Goal: Task Accomplishment & Management: Complete application form

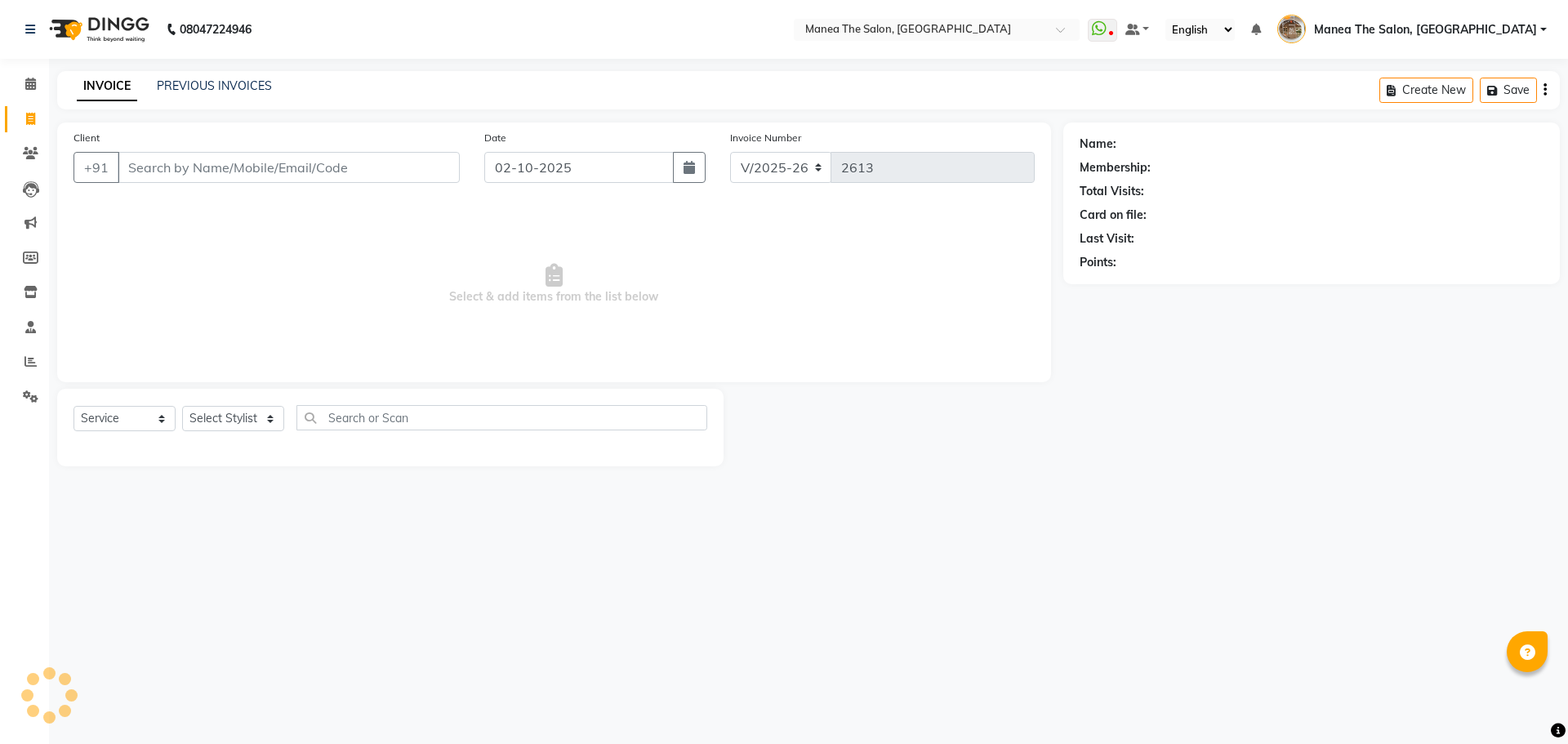
select select "7287"
select select "service"
click at [211, 82] on link "PREVIOUS INVOICES" at bounding box center [214, 85] width 116 height 15
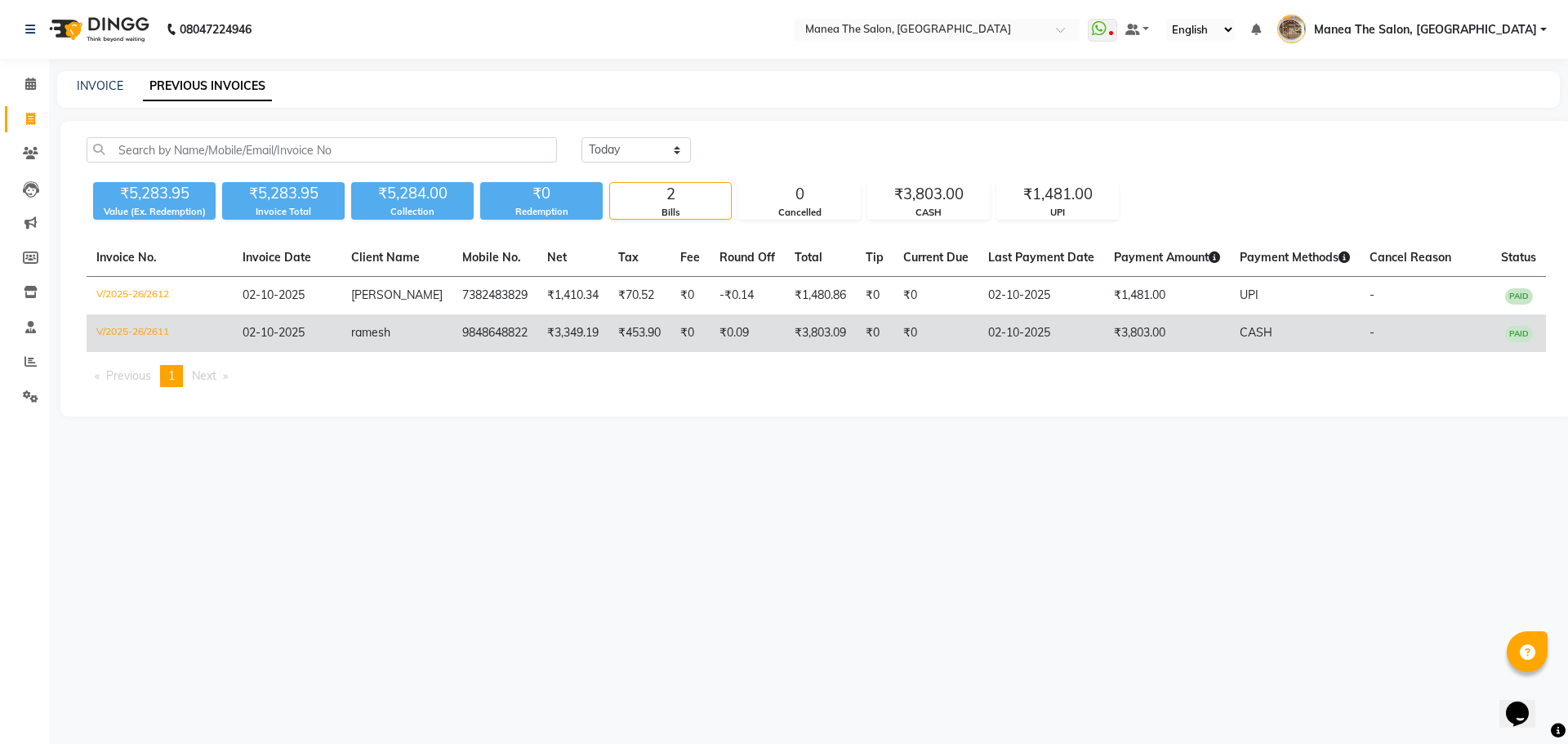
click at [357, 352] on td "ramesh" at bounding box center [396, 333] width 111 height 38
click at [324, 352] on td "02-10-2025" at bounding box center [288, 333] width 109 height 38
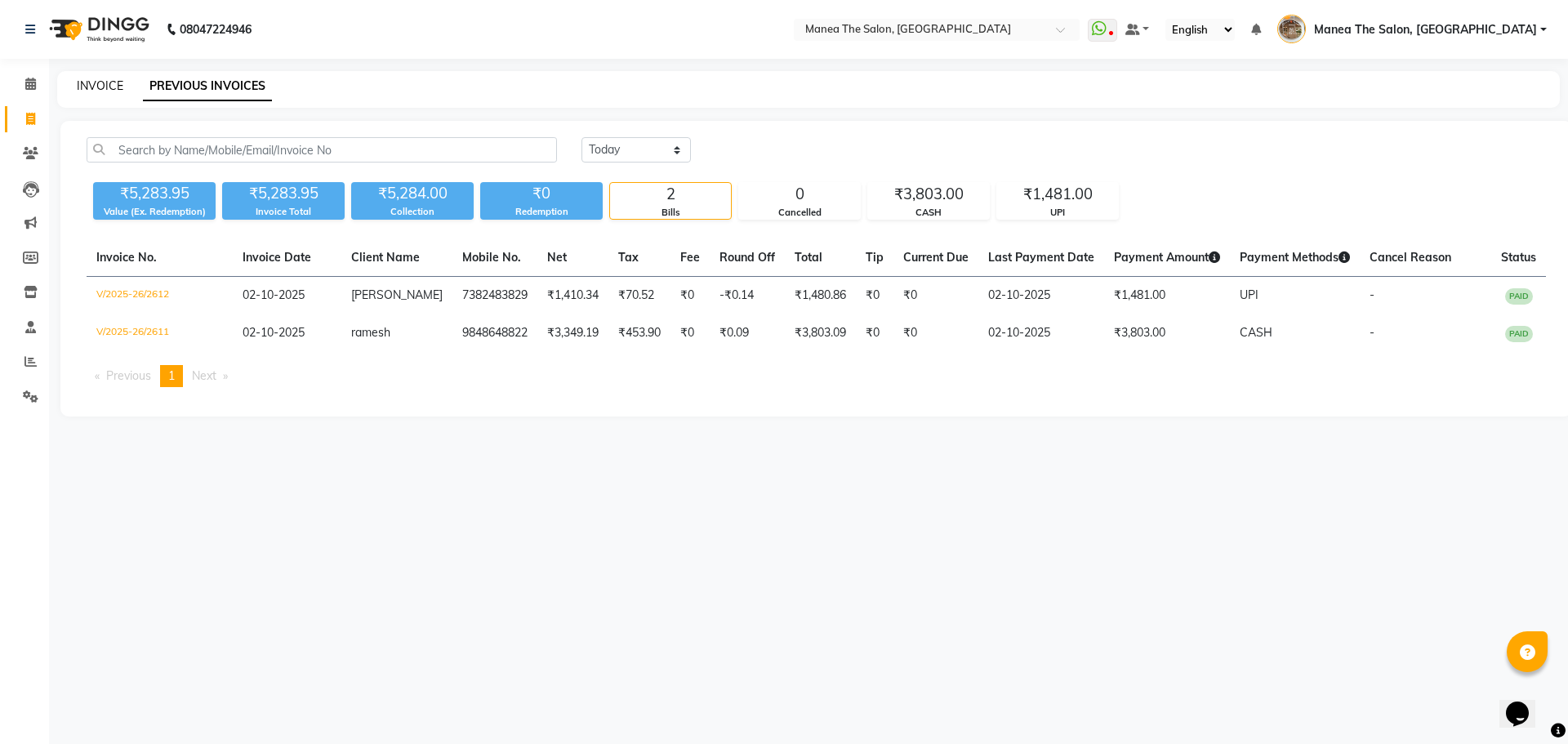
click at [100, 83] on link "INVOICE" at bounding box center [100, 85] width 47 height 15
select select "service"
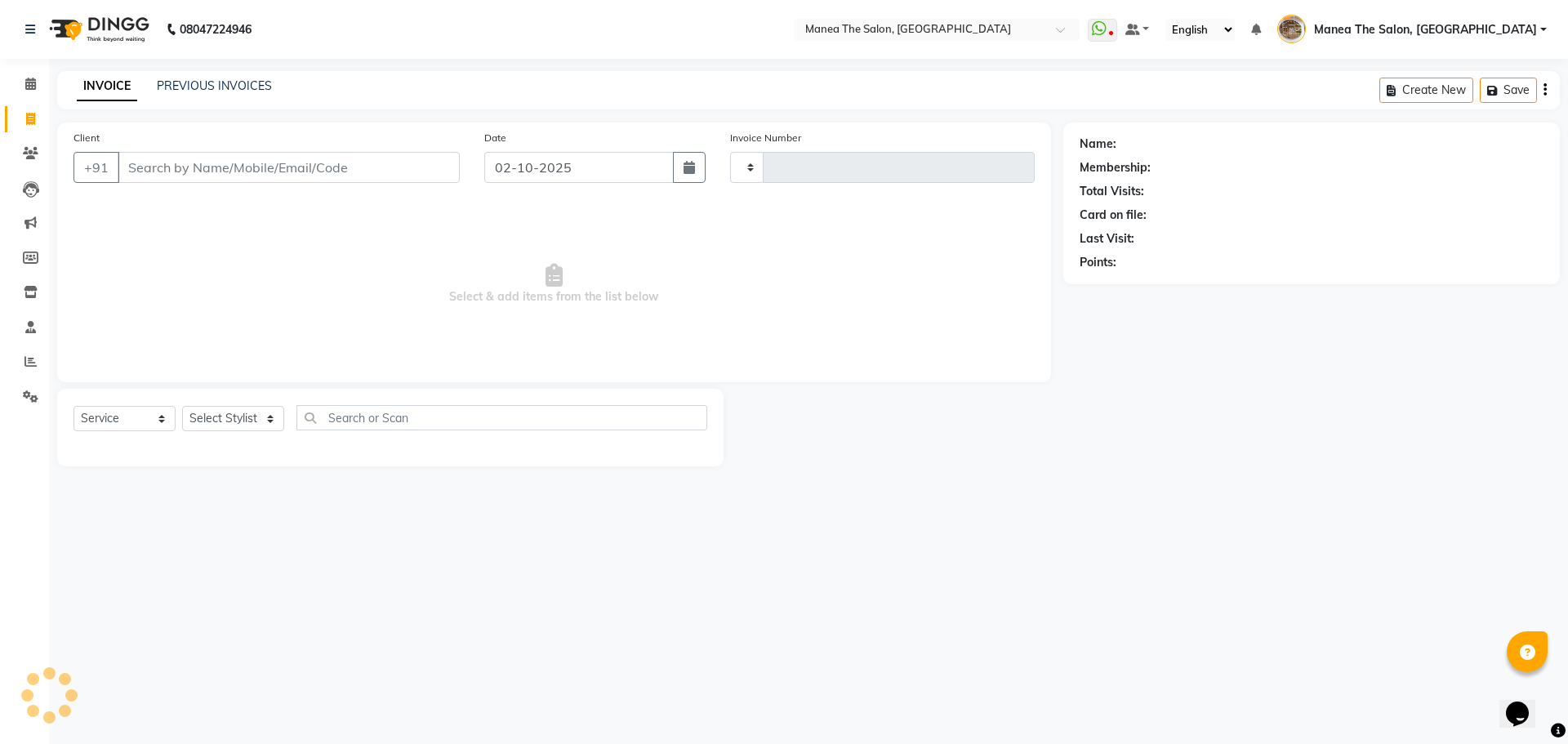
type input "2613"
select select "7287"
click at [202, 88] on link "PREVIOUS INVOICES" at bounding box center [214, 85] width 116 height 15
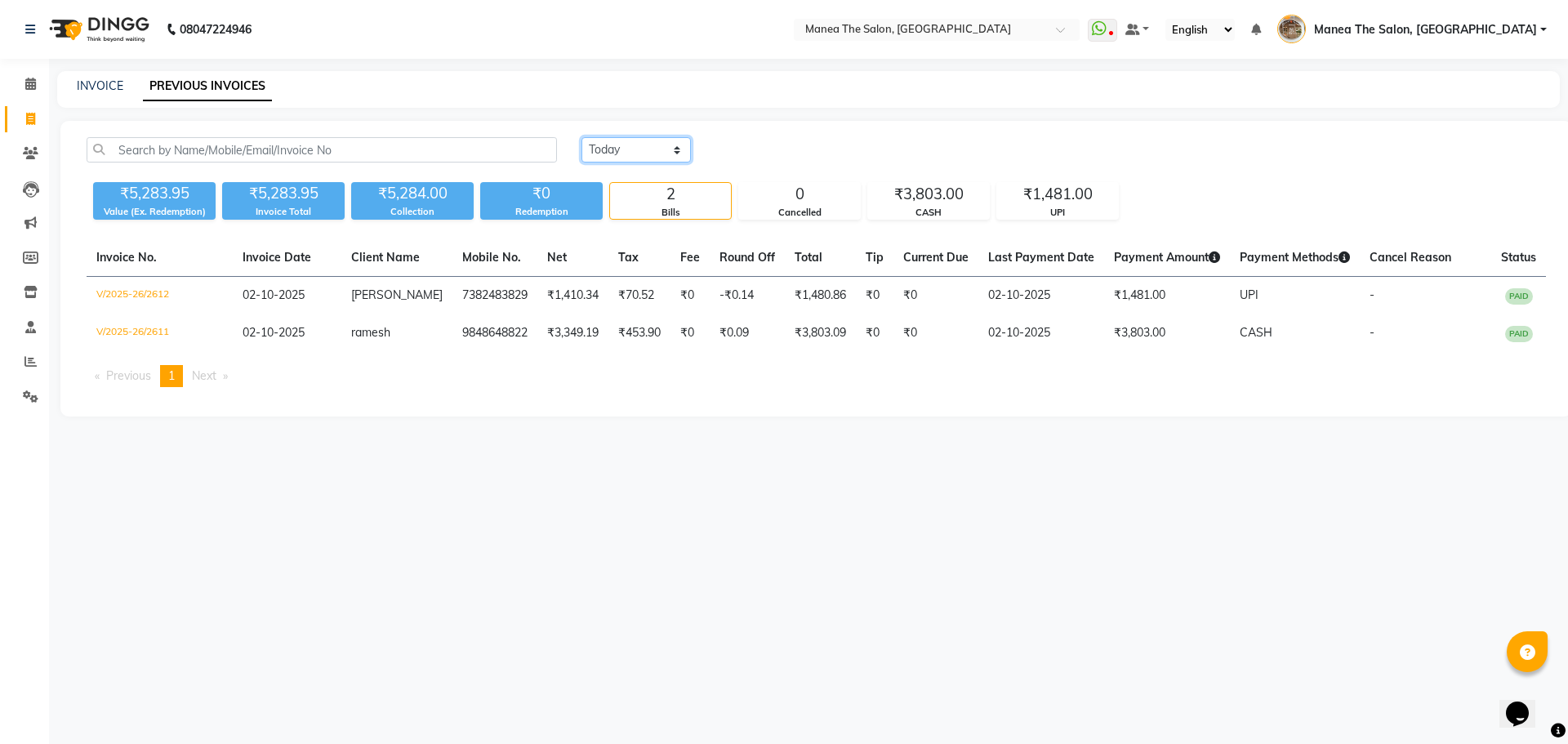
drag, startPoint x: 601, startPoint y: 139, endPoint x: 620, endPoint y: 161, distance: 29.1
click at [603, 145] on select "Today Yesterday Custom Range" at bounding box center [635, 150] width 110 height 25
select select "yesterday"
click at [581, 137] on select "Today Yesterday Custom Range" at bounding box center [635, 150] width 110 height 25
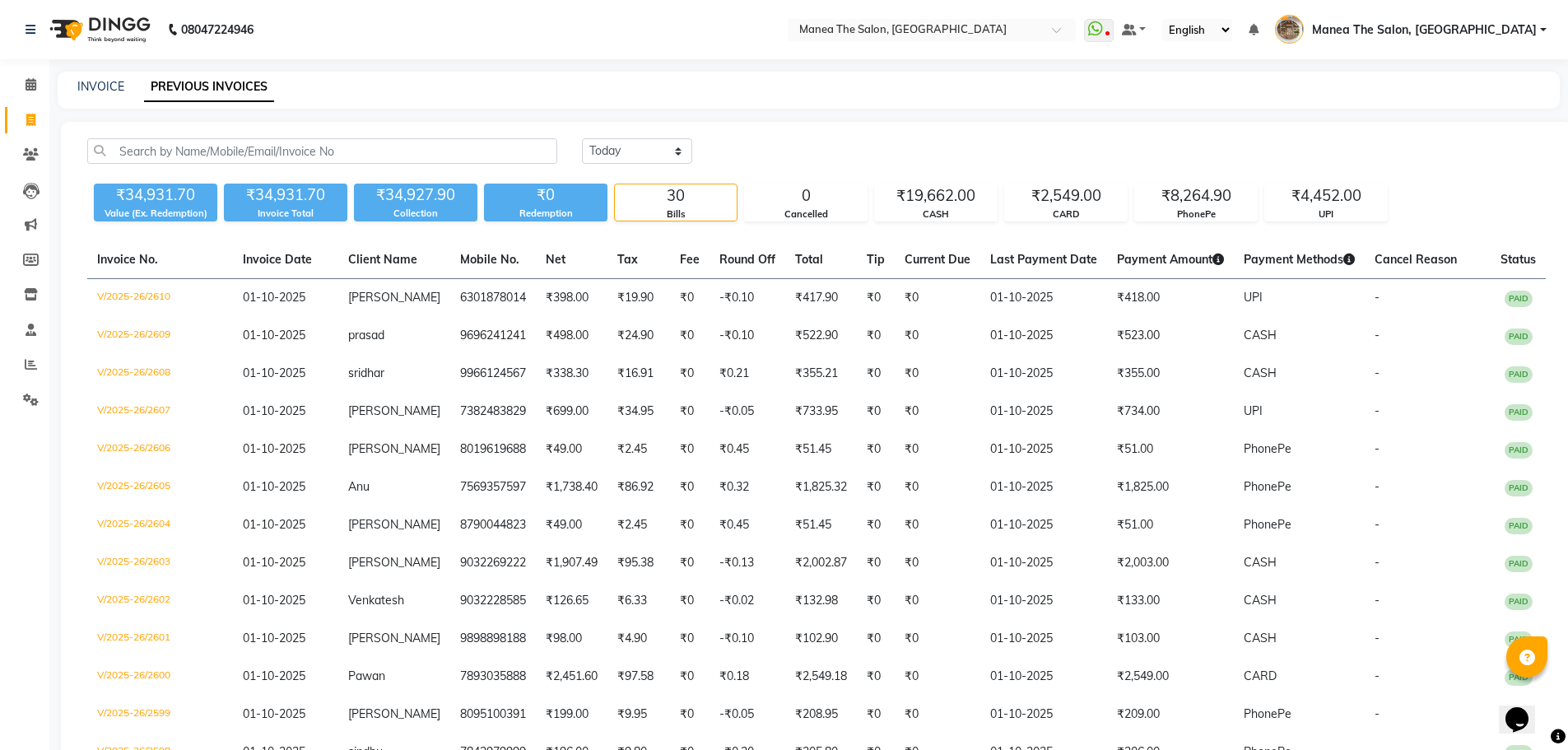
click at [861, 141] on div "Today Yesterday Custom Range" at bounding box center [1064, 151] width 964 height 25
click at [107, 88] on link "INVOICE" at bounding box center [101, 86] width 47 height 15
select select "service"
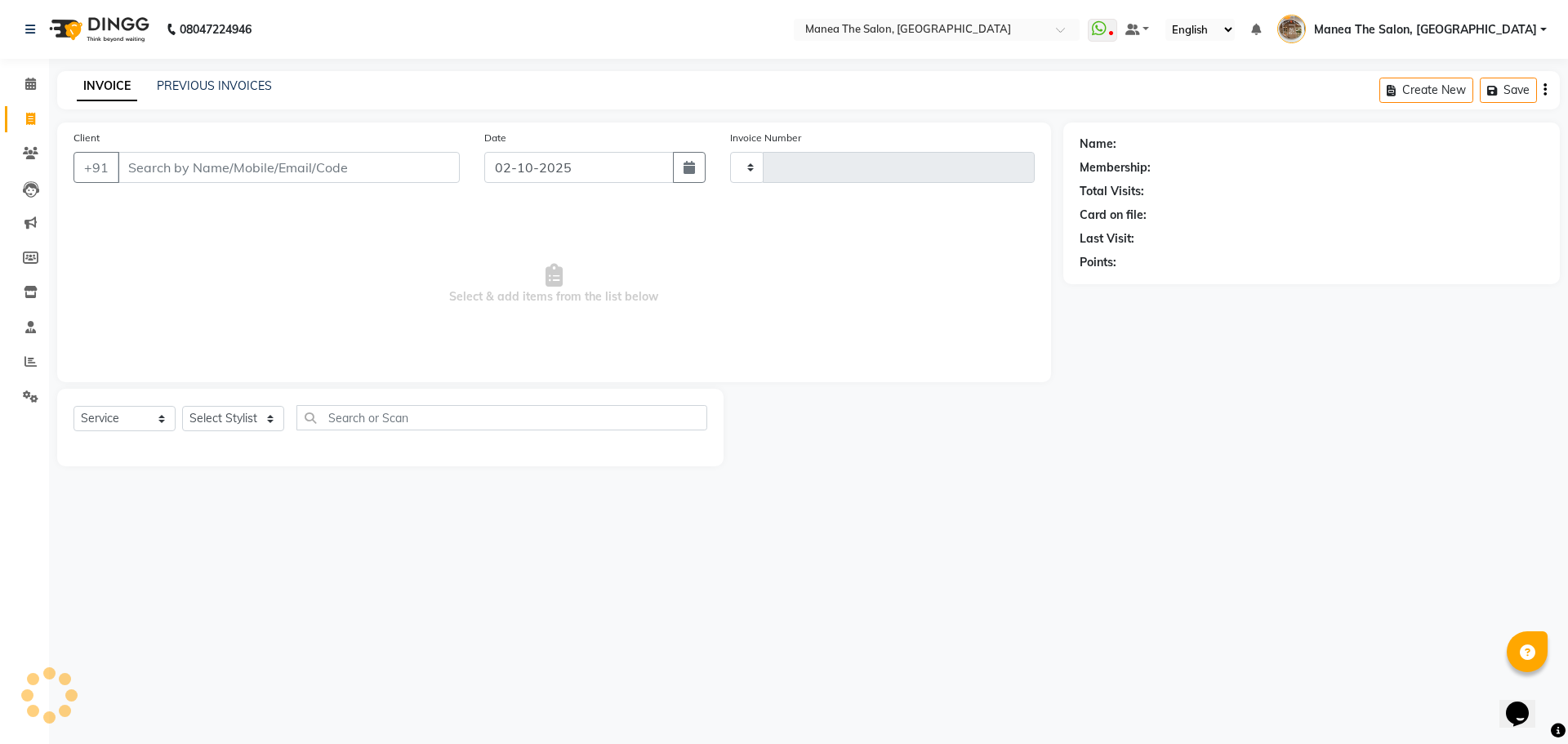
type input "2613"
select select "7287"
click at [191, 80] on link "PREVIOUS INVOICES" at bounding box center [214, 85] width 116 height 15
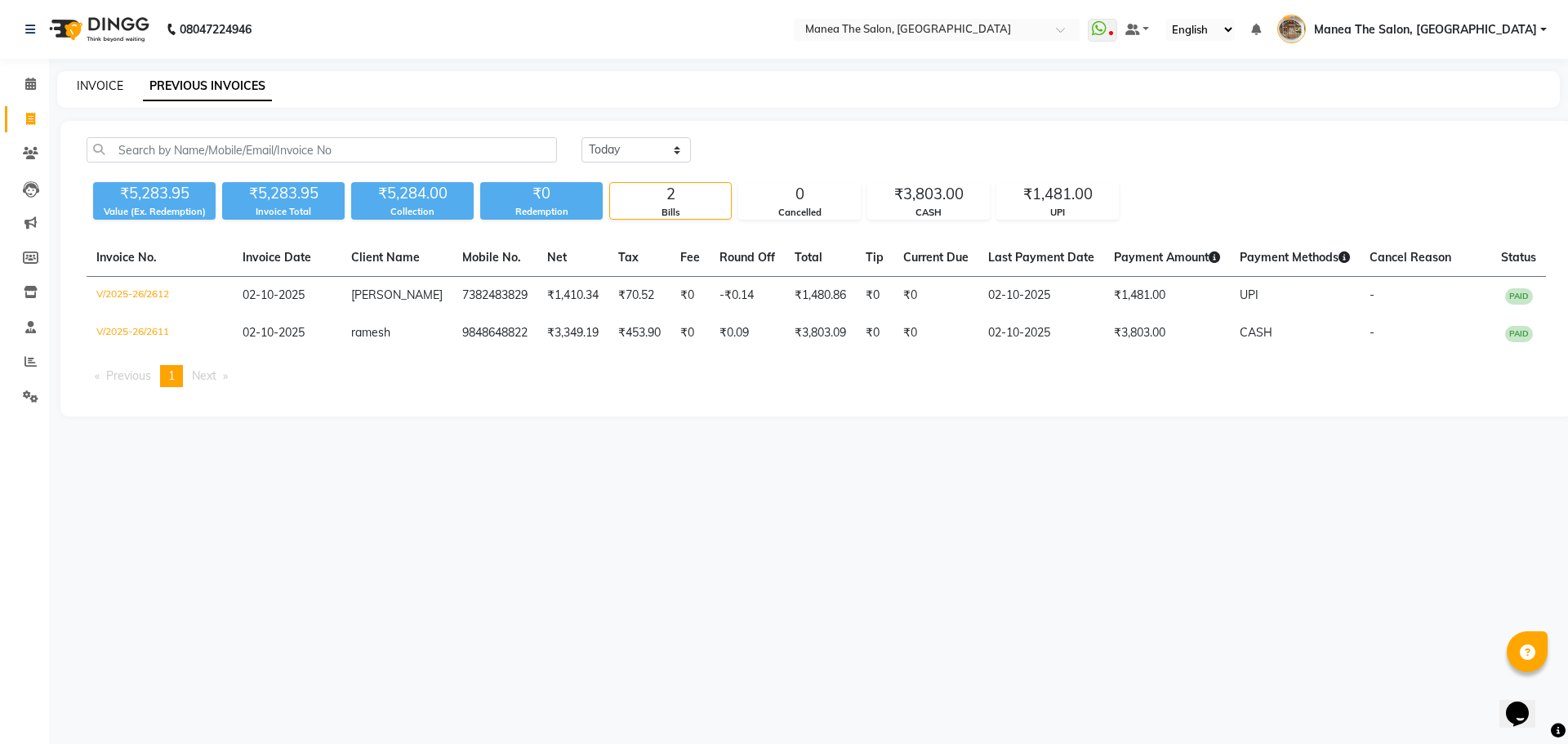
click at [98, 85] on link "INVOICE" at bounding box center [100, 85] width 47 height 15
select select "service"
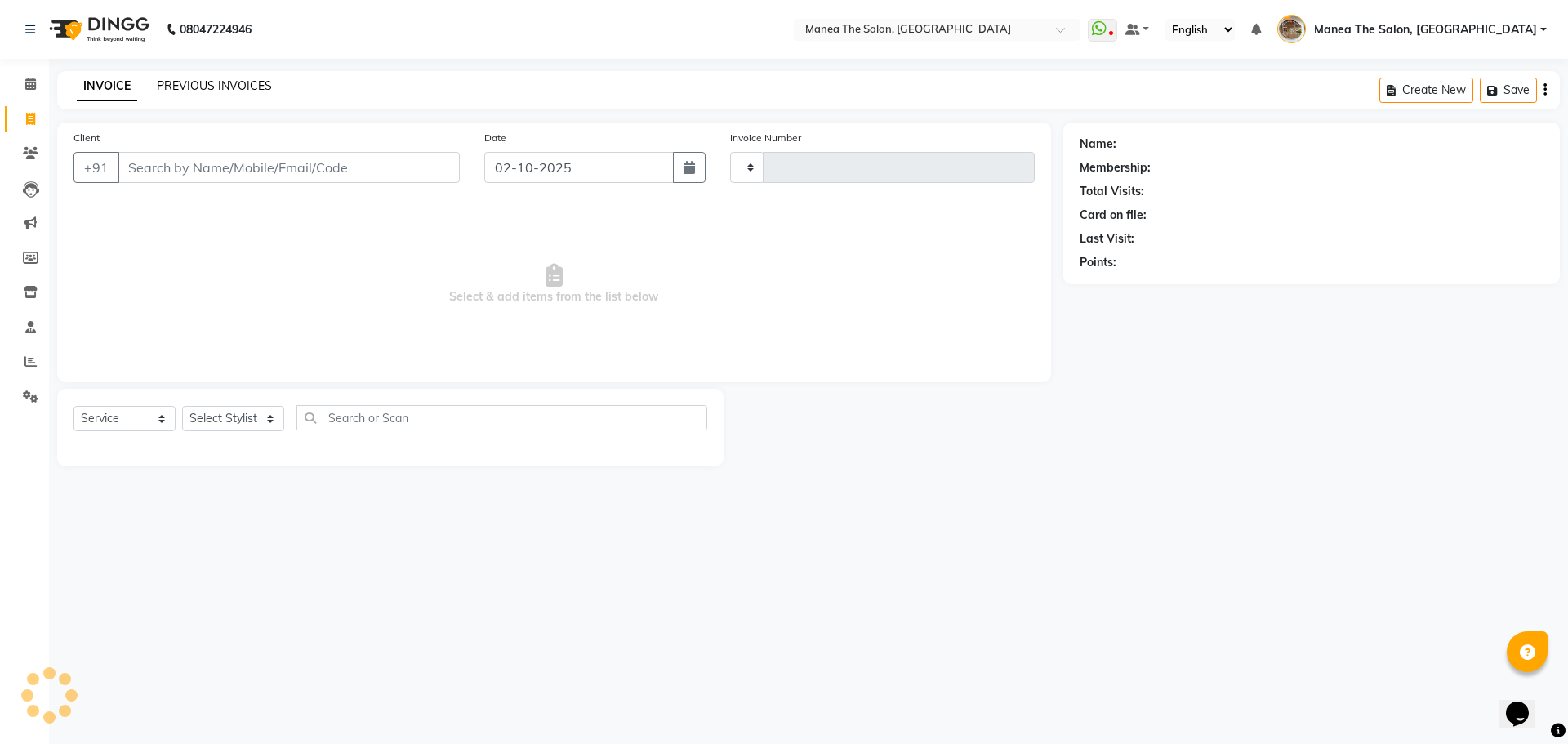
type input "2613"
select select "7287"
click at [222, 80] on link "PREVIOUS INVOICES" at bounding box center [214, 85] width 116 height 15
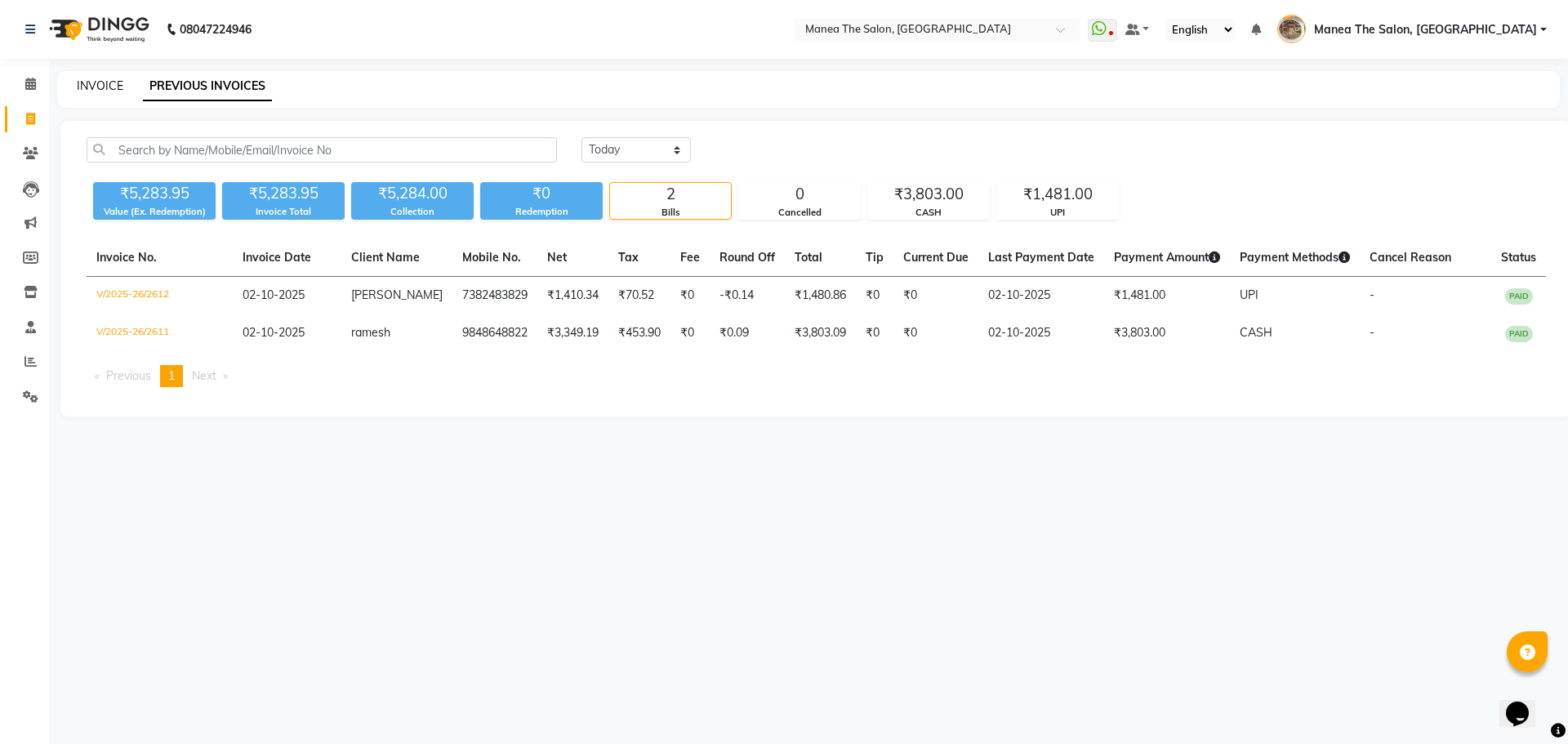
click at [103, 83] on link "INVOICE" at bounding box center [100, 85] width 47 height 15
select select "service"
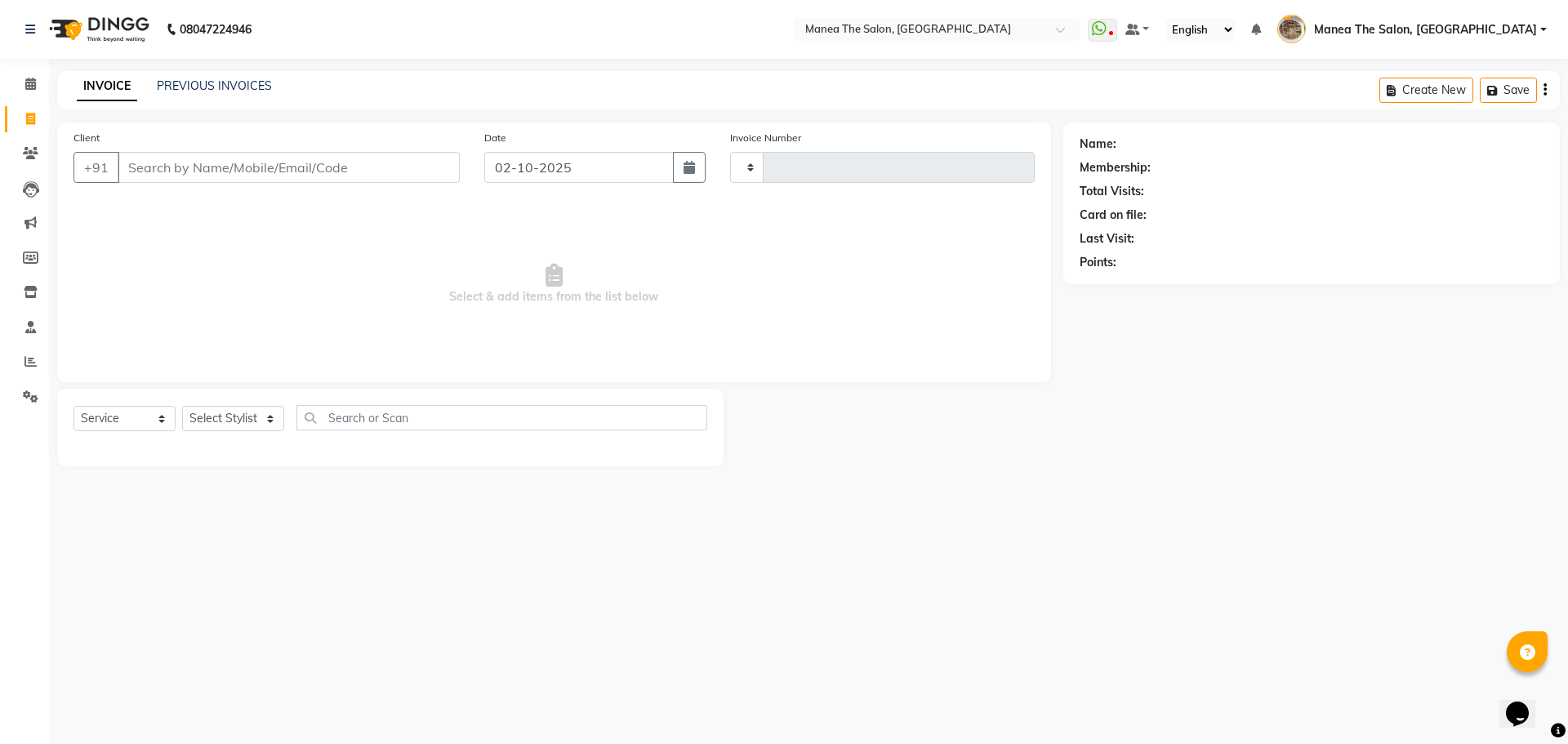
type input "2613"
select select "7287"
click at [197, 85] on link "PREVIOUS INVOICES" at bounding box center [214, 85] width 116 height 15
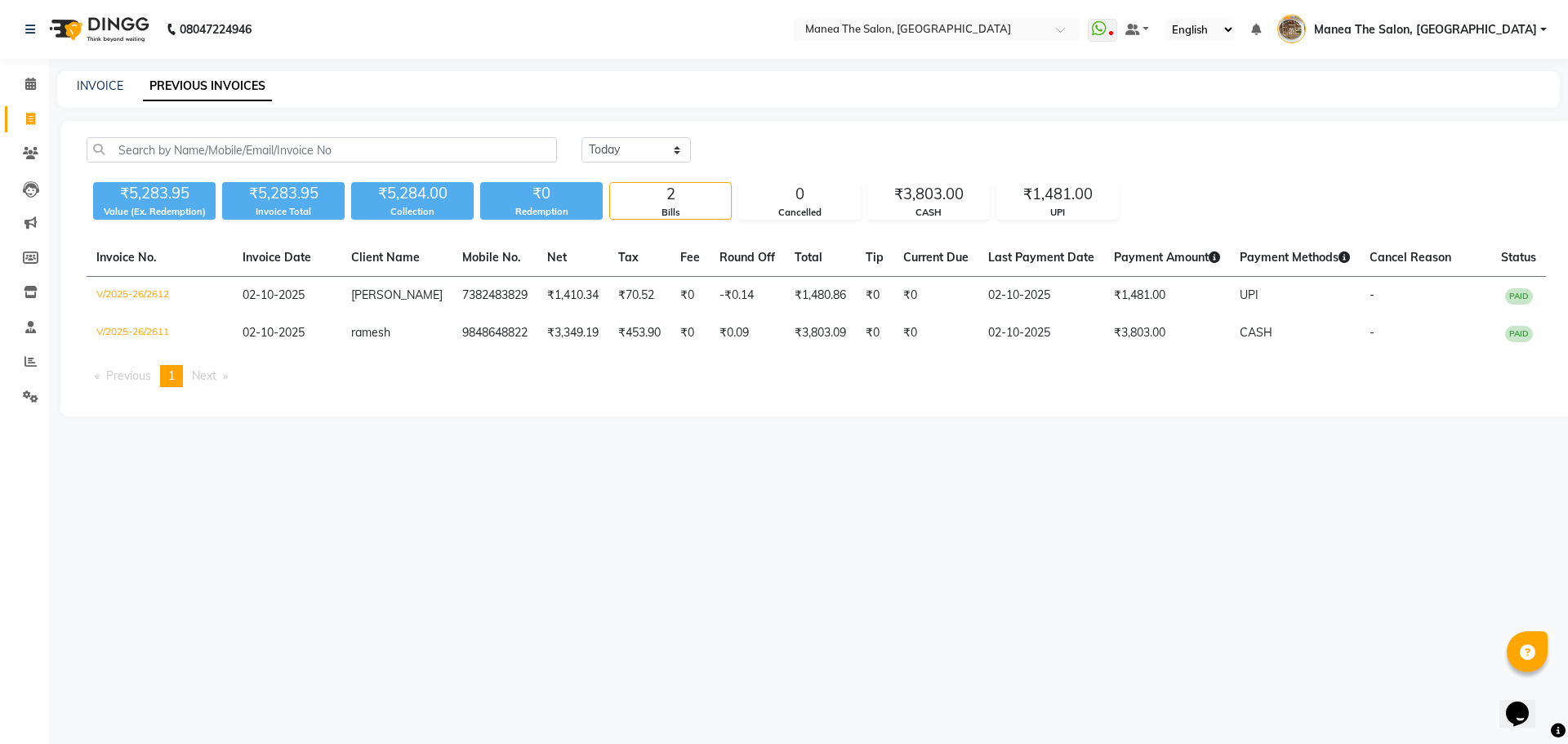
drag, startPoint x: 51, startPoint y: 3, endPoint x: 588, endPoint y: 645, distance: 837.0
click at [588, 645] on div "08047224946 Select Location × Manea The Salon, Kanuru WhatsApp Status ✕ Status:…" at bounding box center [784, 372] width 1568 height 744
drag, startPoint x: 136, startPoint y: 8, endPoint x: 480, endPoint y: 489, distance: 591.4
click at [528, 545] on div "08047224946 Select Location × Manea The Salon, Kanuru WhatsApp Status ✕ Status:…" at bounding box center [784, 372] width 1568 height 744
drag, startPoint x: 47, startPoint y: 0, endPoint x: 376, endPoint y: 382, distance: 504.1
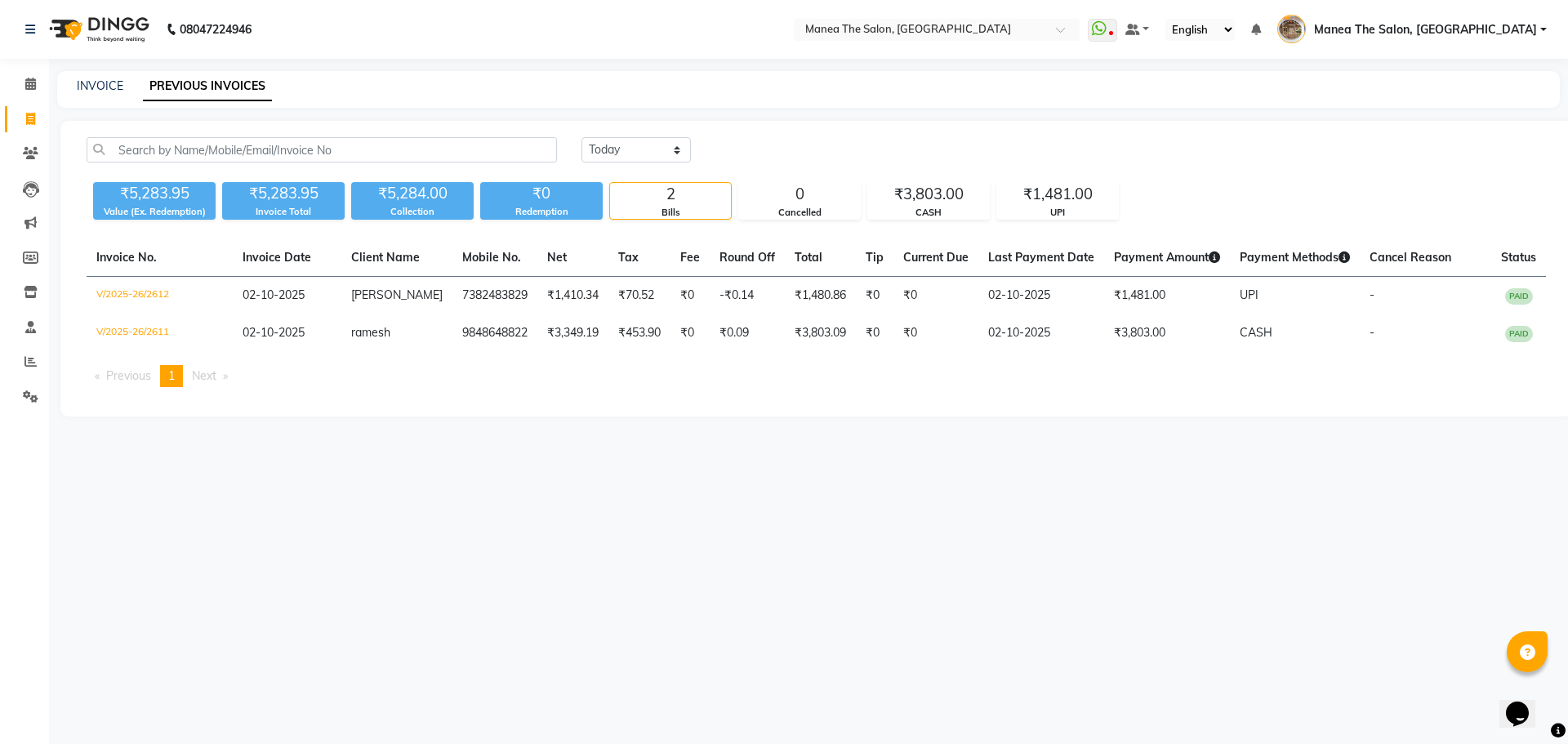
click at [448, 473] on div "08047224946 Select Location × Manea The Salon, Kanuru WhatsApp Status ✕ Status:…" at bounding box center [784, 372] width 1568 height 744
click at [99, 82] on link "INVOICE" at bounding box center [100, 85] width 47 height 15
select select "service"
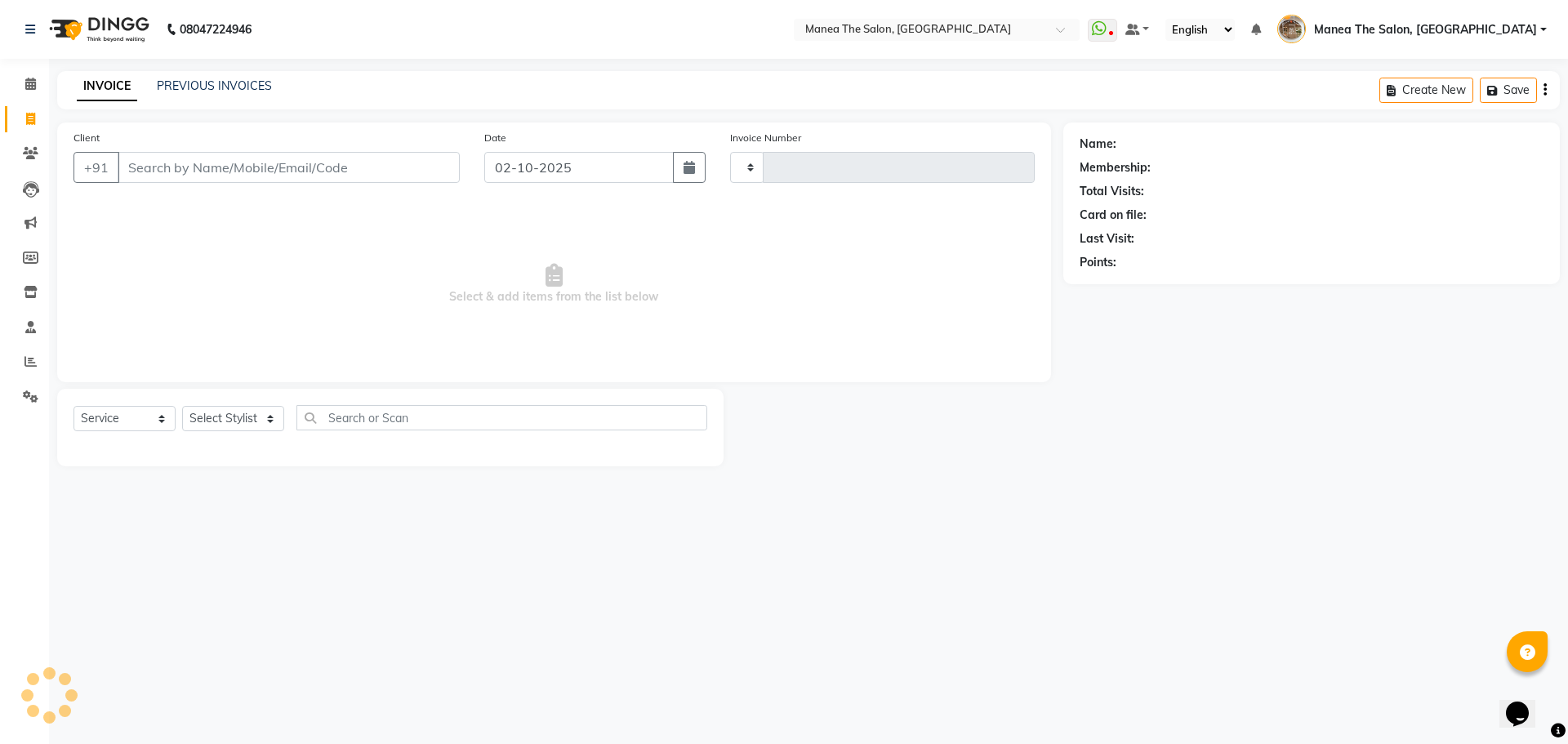
type input "2613"
select select "7287"
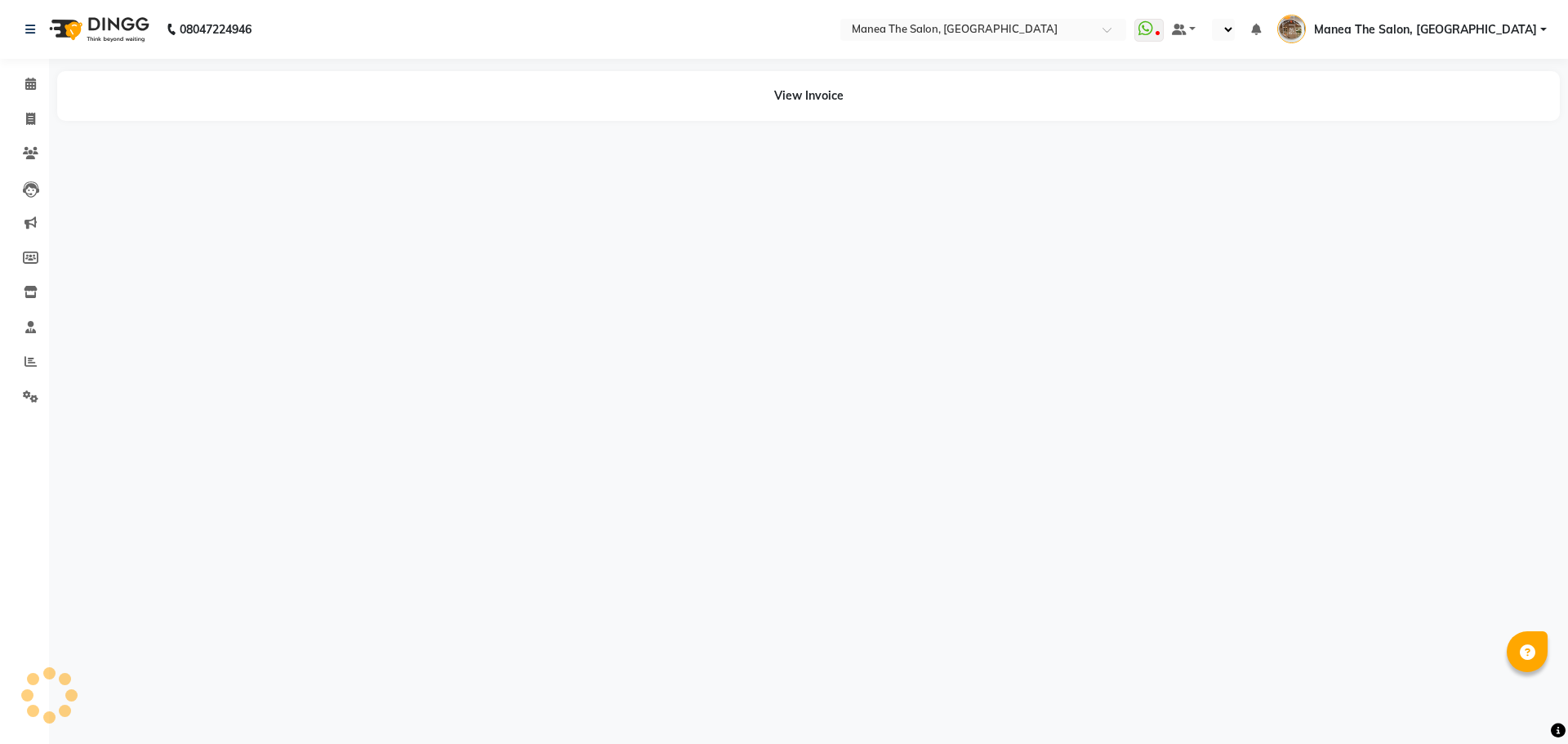
select select "en"
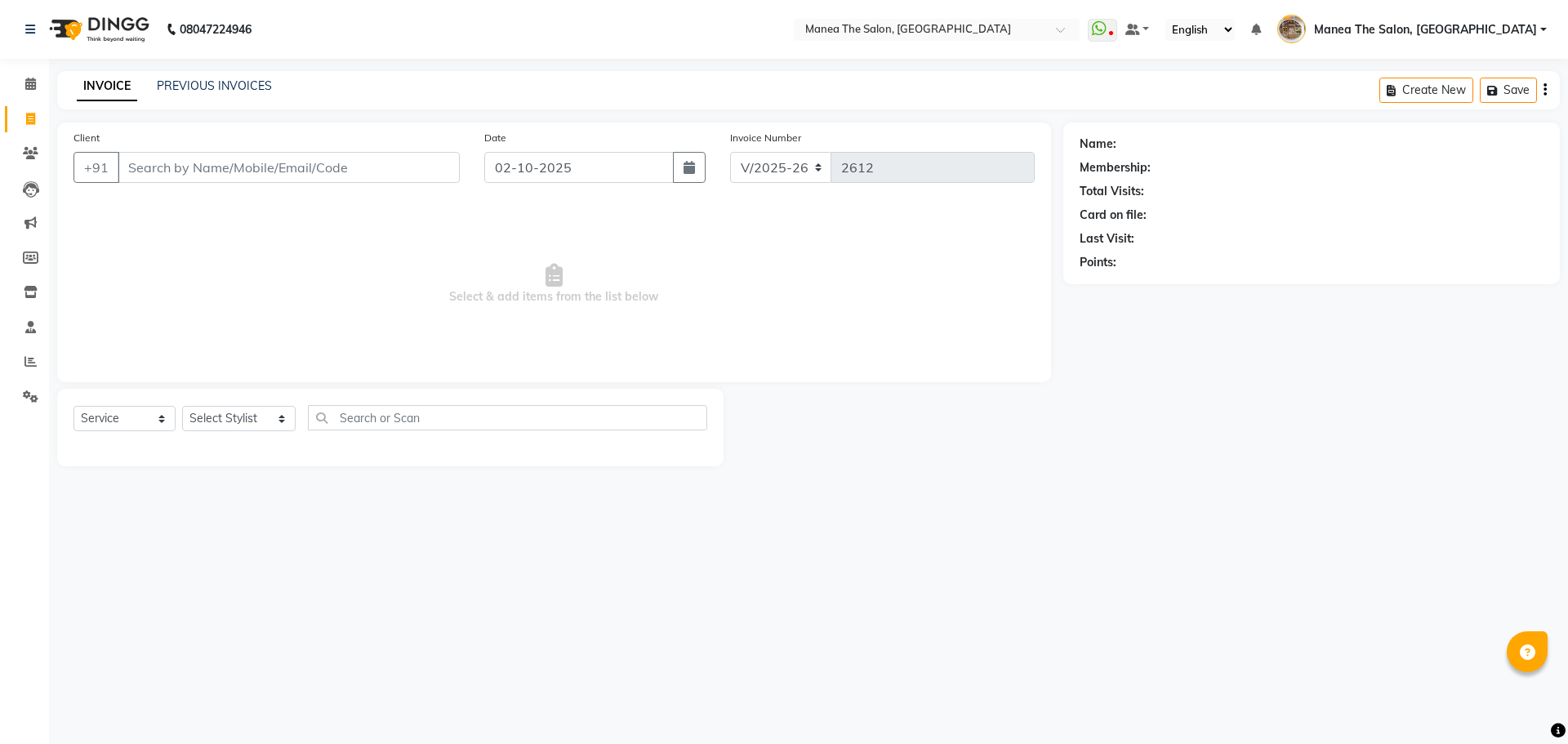
select select "7287"
select select "service"
click at [920, 483] on main "INVOICE PREVIOUS INVOICES Create New Save Client +91 Date 02-10-2025 Invoice Nu…" at bounding box center [807, 281] width 1518 height 420
click at [1041, 558] on div "08047224946 Select Location × Manea The Salon, Kanuru WhatsApp Status ✕ Status:…" at bounding box center [784, 372] width 1568 height 744
click at [207, 85] on link "PREVIOUS INVOICES" at bounding box center [214, 85] width 116 height 15
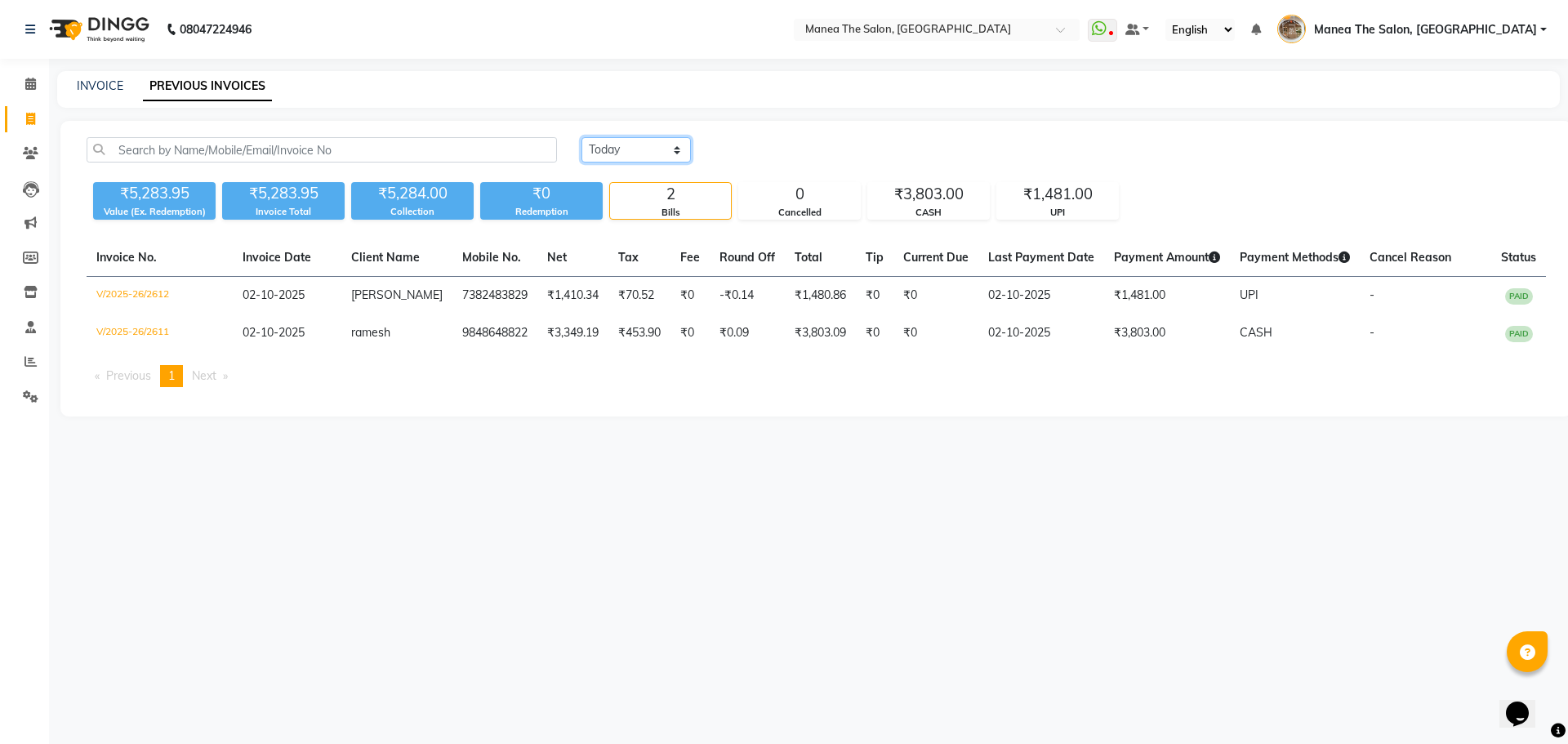
click at [624, 159] on select "Today Yesterday Custom Range" at bounding box center [635, 150] width 110 height 25
select select "range"
click at [581, 137] on select "Today Yesterday Custom Range" at bounding box center [635, 150] width 110 height 25
click at [762, 149] on input "02-10-2025" at bounding box center [769, 151] width 115 height 23
select select "10"
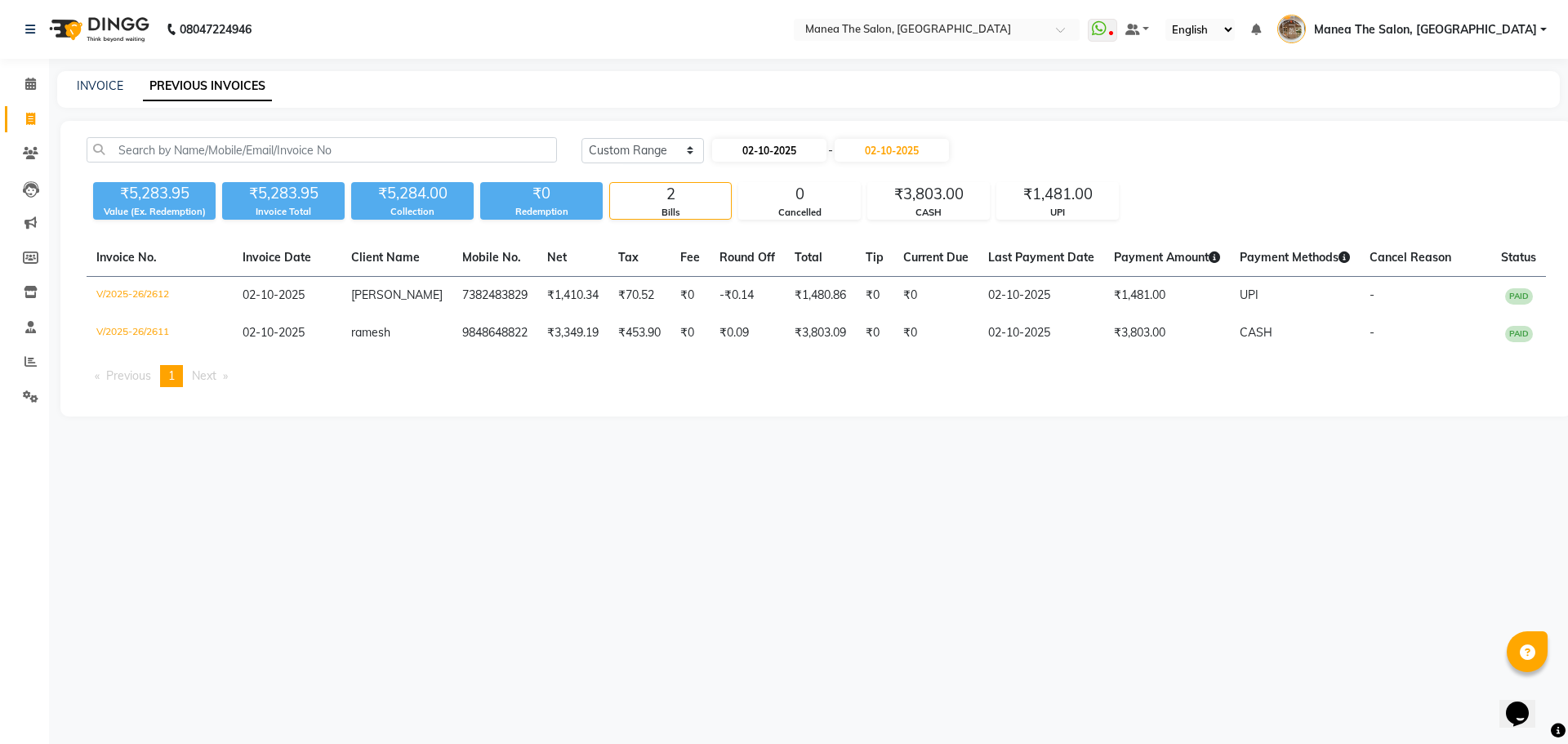
select select "2025"
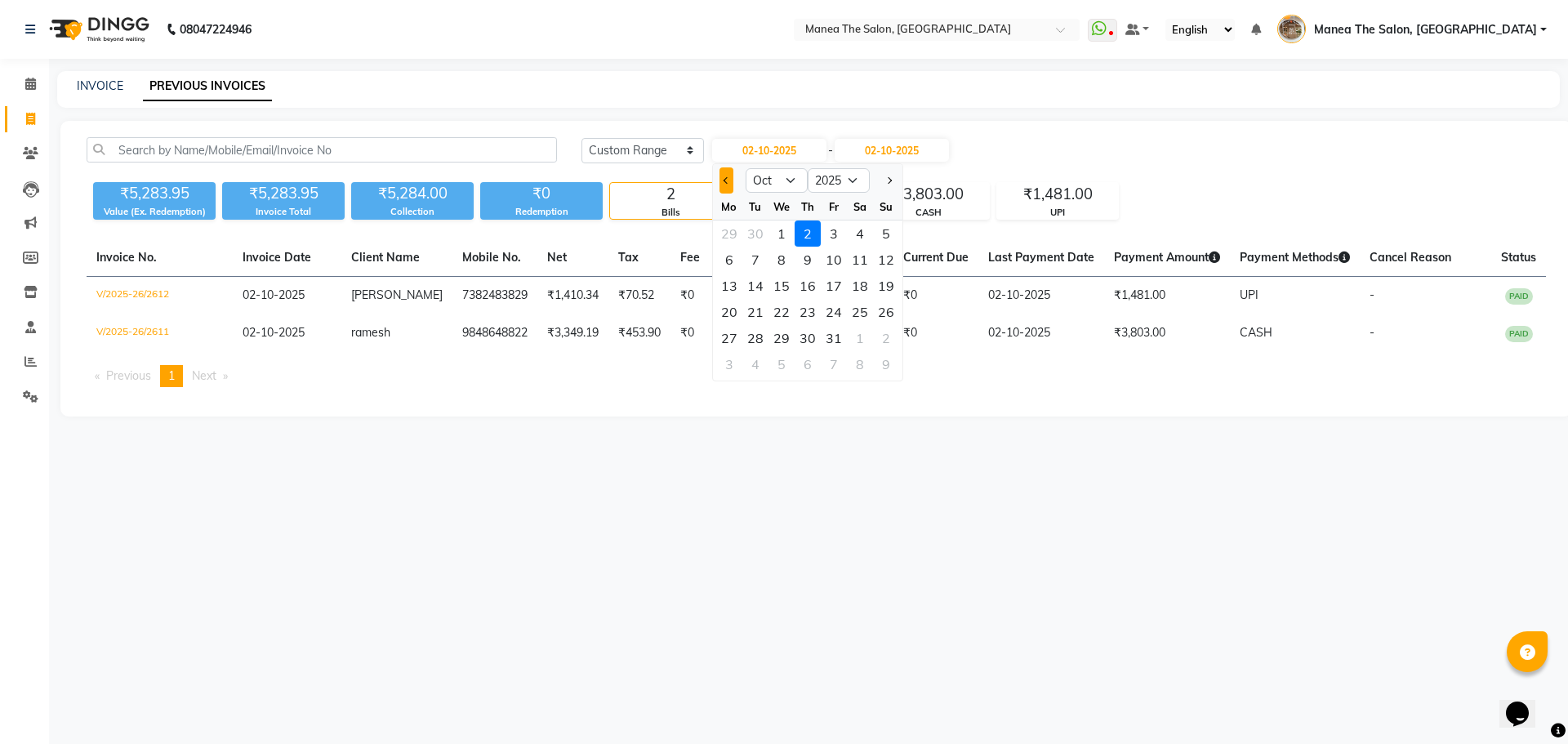
click at [726, 182] on span "Previous month" at bounding box center [726, 180] width 7 height 7
select select "9"
click at [738, 232] on div "1" at bounding box center [729, 233] width 26 height 26
type input "01-09-2025"
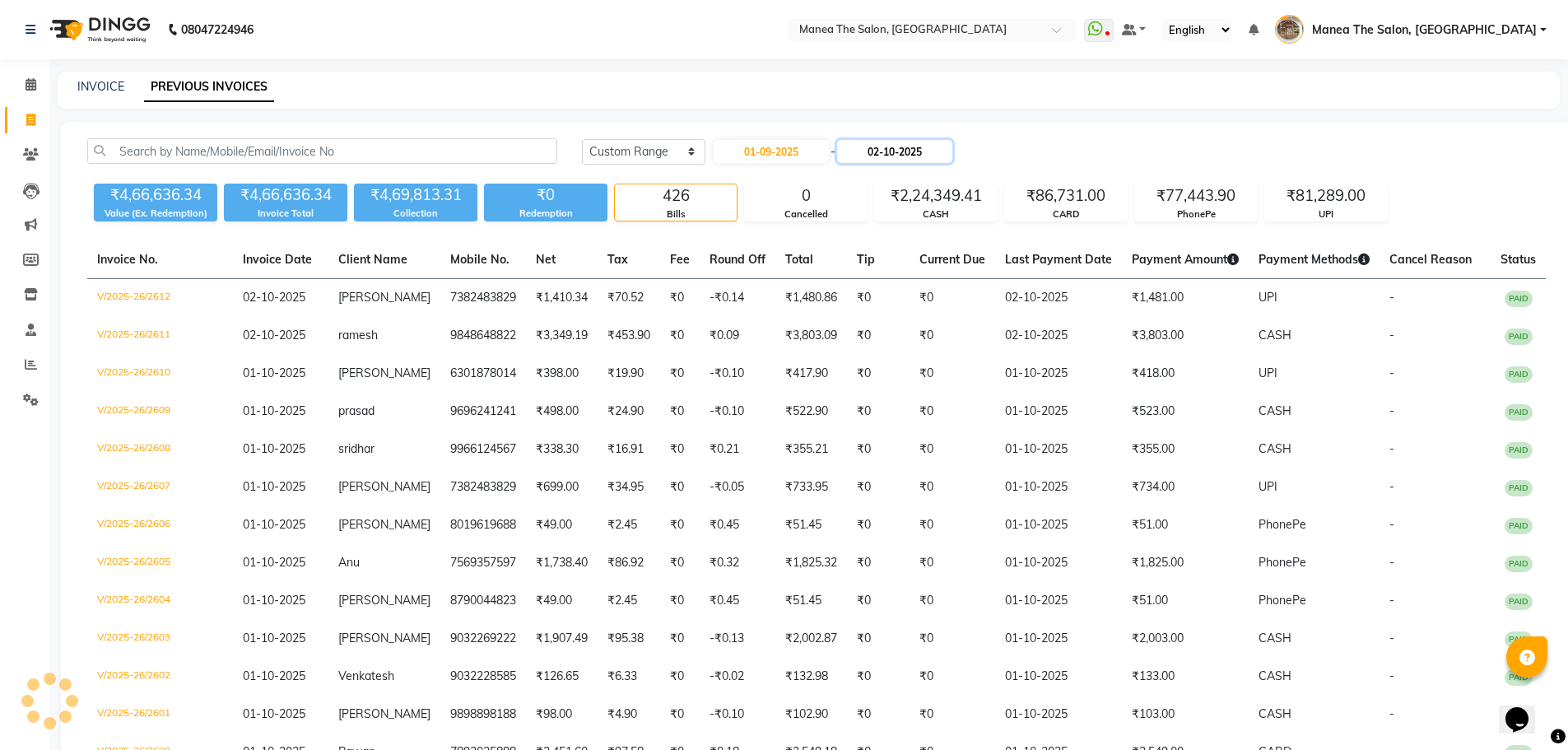
click at [927, 143] on input "02-10-2025" at bounding box center [895, 152] width 116 height 23
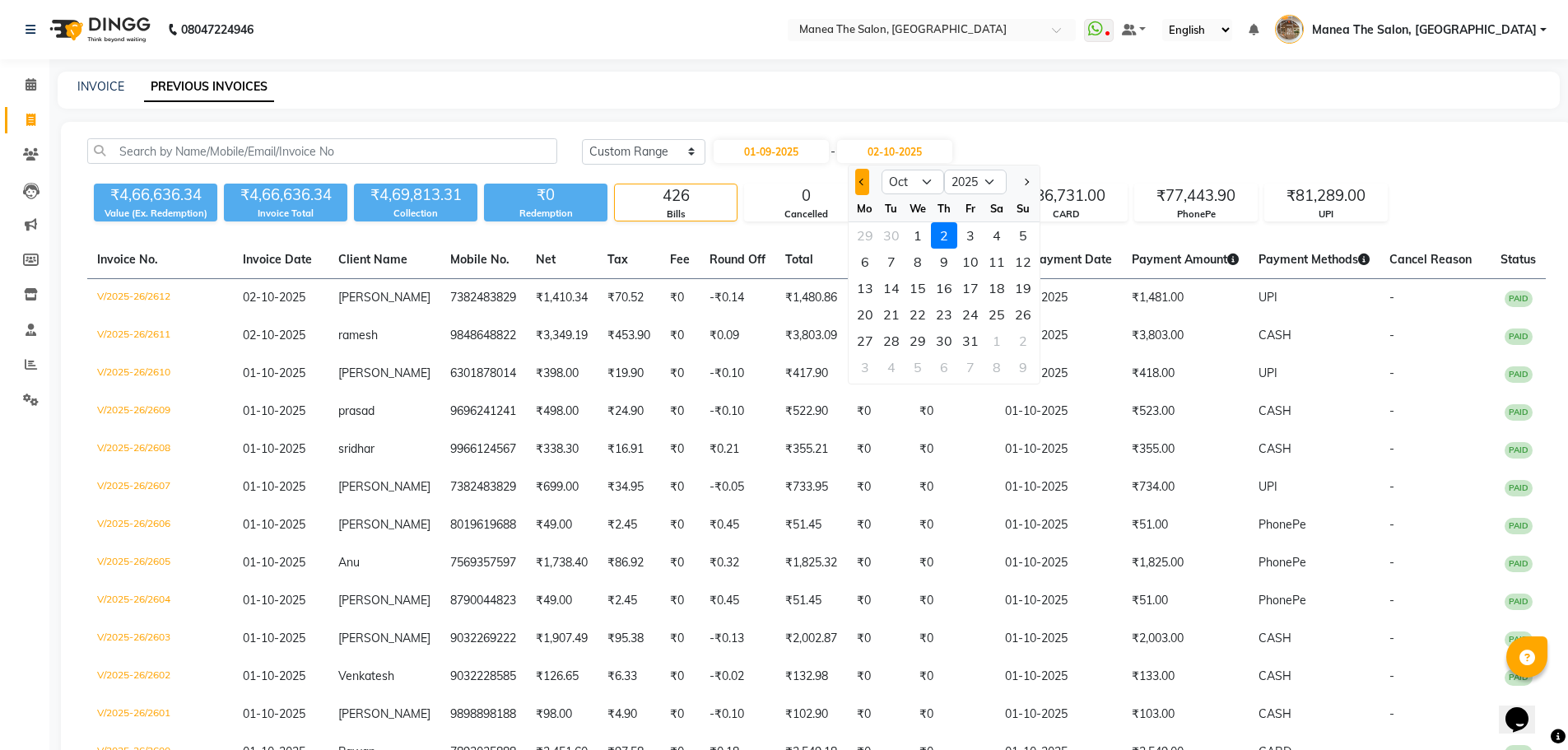
click at [863, 191] on button "Previous month" at bounding box center [862, 181] width 14 height 26
select select "9"
click at [867, 237] on div "1" at bounding box center [865, 235] width 26 height 26
type input "01-09-2025"
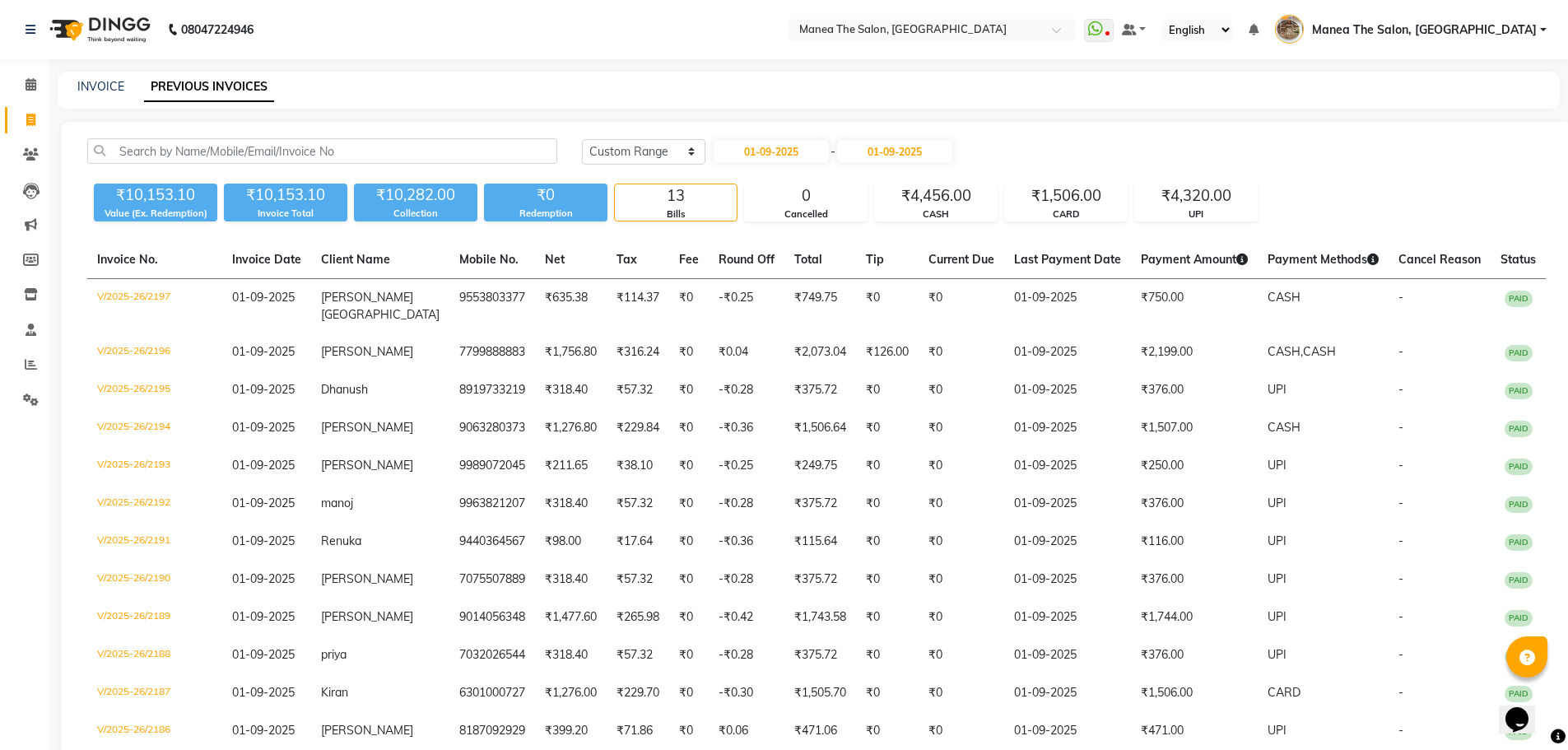
click at [1003, 143] on div "Today Yesterday Custom Range 01-09-2025 - 01-09-2025" at bounding box center [1064, 151] width 964 height 26
click at [783, 162] on input "01-09-2025" at bounding box center [772, 152] width 116 height 23
select select "9"
select select "2025"
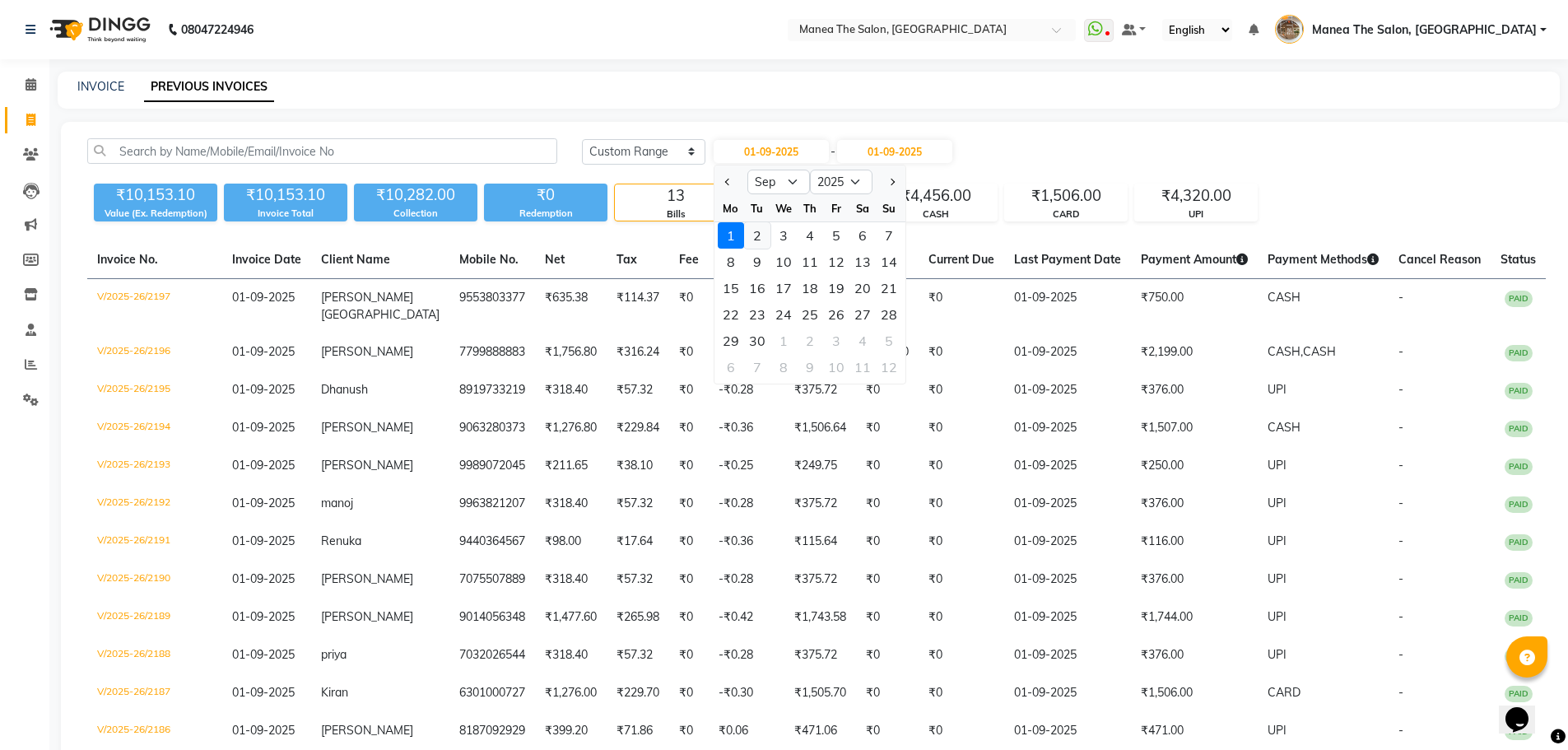
click at [756, 238] on div "2" at bounding box center [757, 235] width 26 height 26
type input "02-09-2025"
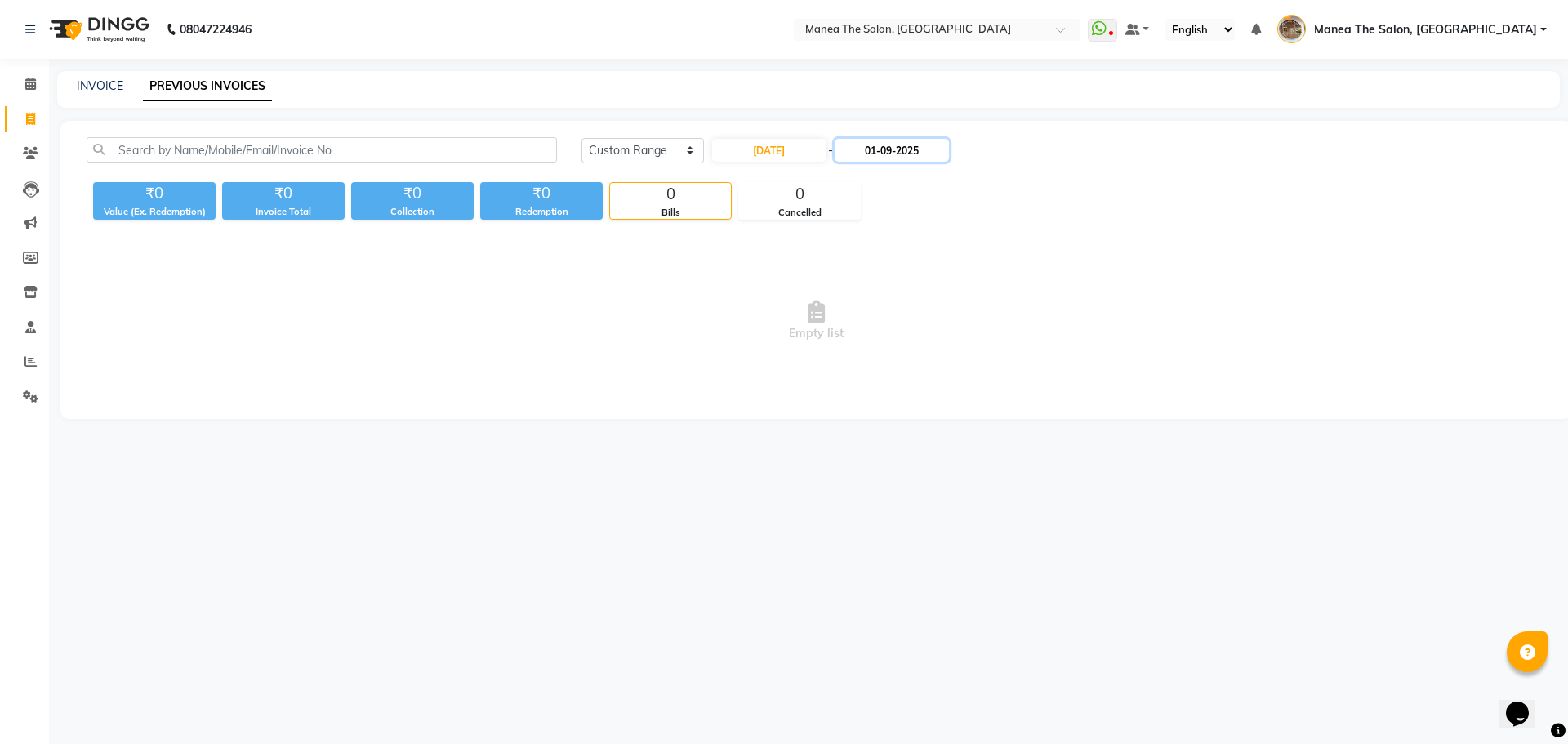
click at [893, 155] on input "01-09-2025" at bounding box center [892, 151] width 115 height 23
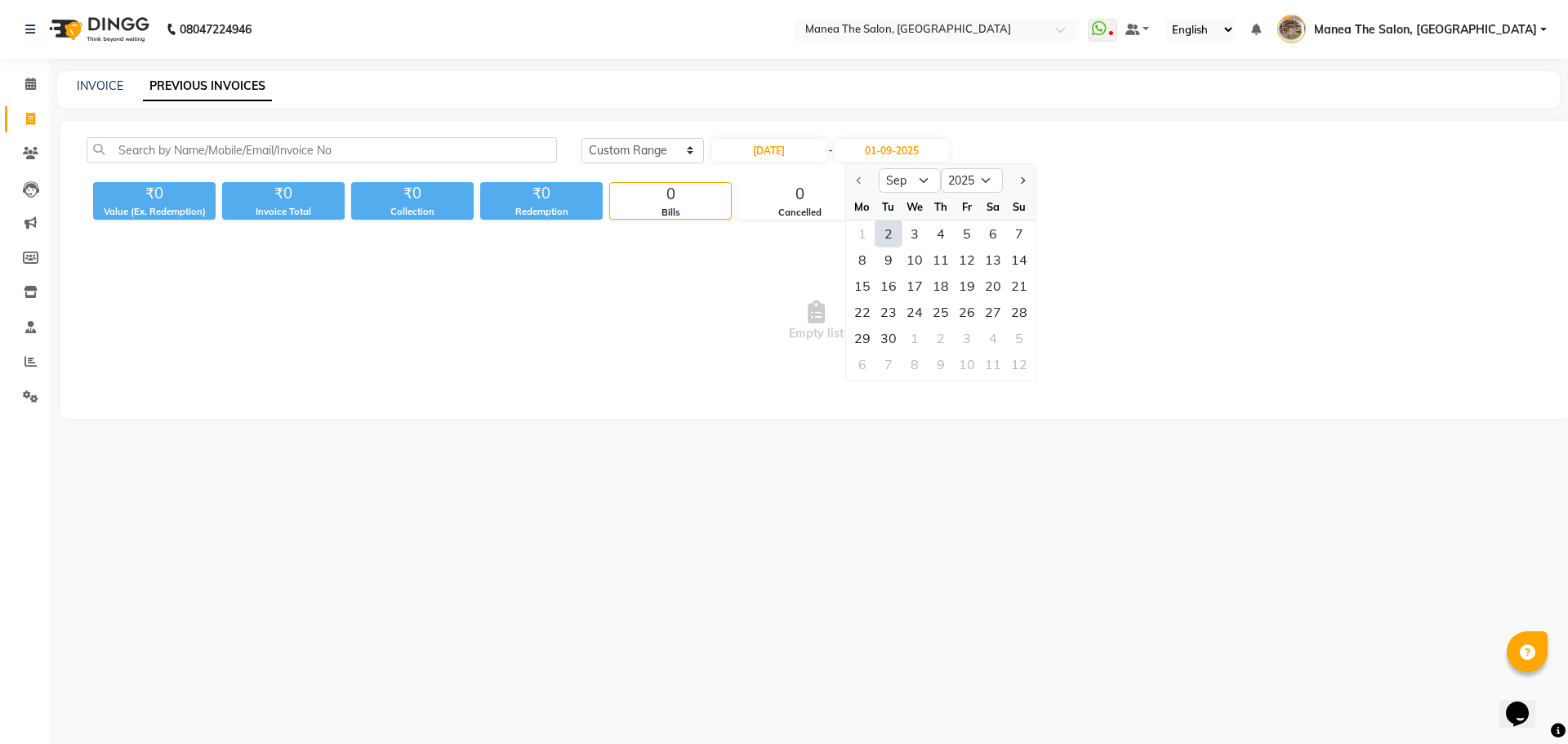
click at [889, 234] on div "2" at bounding box center [888, 233] width 26 height 26
type input "02-09-2025"
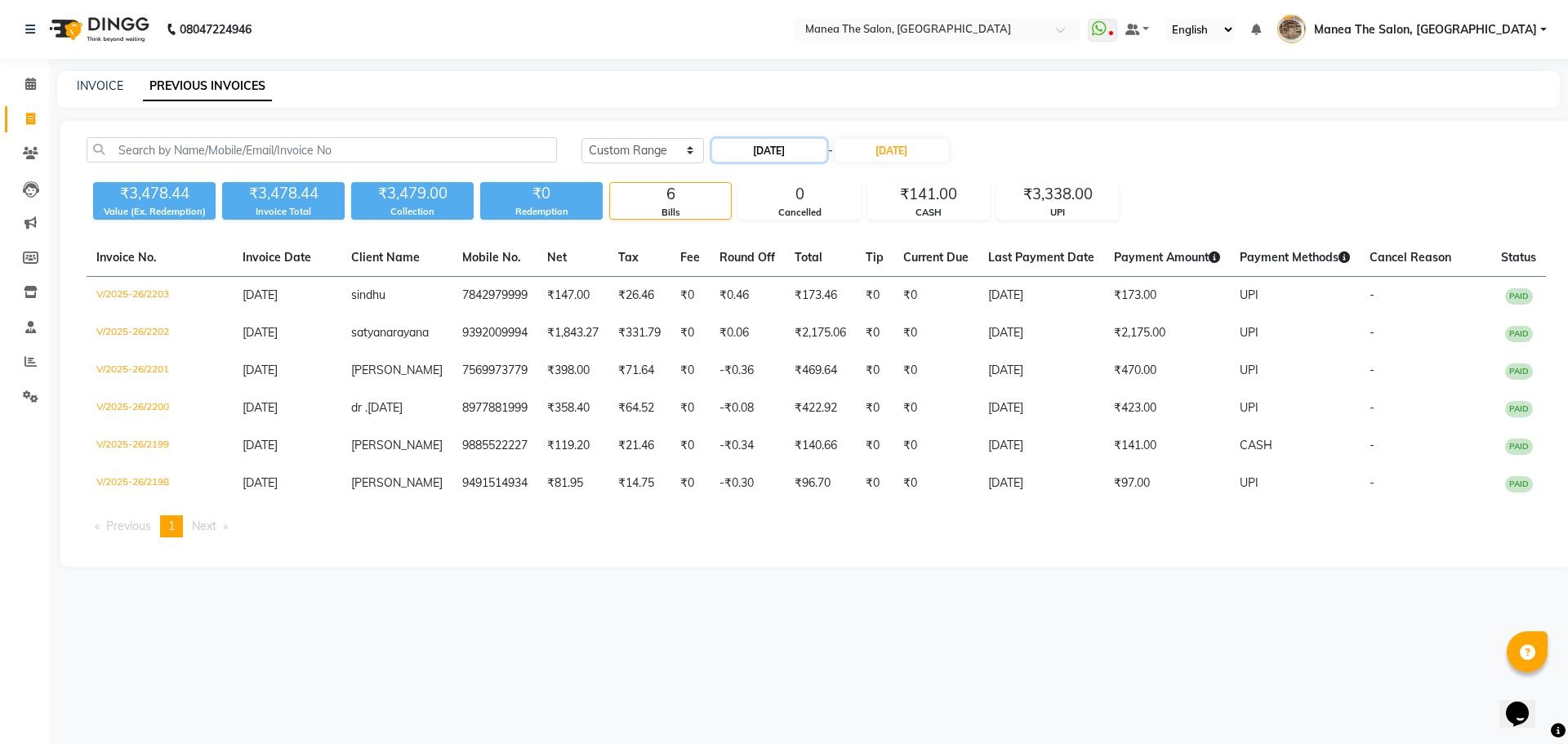
click at [803, 152] on input "02-09-2025" at bounding box center [769, 151] width 115 height 23
select select "9"
select select "2025"
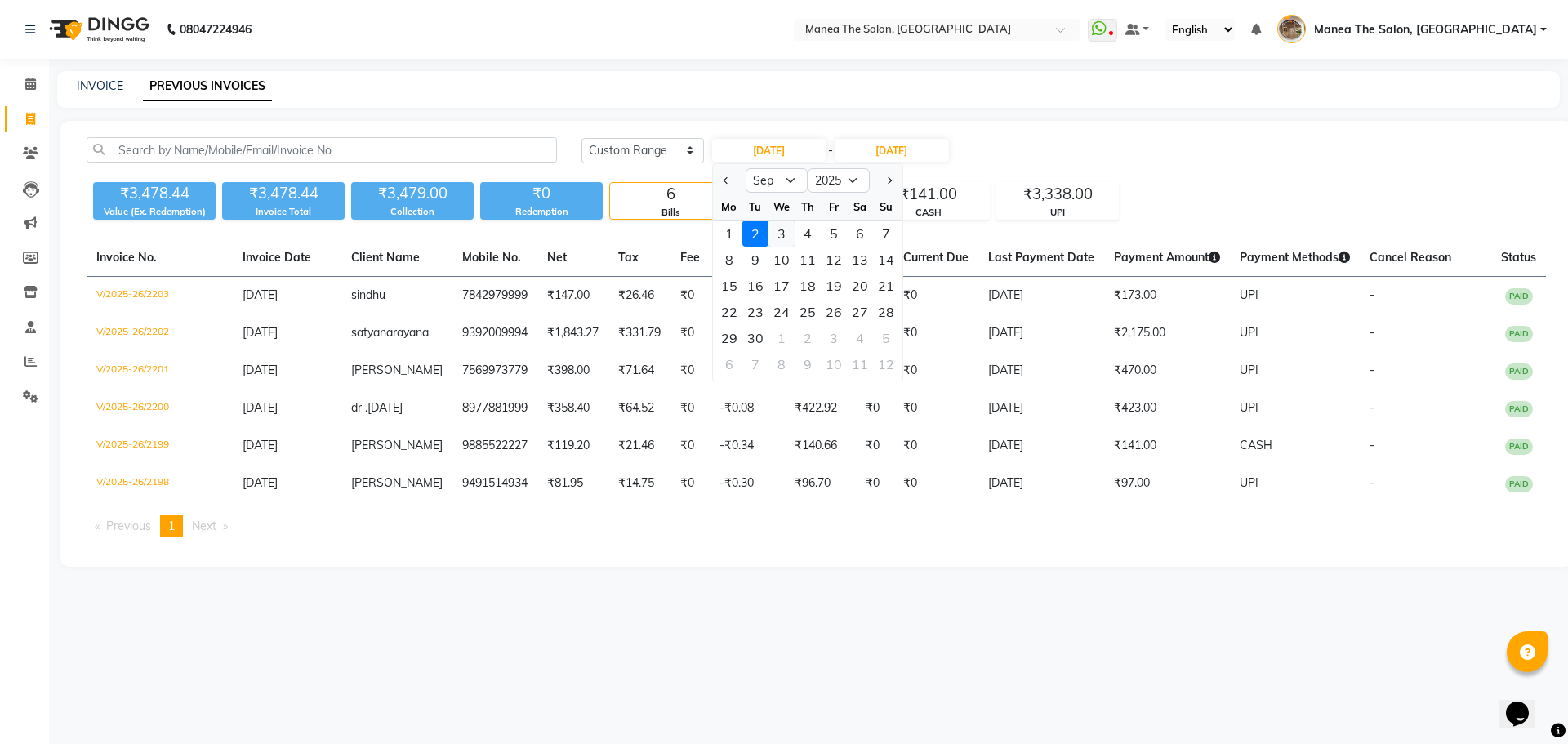
click at [782, 235] on div "3" at bounding box center [781, 233] width 26 height 26
type input "03-09-2025"
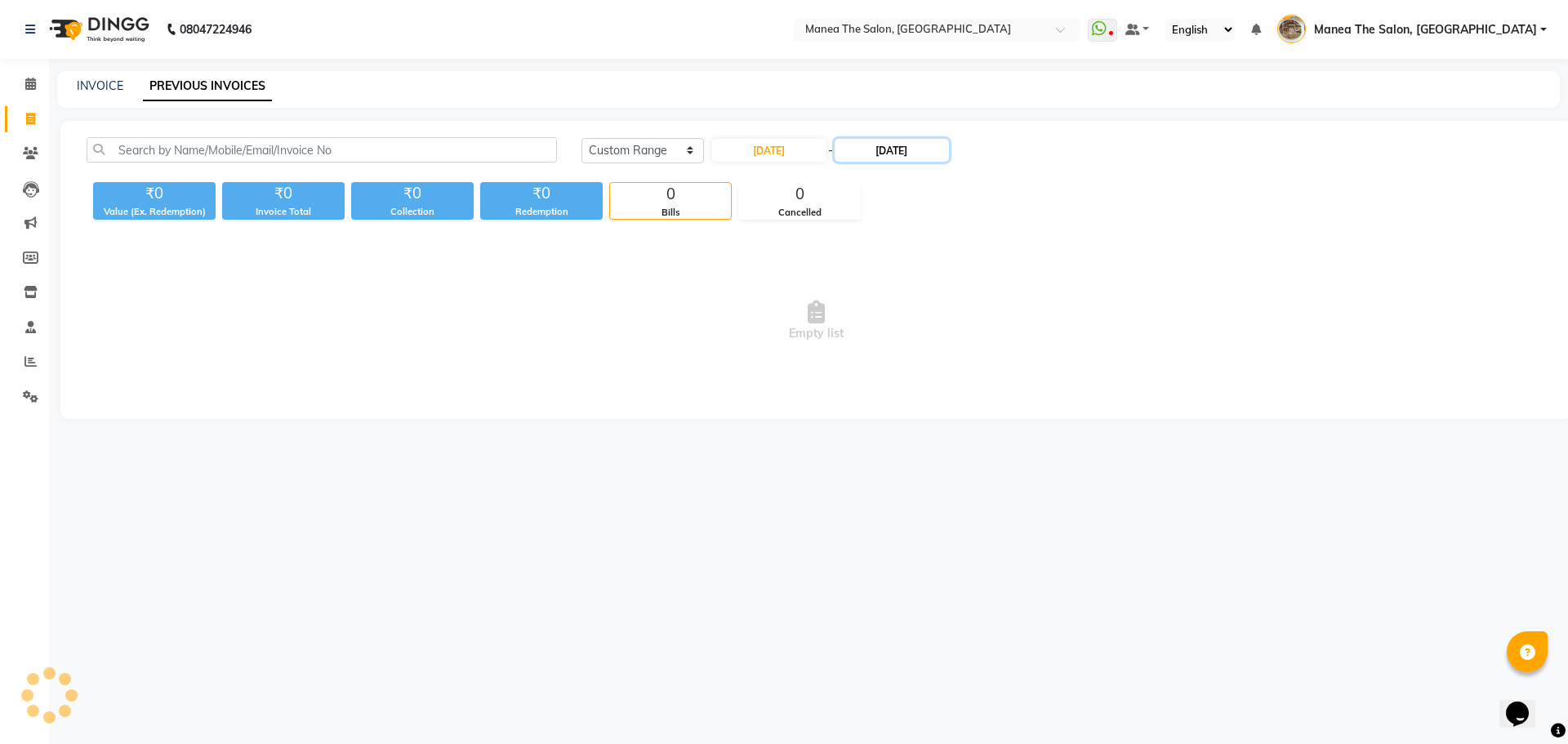
click at [891, 159] on input "02-09-2025" at bounding box center [892, 151] width 115 height 23
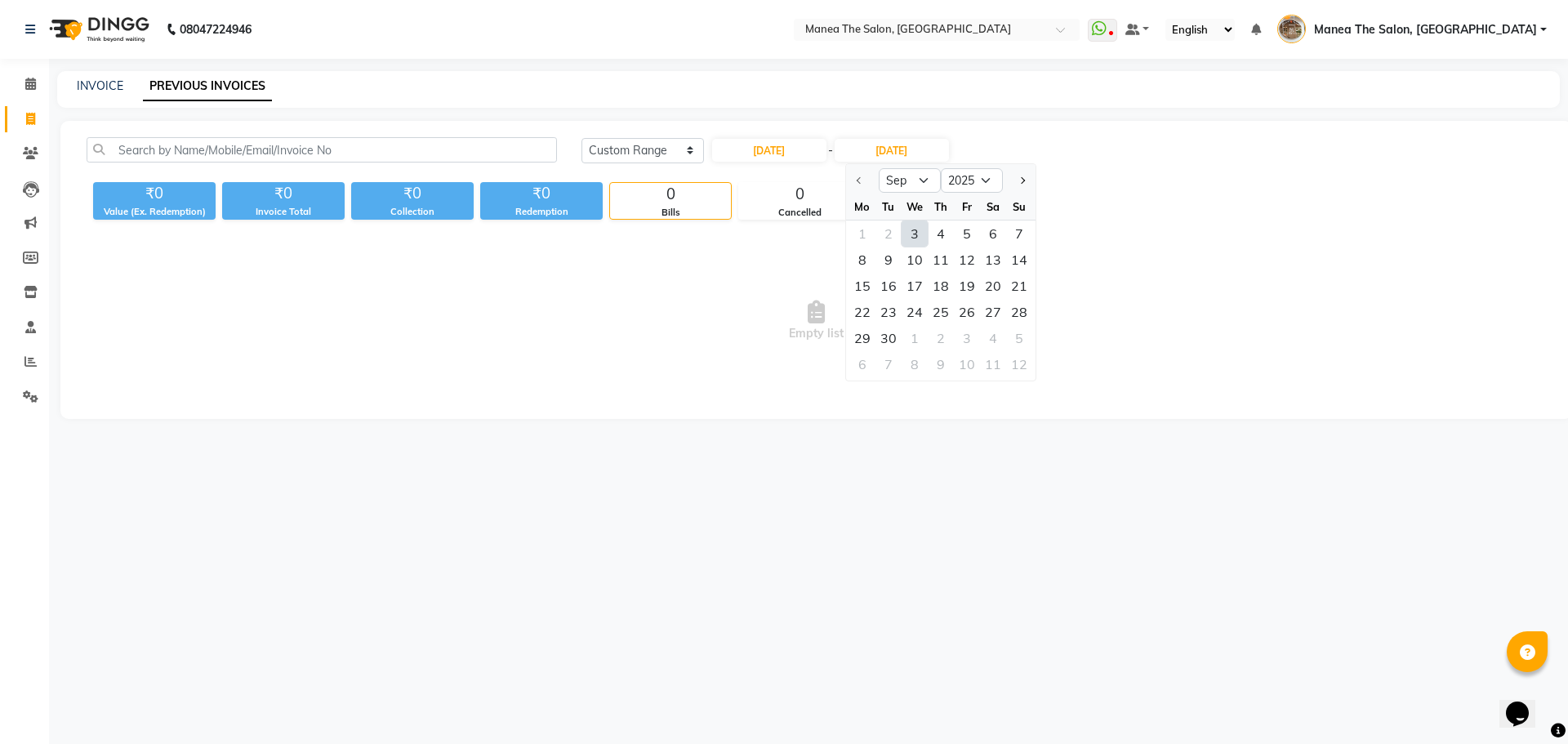
click at [914, 234] on div "3" at bounding box center [914, 233] width 26 height 26
type input "03-09-2025"
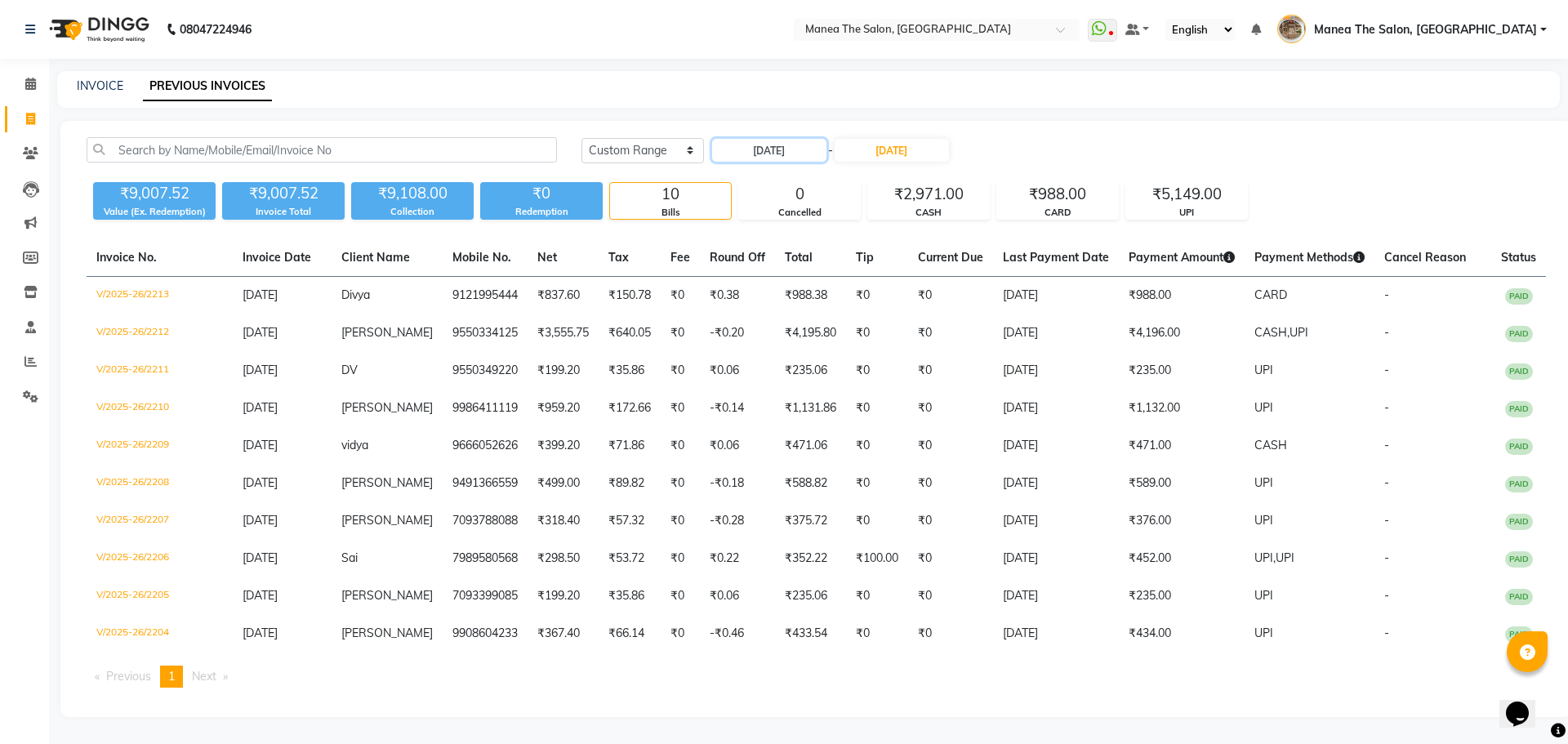
drag, startPoint x: 771, startPoint y: 152, endPoint x: 768, endPoint y: 162, distance: 10.4
click at [770, 153] on input "03-09-2025" at bounding box center [769, 151] width 115 height 23
select select "9"
select select "2025"
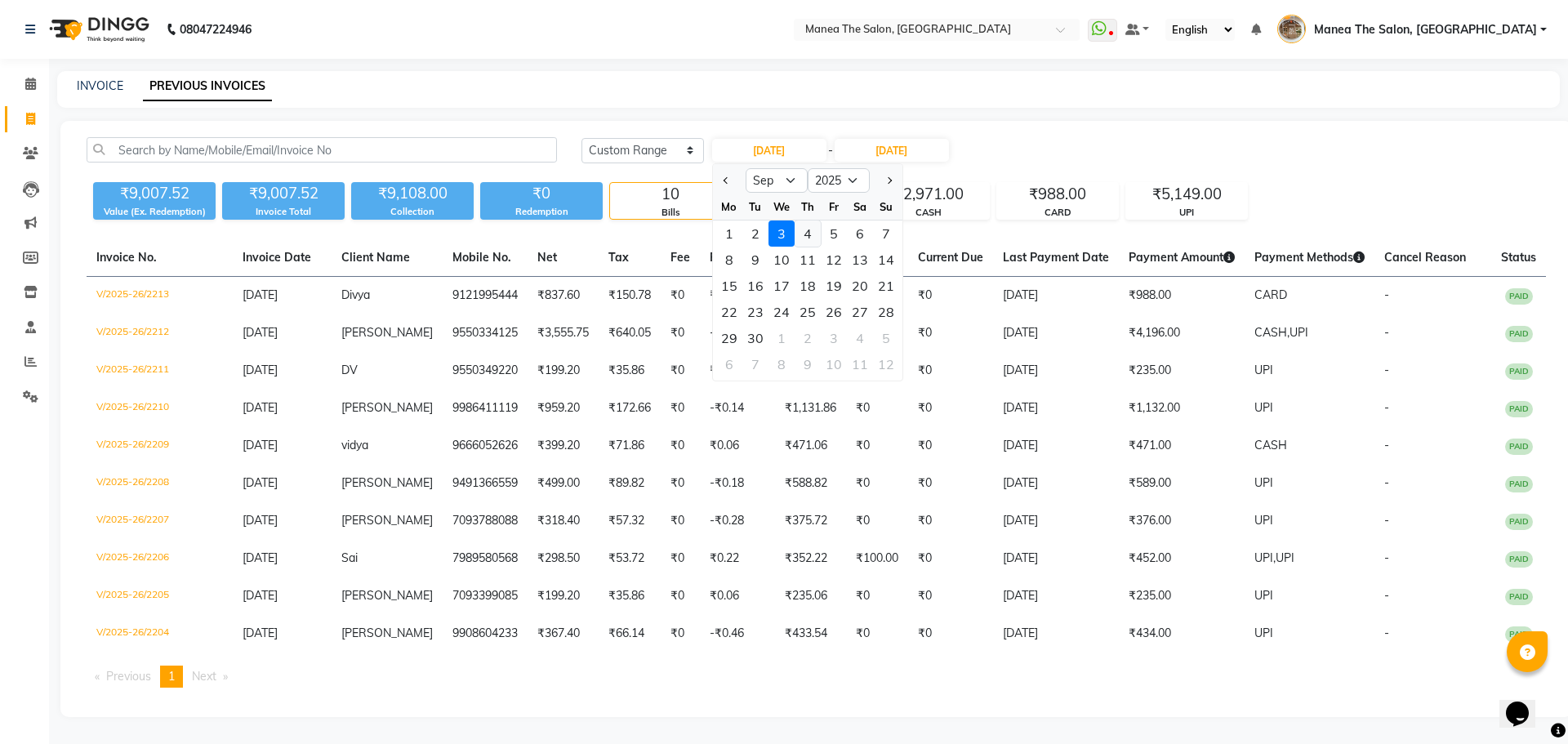
click at [813, 235] on div "4" at bounding box center [807, 233] width 26 height 26
type input "04-09-2025"
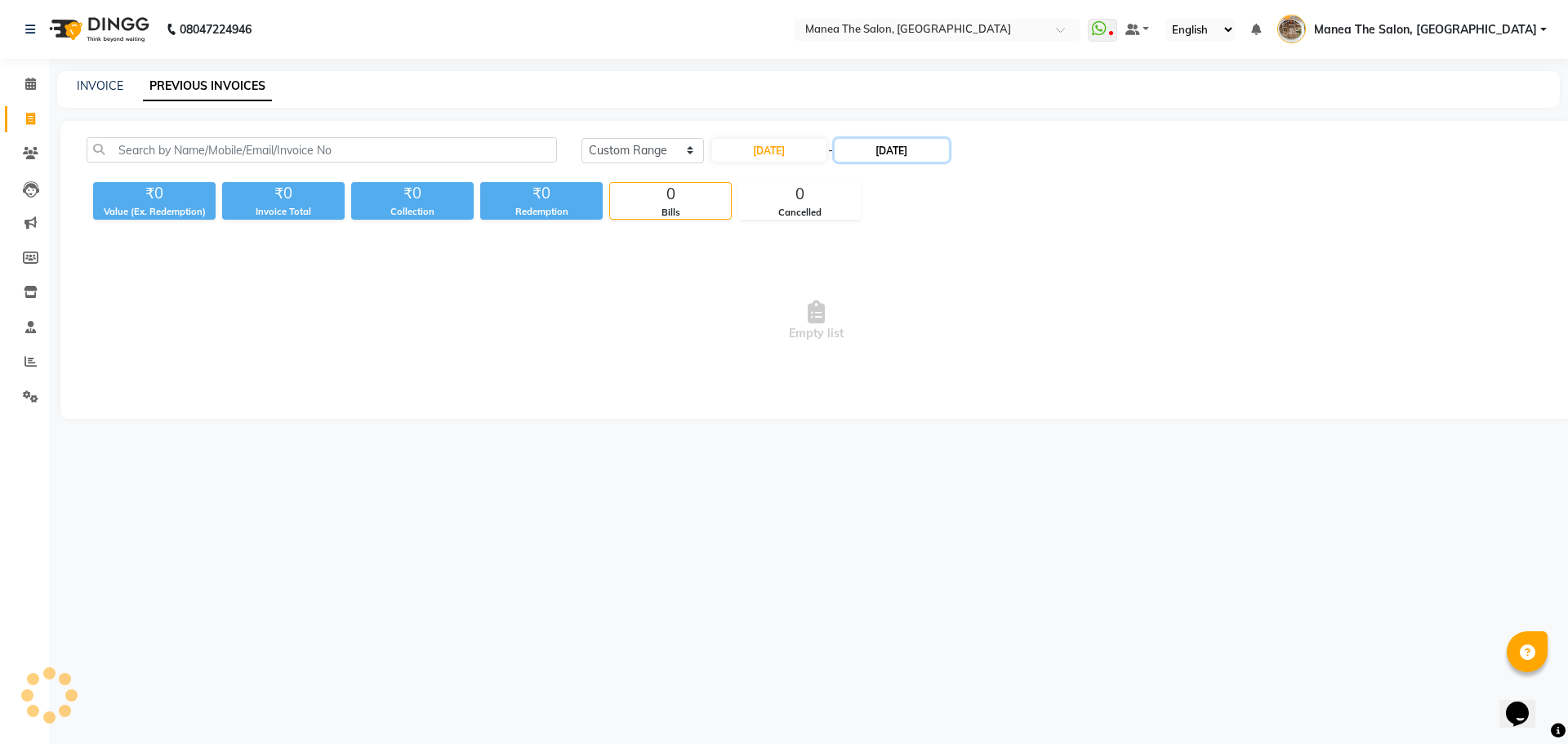
click at [887, 160] on input "03-09-2025" at bounding box center [892, 151] width 115 height 23
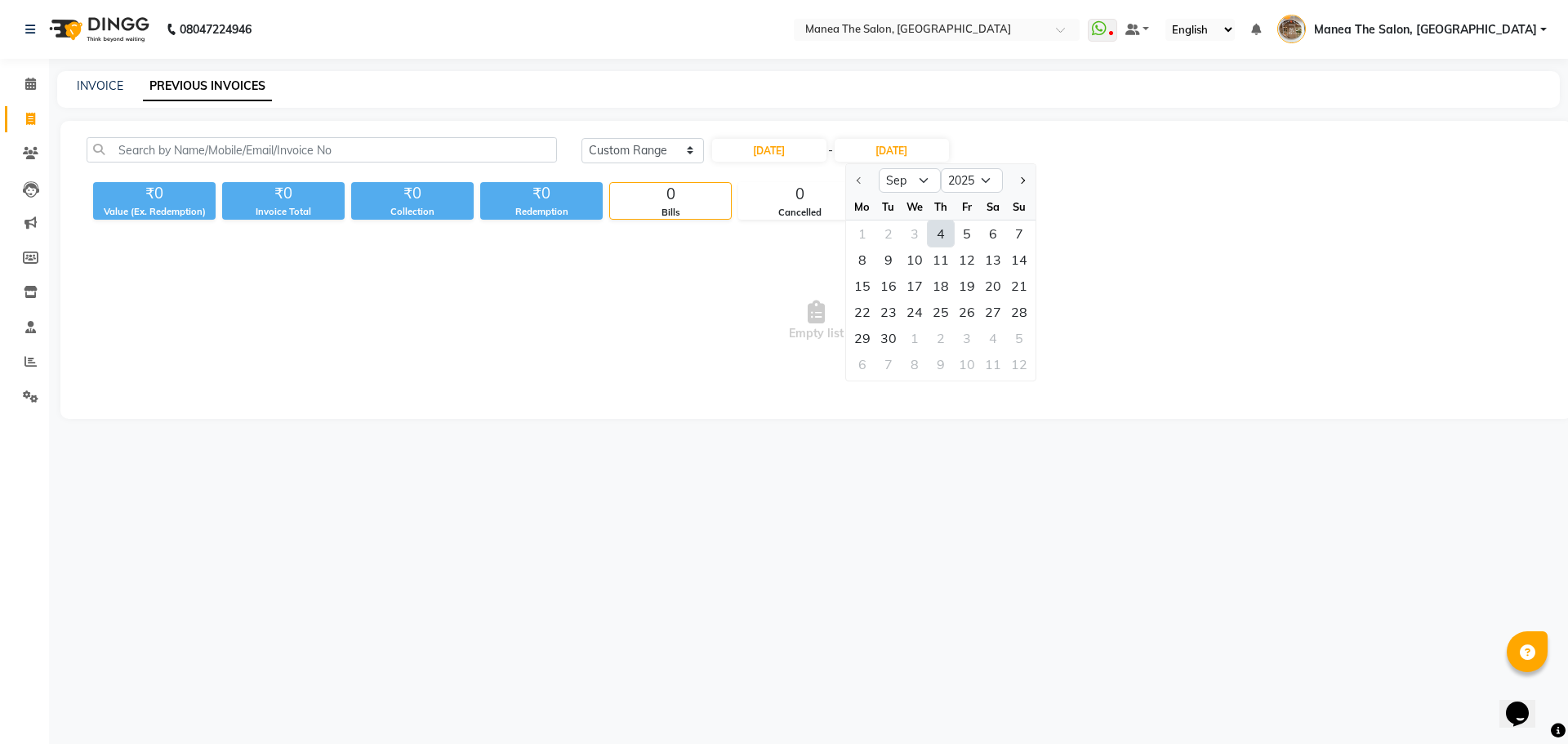
click at [938, 232] on div "4" at bounding box center [940, 233] width 26 height 26
type input "04-09-2025"
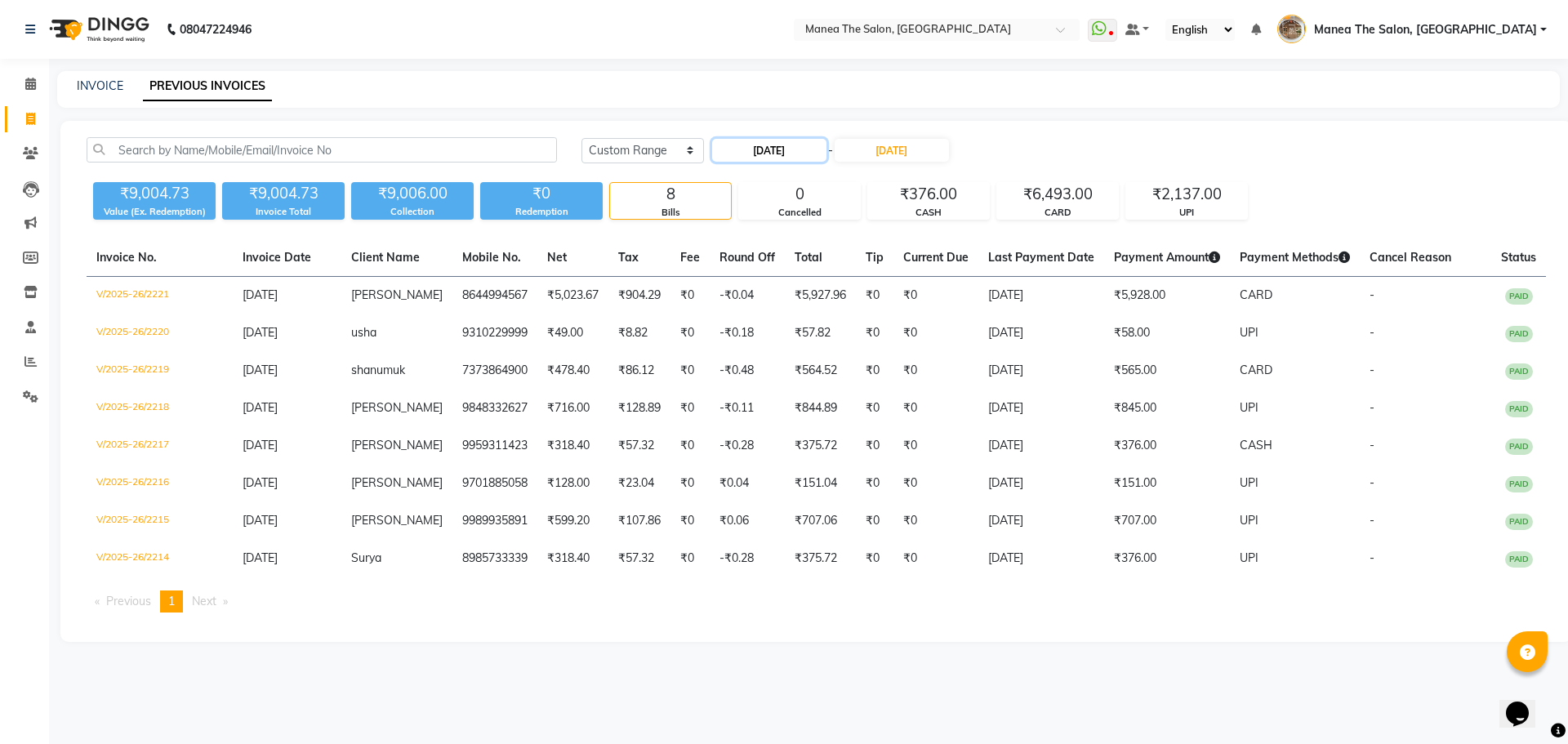
click at [751, 153] on input "04-09-2025" at bounding box center [769, 151] width 115 height 23
select select "9"
select select "2025"
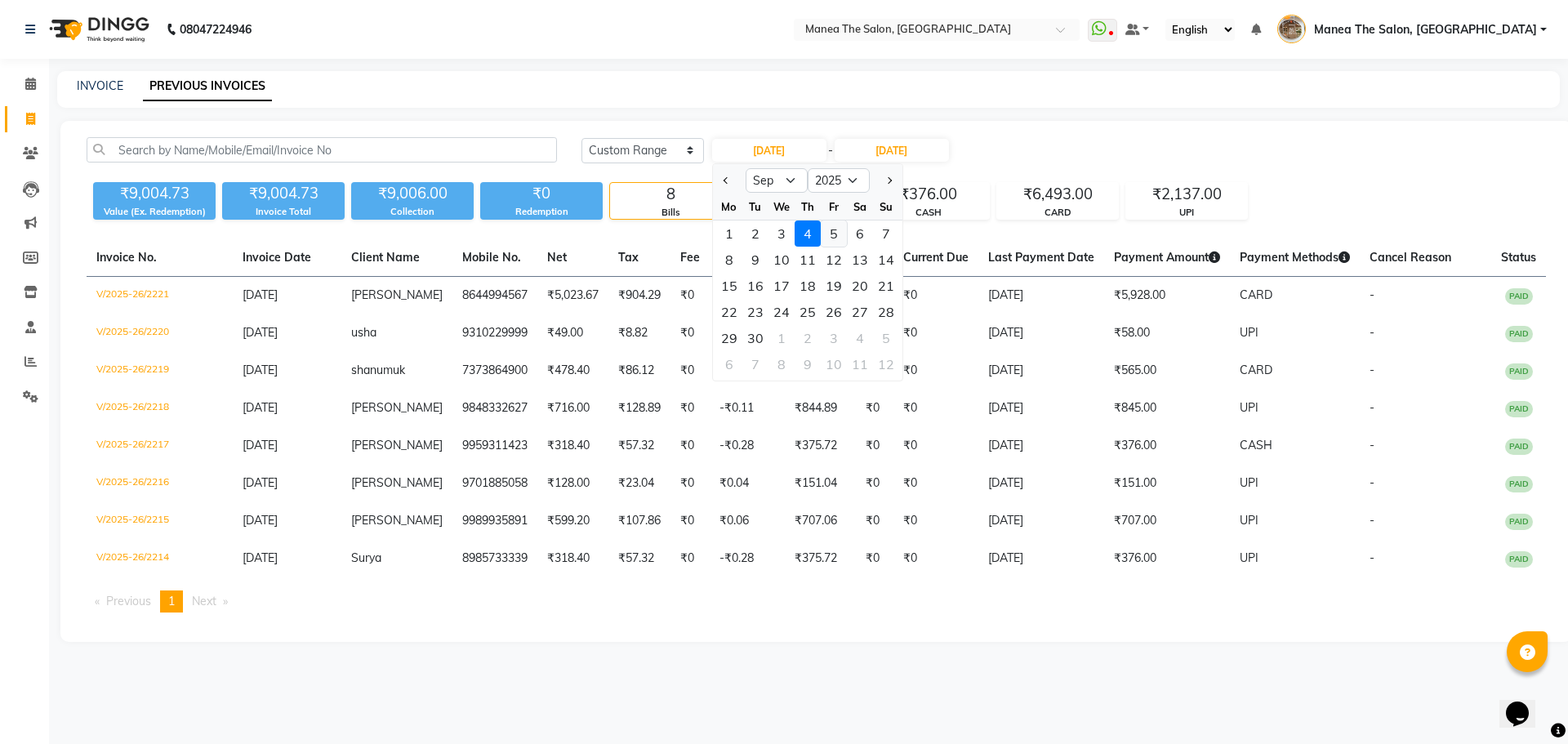
click at [832, 235] on div "5" at bounding box center [834, 233] width 26 height 26
type input "05-09-2025"
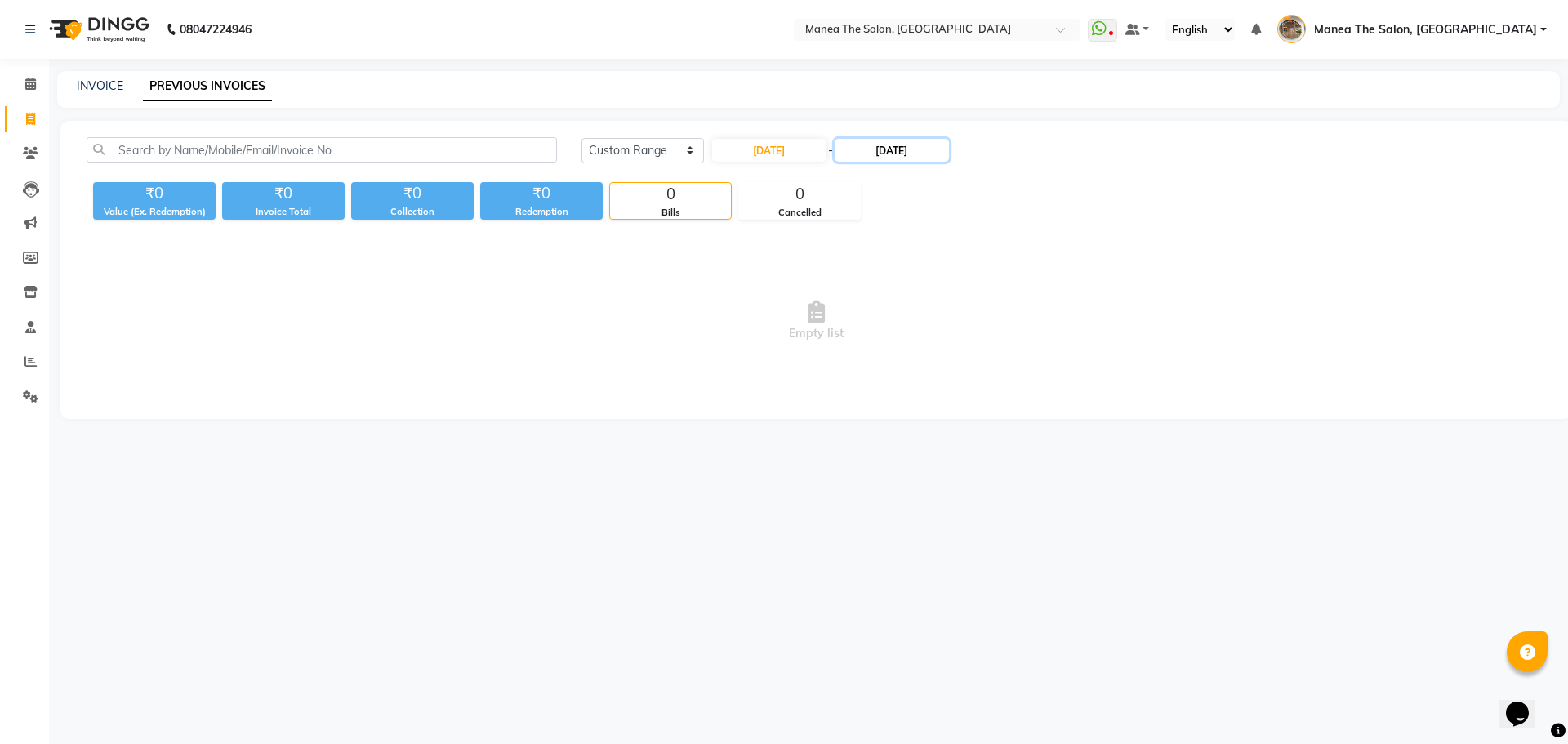
click at [948, 139] on input "04-09-2025" at bounding box center [892, 151] width 115 height 23
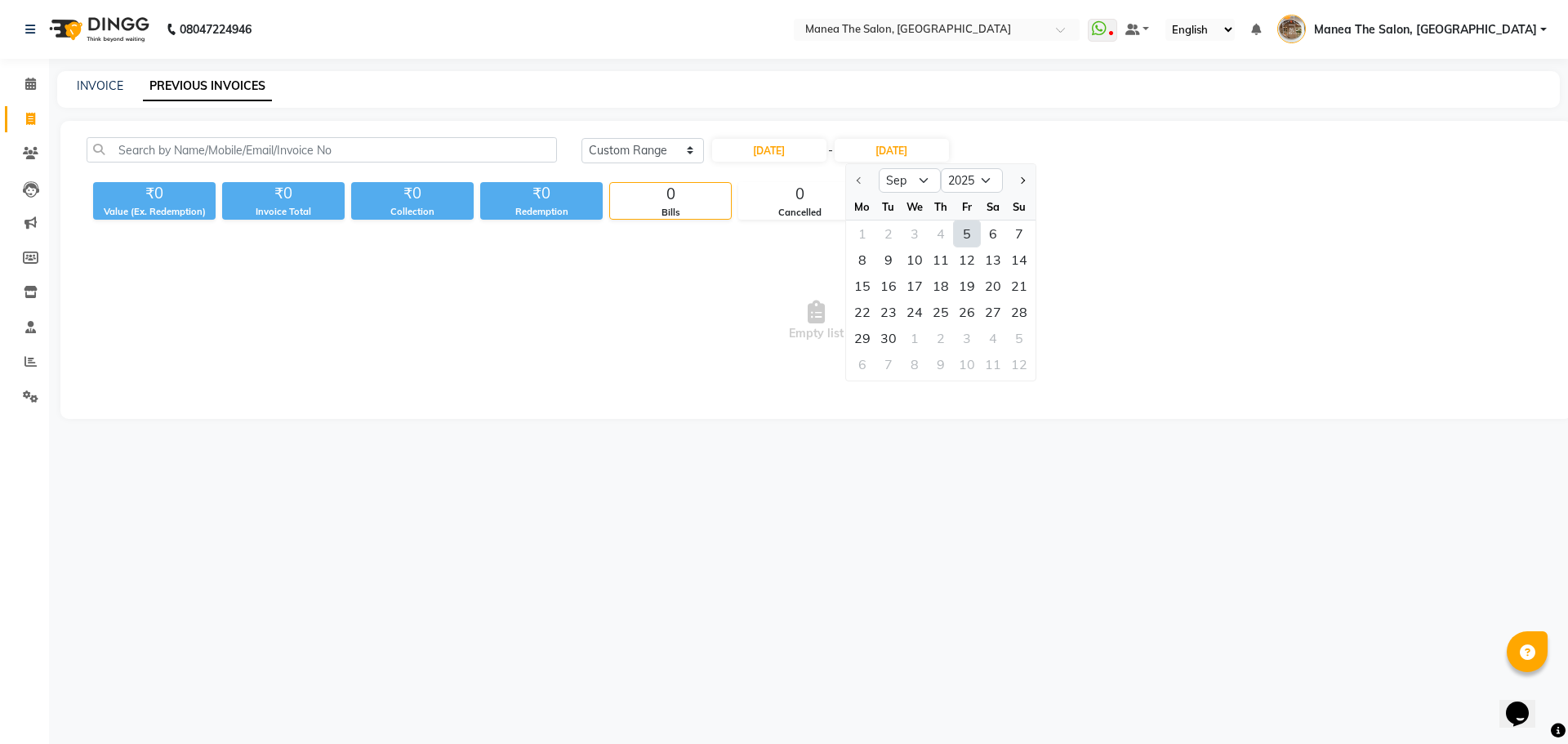
click at [957, 230] on div "5" at bounding box center [967, 233] width 26 height 26
type input "05-09-2025"
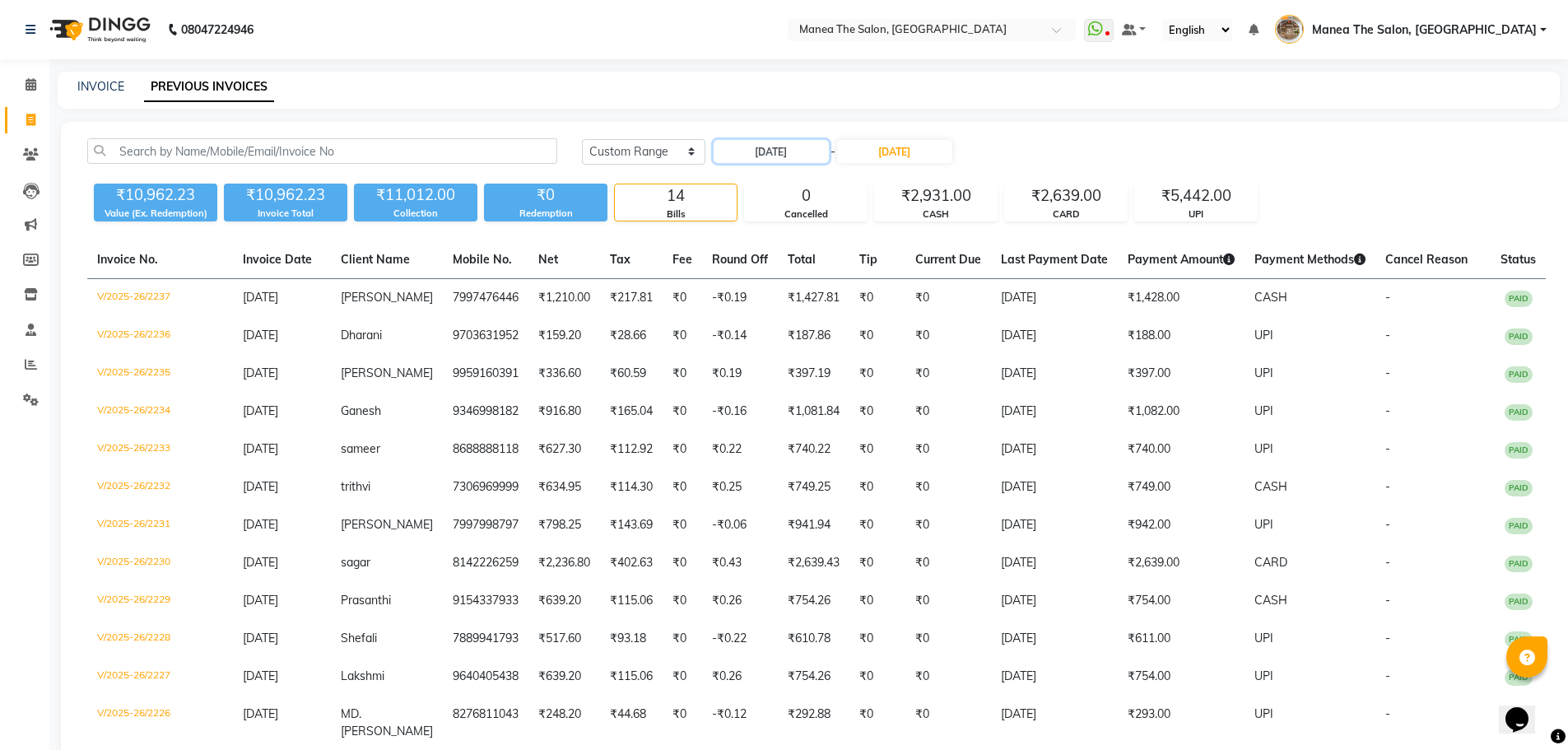
drag, startPoint x: 818, startPoint y: 147, endPoint x: 812, endPoint y: 163, distance: 17.1
click at [813, 153] on input "05-09-2025" at bounding box center [772, 152] width 116 height 23
select select "9"
select select "2025"
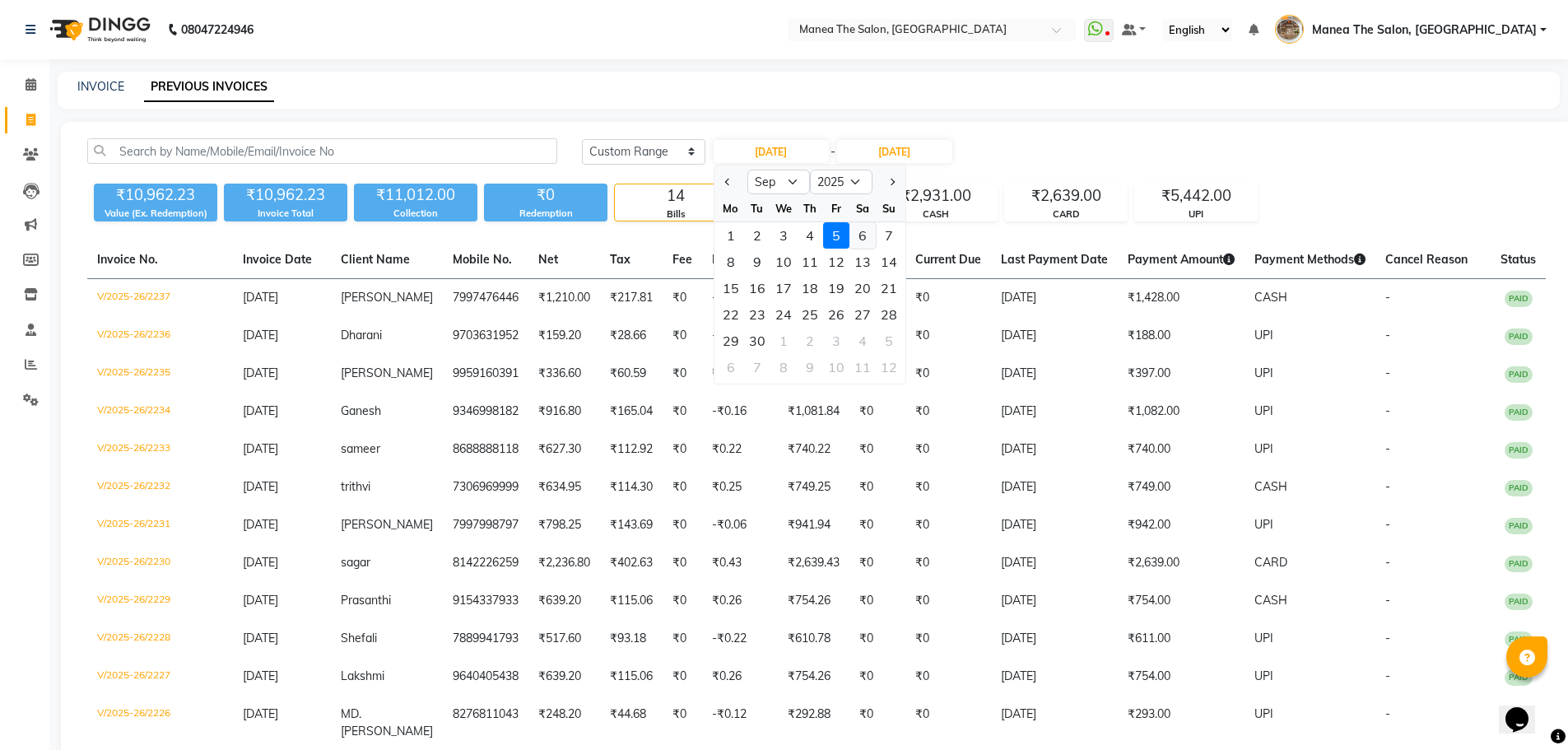
click at [859, 237] on div "6" at bounding box center [862, 235] width 26 height 26
type input "06-09-2025"
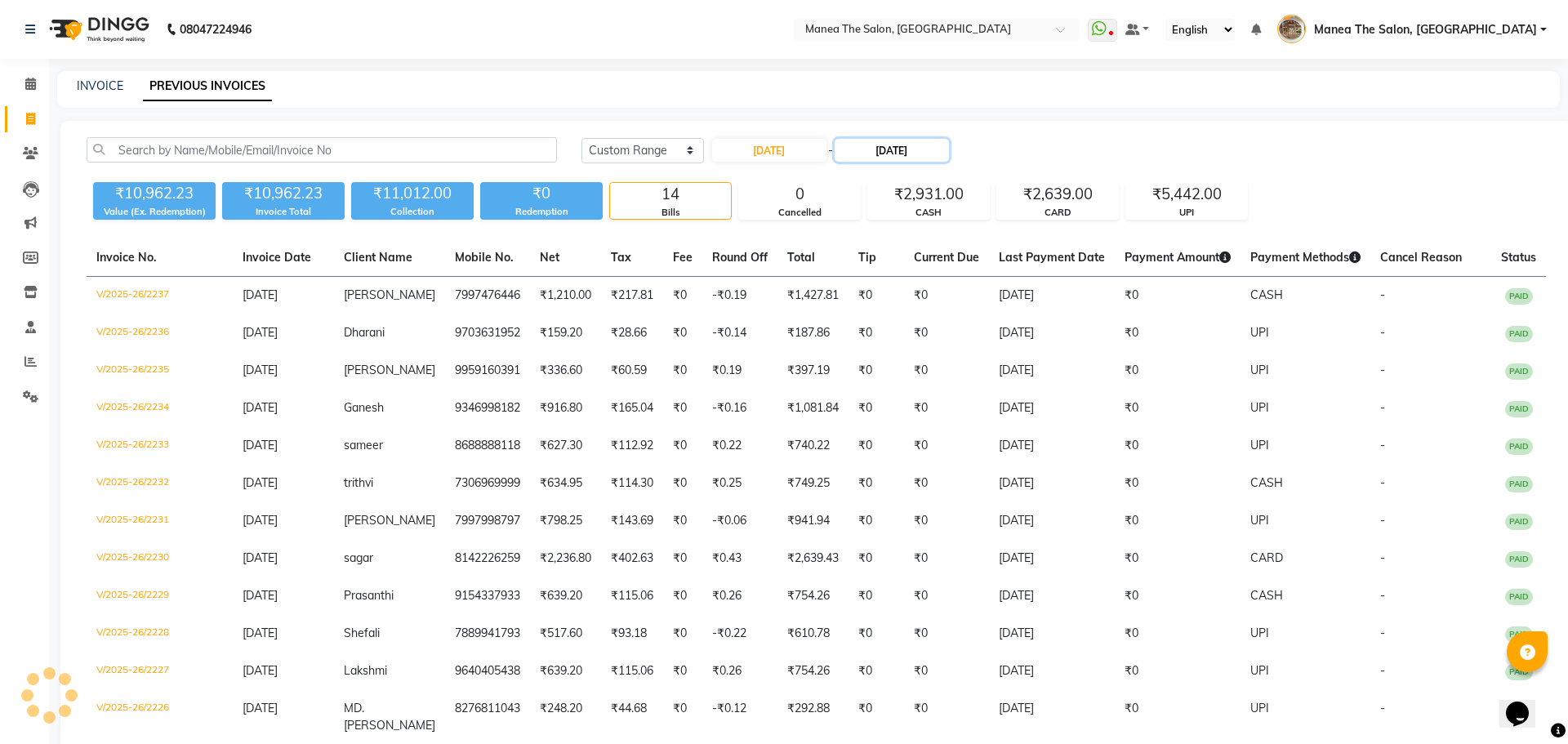
drag, startPoint x: 907, startPoint y: 143, endPoint x: 907, endPoint y: 157, distance: 14.0
click at [907, 148] on input "05-09-2025" at bounding box center [892, 151] width 115 height 23
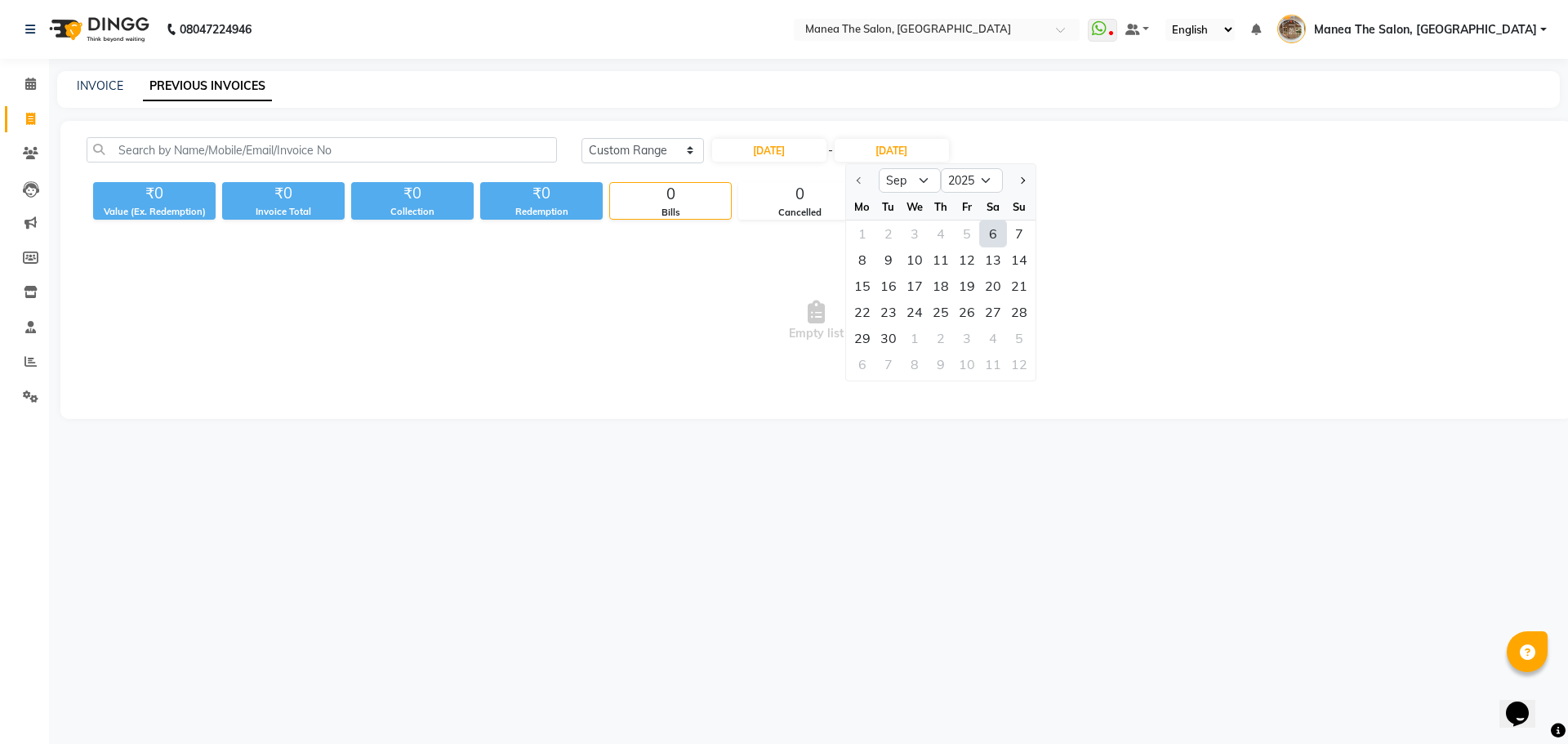
click at [986, 220] on div "6" at bounding box center [993, 233] width 26 height 26
type input "06-09-2025"
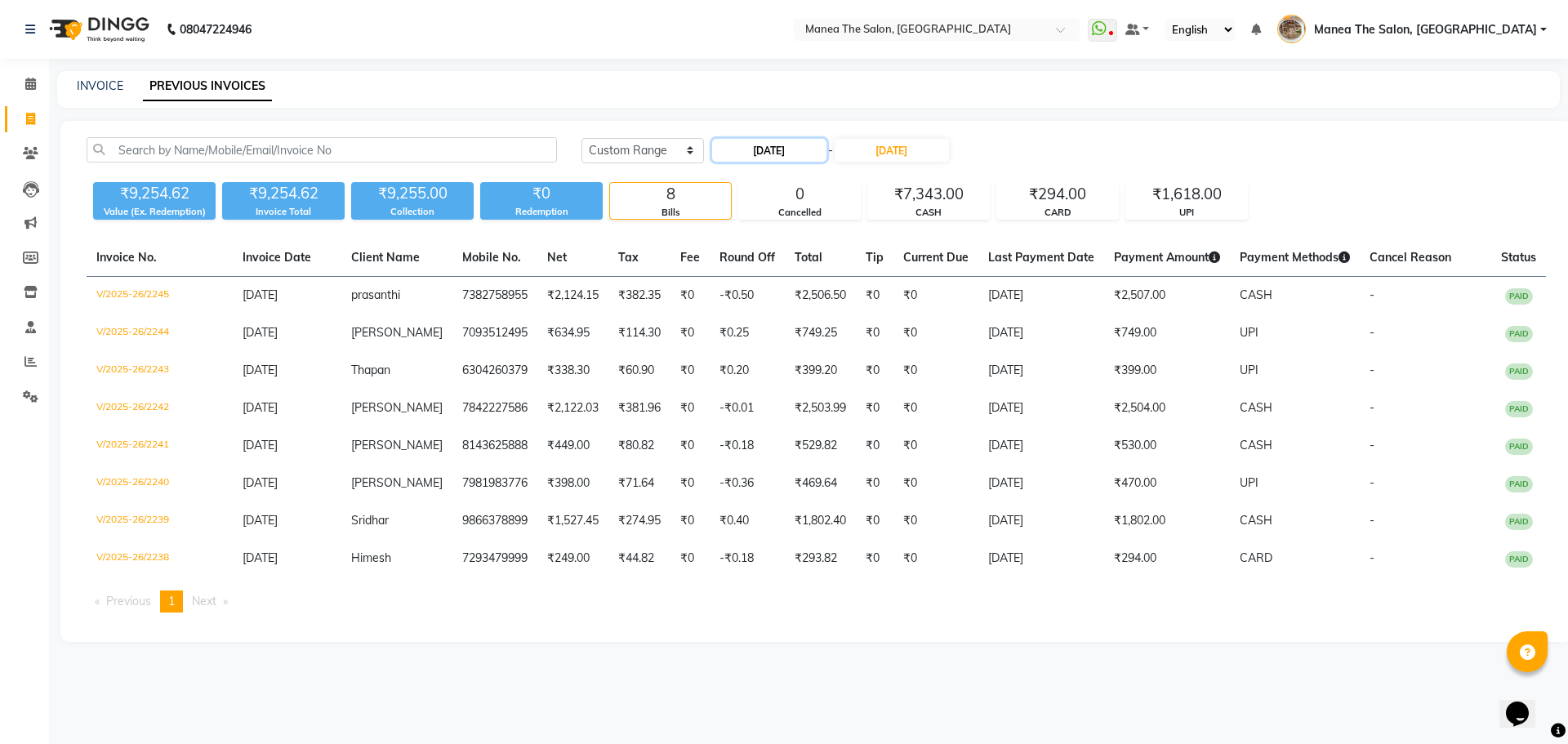
drag, startPoint x: 792, startPoint y: 151, endPoint x: 791, endPoint y: 161, distance: 10.0
click at [792, 152] on input "06-09-2025" at bounding box center [769, 151] width 115 height 23
select select "9"
select select "2025"
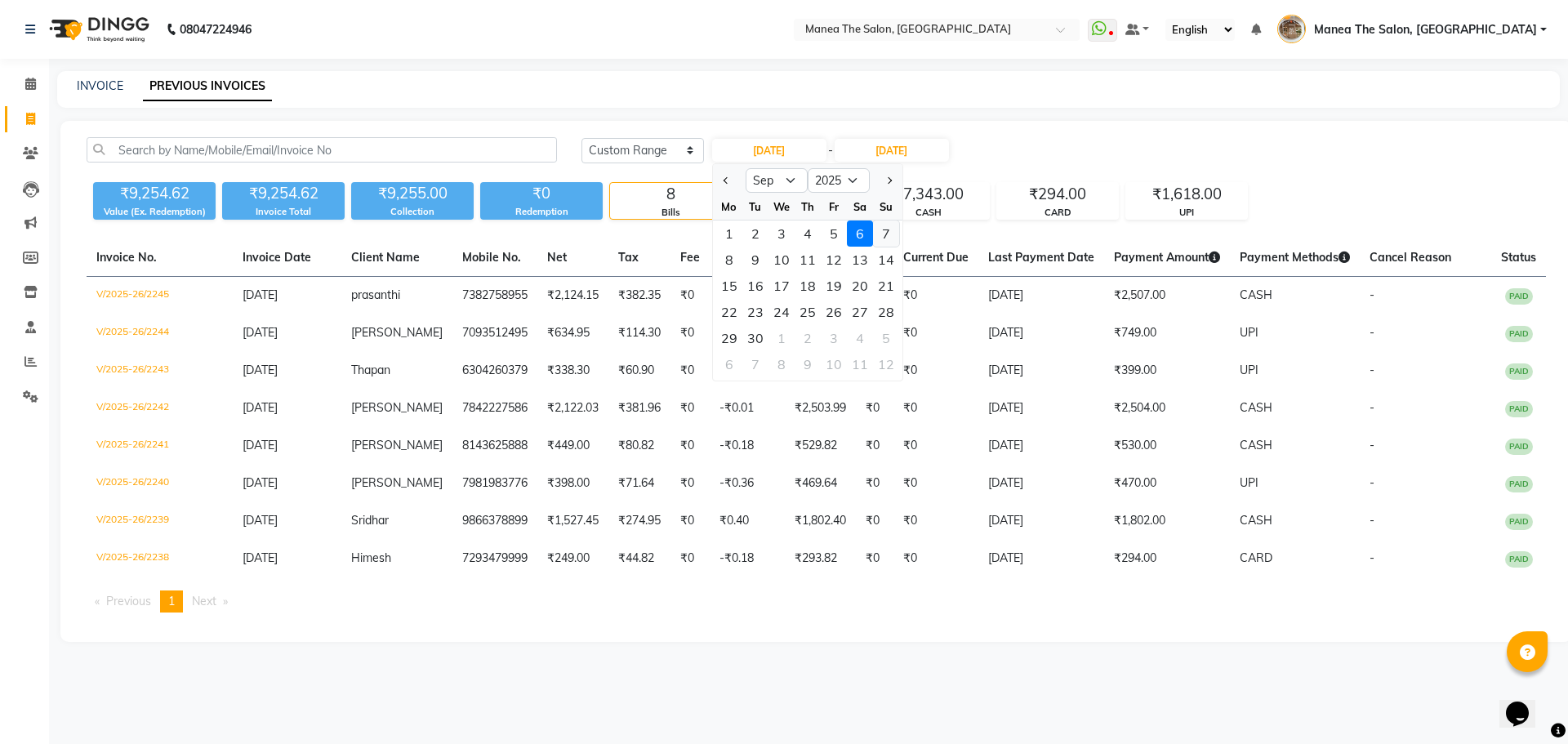
click at [881, 238] on div "7" at bounding box center [885, 233] width 26 height 26
type input "07-09-2025"
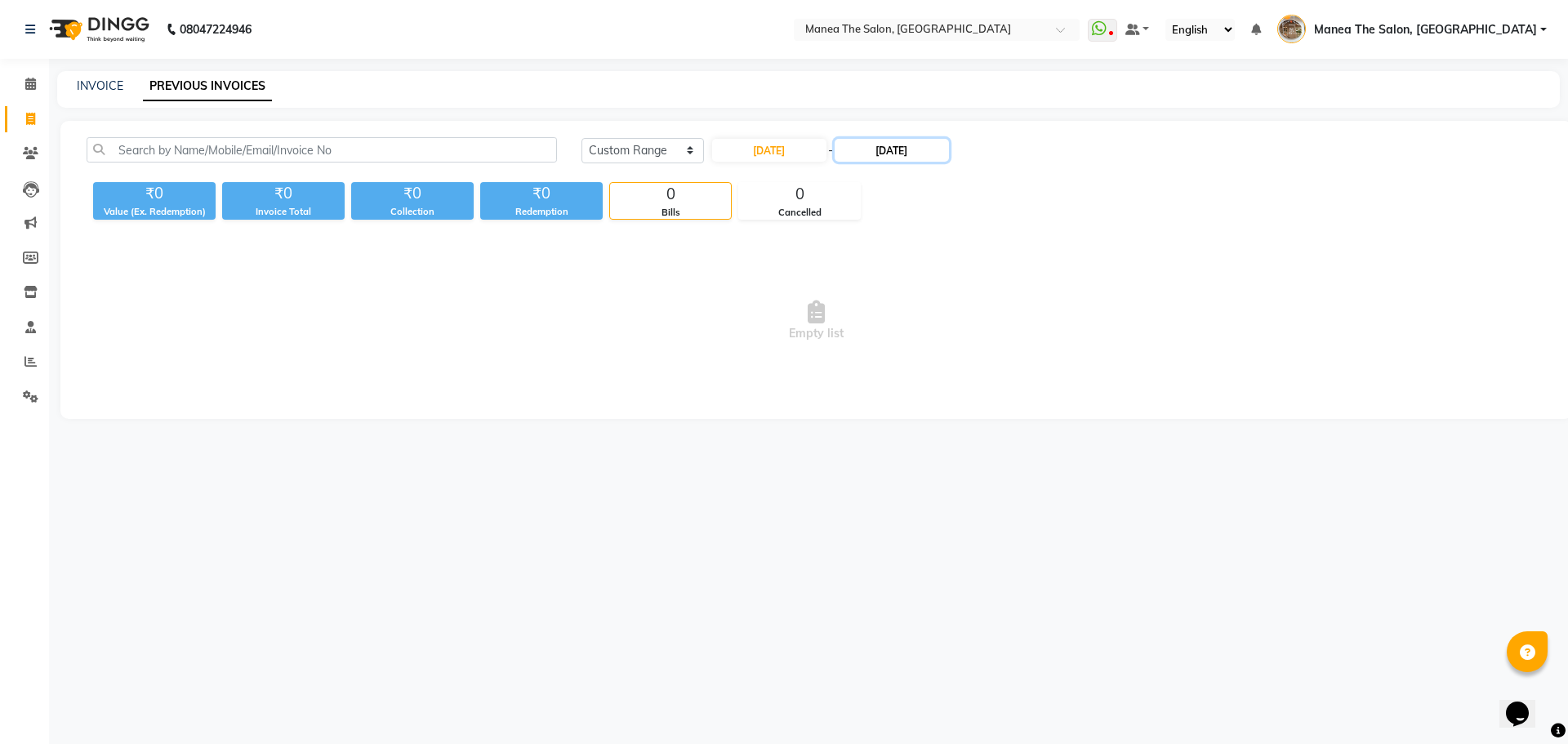
click at [918, 156] on input "06-09-2025" at bounding box center [892, 151] width 115 height 23
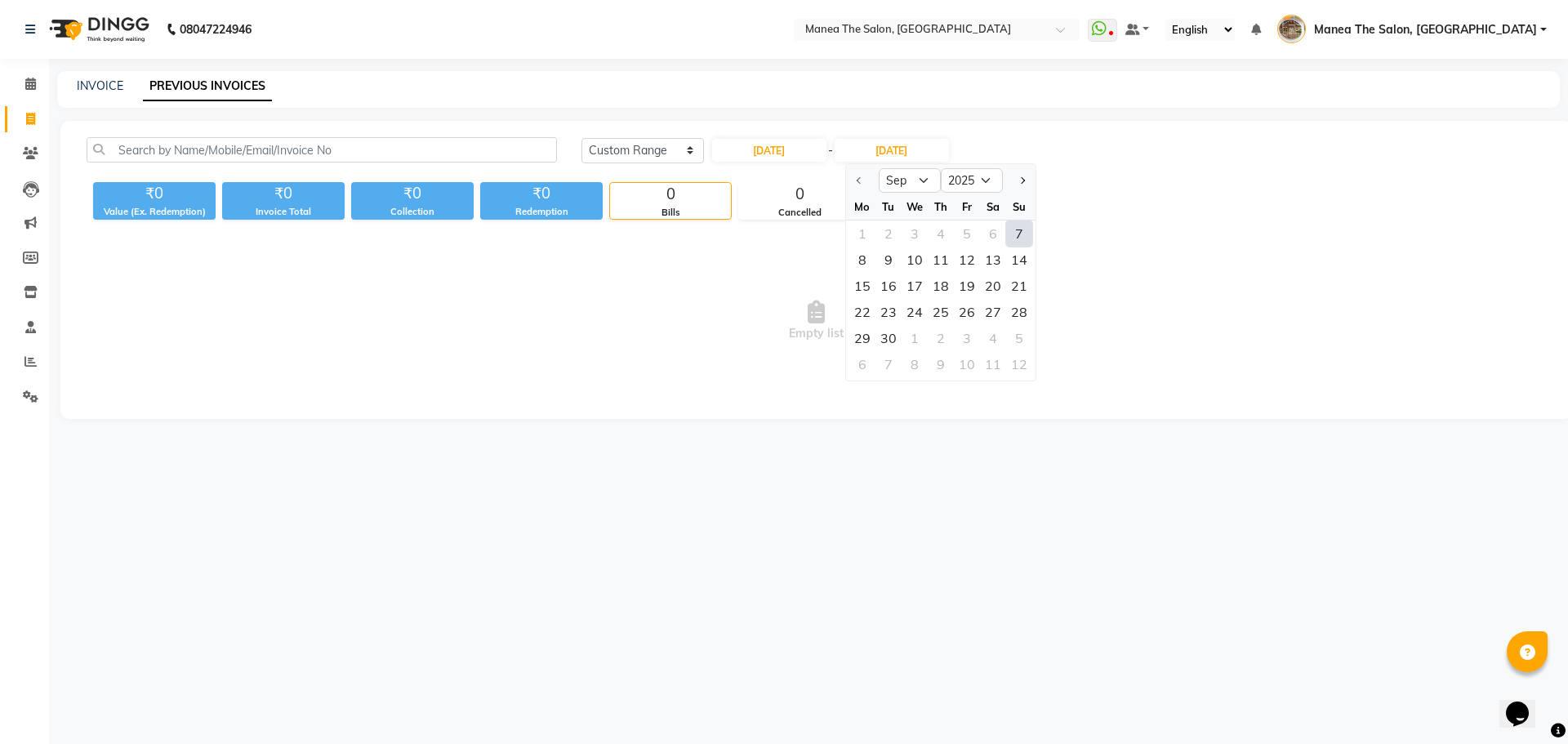
click at [1009, 234] on div "7" at bounding box center [1018, 233] width 26 height 26
type input "07-09-2025"
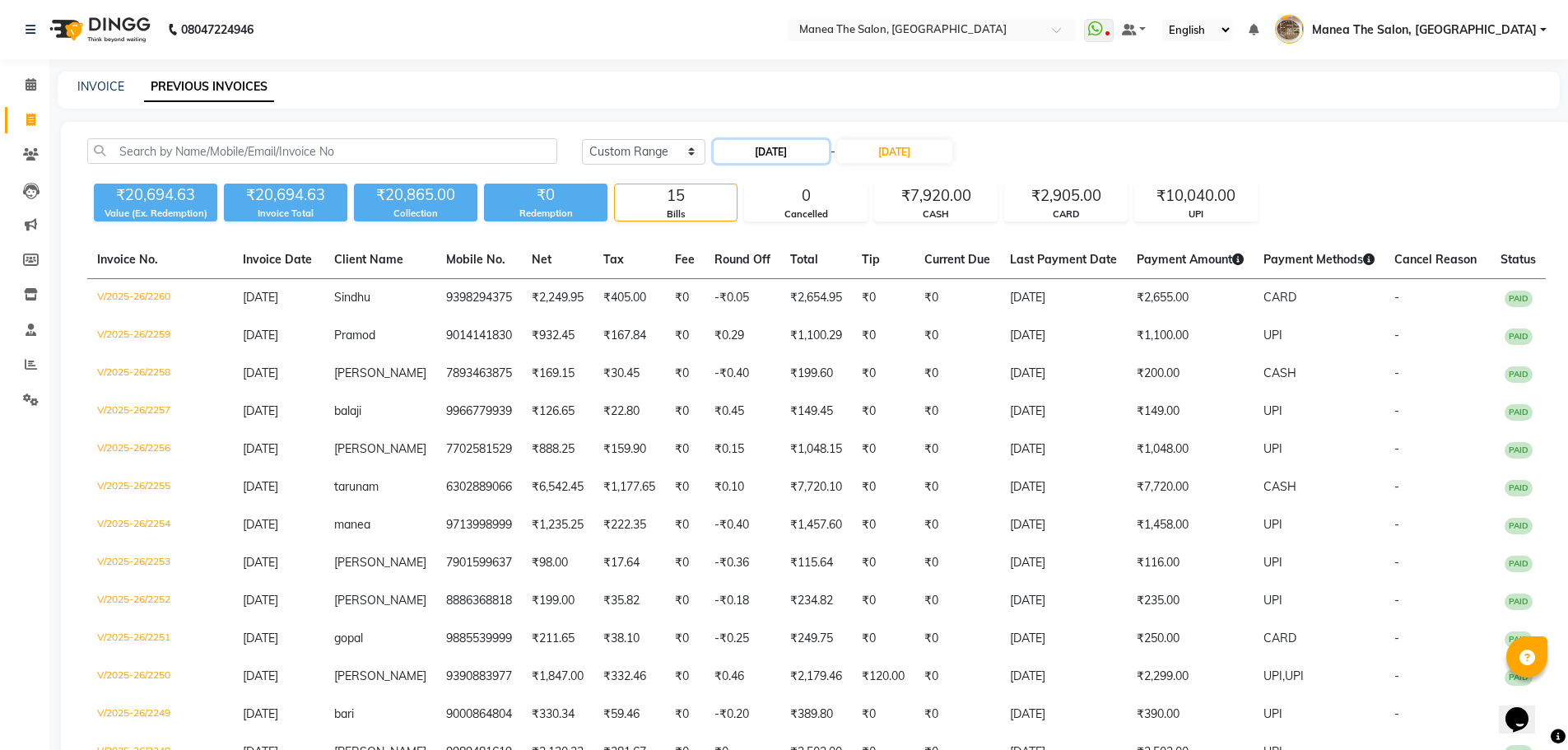
click at [778, 160] on input "07-09-2025" at bounding box center [772, 152] width 116 height 23
select select "9"
select select "2025"
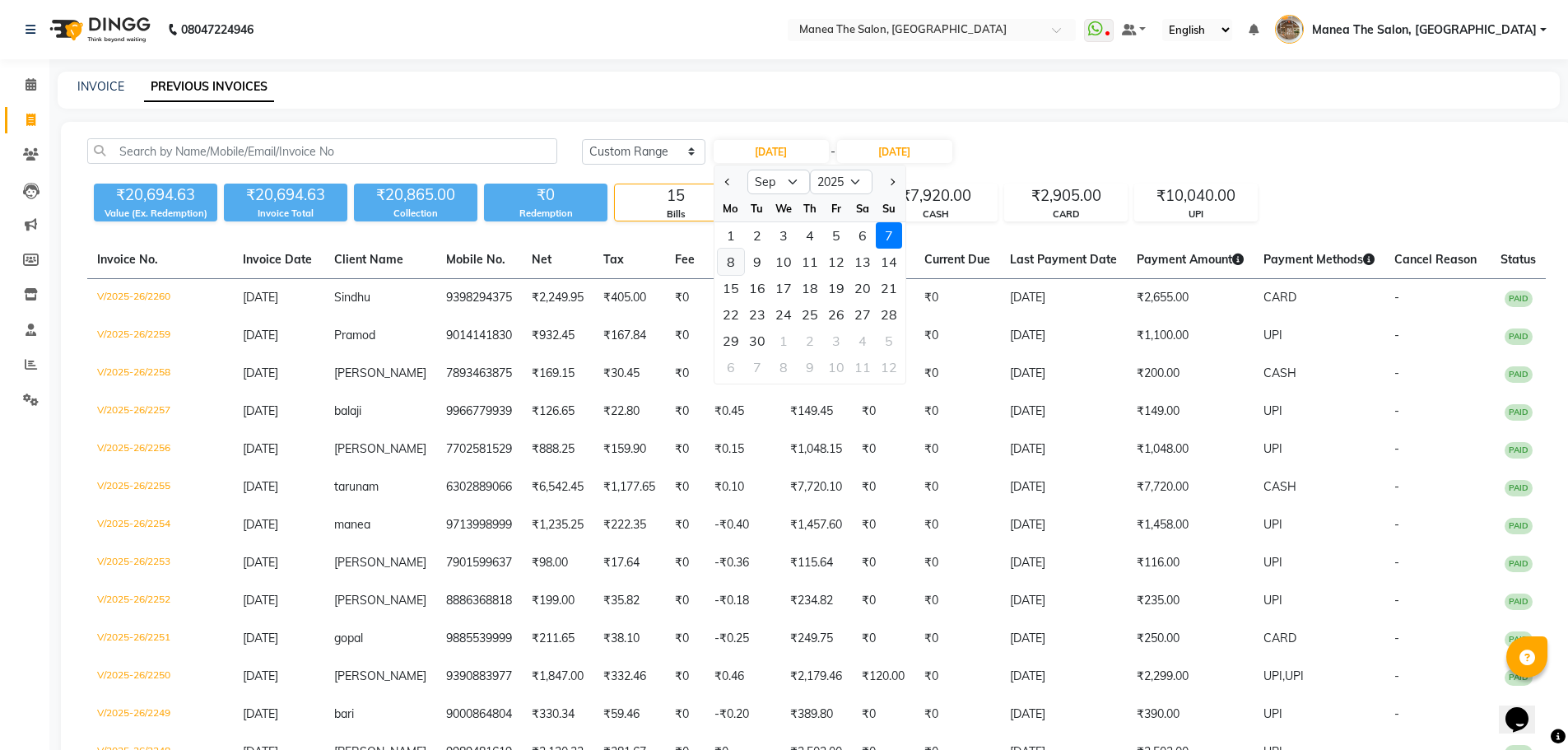
click at [730, 263] on div "8" at bounding box center [731, 261] width 26 height 26
type input "08-09-2025"
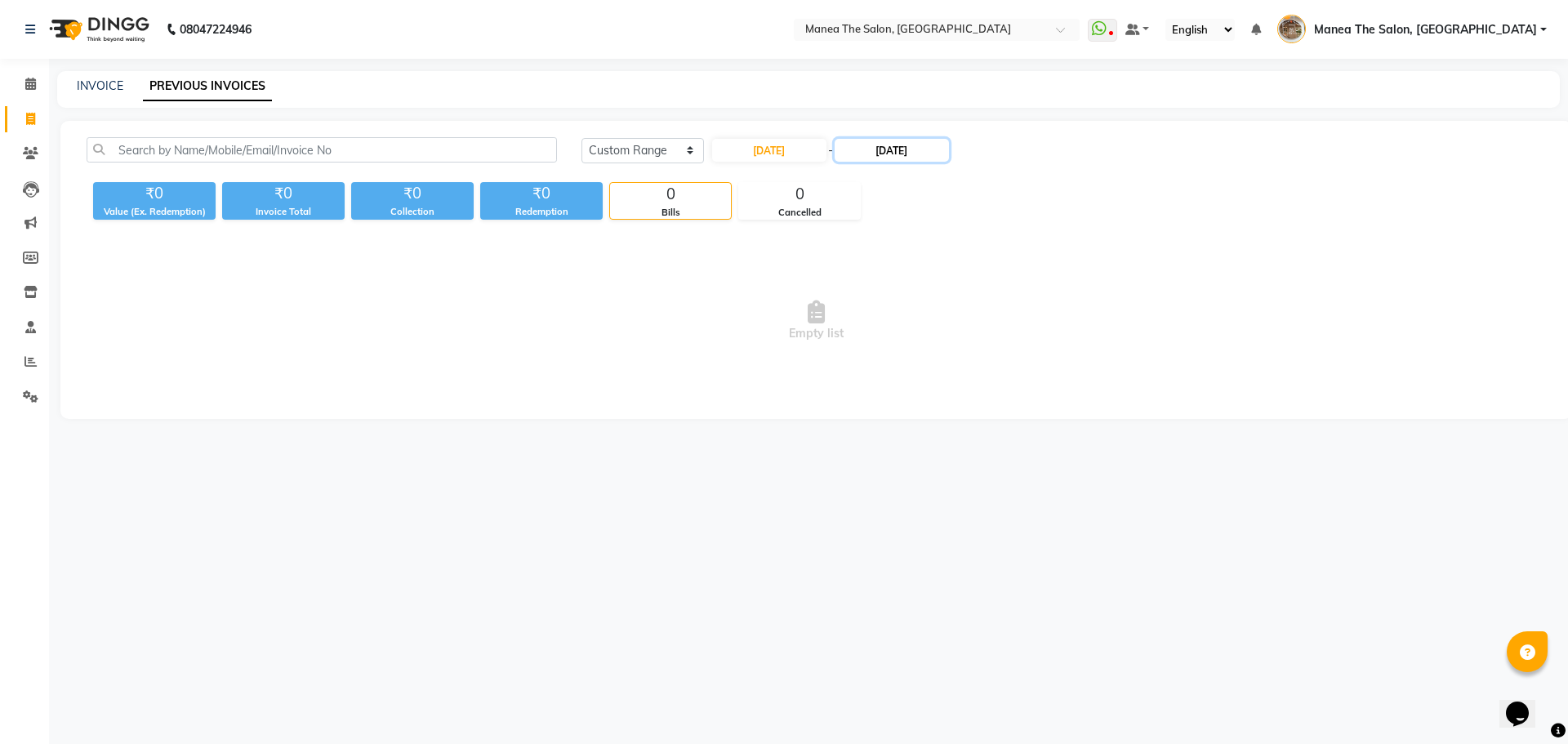
drag, startPoint x: 932, startPoint y: 150, endPoint x: 931, endPoint y: 160, distance: 10.0
click at [931, 152] on input "07-09-2025" at bounding box center [892, 151] width 115 height 23
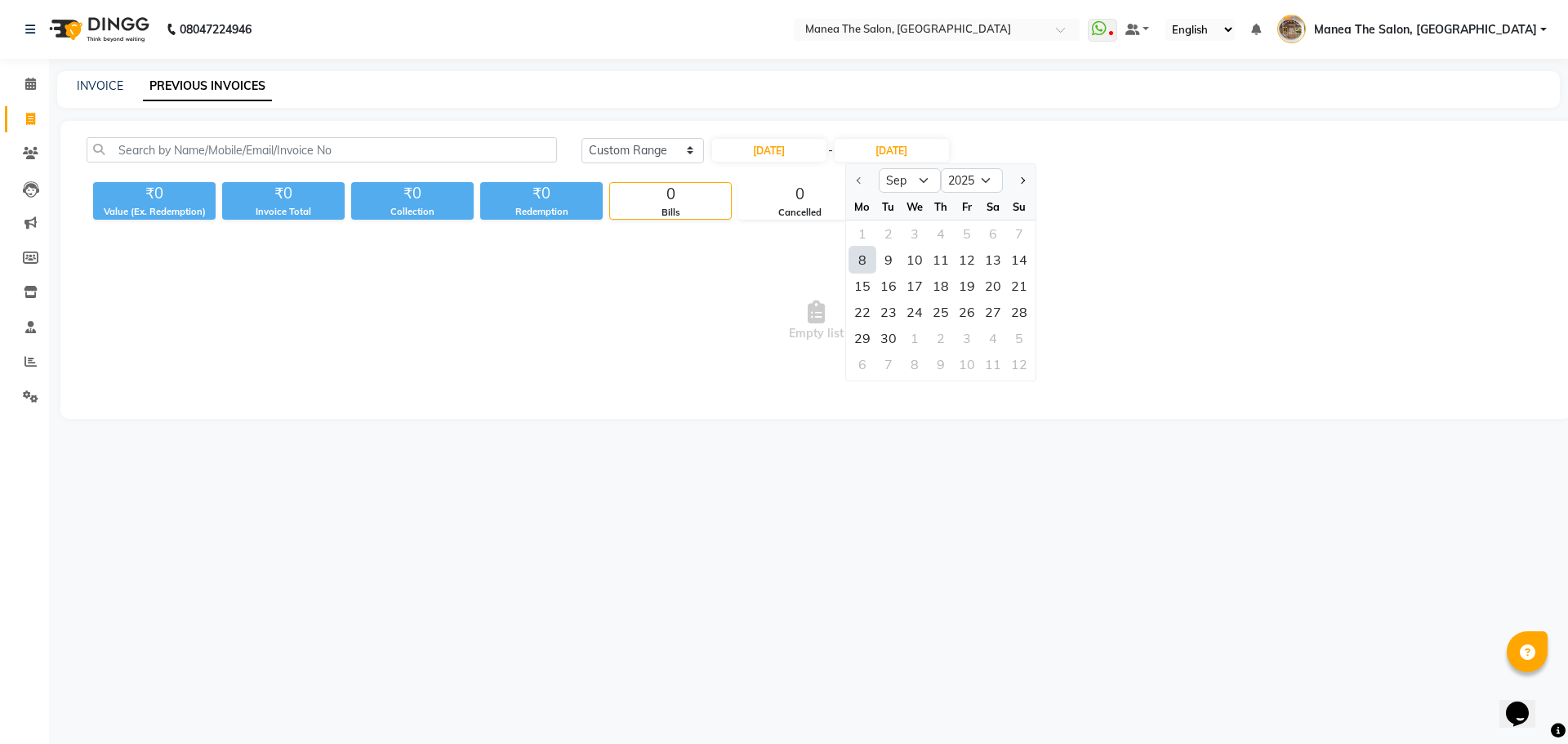
click at [858, 260] on div "8" at bounding box center [862, 259] width 26 height 26
type input "08-09-2025"
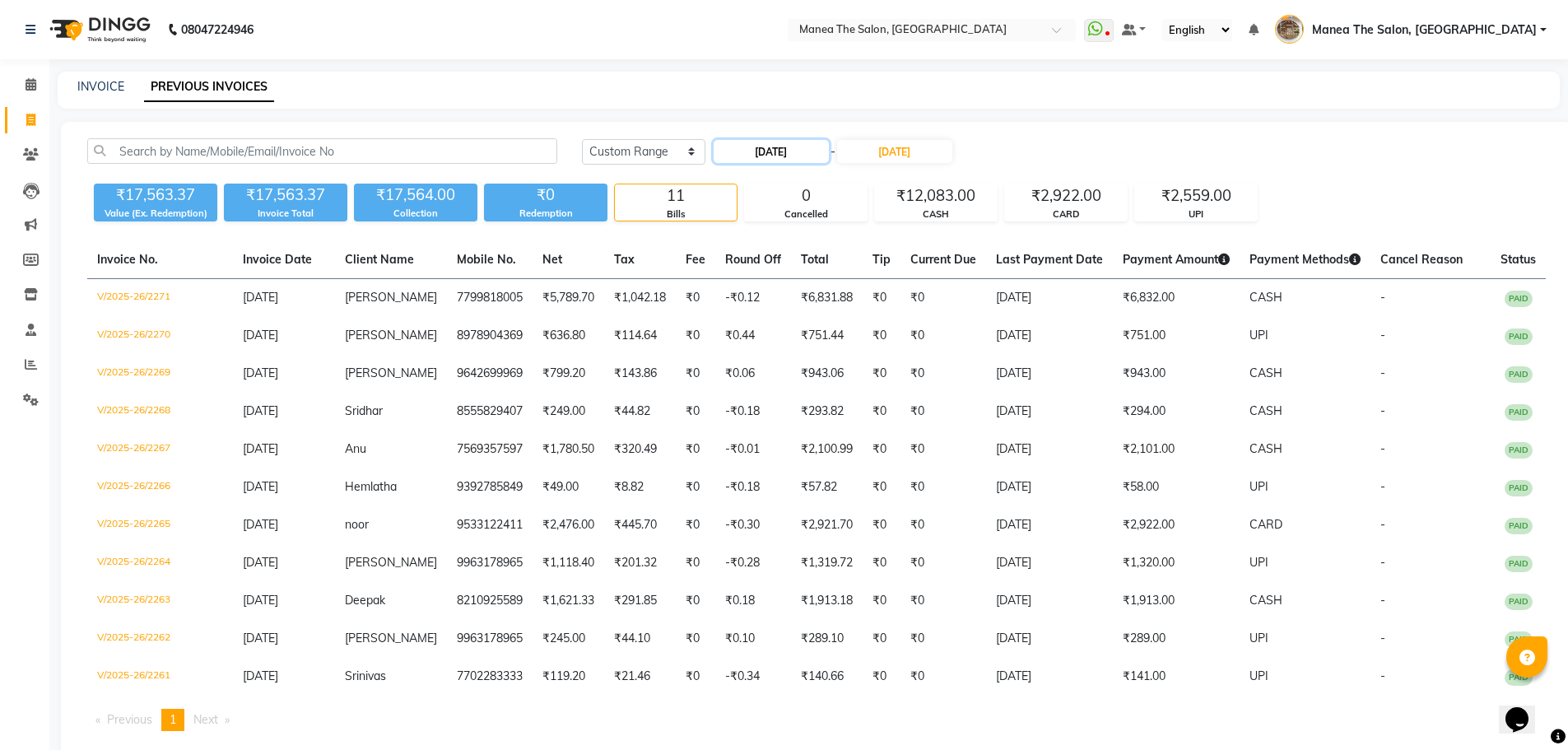
click at [811, 151] on input "08-09-2025" at bounding box center [772, 152] width 116 height 23
select select "9"
select select "2025"
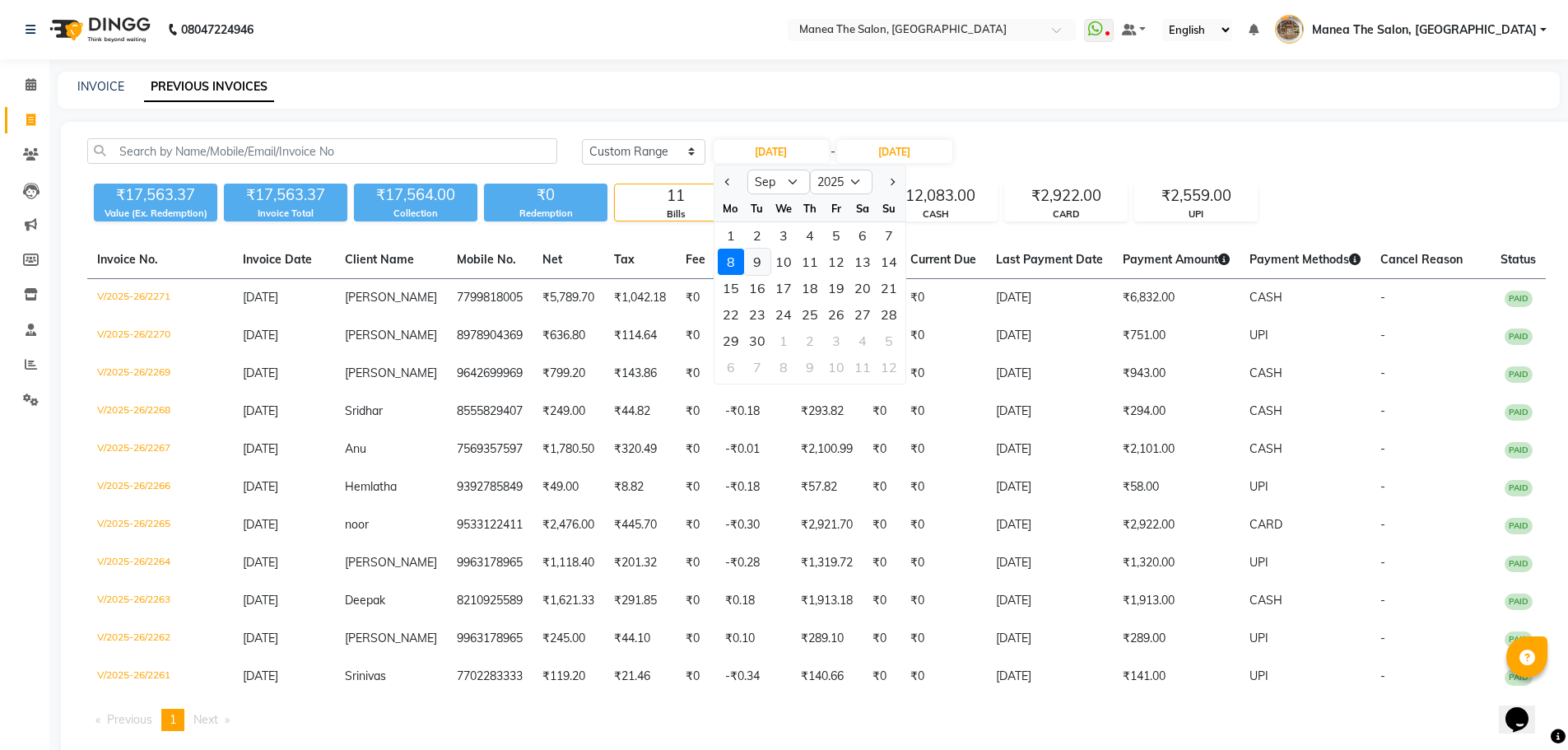
click at [758, 265] on div "9" at bounding box center [757, 261] width 26 height 26
type input "09-09-2025"
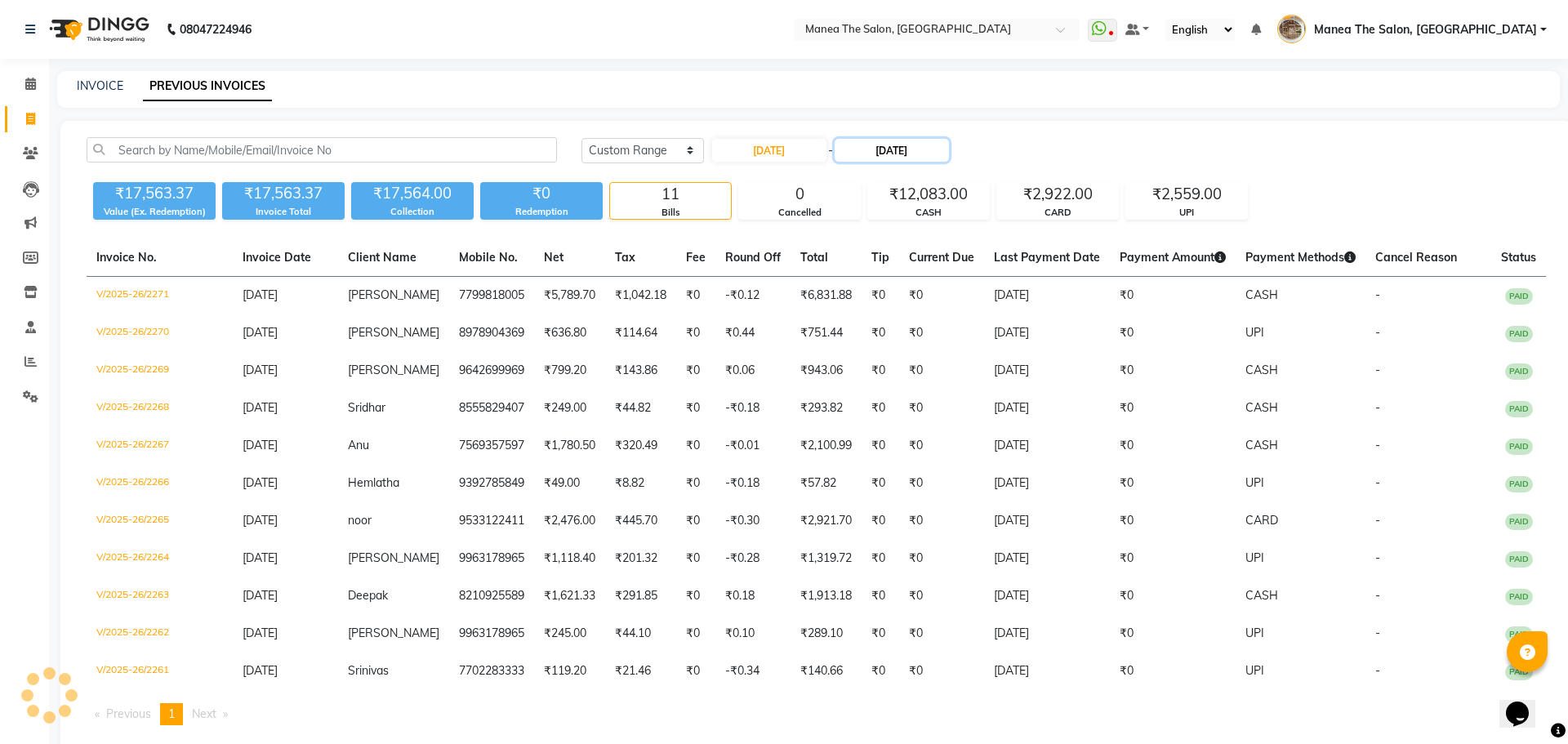
click at [898, 158] on input "08-09-2025" at bounding box center [892, 151] width 115 height 23
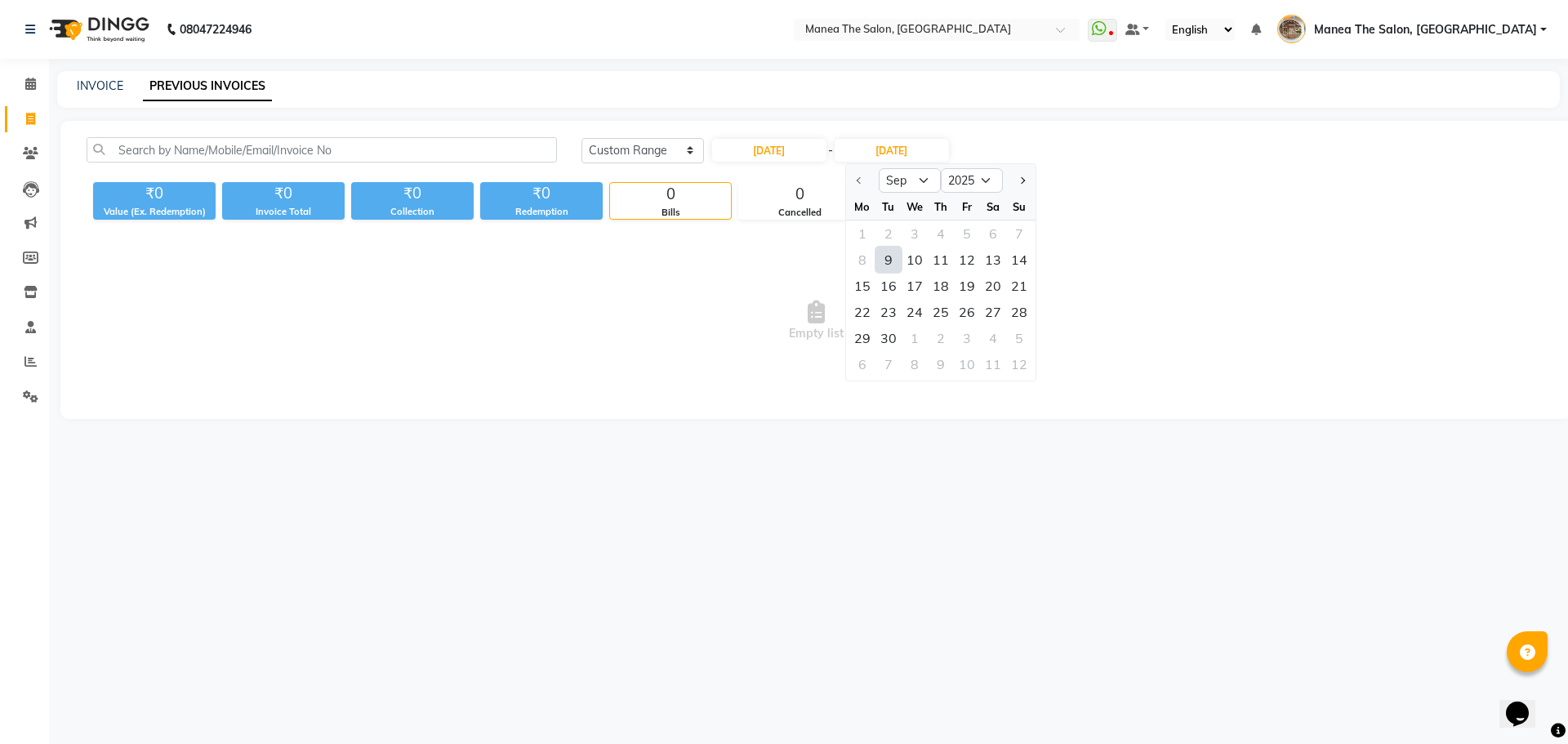
click at [888, 255] on div "9" at bounding box center [888, 259] width 26 height 26
type input "09-09-2025"
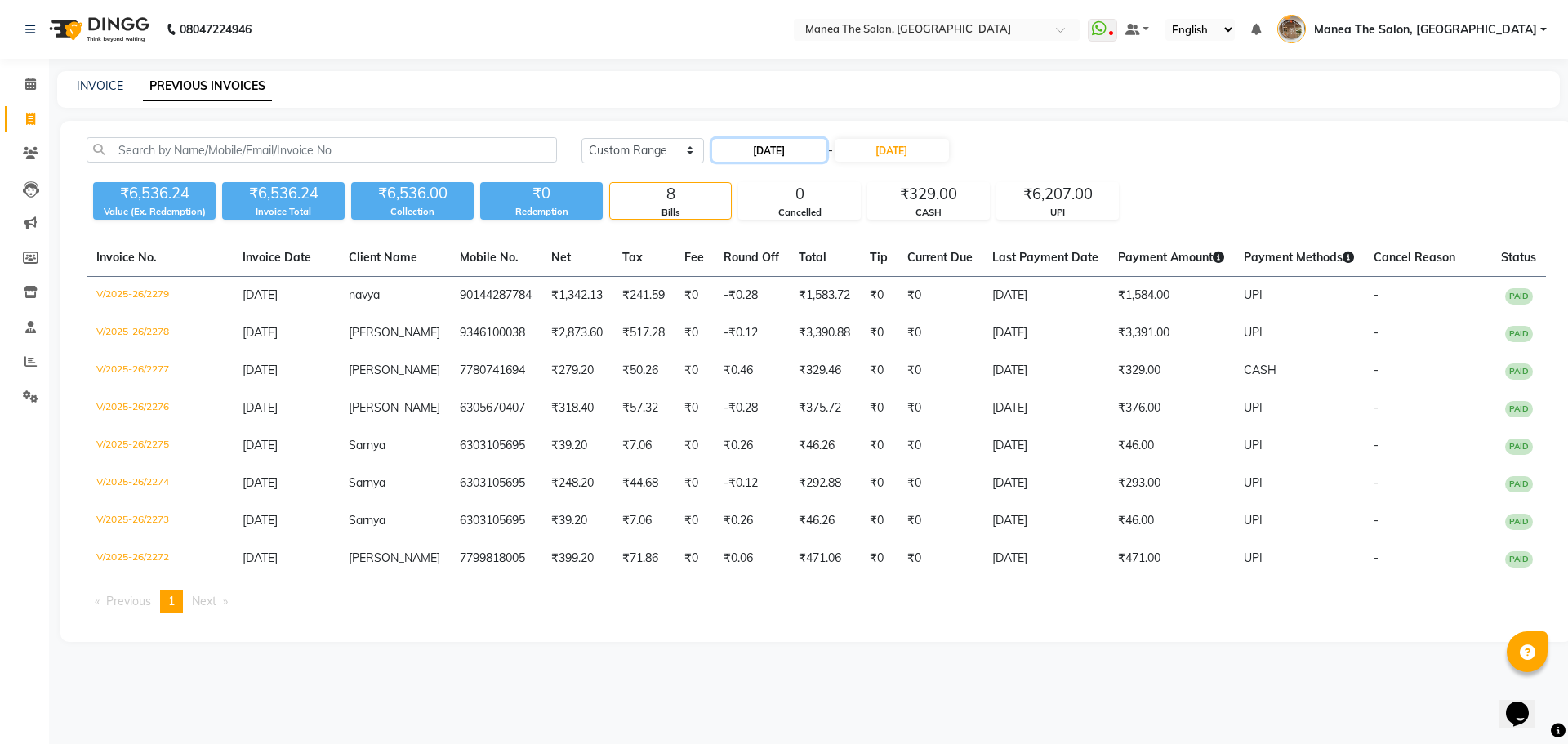
click at [724, 154] on input "09-09-2025" at bounding box center [769, 151] width 115 height 23
select select "9"
select select "2025"
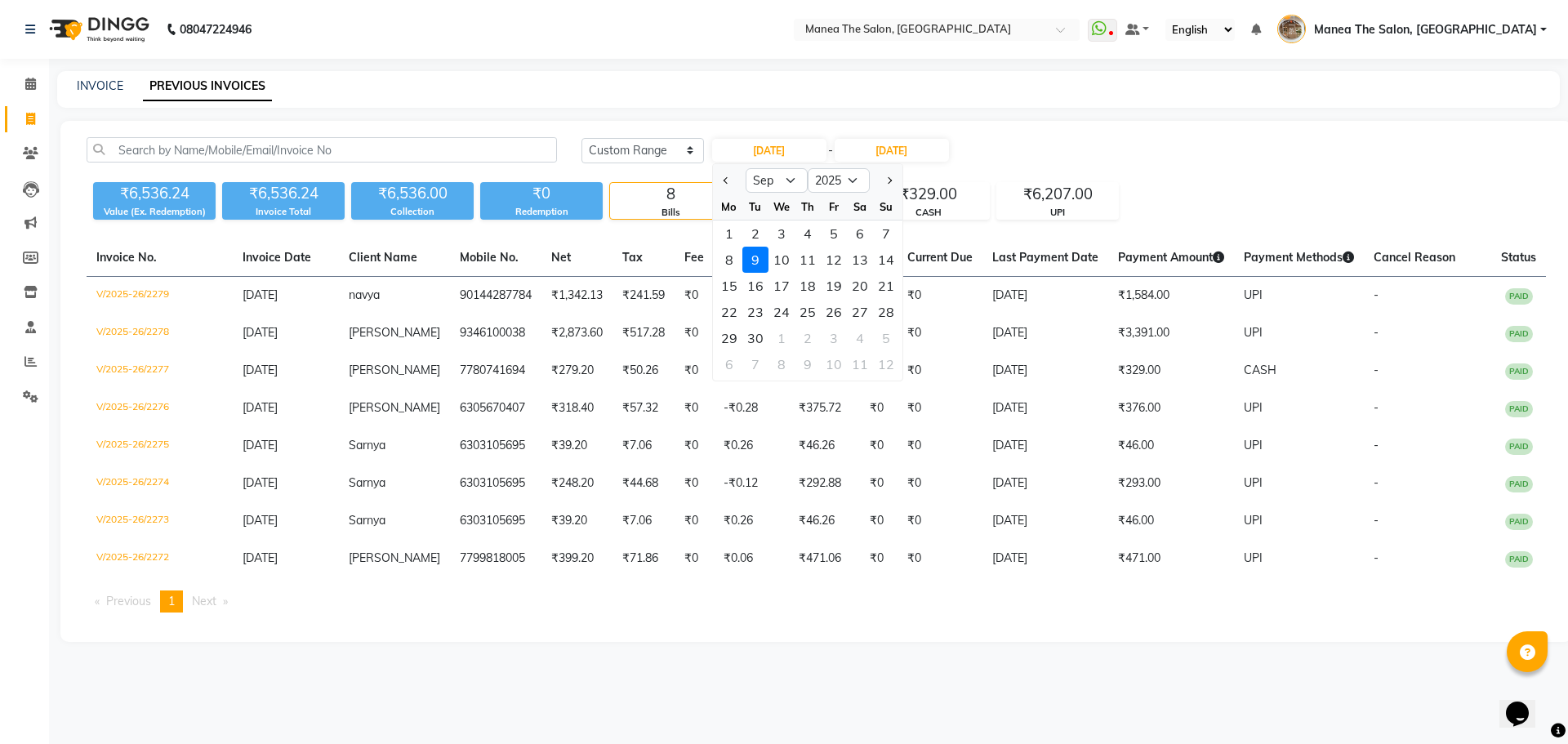
click at [765, 163] on ngb-datepicker "Jan Feb Mar Apr May Jun Jul Aug Sep Oct Nov Dec 2015 2016 2017 2018 2019 2020 2…" at bounding box center [807, 272] width 191 height 218
click at [781, 263] on div "10" at bounding box center [781, 259] width 26 height 26
type input "10-09-2025"
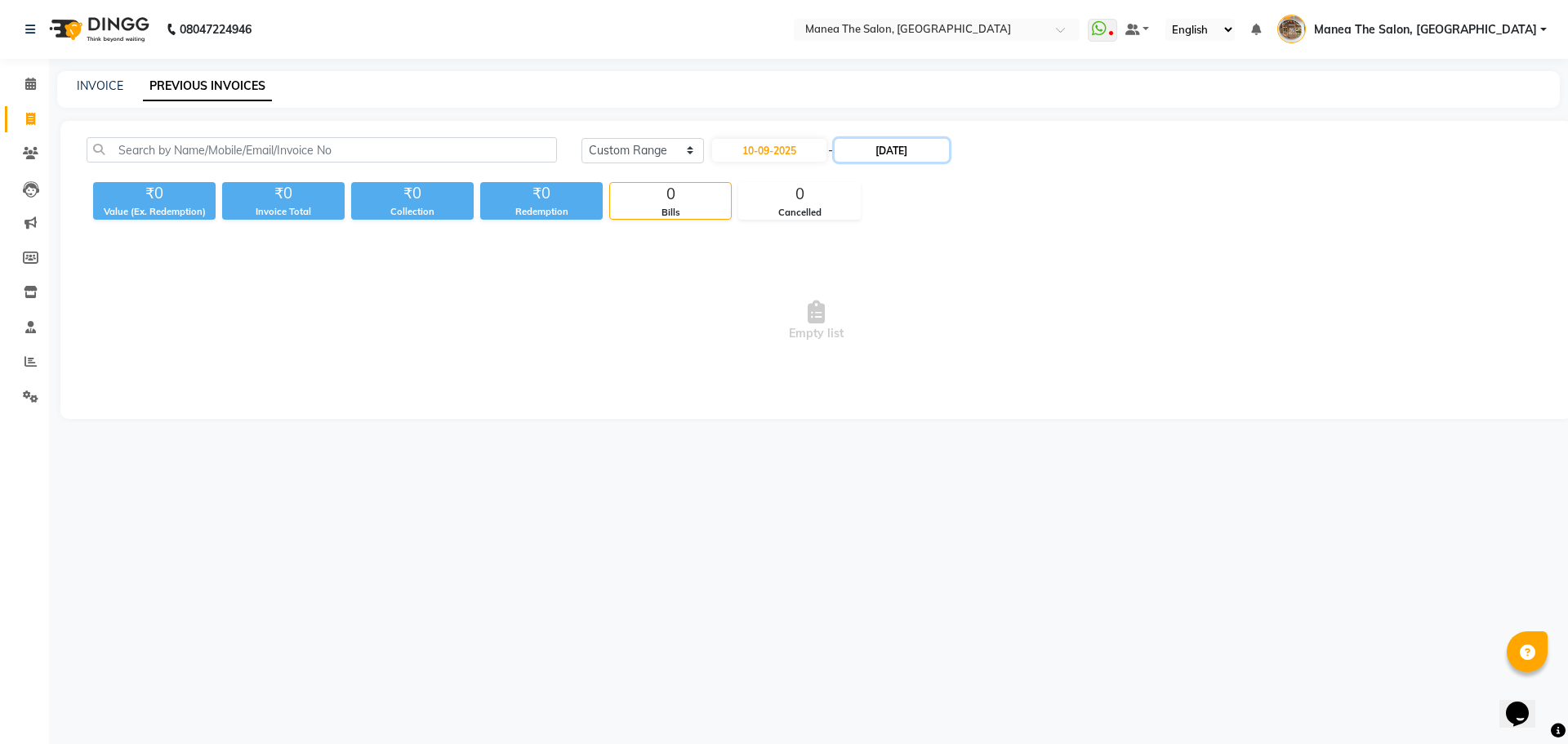
click at [892, 151] on input "09-09-2025" at bounding box center [892, 151] width 115 height 23
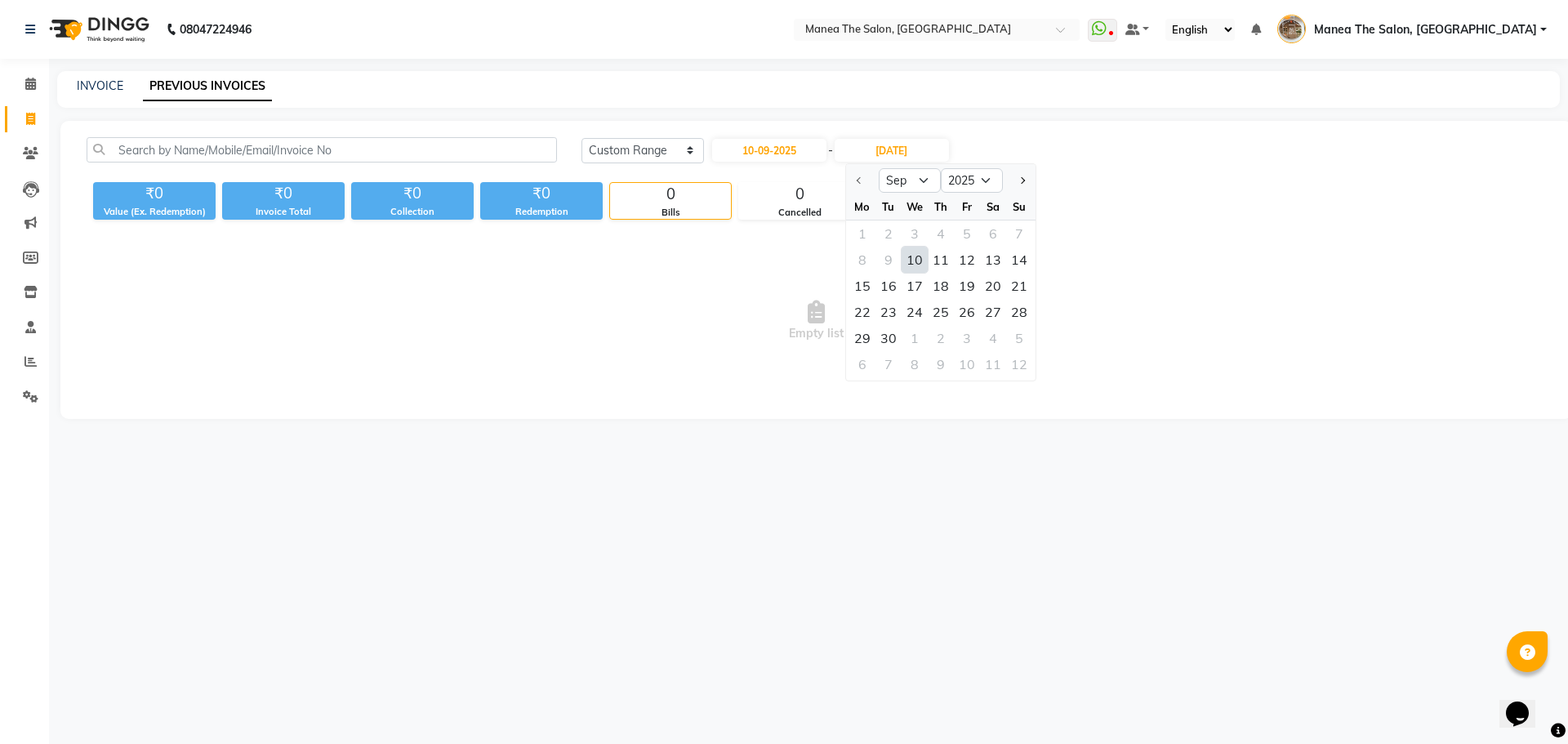
click at [913, 265] on div "10" at bounding box center [914, 259] width 26 height 26
type input "10-09-2025"
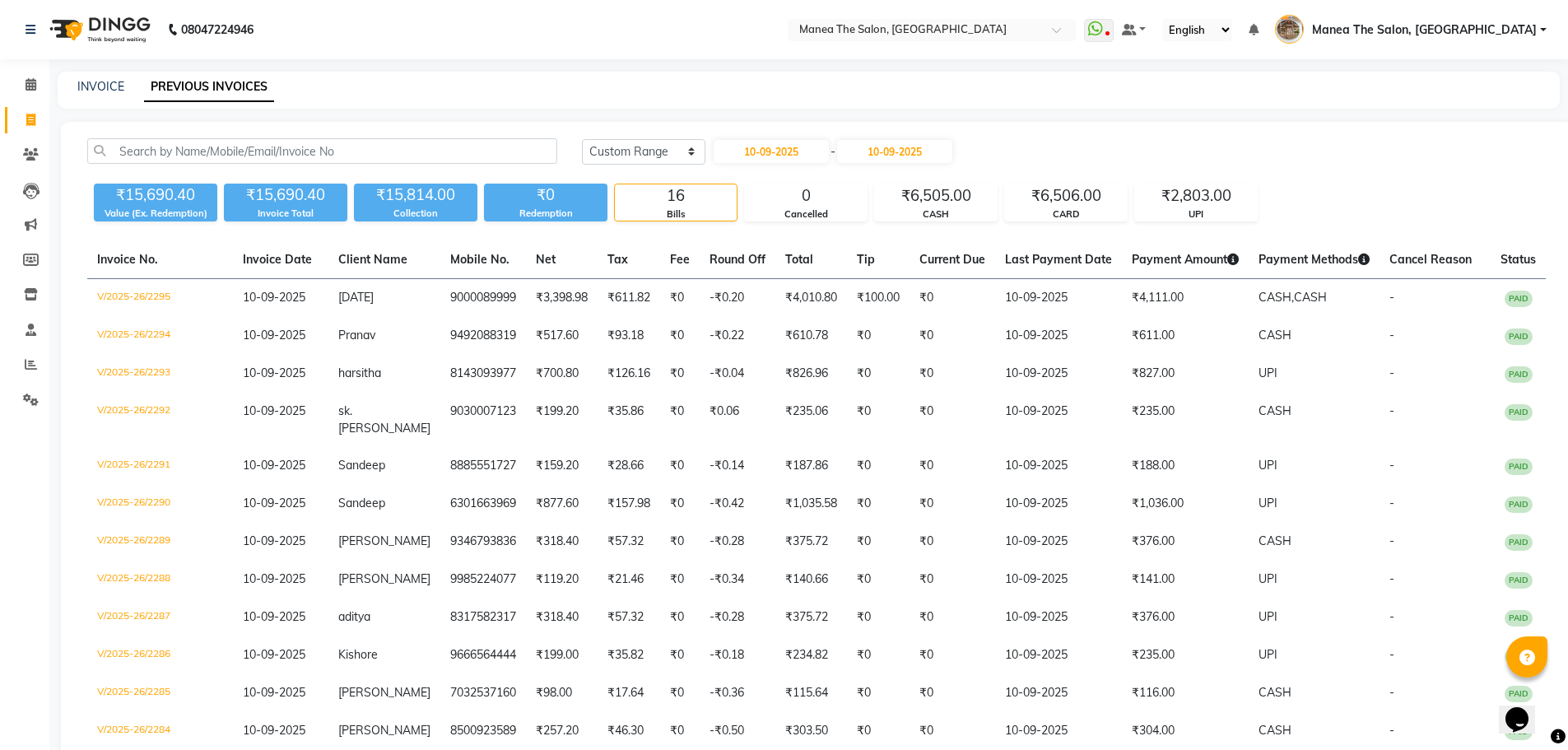
click at [1379, 189] on div "₹15,690.40 Value (Ex. Redemption) ₹15,690.40 Invoice Total ₹15,814.00 Collectio…" at bounding box center [816, 199] width 1458 height 44
drag, startPoint x: 770, startPoint y: 147, endPoint x: 772, endPoint y: 156, distance: 9.2
click at [770, 150] on input "10-09-2025" at bounding box center [772, 152] width 116 height 23
select select "9"
select select "2025"
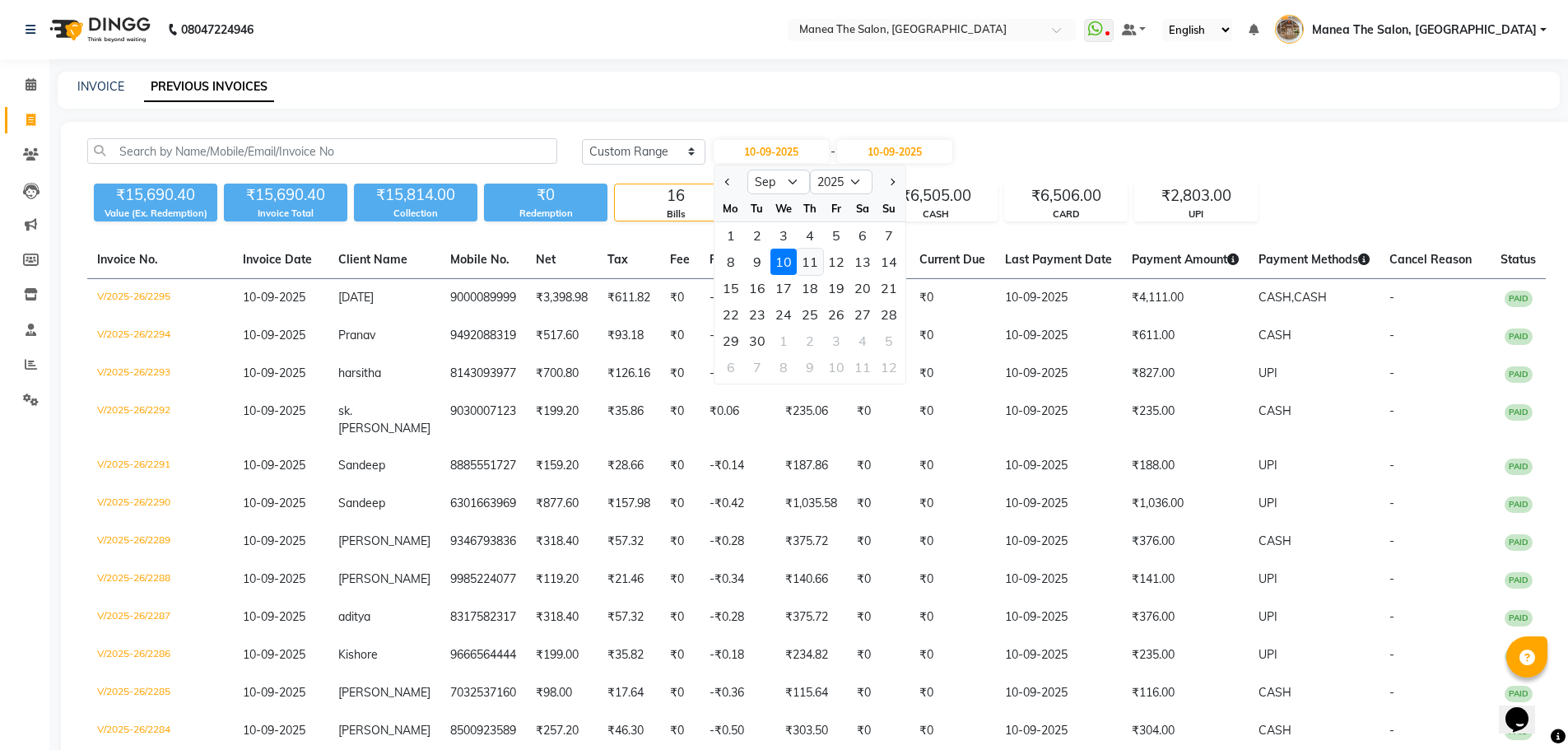
click at [813, 253] on div "11" at bounding box center [810, 261] width 26 height 26
type input "[DATE]"
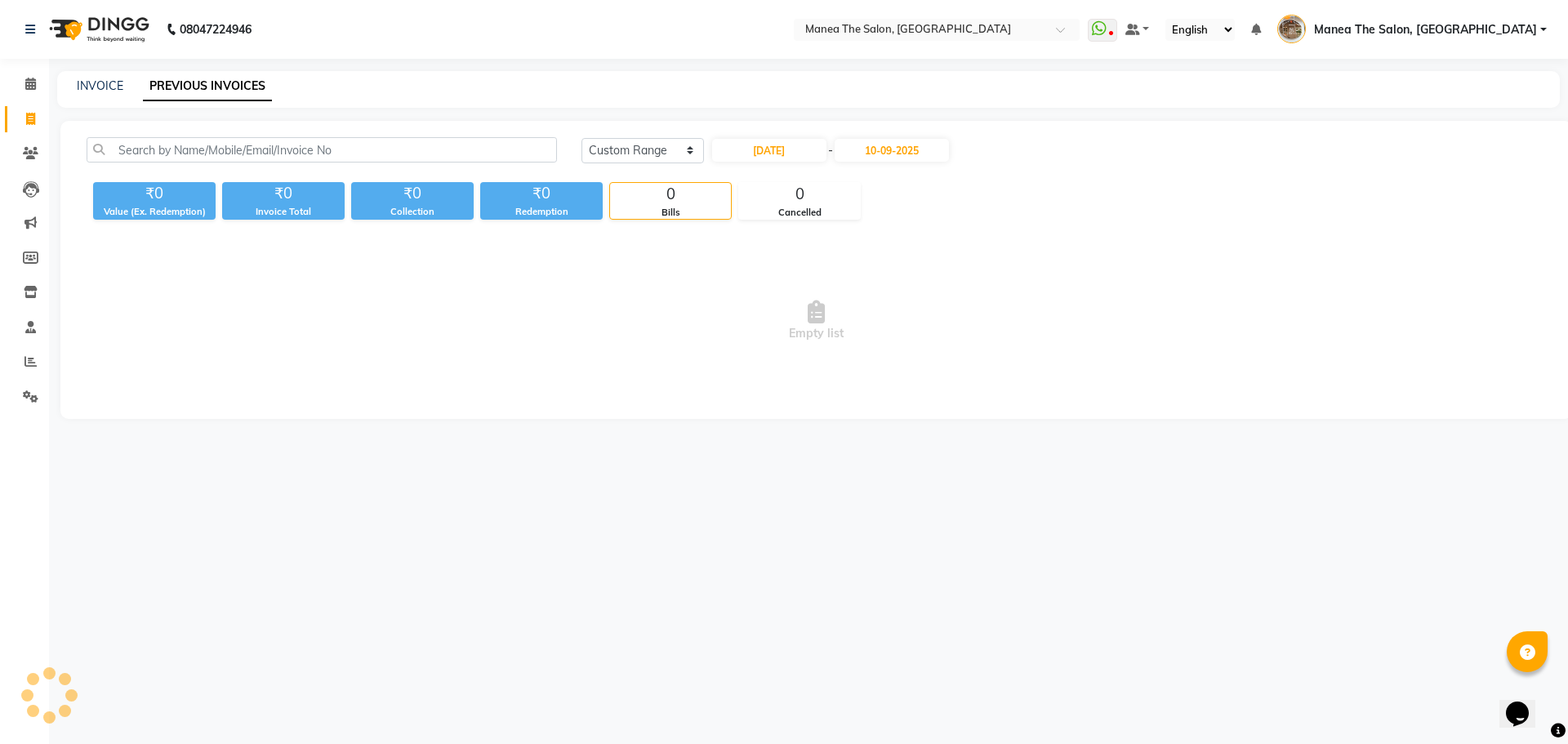
click at [875, 167] on div "Today Yesterday Custom Range 11-09-2025 - 10-09-2025" at bounding box center [1064, 156] width 989 height 39
drag, startPoint x: 890, startPoint y: 151, endPoint x: 888, endPoint y: 218, distance: 67.0
click at [890, 164] on div "Today Yesterday Custom Range 11-09-2025 - 10-09-2025" at bounding box center [1064, 156] width 989 height 39
click at [906, 159] on input "10-09-2025" at bounding box center [892, 151] width 115 height 23
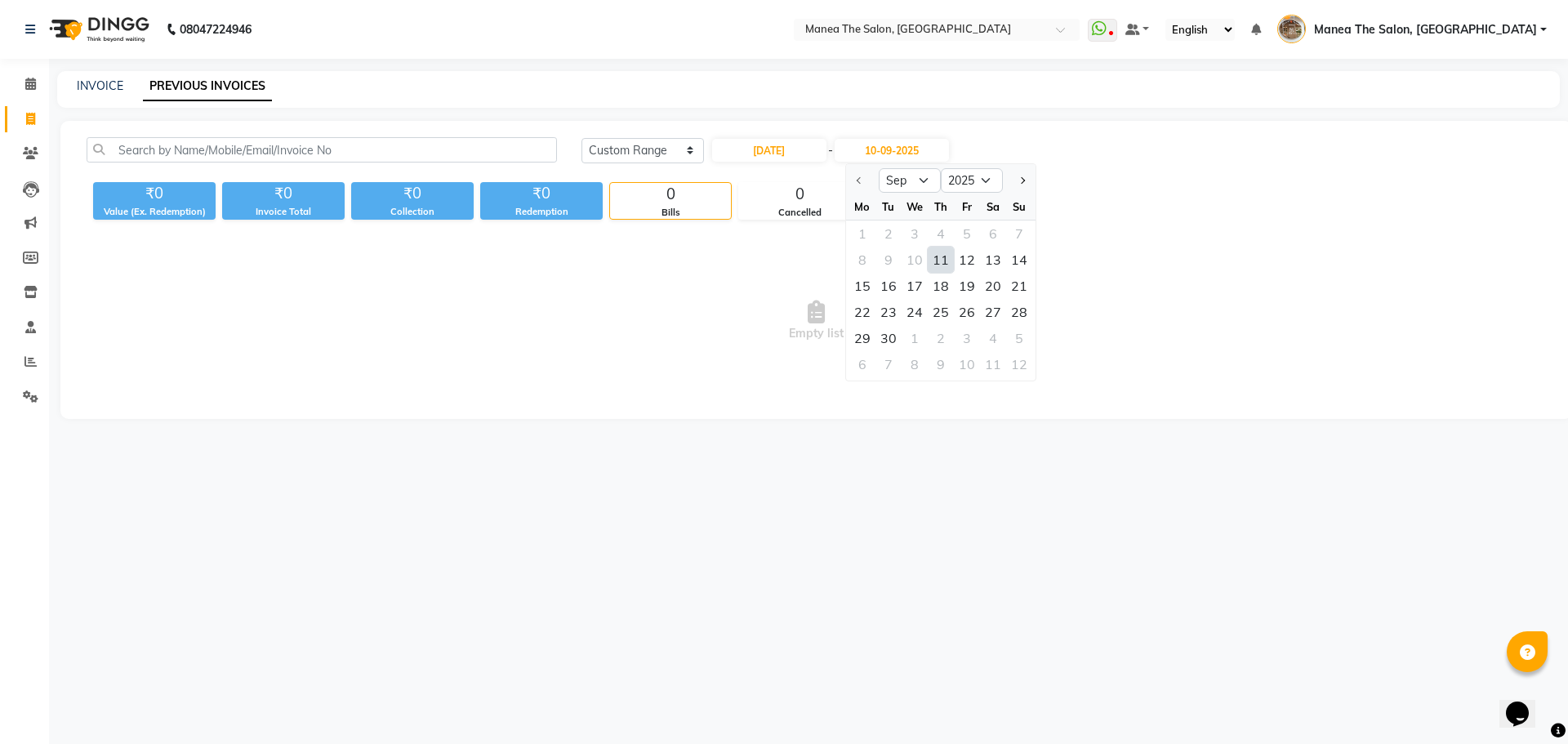
click at [937, 262] on div "11" at bounding box center [940, 259] width 26 height 26
type input "[DATE]"
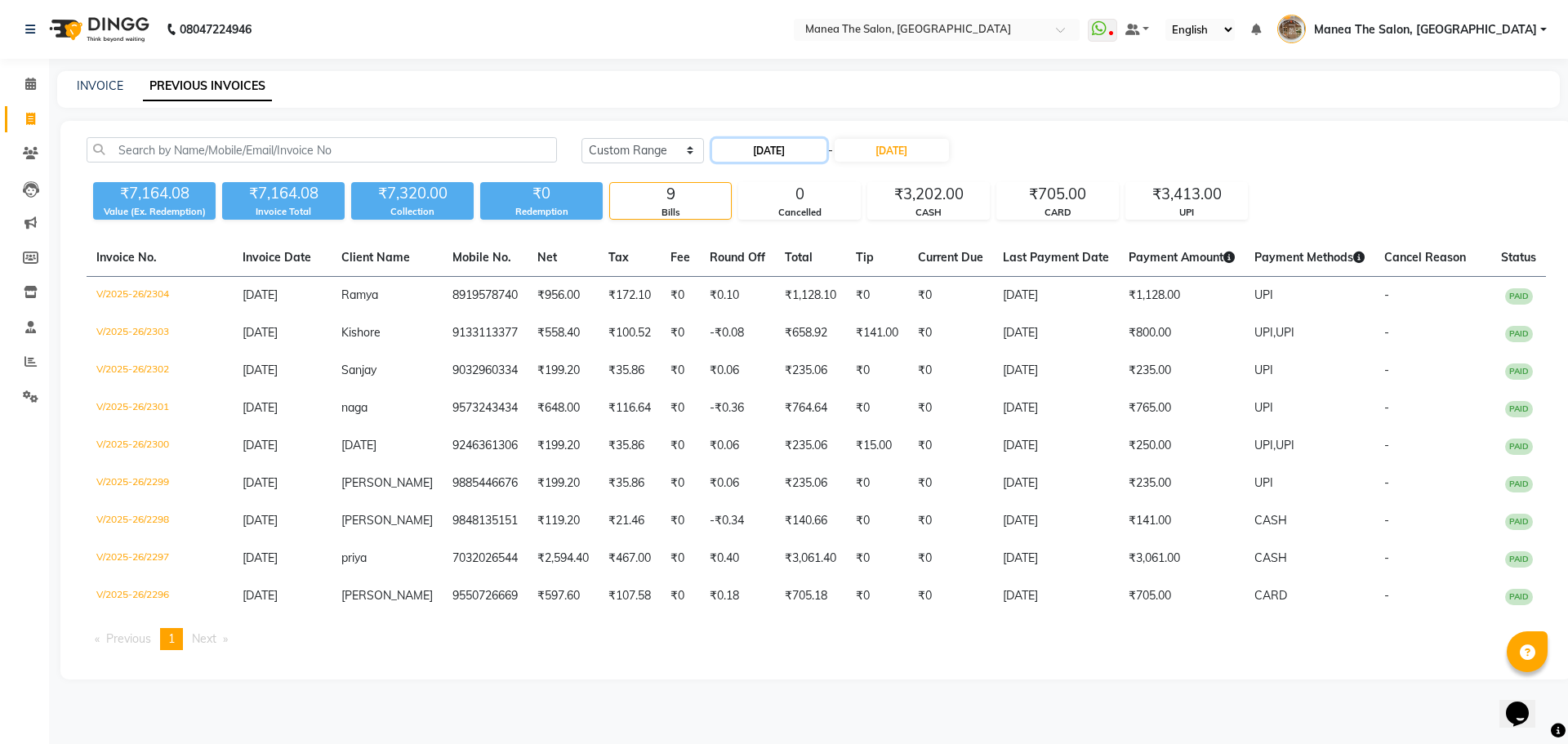
click at [825, 150] on input "[DATE]" at bounding box center [769, 151] width 115 height 23
select select "9"
select select "2025"
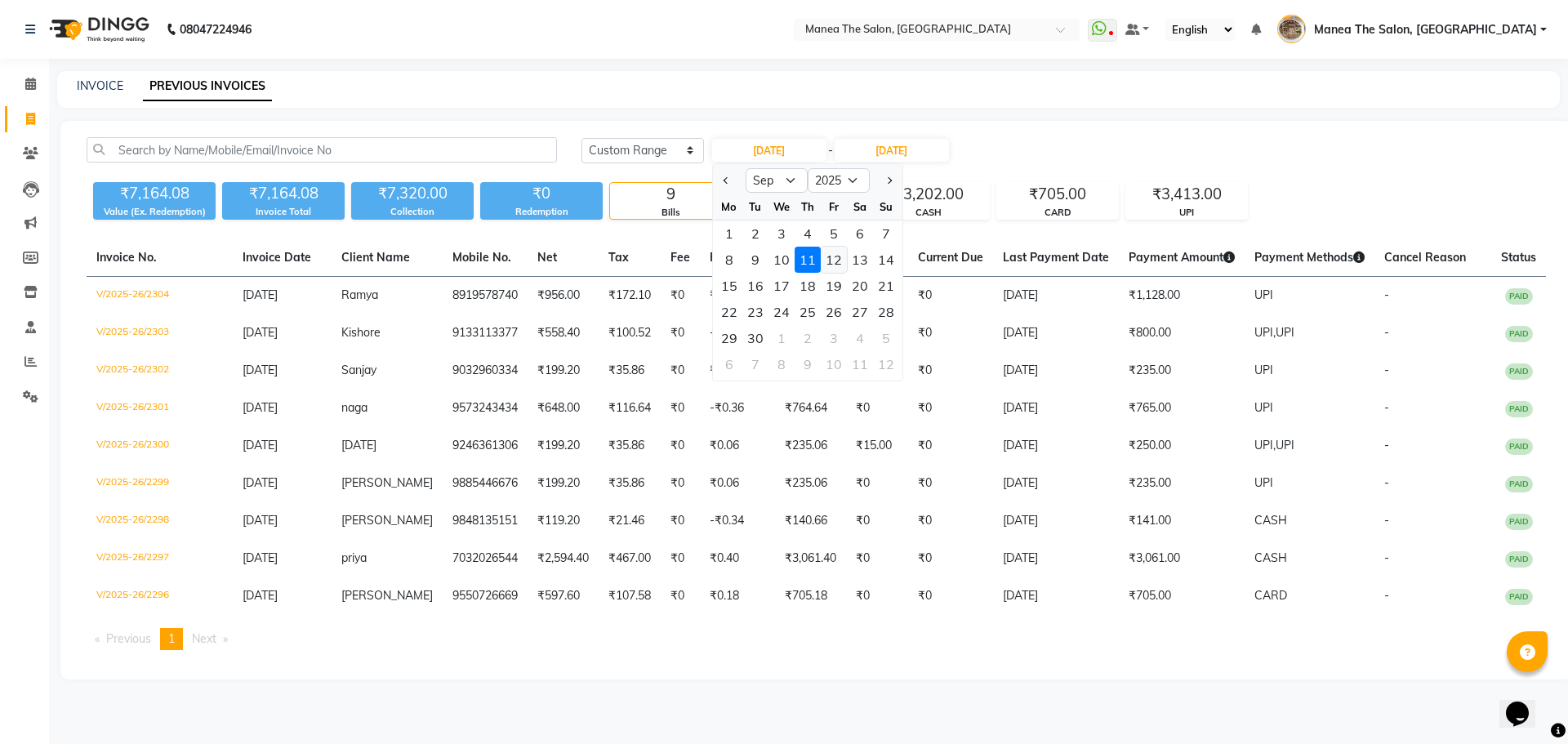
click at [837, 258] on div "12" at bounding box center [834, 259] width 26 height 26
type input "12-09-2025"
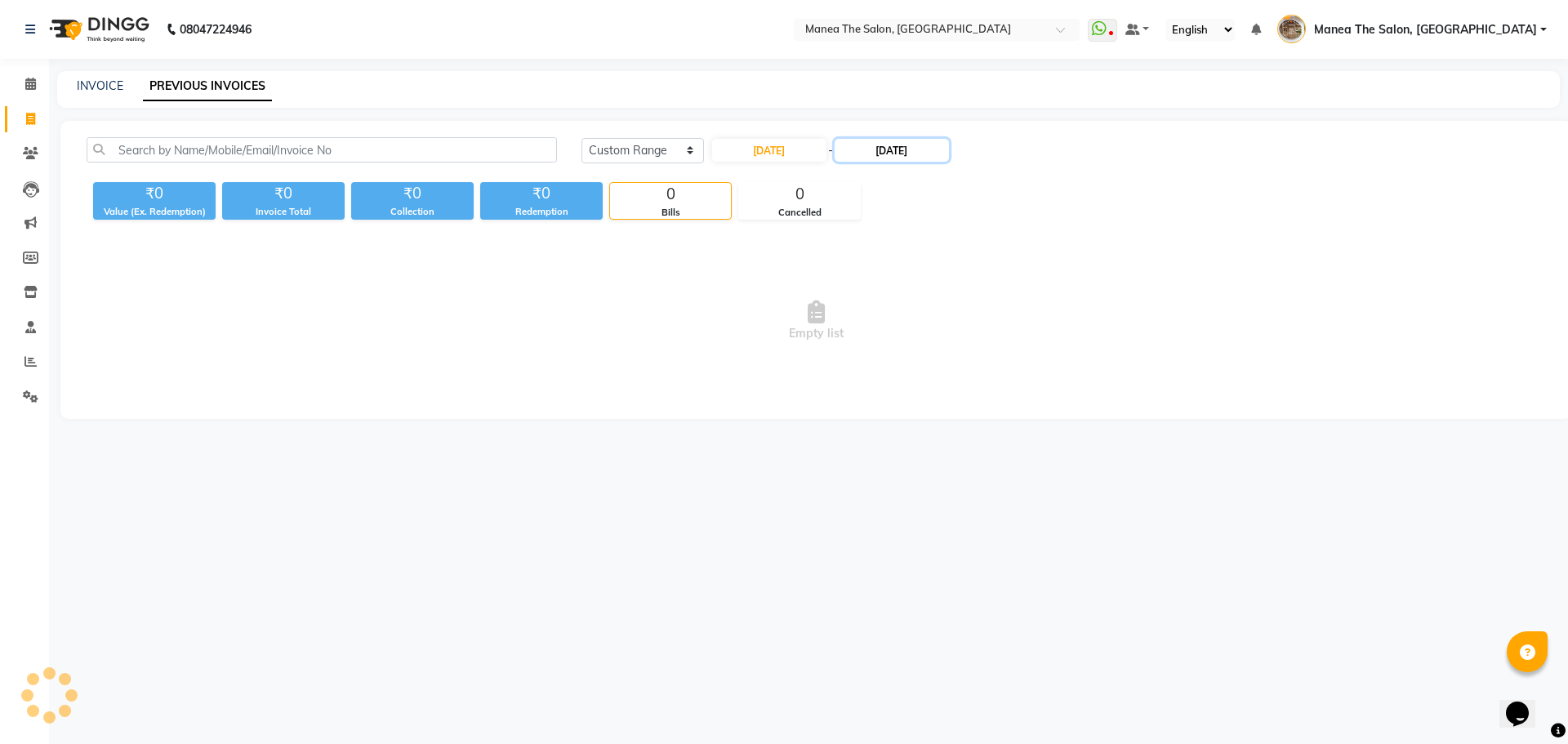
click at [894, 151] on input "[DATE]" at bounding box center [892, 151] width 115 height 23
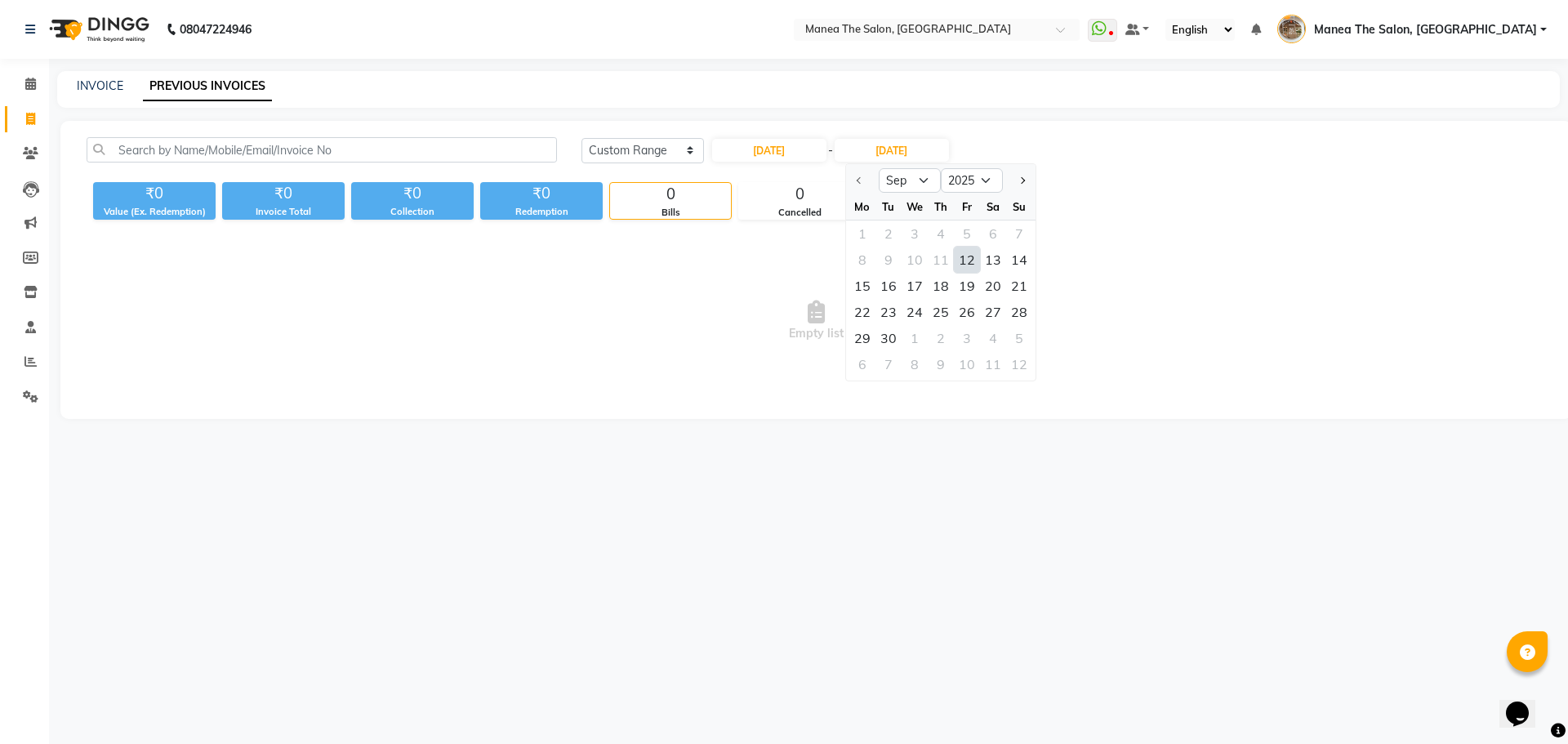
click at [969, 258] on div "12" at bounding box center [967, 259] width 26 height 26
type input "12-09-2025"
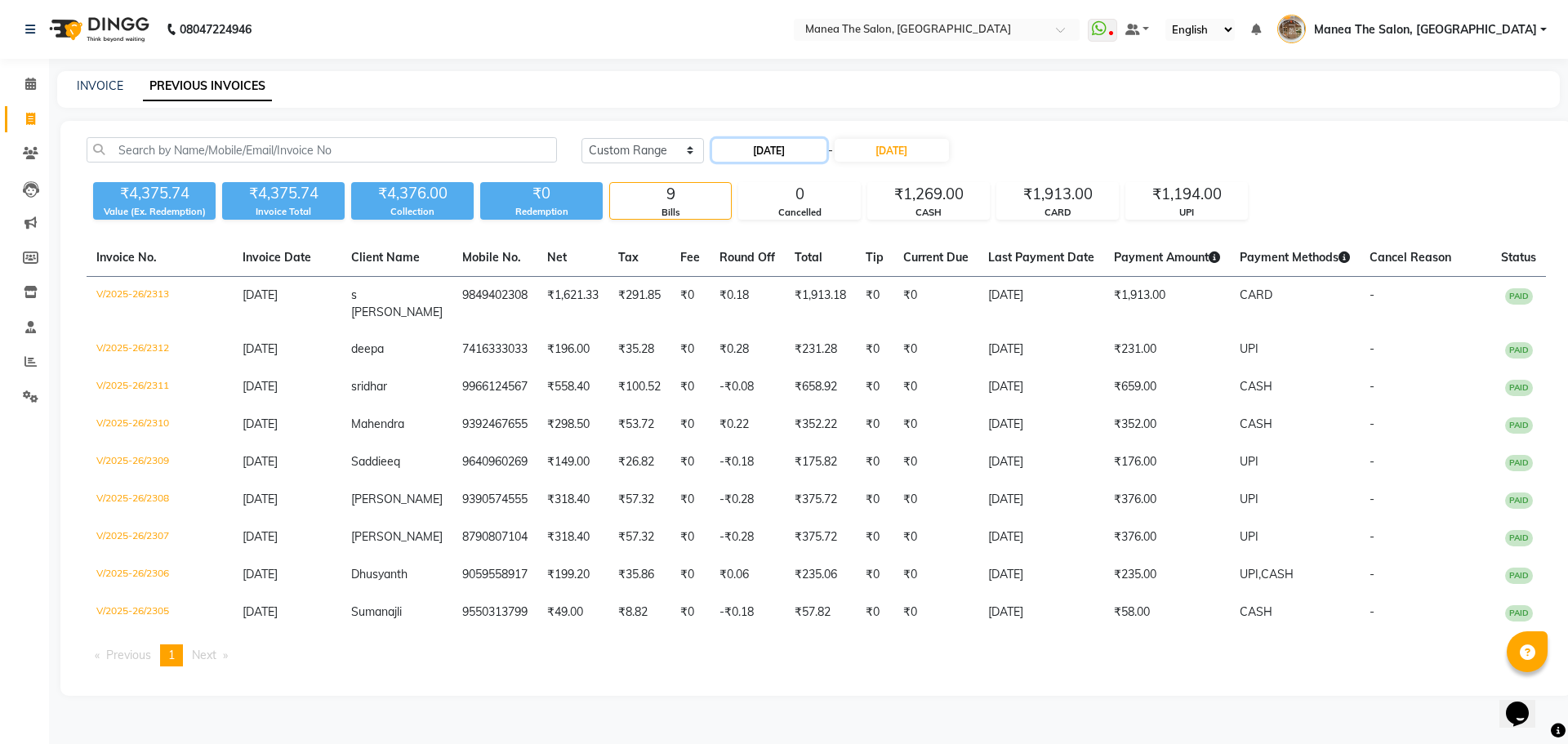
click at [749, 151] on input "12-09-2025" at bounding box center [769, 151] width 115 height 23
select select "9"
select select "2025"
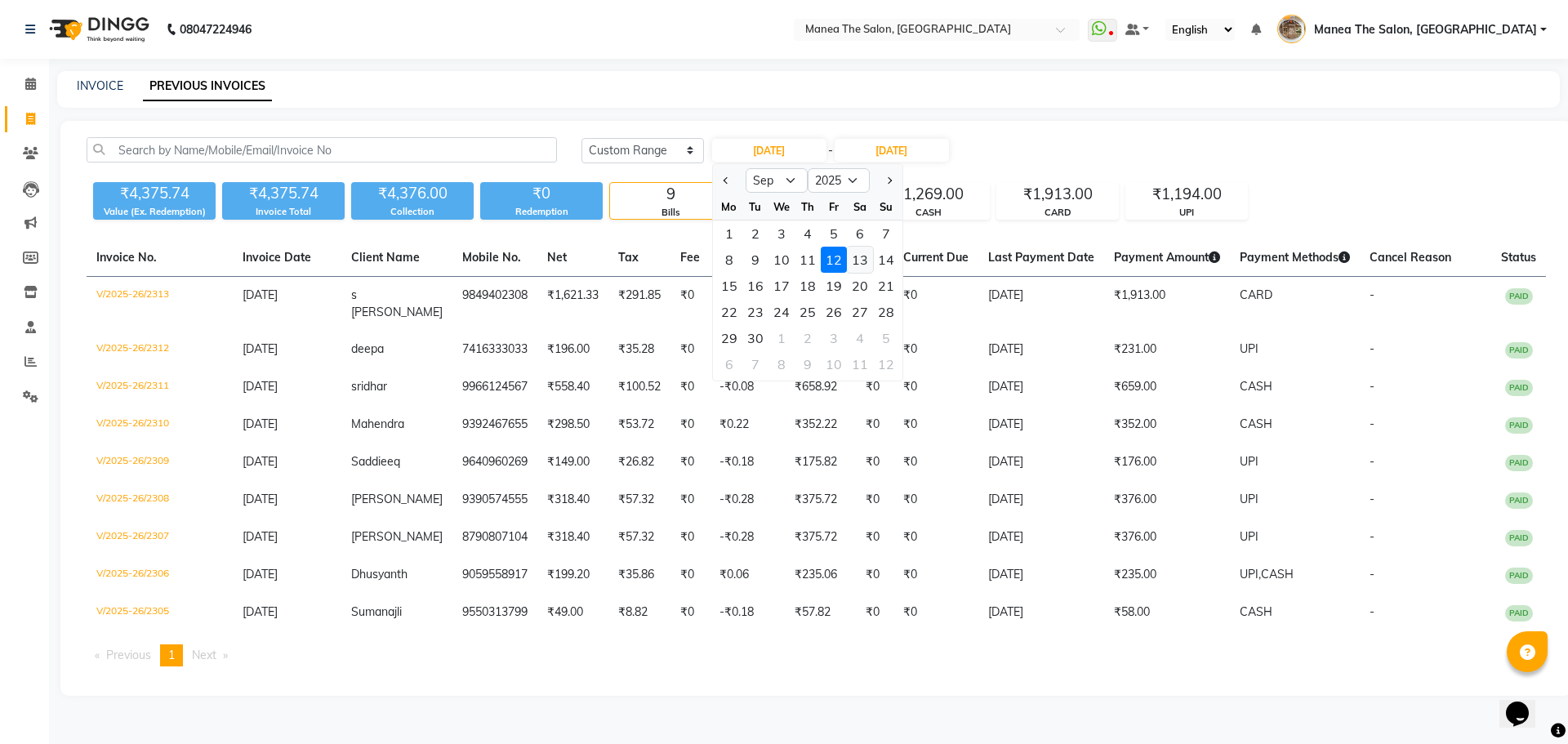
click at [852, 262] on div "13" at bounding box center [860, 259] width 26 height 26
type input "13-09-2025"
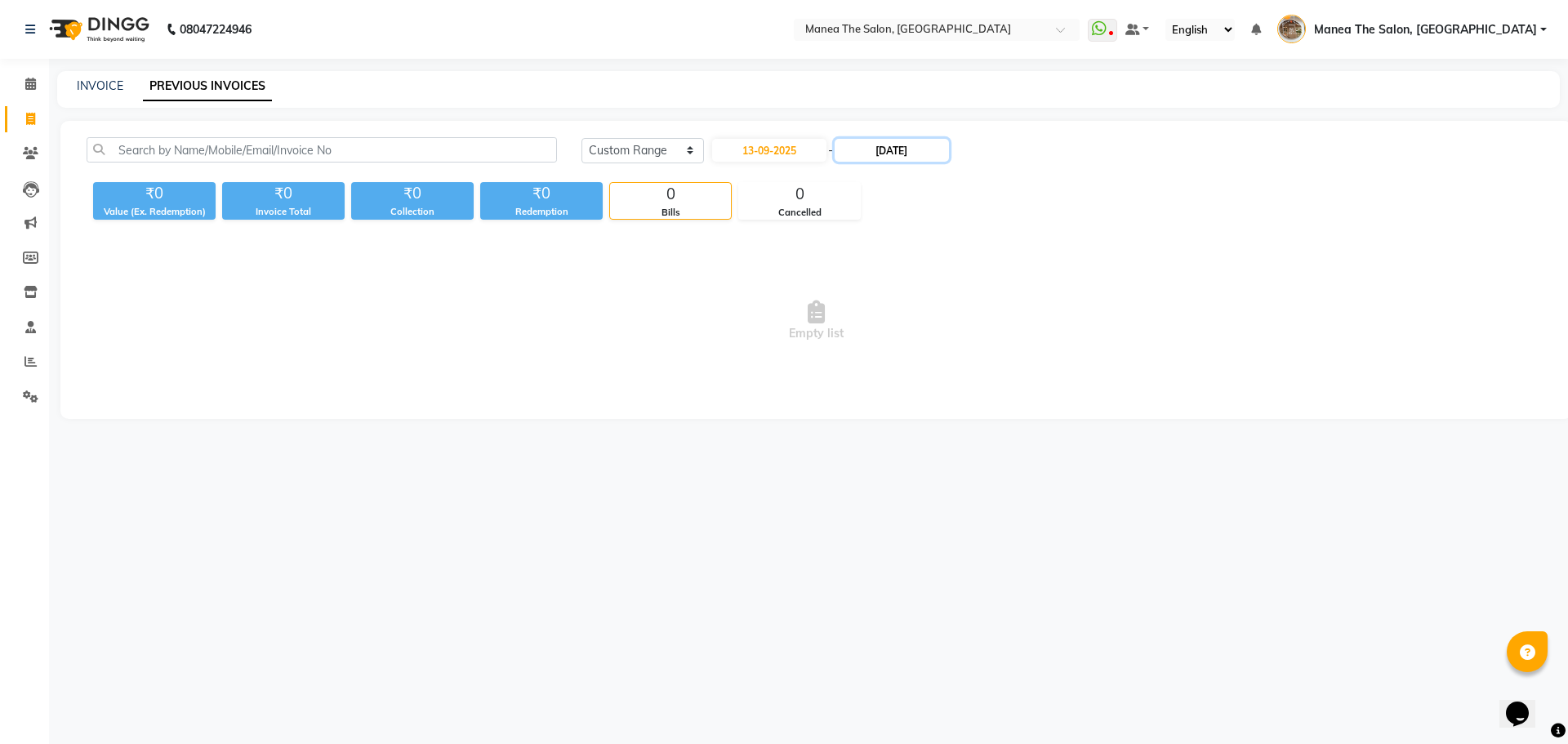
click at [900, 156] on input "12-09-2025" at bounding box center [892, 151] width 115 height 23
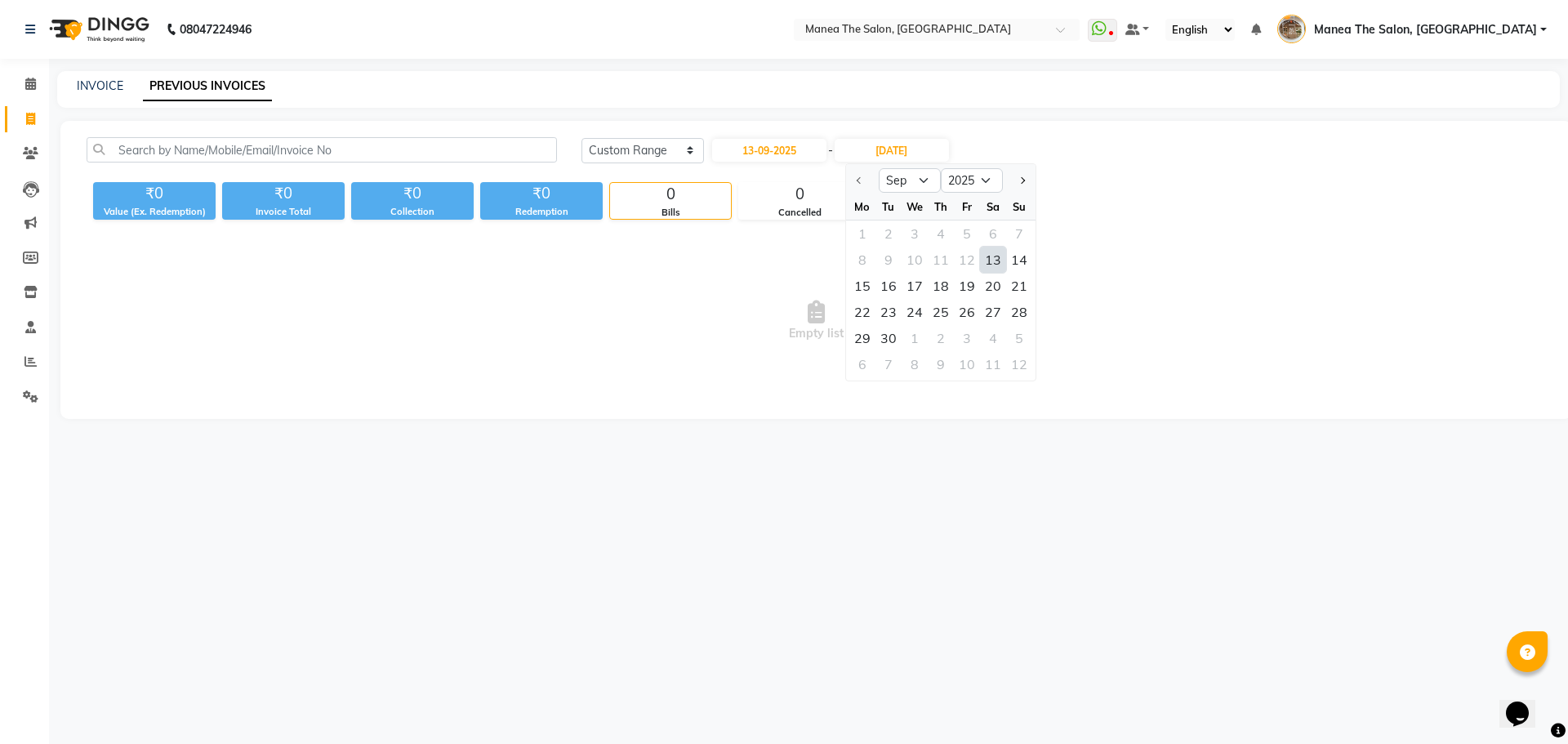
click at [985, 264] on div "13" at bounding box center [993, 259] width 26 height 26
type input "13-09-2025"
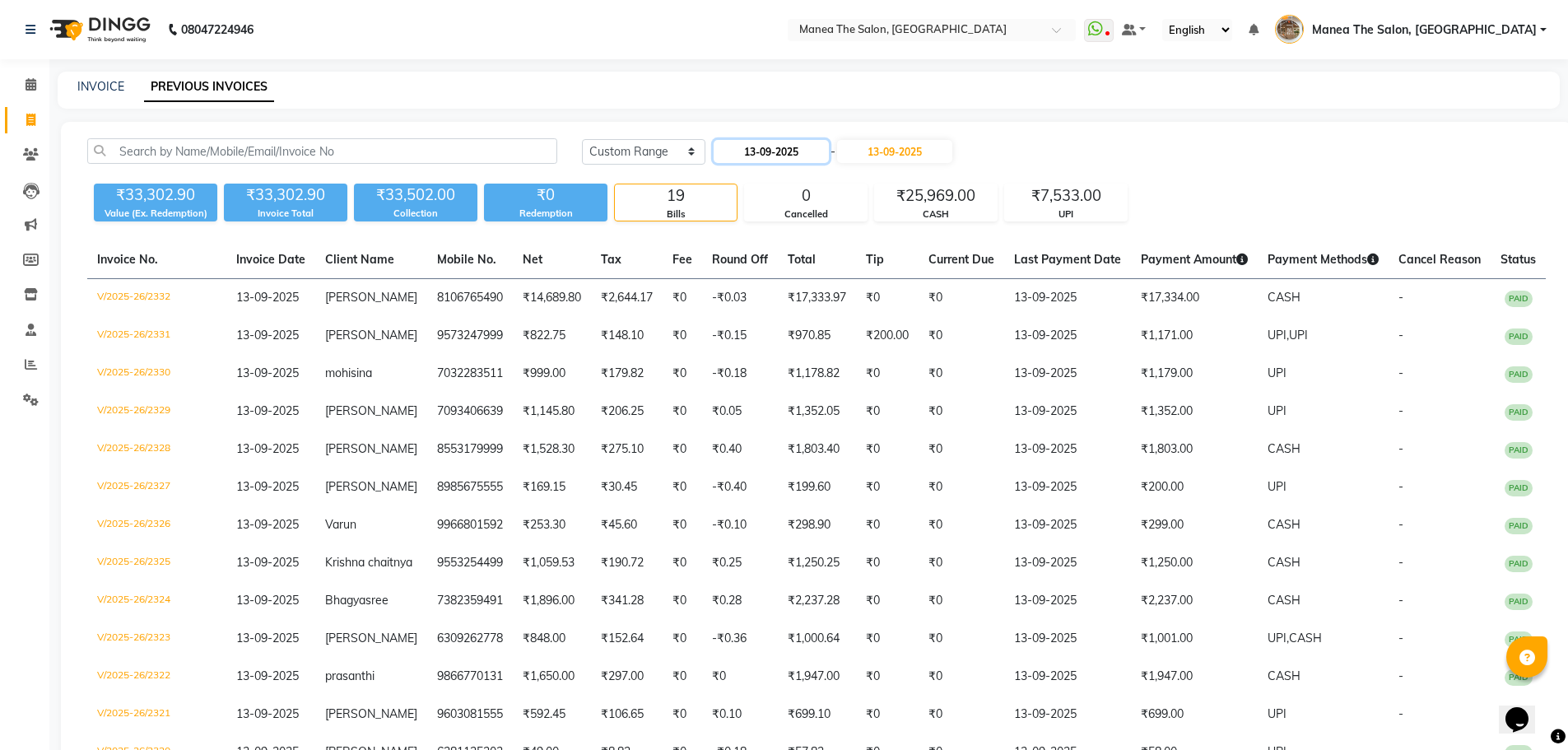
click at [743, 142] on input "13-09-2025" at bounding box center [772, 152] width 116 height 23
select select "9"
select select "2025"
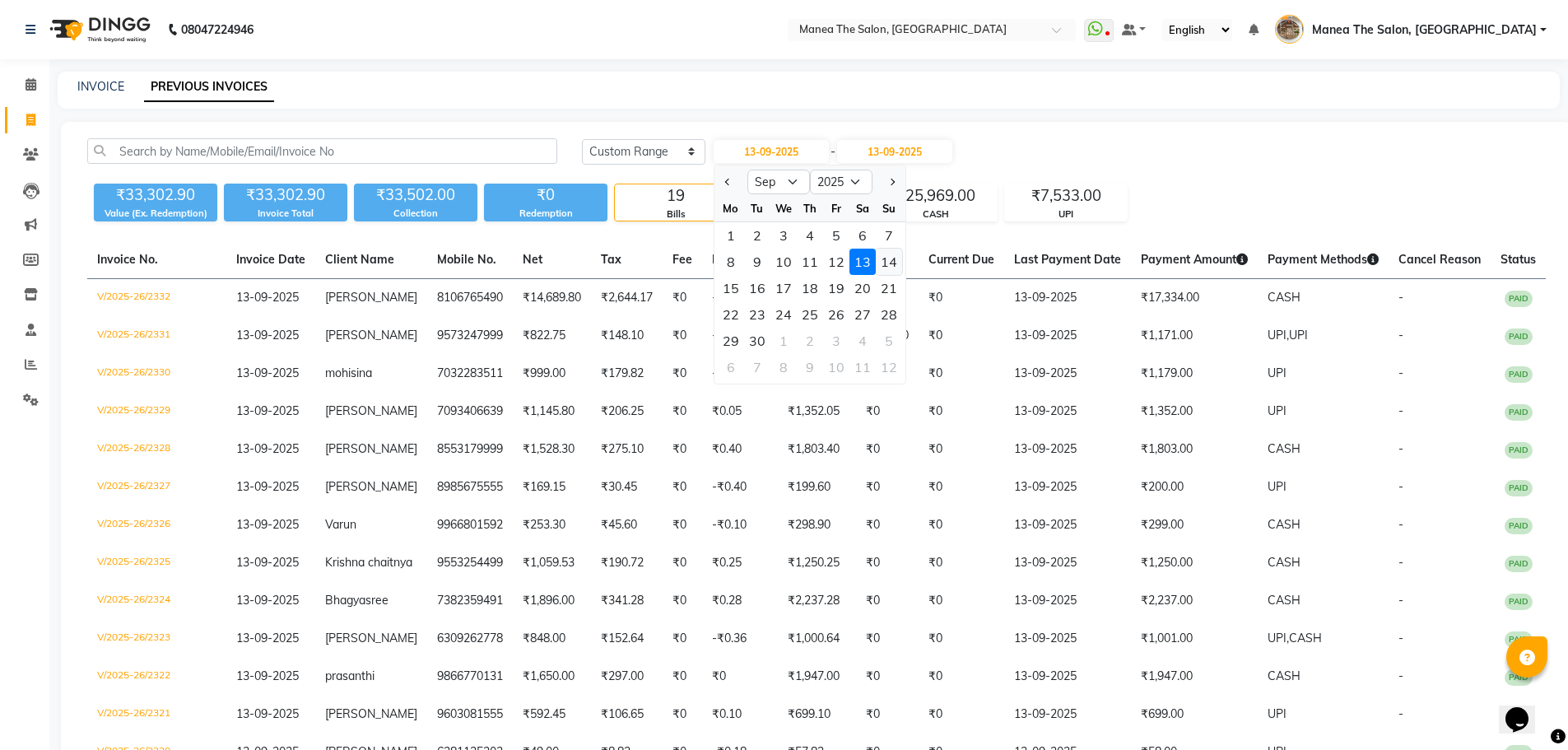
click at [881, 257] on div "14" at bounding box center [888, 261] width 26 height 26
type input "14-09-2025"
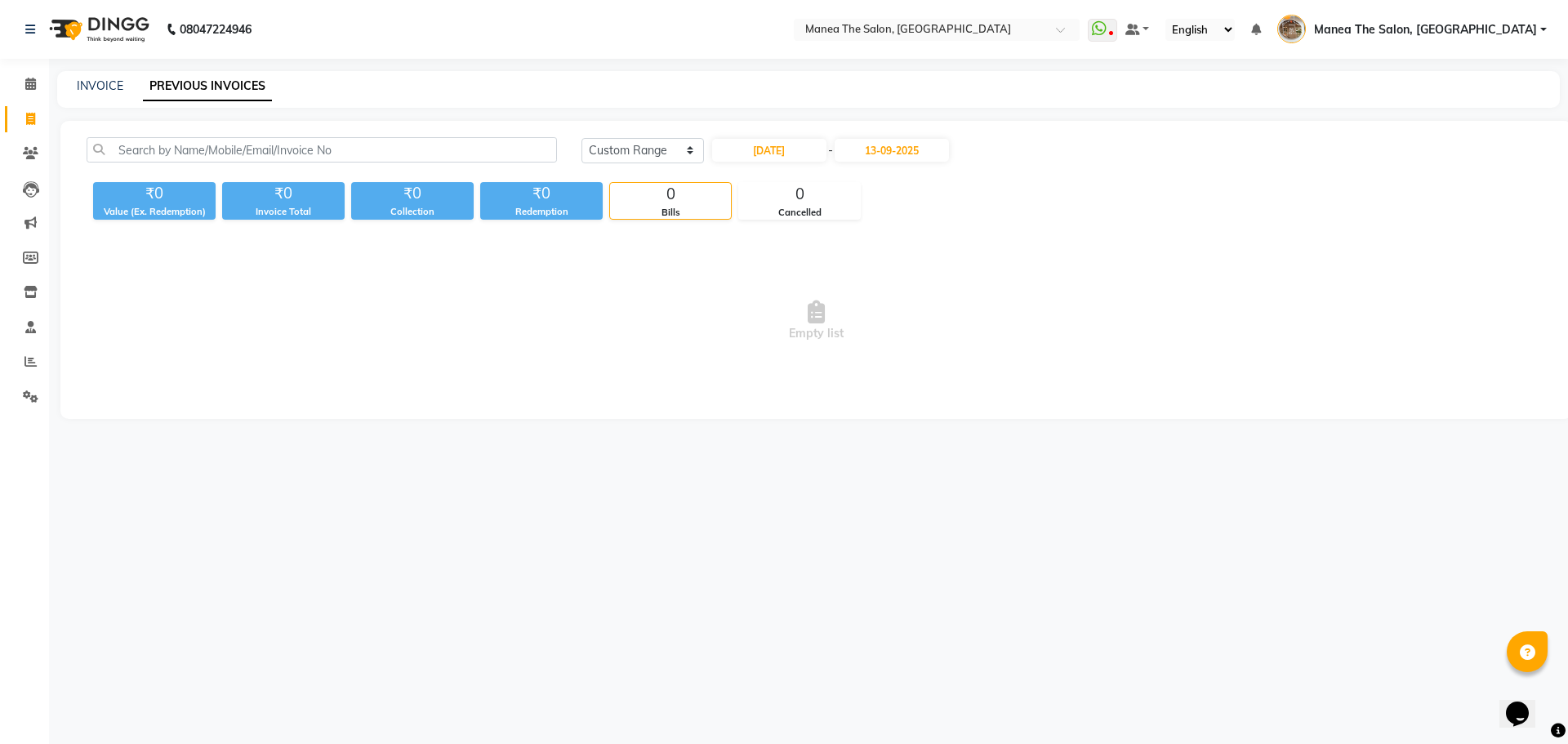
click at [929, 163] on div "Today Yesterday Custom Range 14-09-2025 - 13-09-2025" at bounding box center [1064, 156] width 989 height 39
click at [920, 152] on input "13-09-2025" at bounding box center [892, 151] width 115 height 23
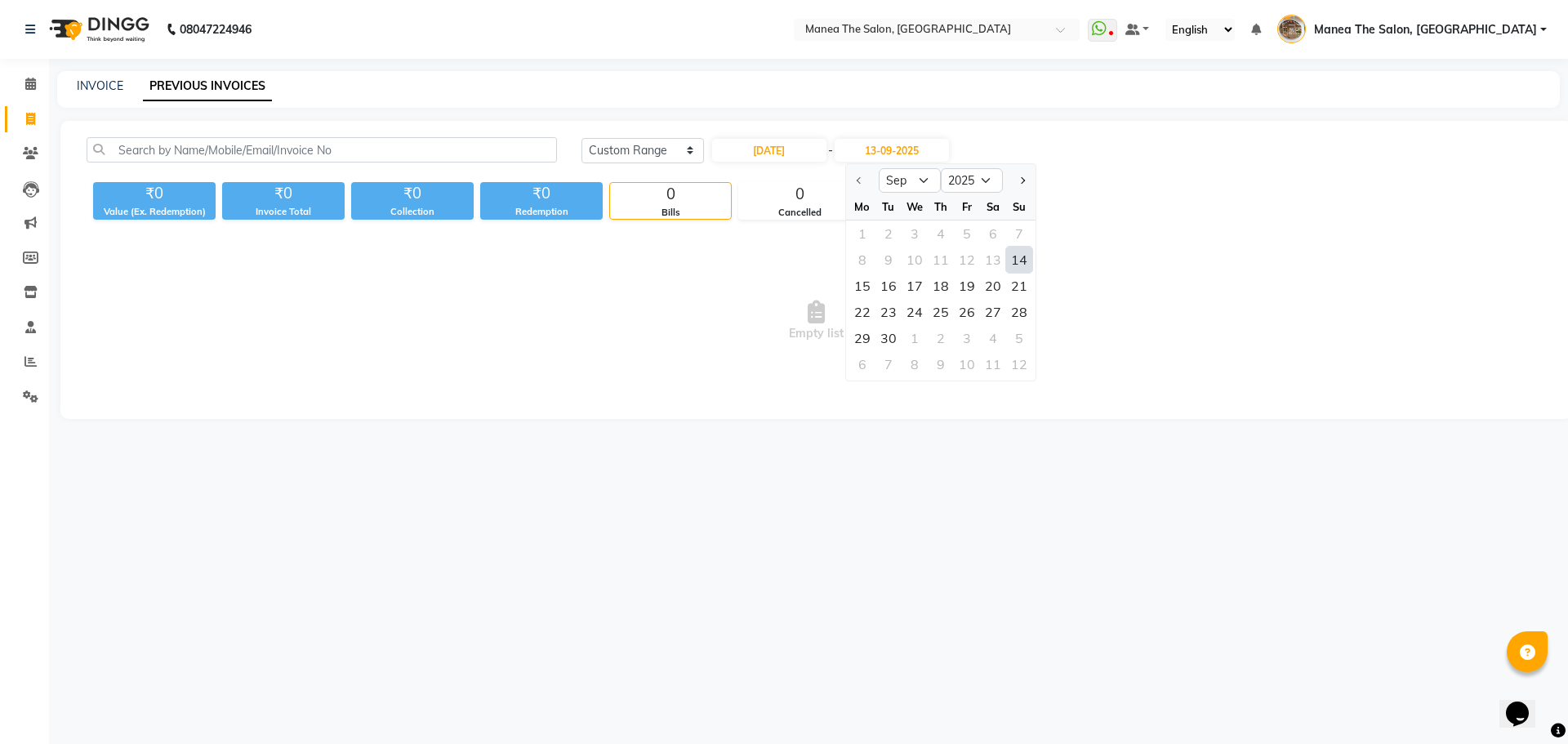
click at [1010, 254] on div "14" at bounding box center [1018, 259] width 26 height 26
type input "14-09-2025"
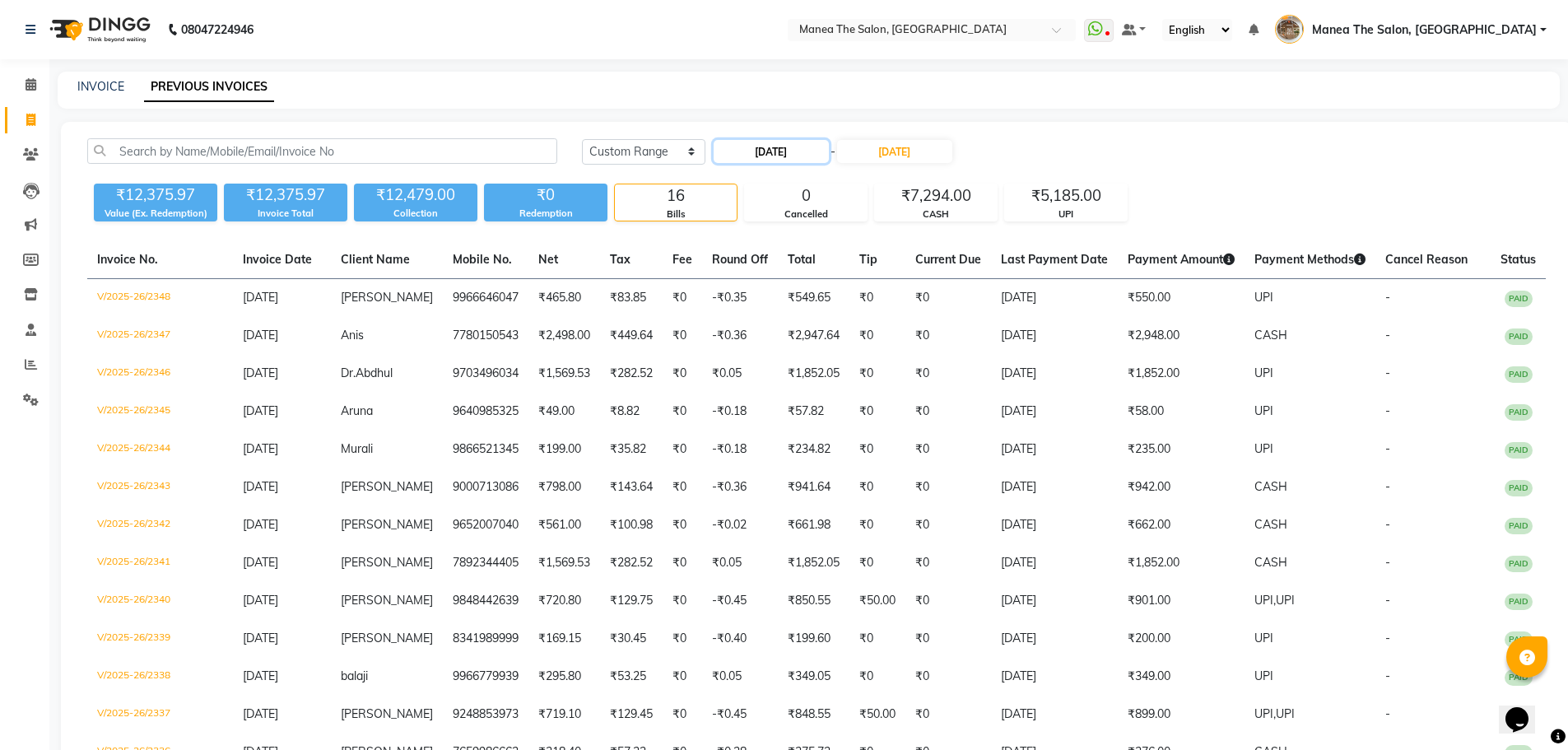
click at [784, 144] on input "14-09-2025" at bounding box center [772, 152] width 116 height 23
select select "9"
select select "2025"
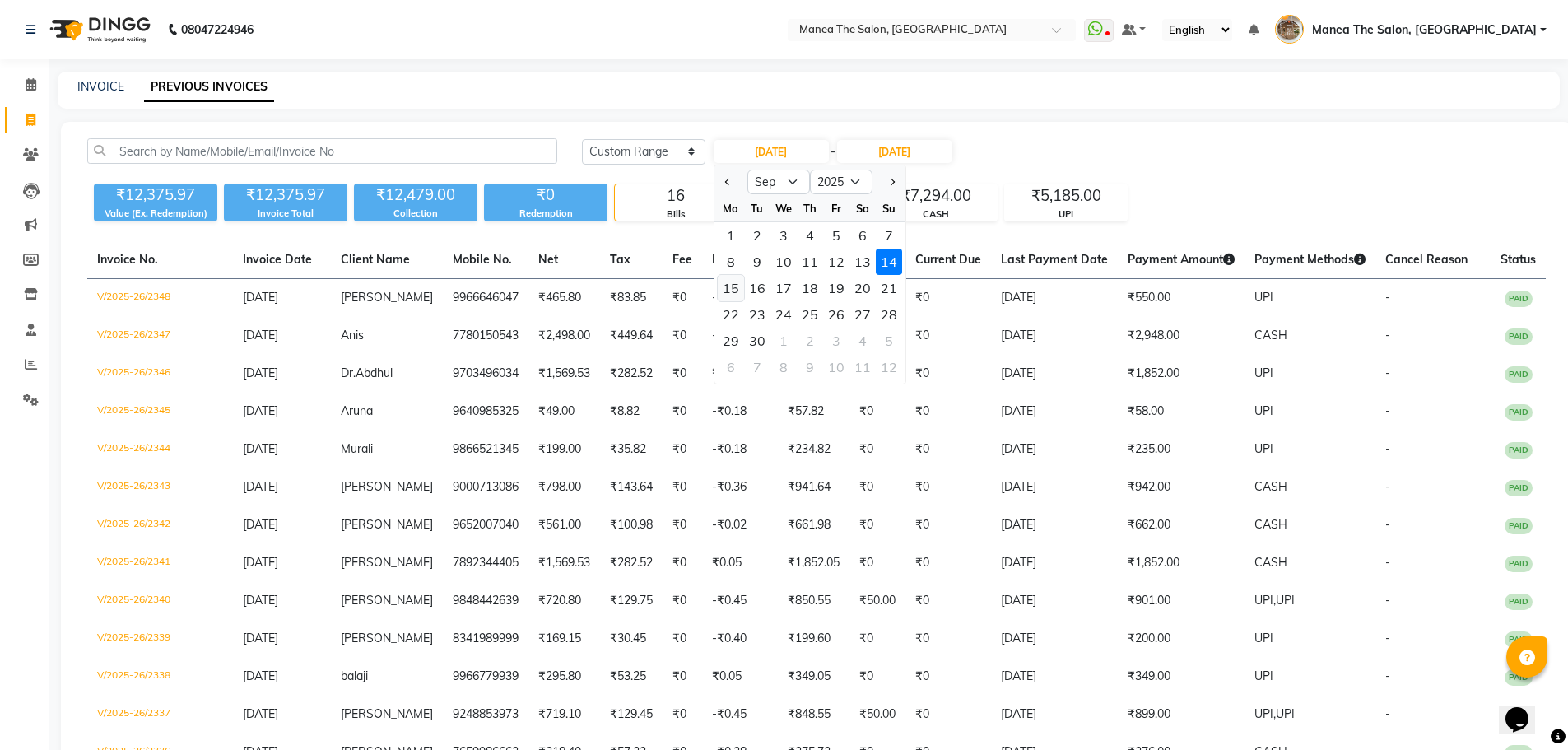
click at [731, 292] on div "15" at bounding box center [731, 288] width 26 height 26
type input "15-09-2025"
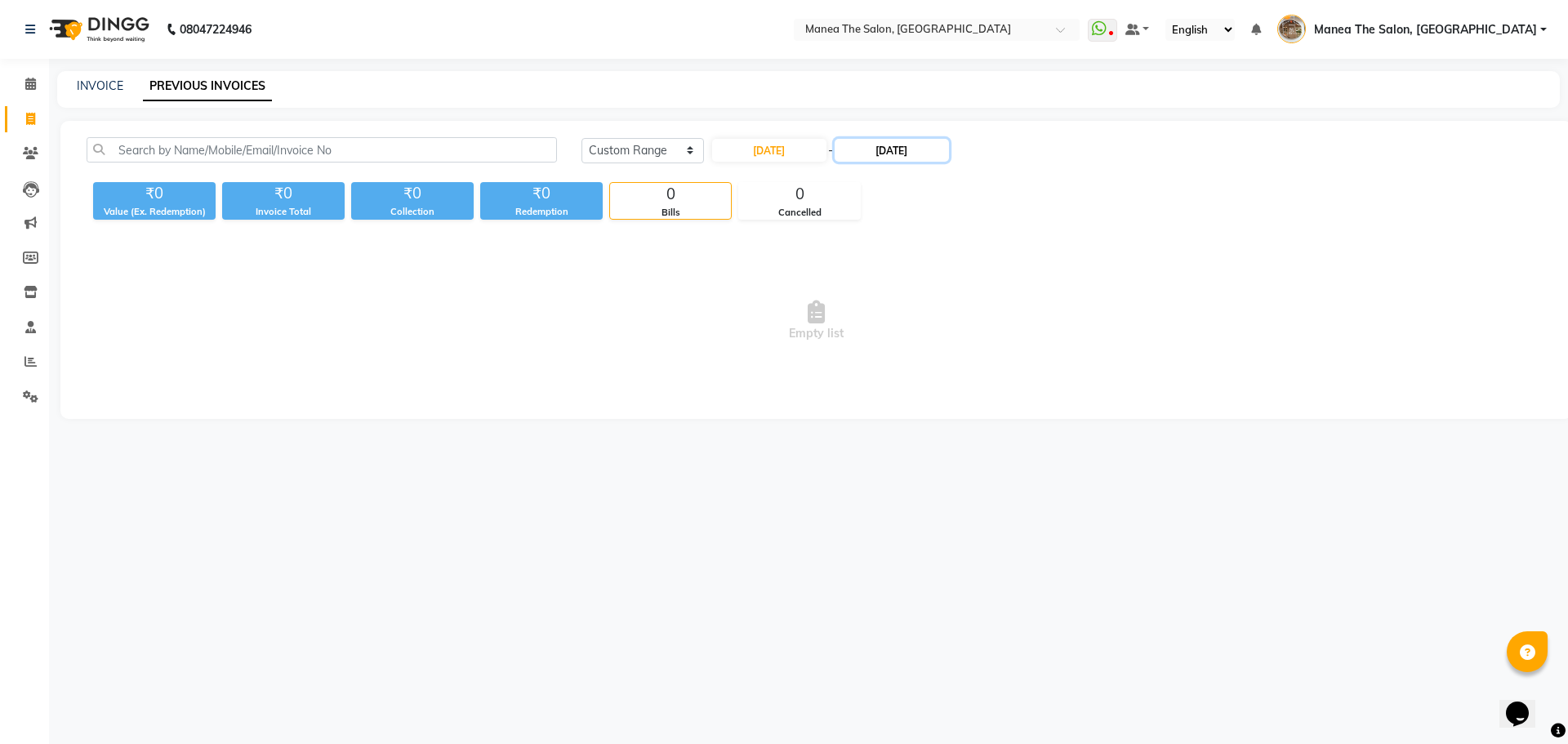
click at [929, 142] on input "14-09-2025" at bounding box center [892, 151] width 115 height 23
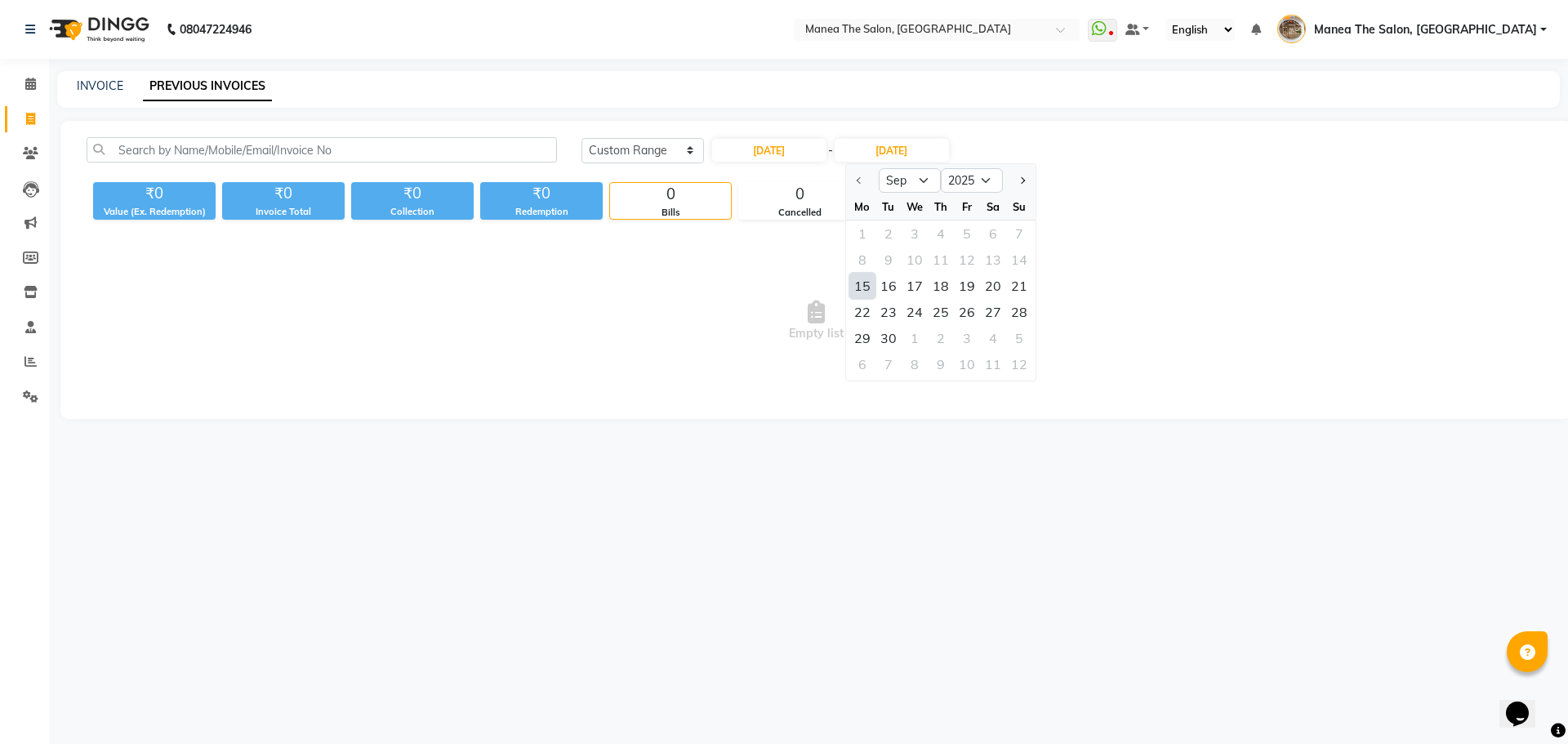
click at [863, 290] on div "15" at bounding box center [862, 286] width 26 height 26
type input "15-09-2025"
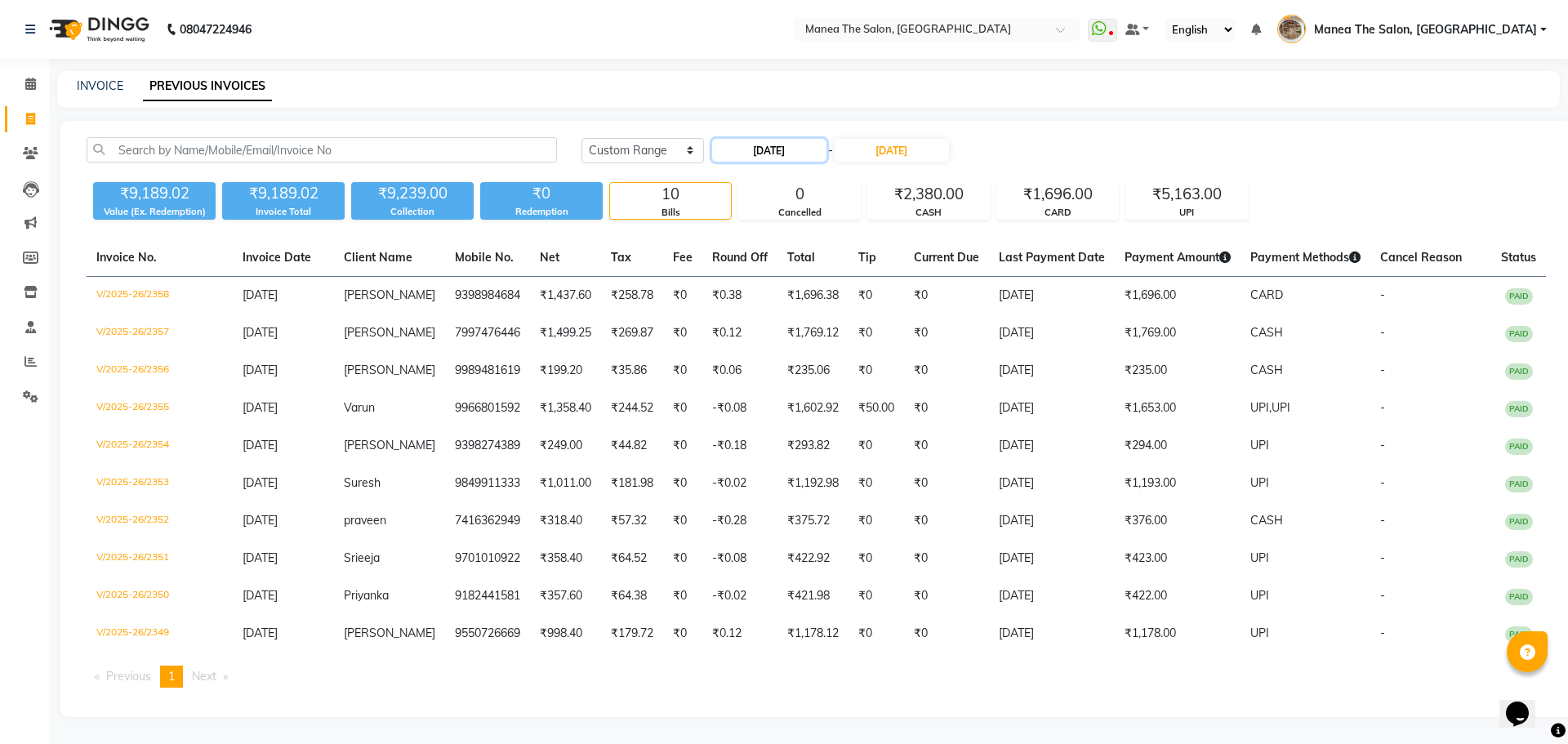
click at [751, 156] on input "15-09-2025" at bounding box center [769, 151] width 115 height 23
select select "9"
select select "2025"
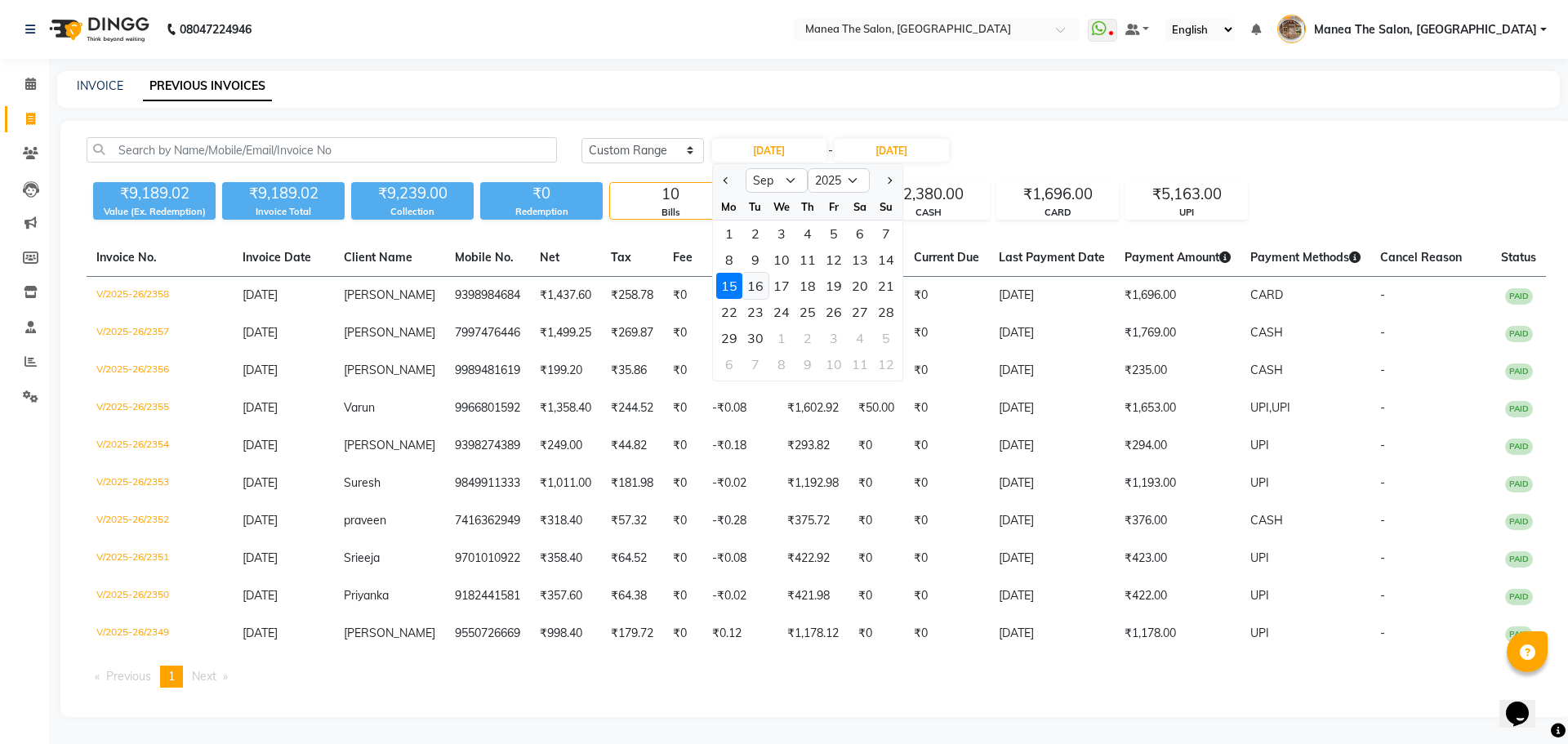
click at [754, 284] on div "16" at bounding box center [755, 286] width 26 height 26
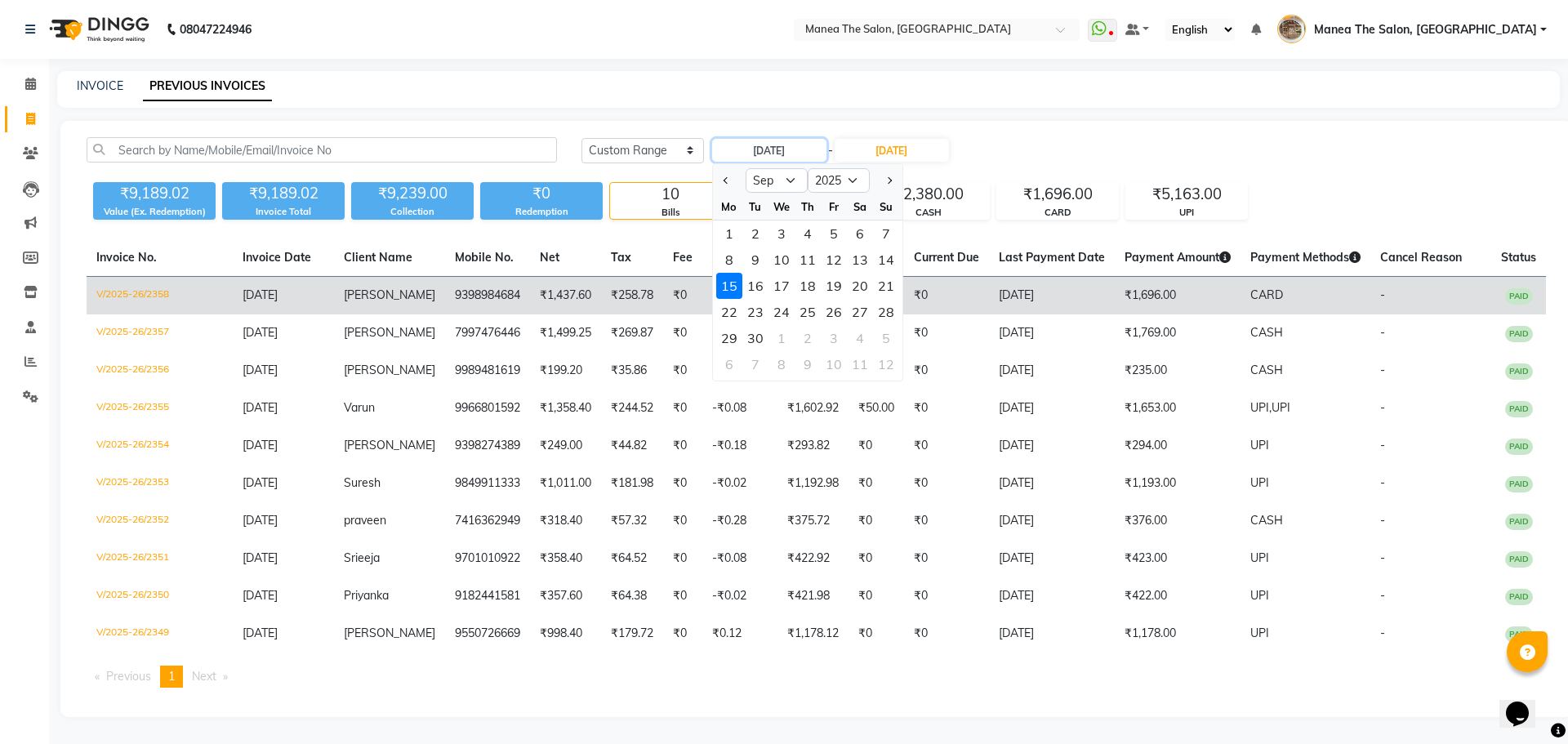
type input "16-09-2025"
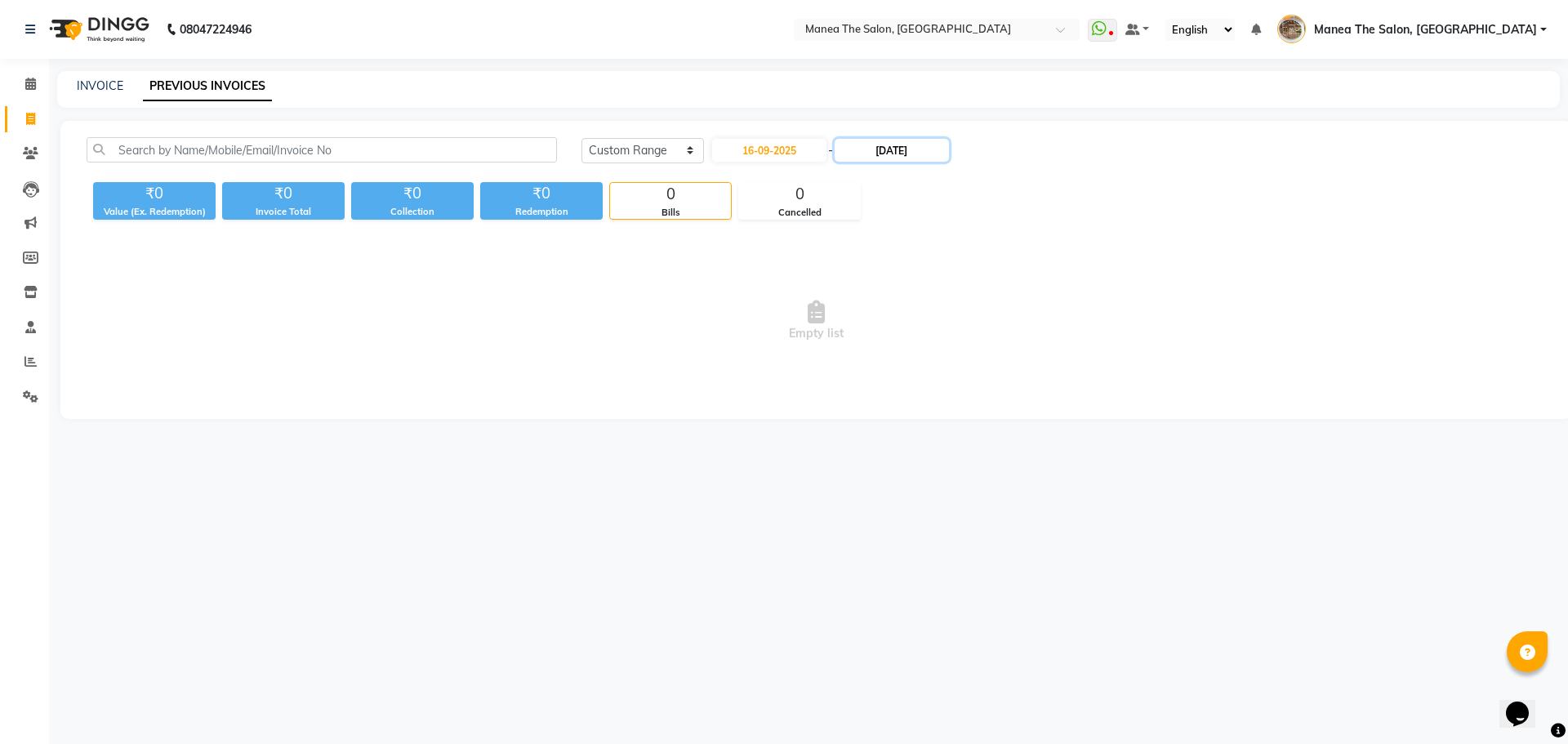
click at [919, 146] on input "15-09-2025" at bounding box center [892, 151] width 115 height 23
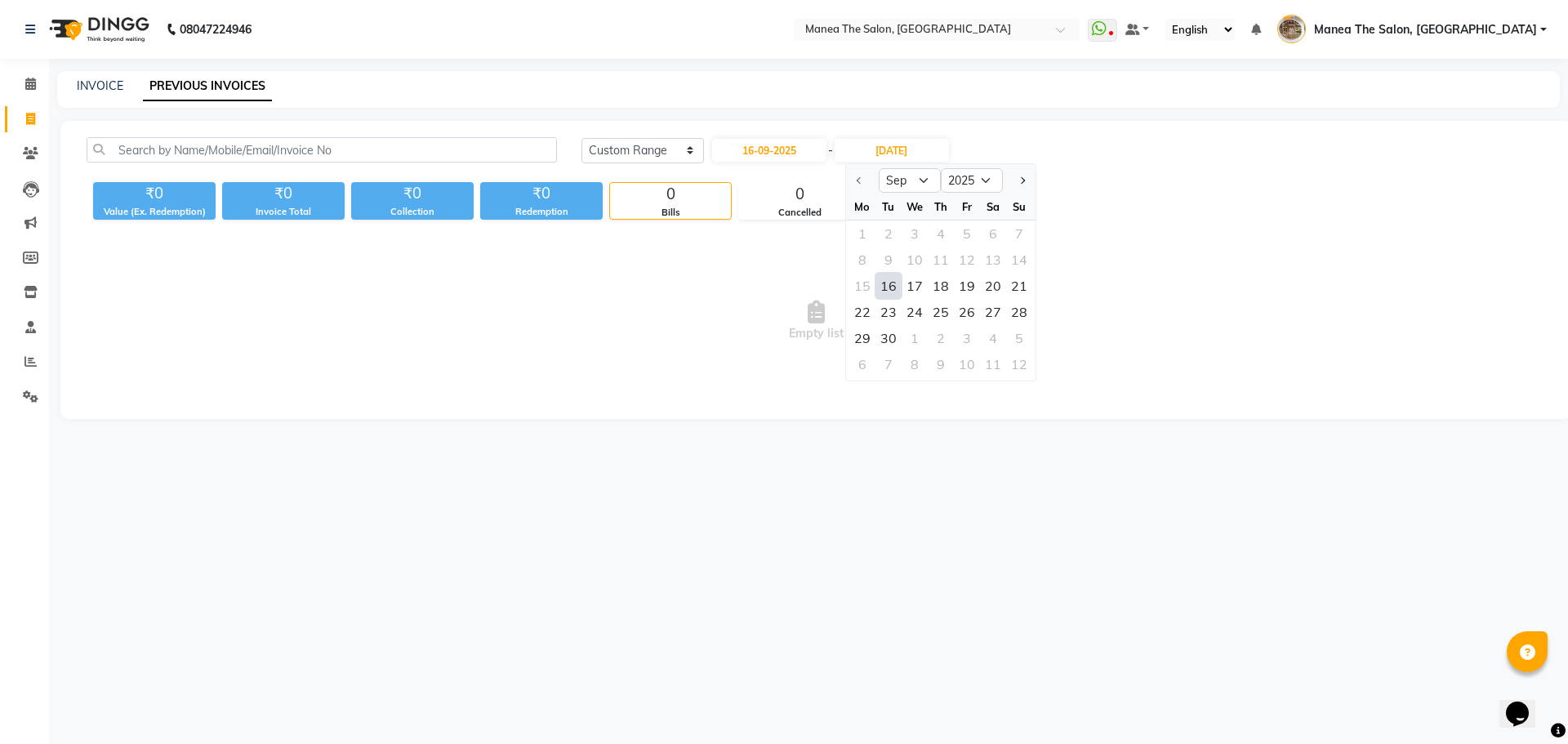
click at [891, 290] on div "16" at bounding box center [888, 286] width 26 height 26
type input "16-09-2025"
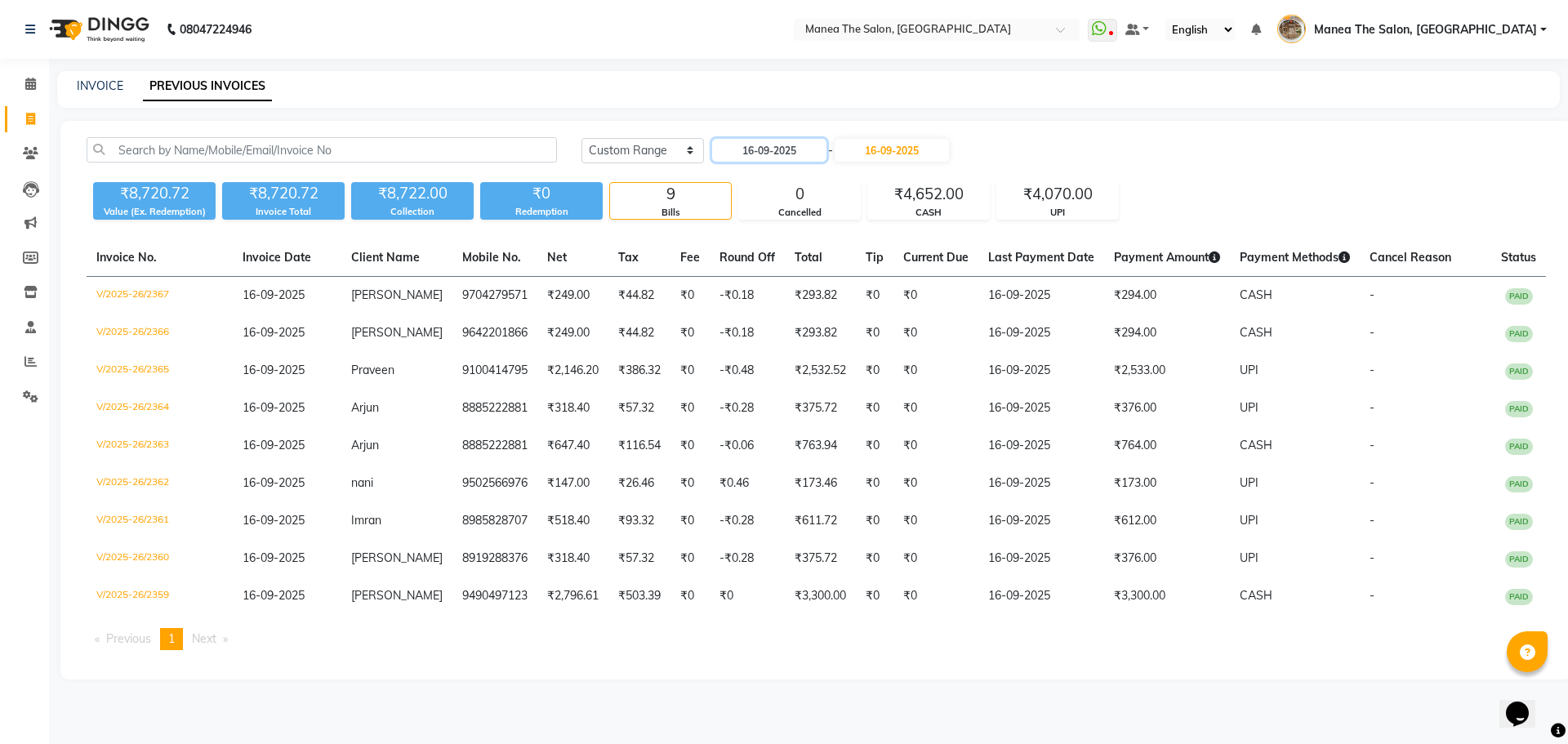
drag, startPoint x: 801, startPoint y: 148, endPoint x: 791, endPoint y: 162, distance: 17.2
click at [796, 152] on input "16-09-2025" at bounding box center [769, 151] width 115 height 23
select select "9"
select select "2025"
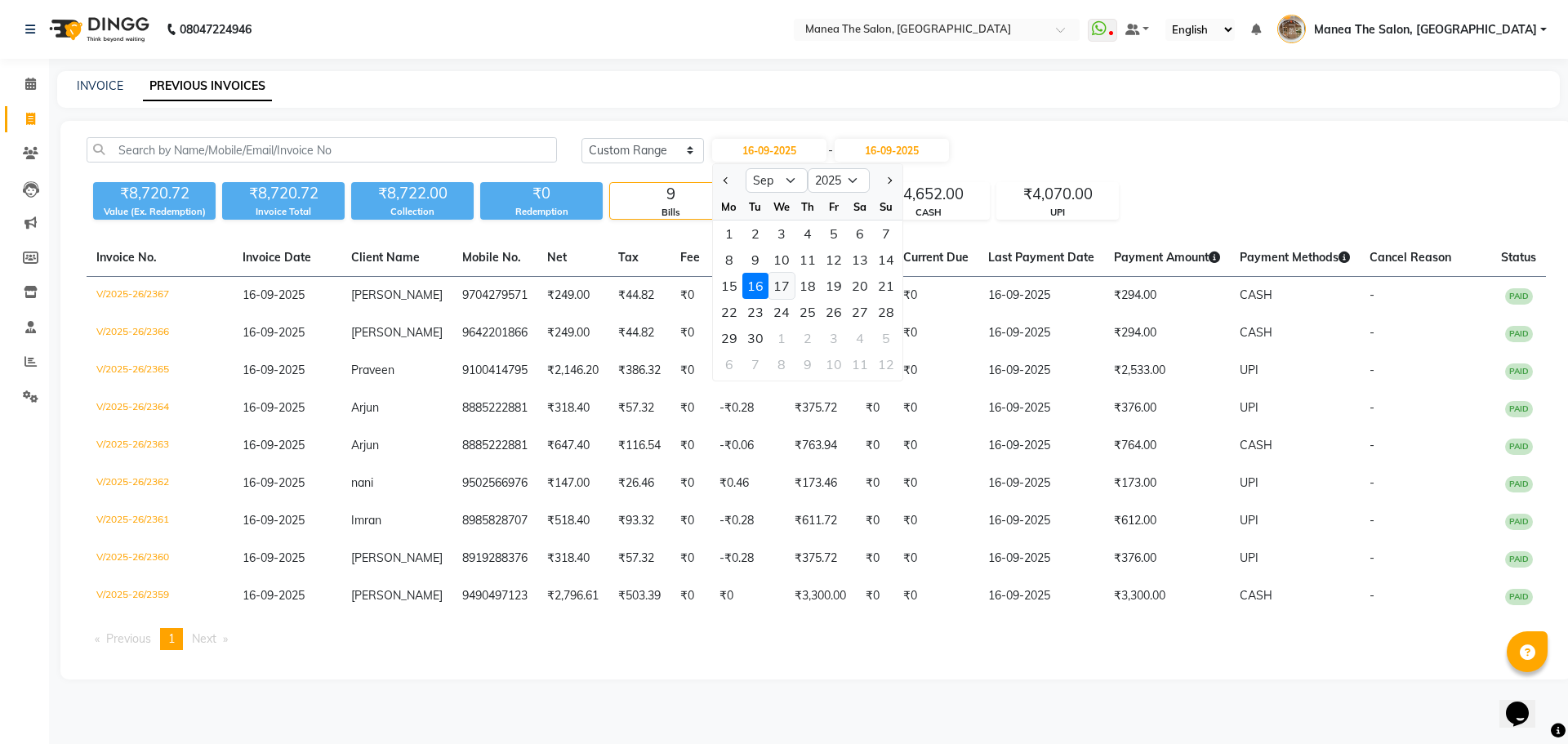
click at [783, 279] on div "17" at bounding box center [781, 286] width 26 height 26
type input "17-09-2025"
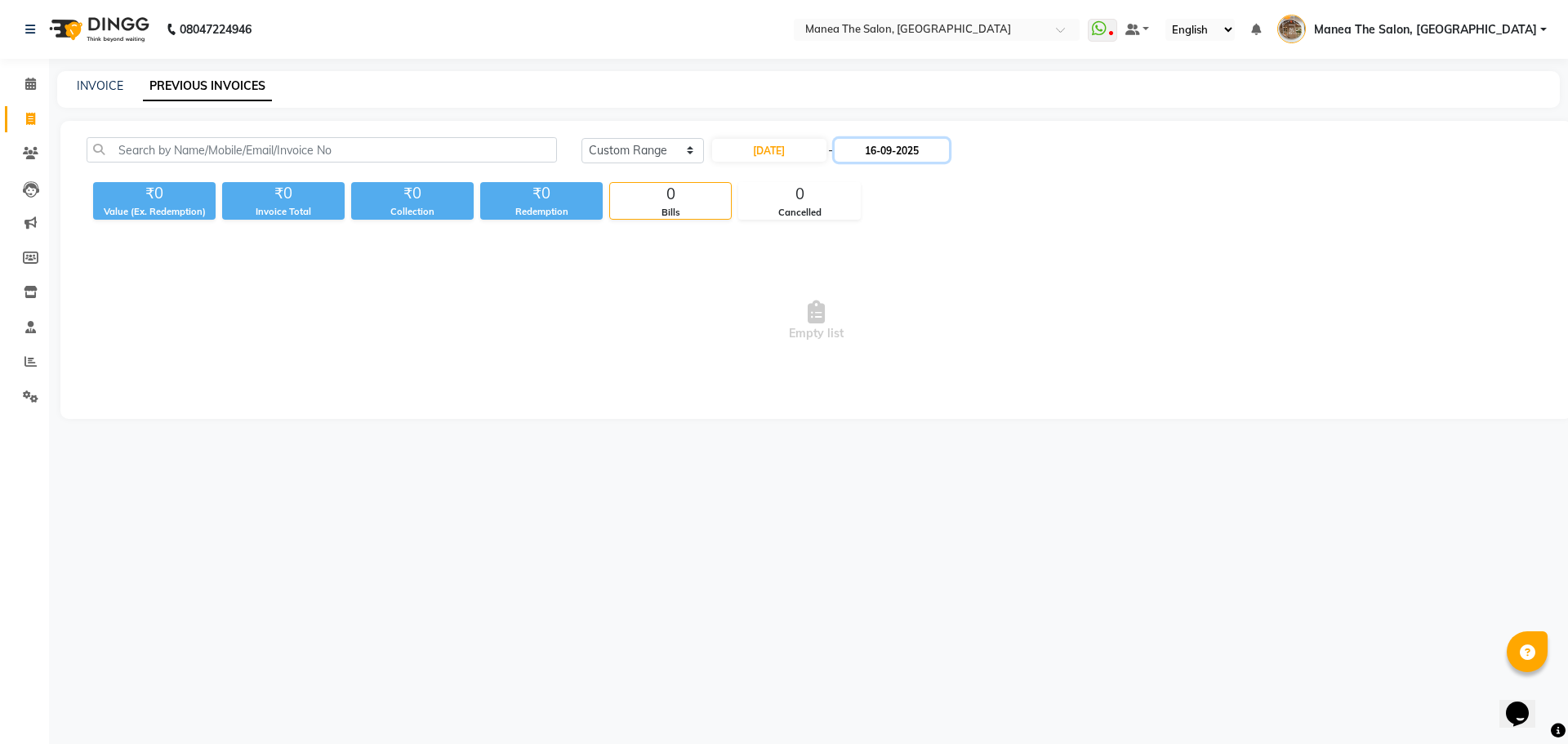
click at [903, 153] on input "16-09-2025" at bounding box center [892, 151] width 115 height 23
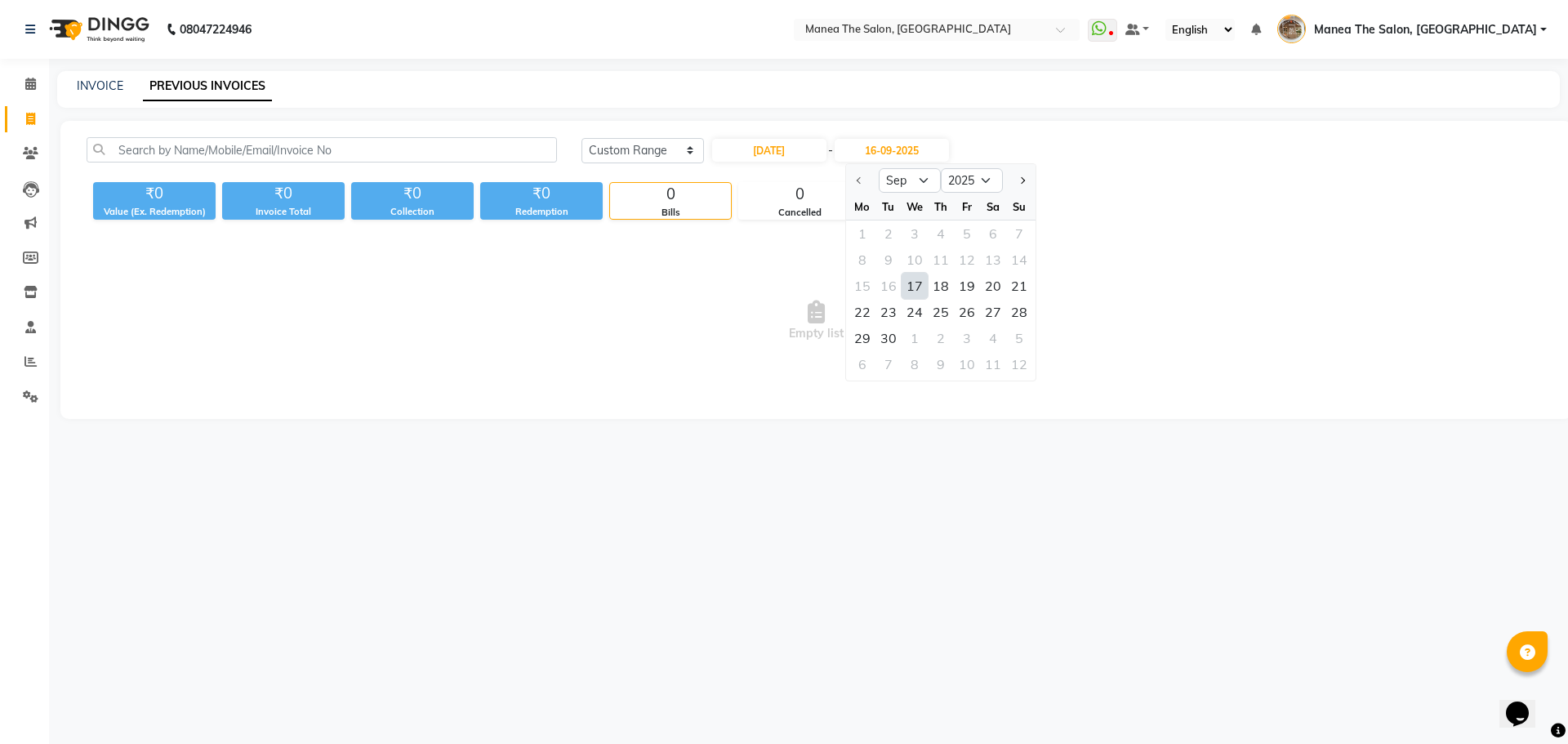
click at [916, 283] on div "17" at bounding box center [914, 286] width 26 height 26
type input "17-09-2025"
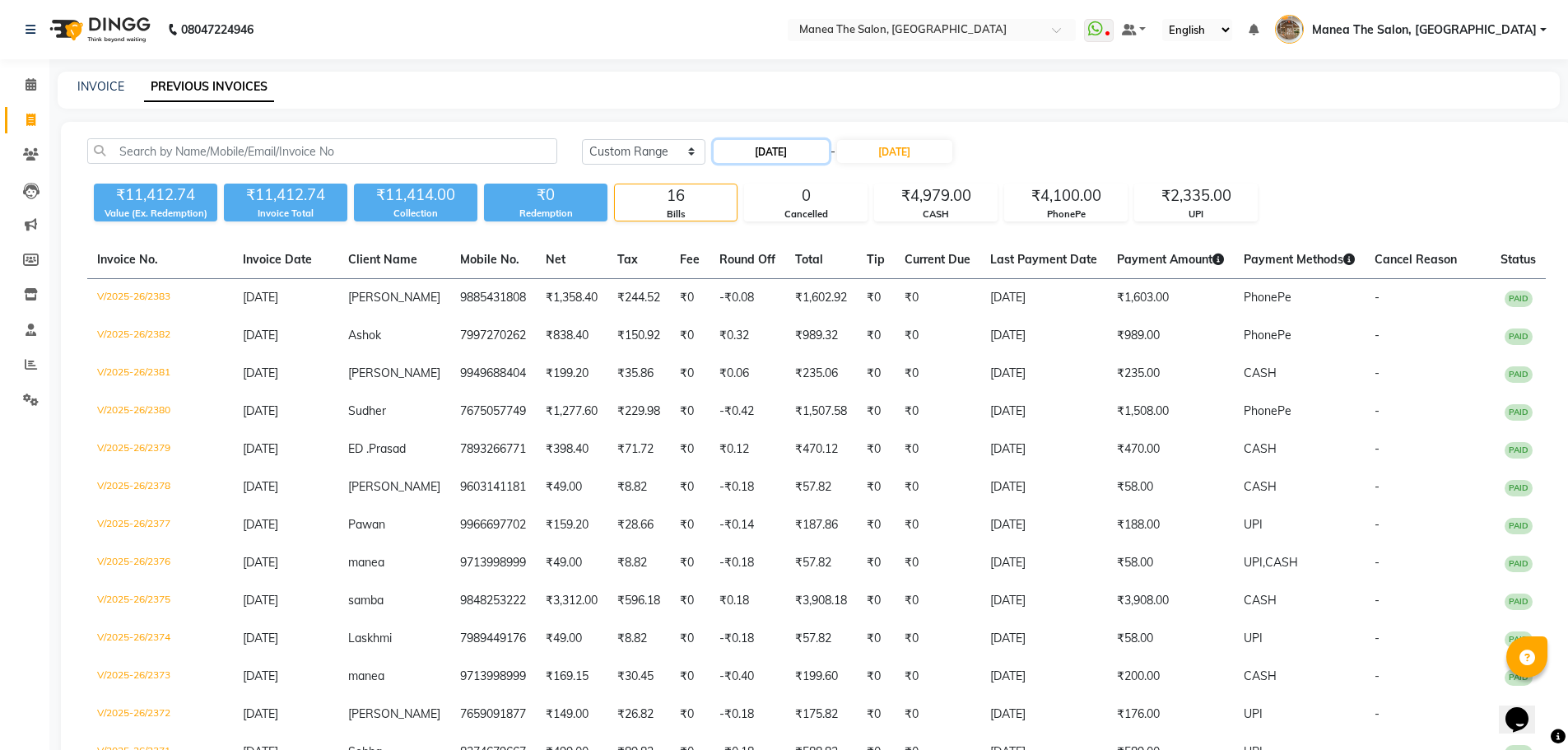
click at [765, 148] on input "17-09-2025" at bounding box center [772, 152] width 116 height 23
select select "9"
select select "2025"
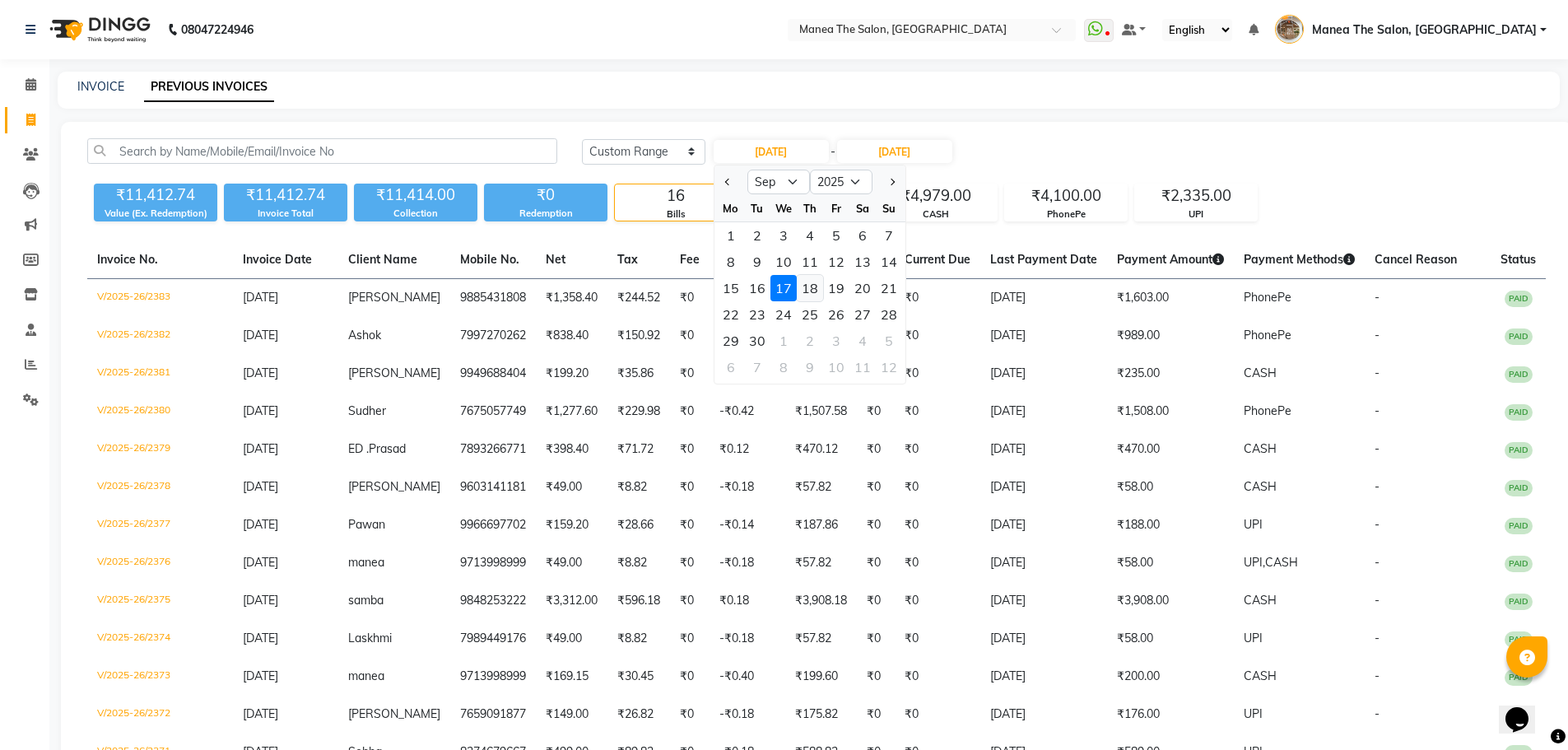
click at [815, 292] on div "18" at bounding box center [810, 288] width 26 height 26
type input "18-09-2025"
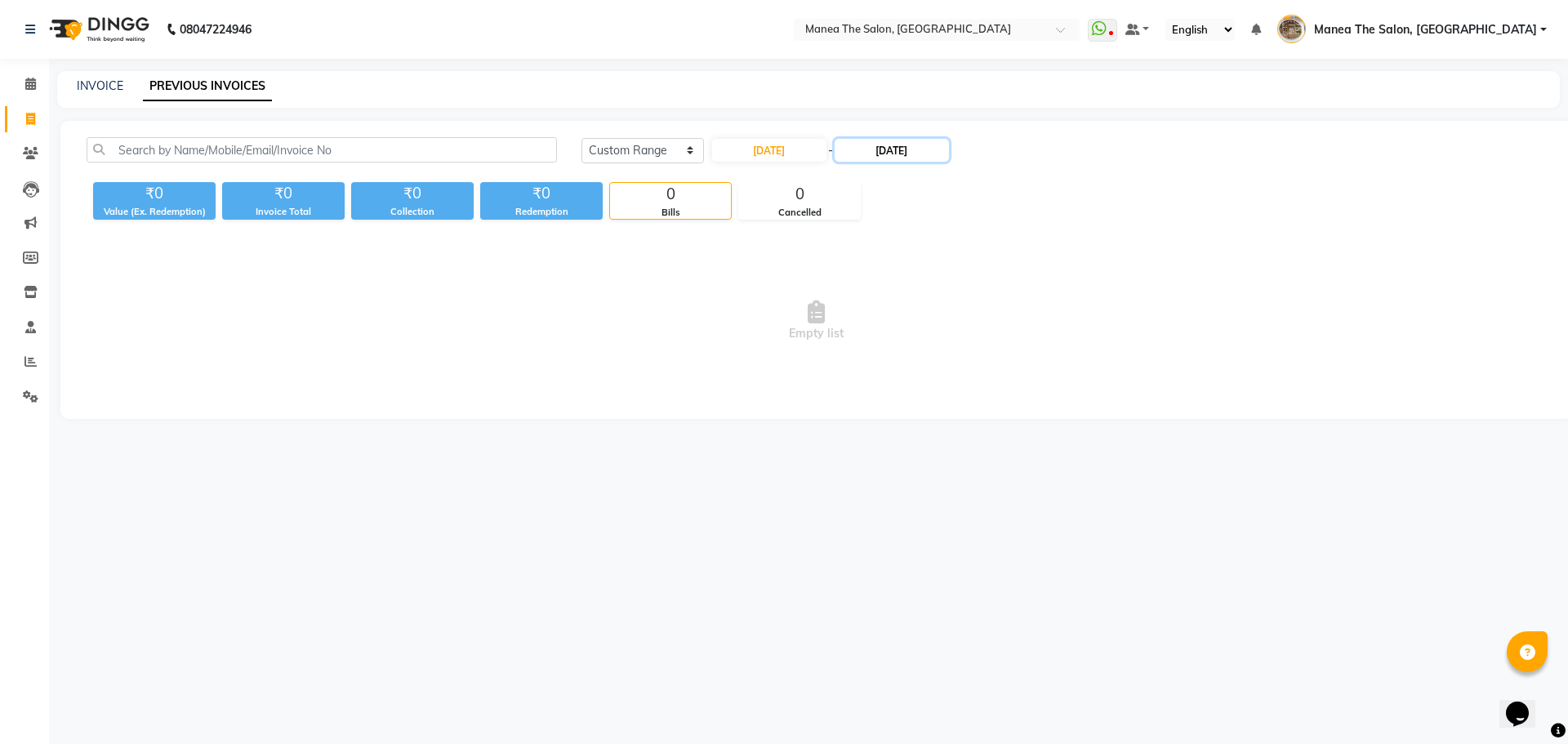
drag, startPoint x: 891, startPoint y: 156, endPoint x: 897, endPoint y: 162, distance: 8.5
click at [892, 156] on input "17-09-2025" at bounding box center [892, 151] width 115 height 23
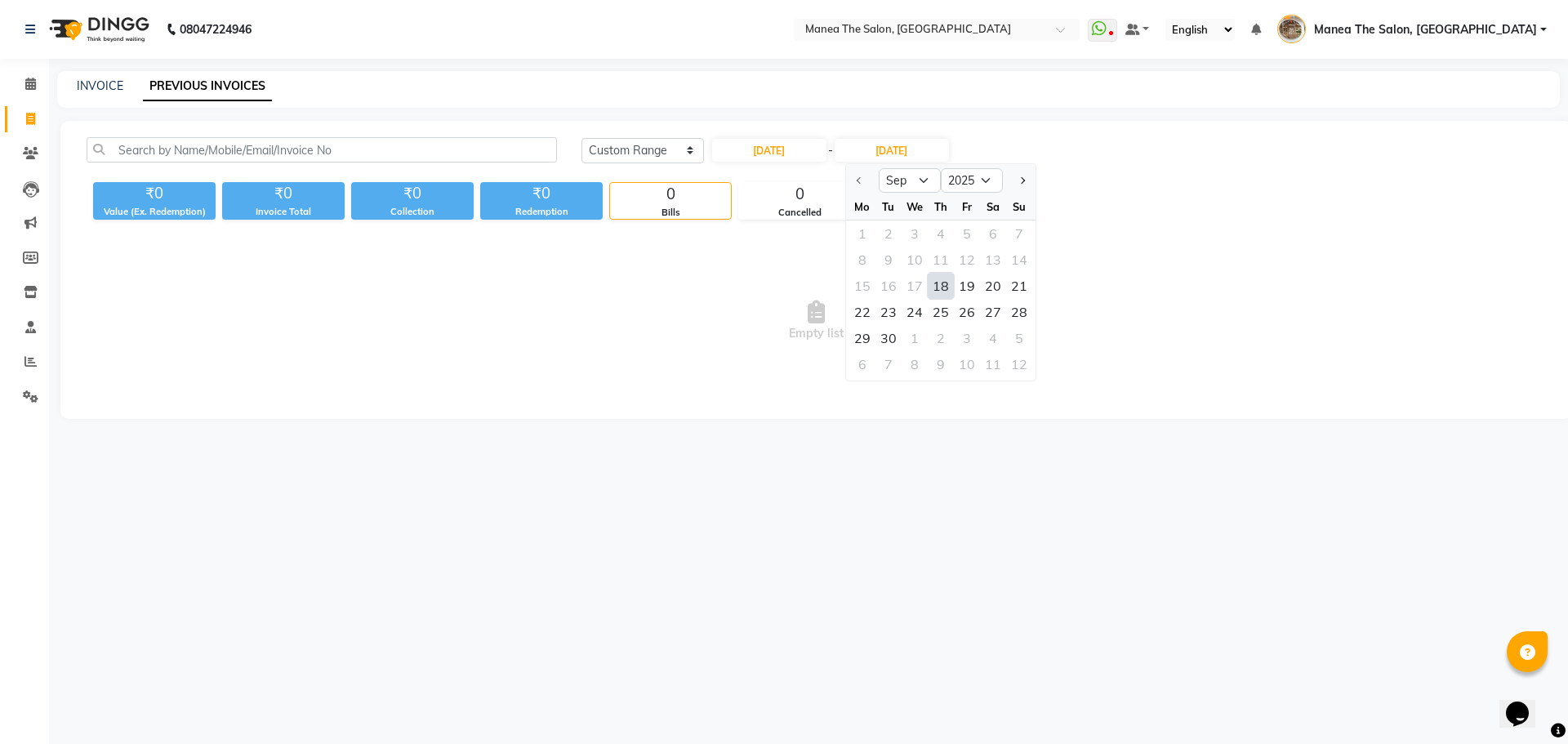
click at [939, 288] on div "18" at bounding box center [940, 286] width 26 height 26
type input "18-09-2025"
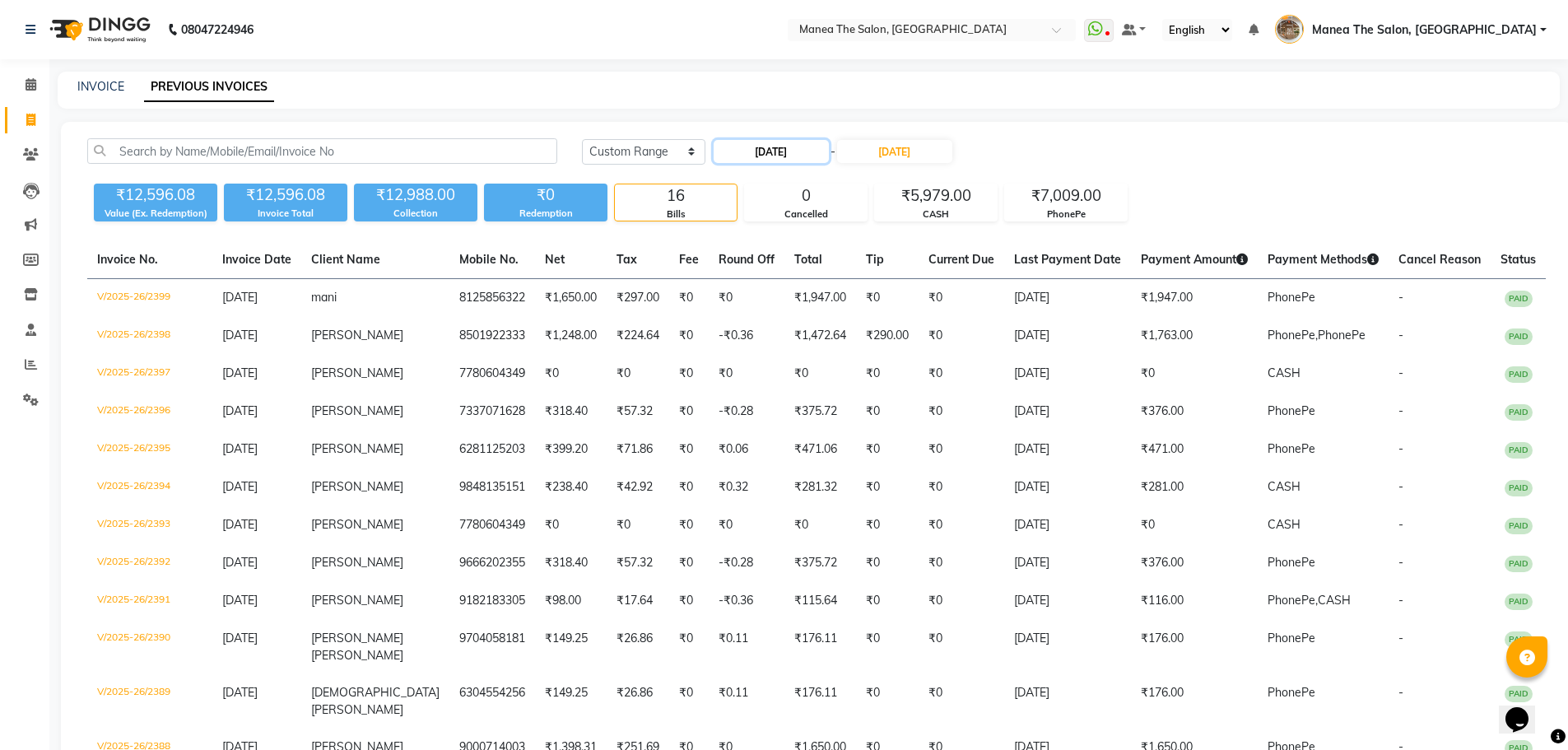
click at [769, 155] on input "18-09-2025" at bounding box center [772, 152] width 116 height 23
select select "9"
select select "2025"
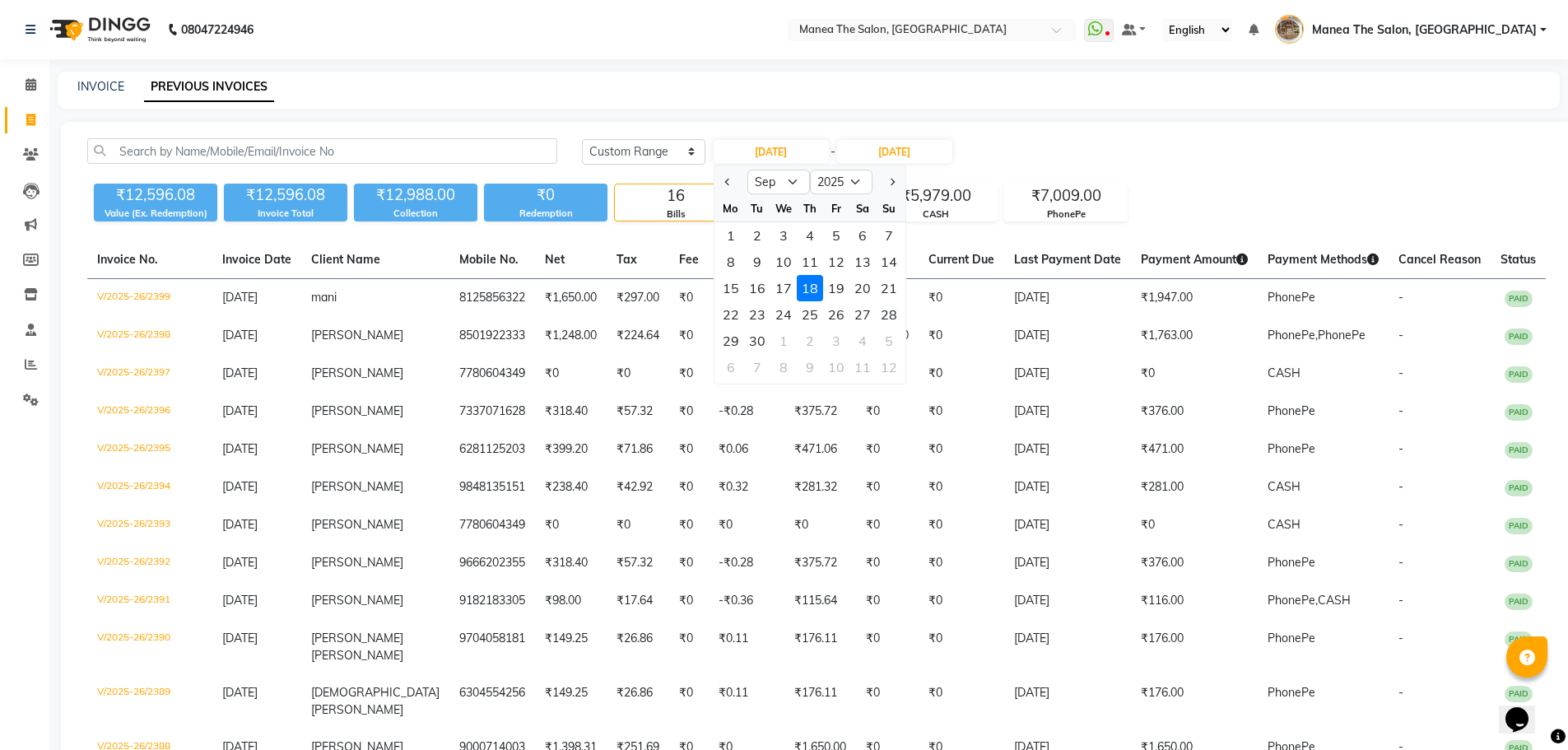
drag, startPoint x: 834, startPoint y: 285, endPoint x: 839, endPoint y: 270, distance: 15.8
click at [834, 284] on div "19" at bounding box center [835, 288] width 26 height 26
type input "19-09-2025"
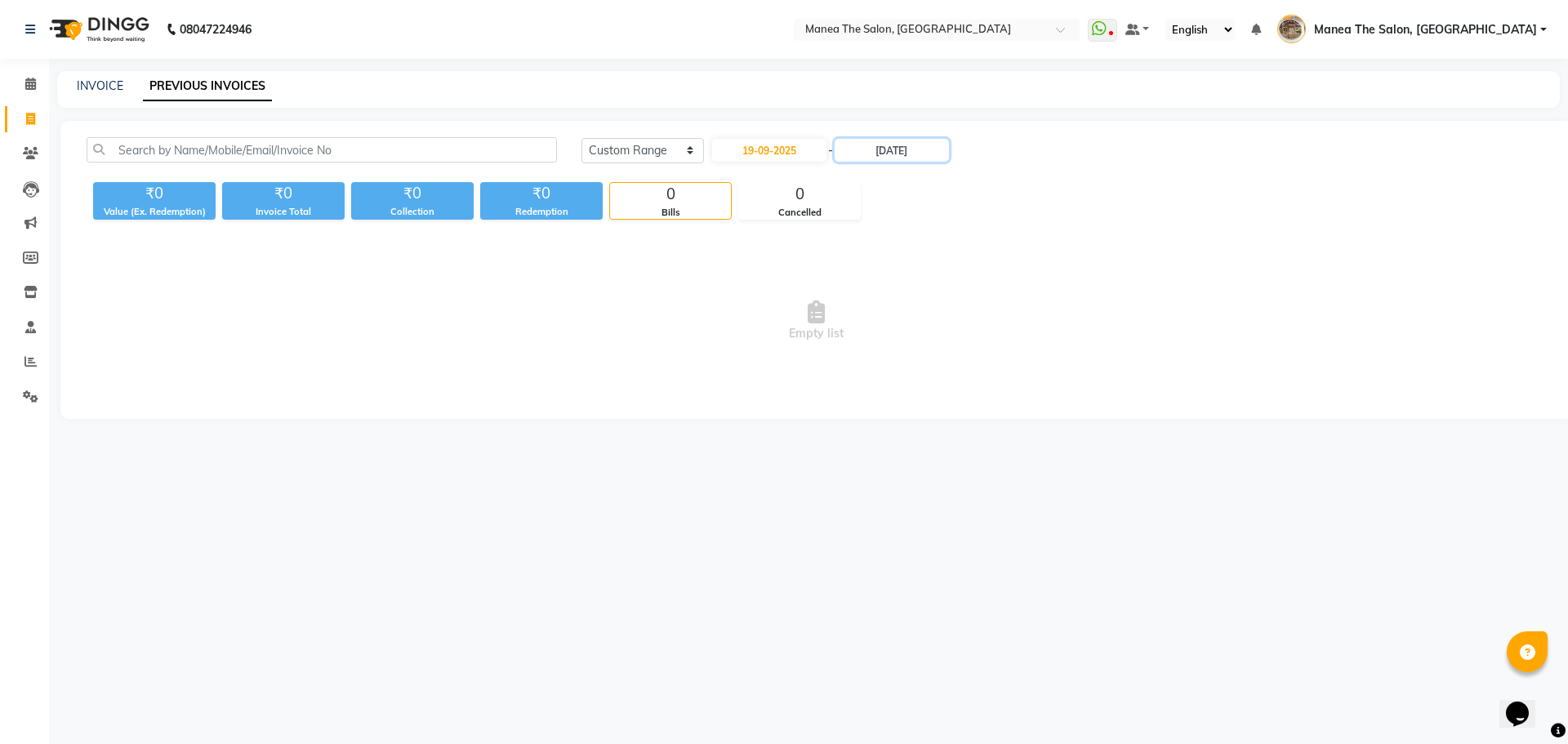
drag, startPoint x: 924, startPoint y: 151, endPoint x: 927, endPoint y: 161, distance: 10.4
click at [925, 157] on input "18-09-2025" at bounding box center [892, 151] width 115 height 23
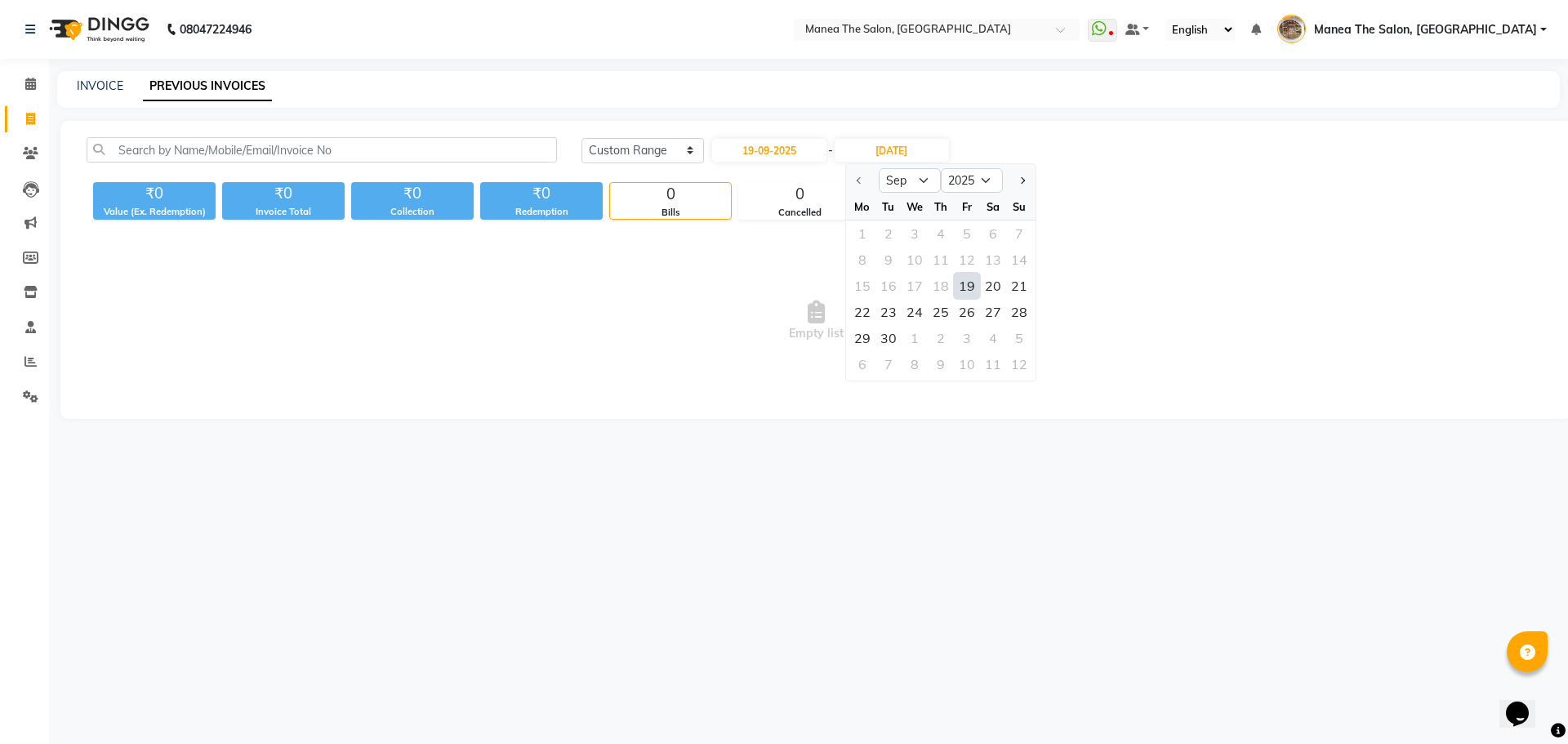
click at [973, 290] on div "19" at bounding box center [967, 286] width 26 height 26
type input "19-09-2025"
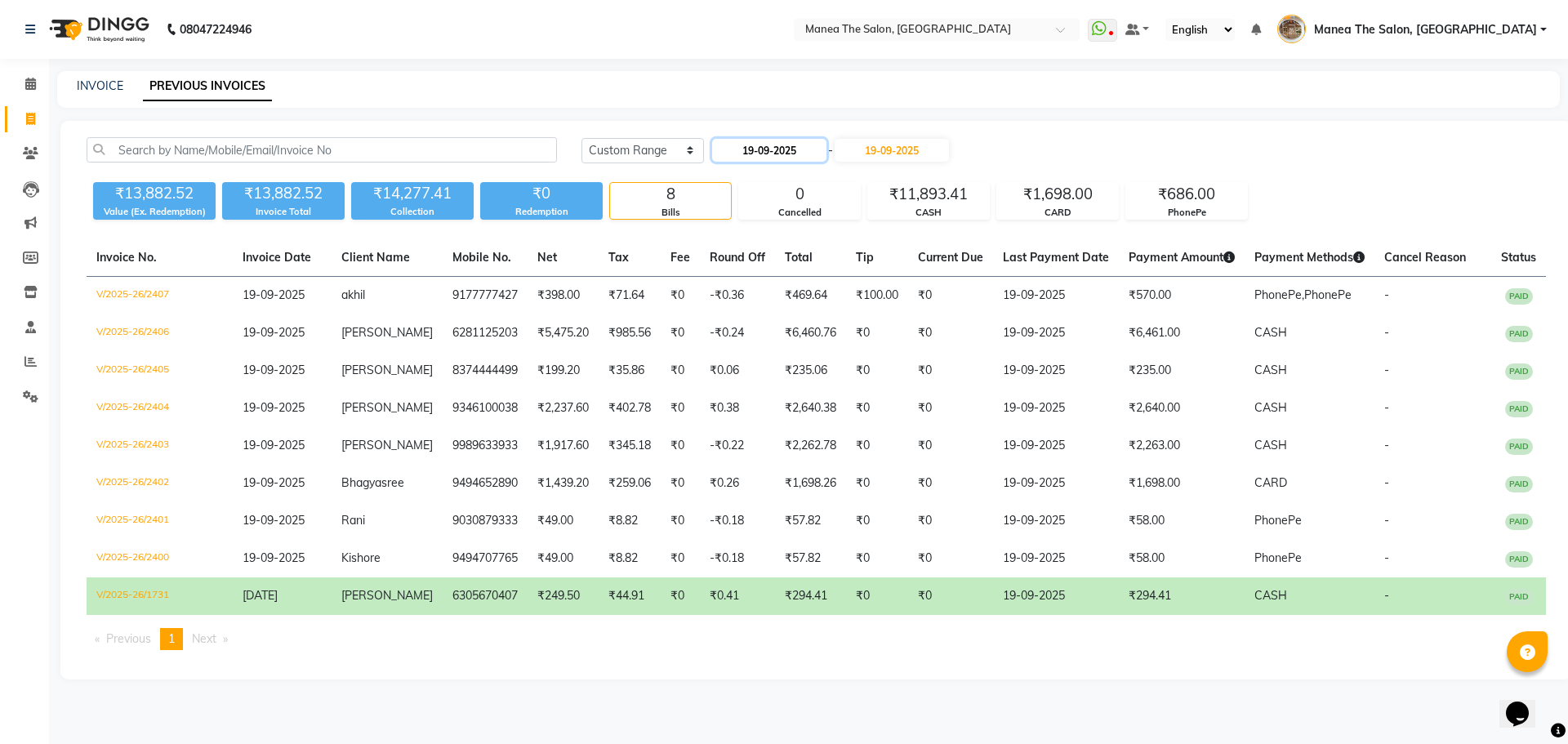
click at [782, 151] on input "19-09-2025" at bounding box center [769, 151] width 115 height 23
select select "9"
select select "2025"
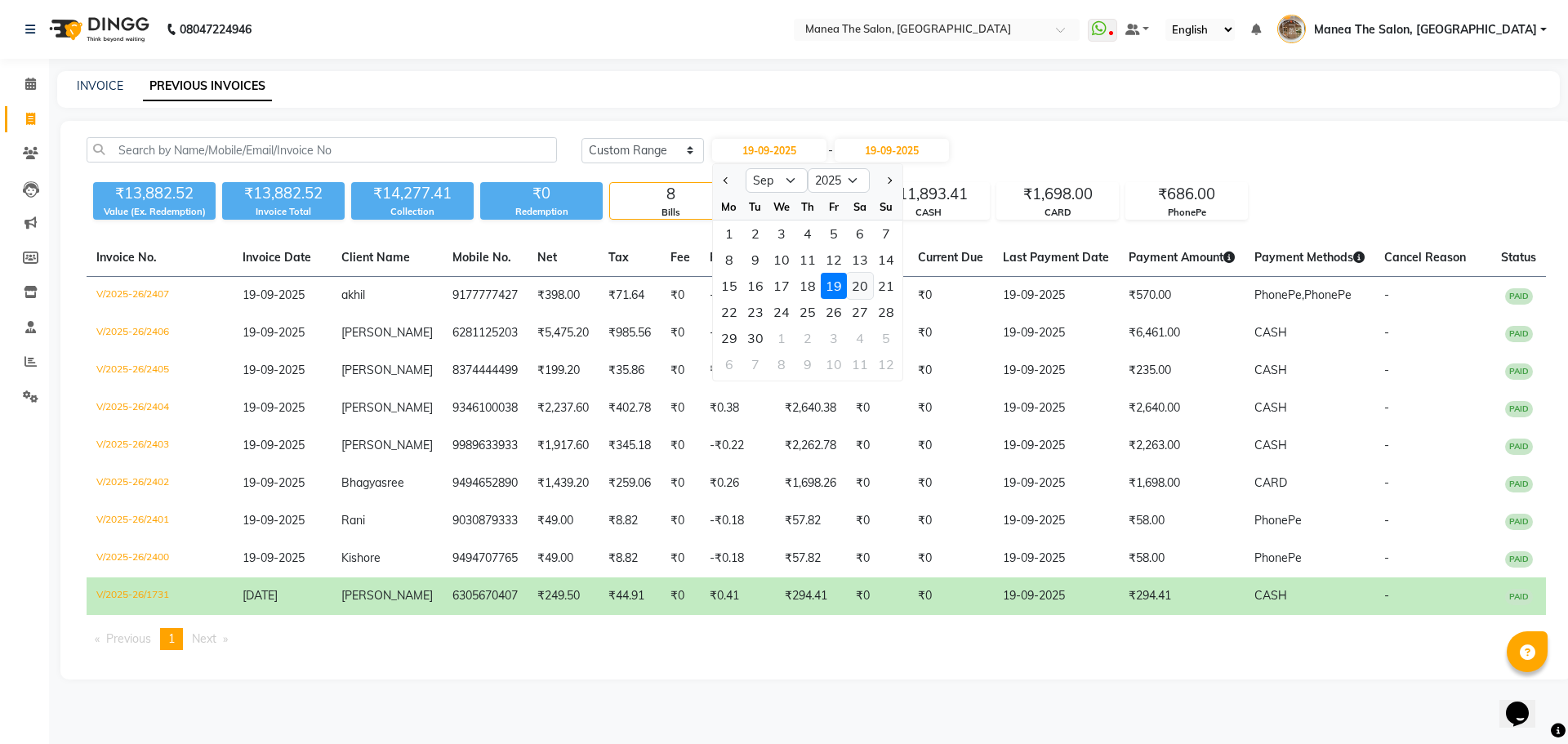
click at [863, 286] on div "20" at bounding box center [860, 286] width 26 height 26
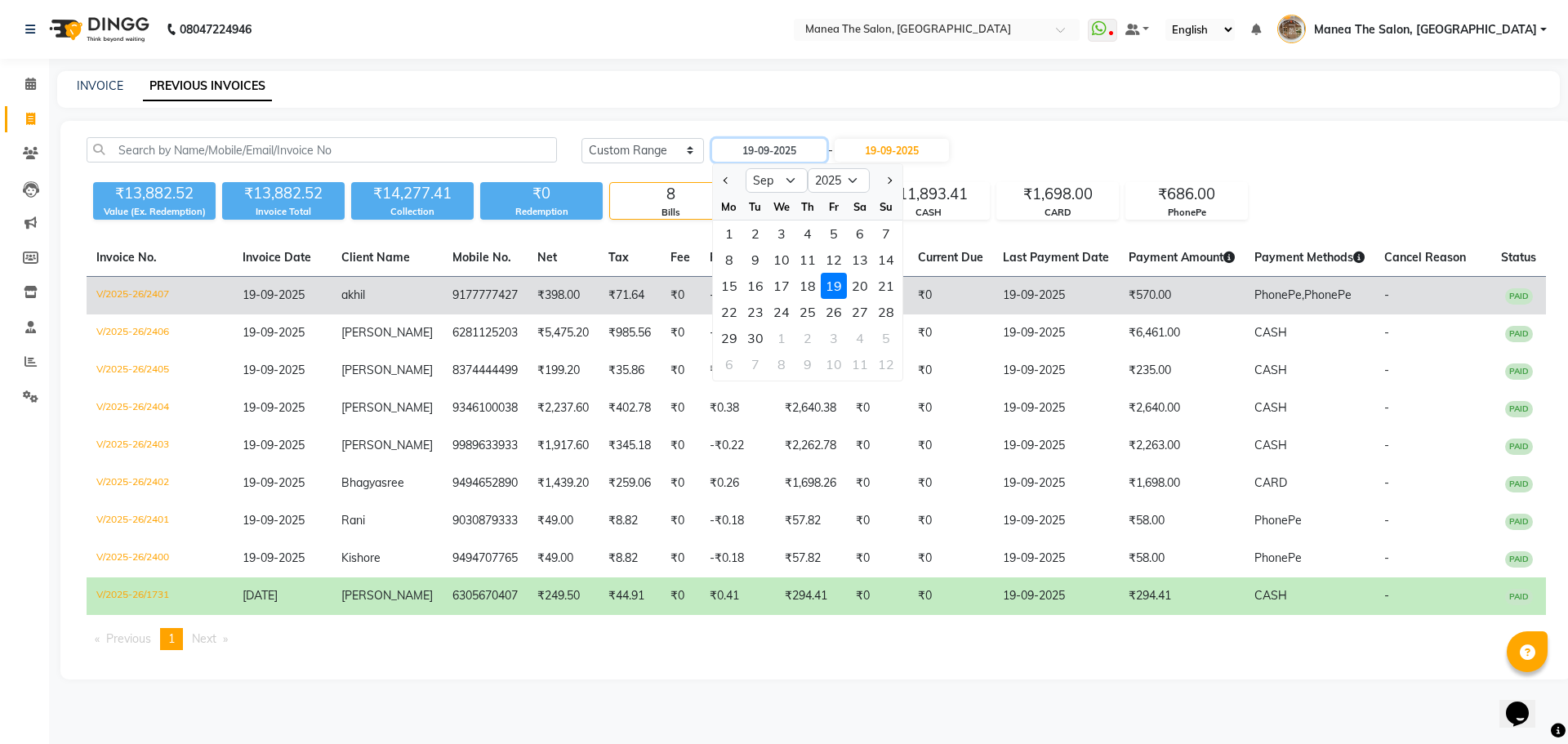
type input "20-09-2025"
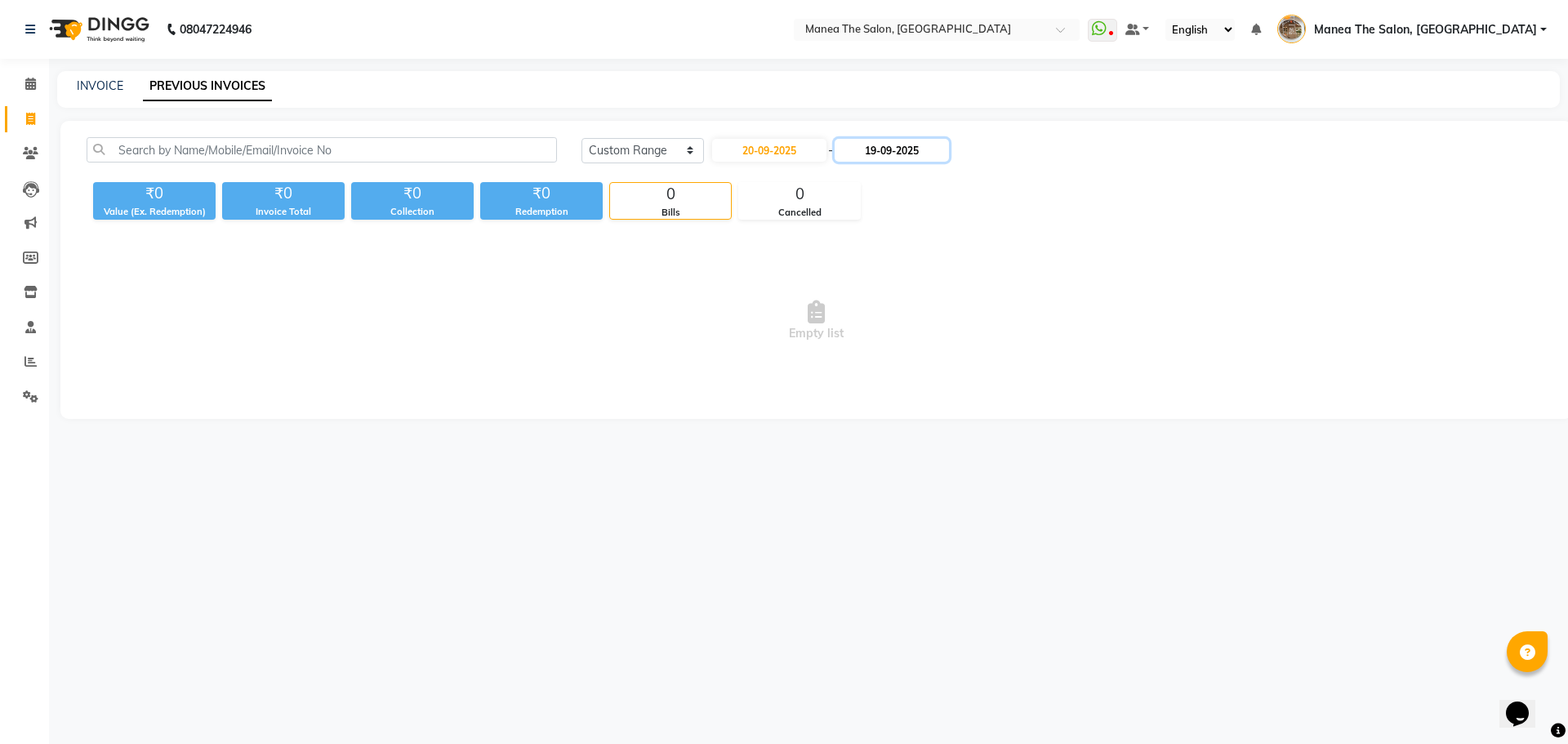
click at [901, 150] on input "19-09-2025" at bounding box center [892, 151] width 115 height 23
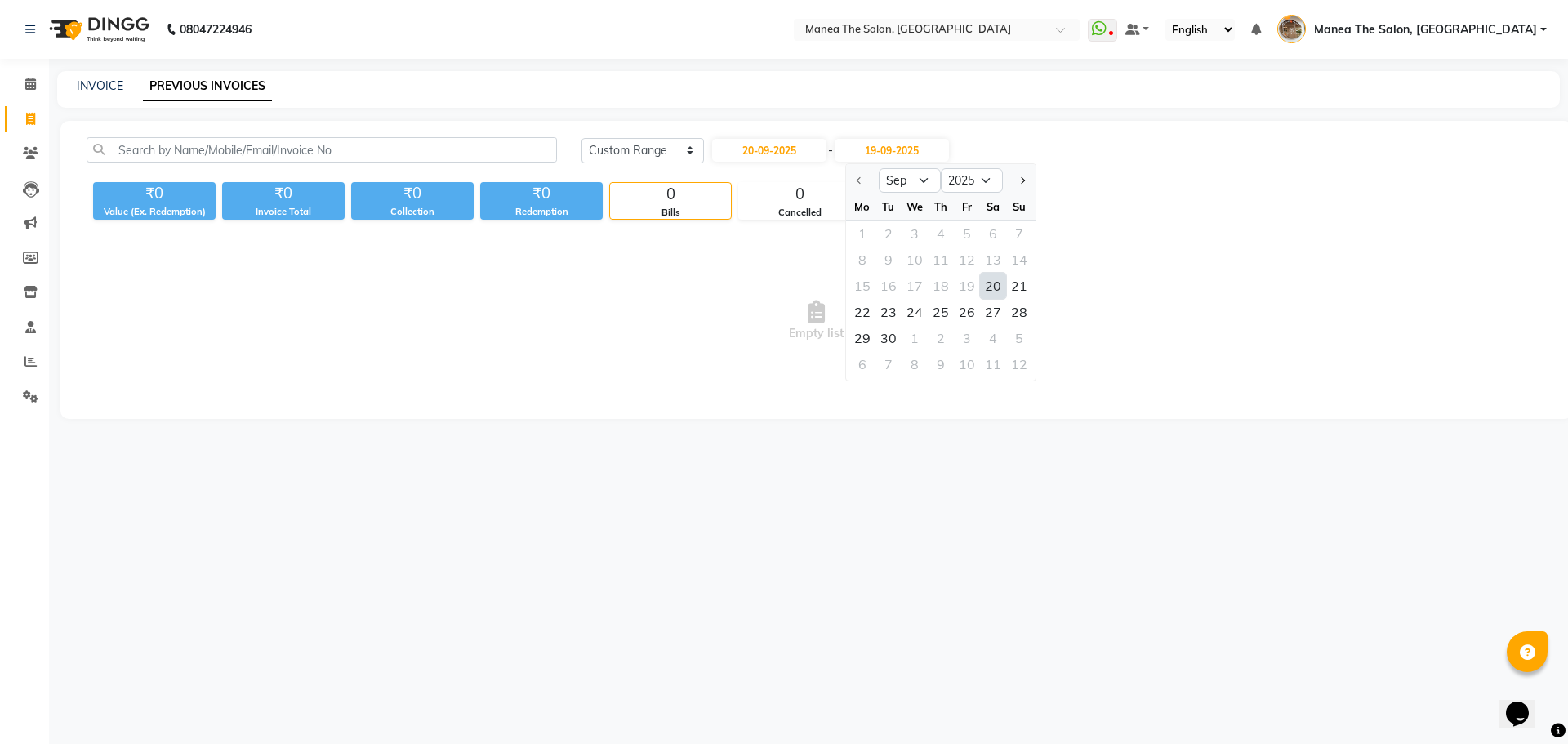
click at [985, 284] on div "20" at bounding box center [993, 286] width 26 height 26
type input "20-09-2025"
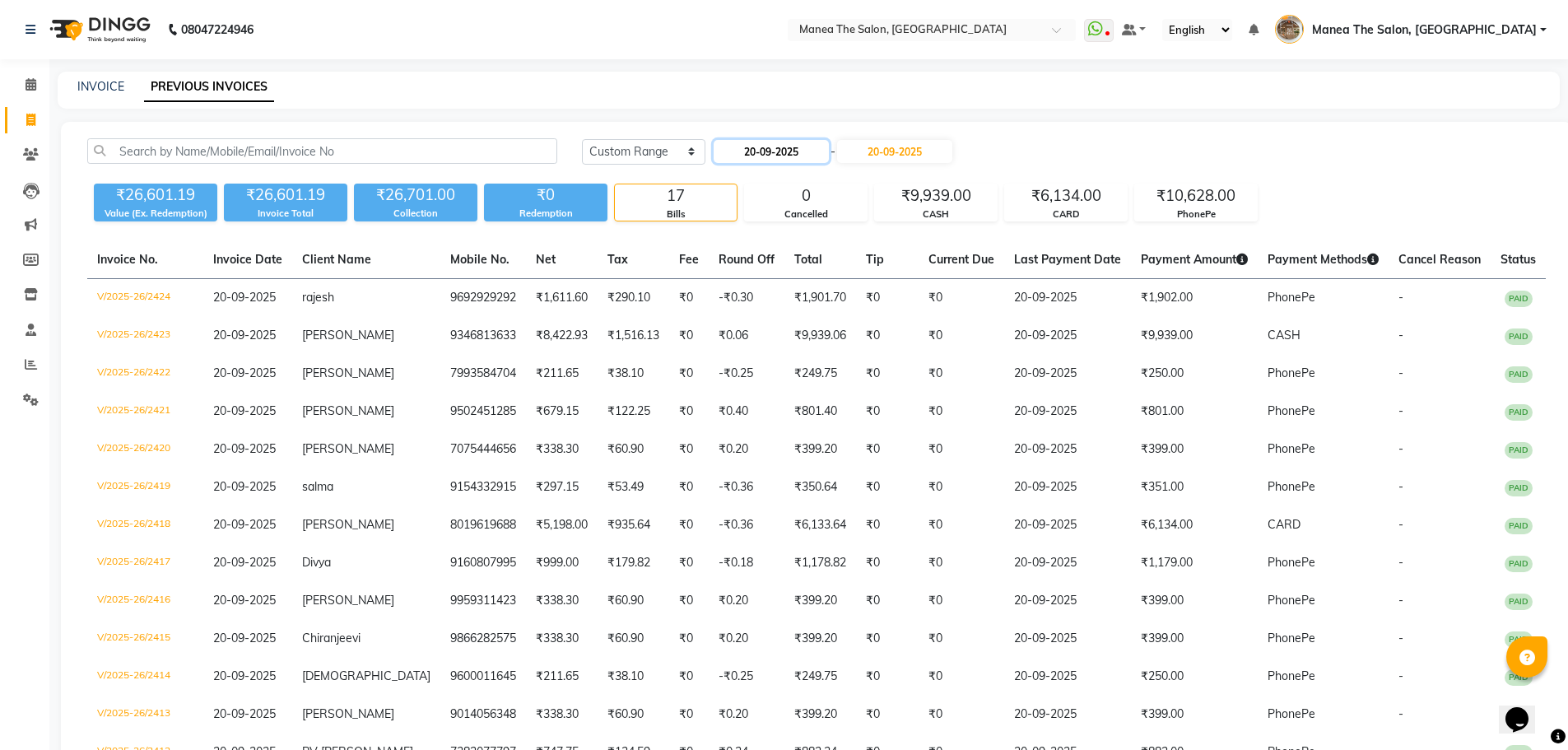
click at [778, 153] on input "20-09-2025" at bounding box center [772, 152] width 116 height 23
select select "9"
select select "2025"
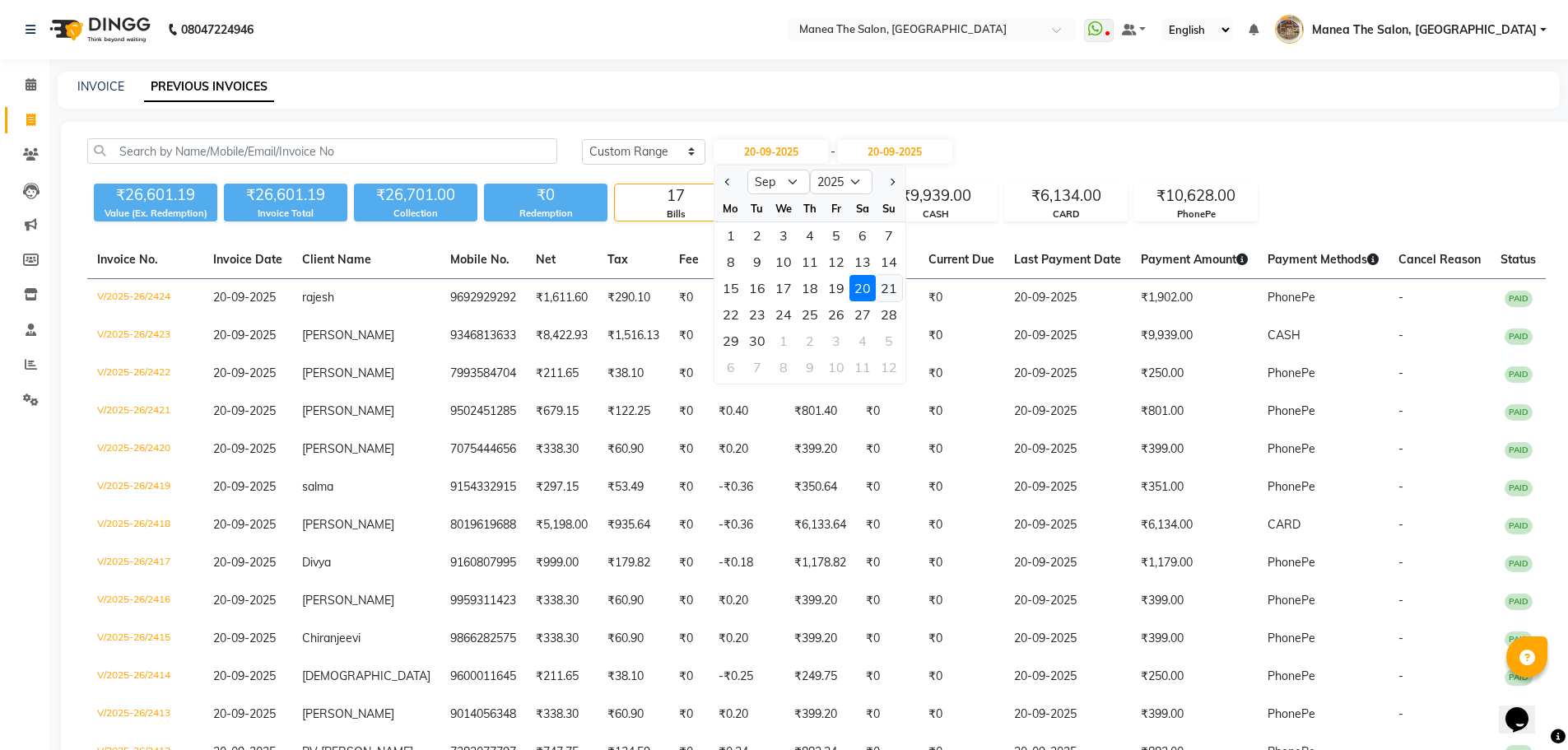
click at [886, 294] on div "21" at bounding box center [888, 288] width 26 height 26
type input "21-09-2025"
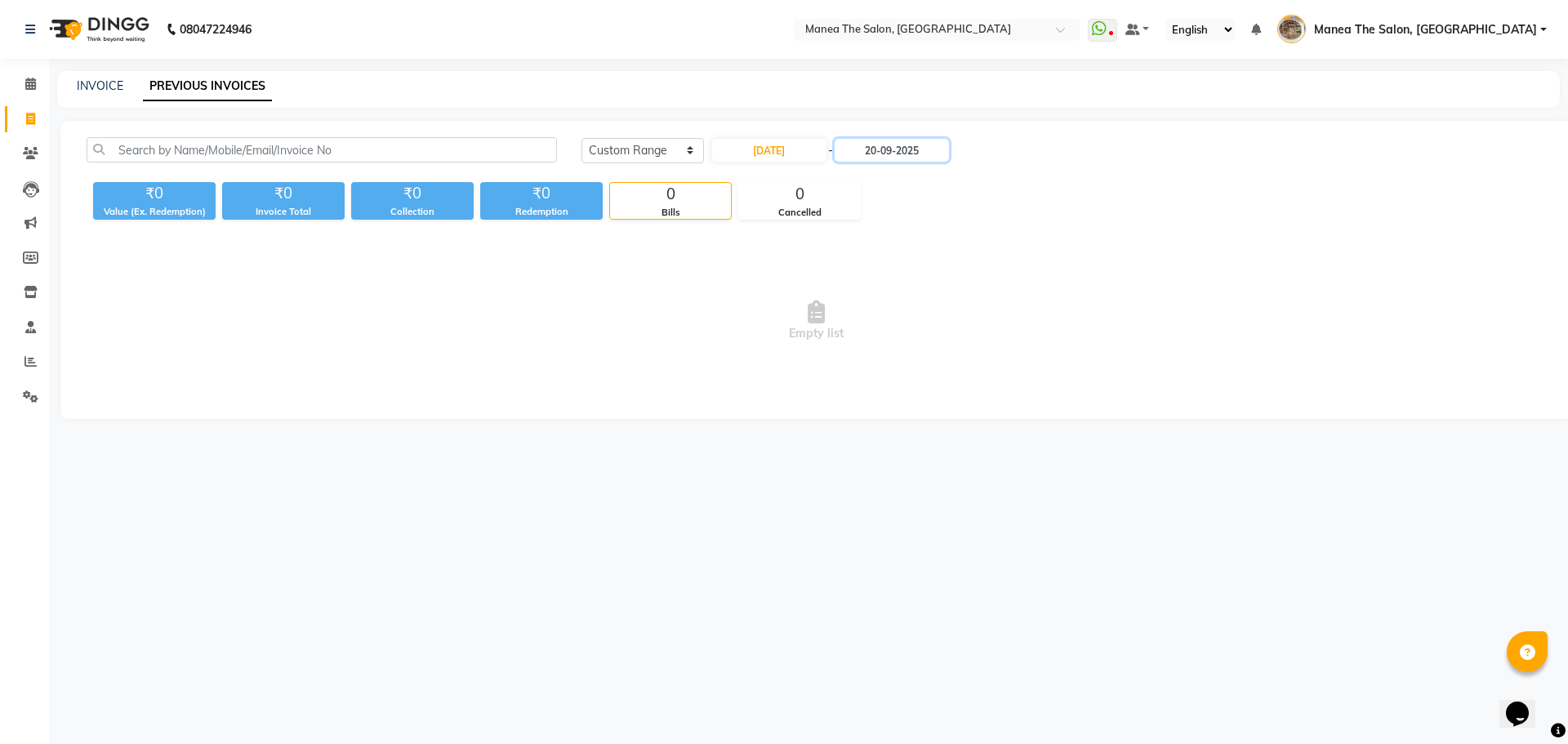
drag, startPoint x: 913, startPoint y: 146, endPoint x: 915, endPoint y: 162, distance: 16.1
click at [913, 151] on input "20-09-2025" at bounding box center [892, 151] width 115 height 23
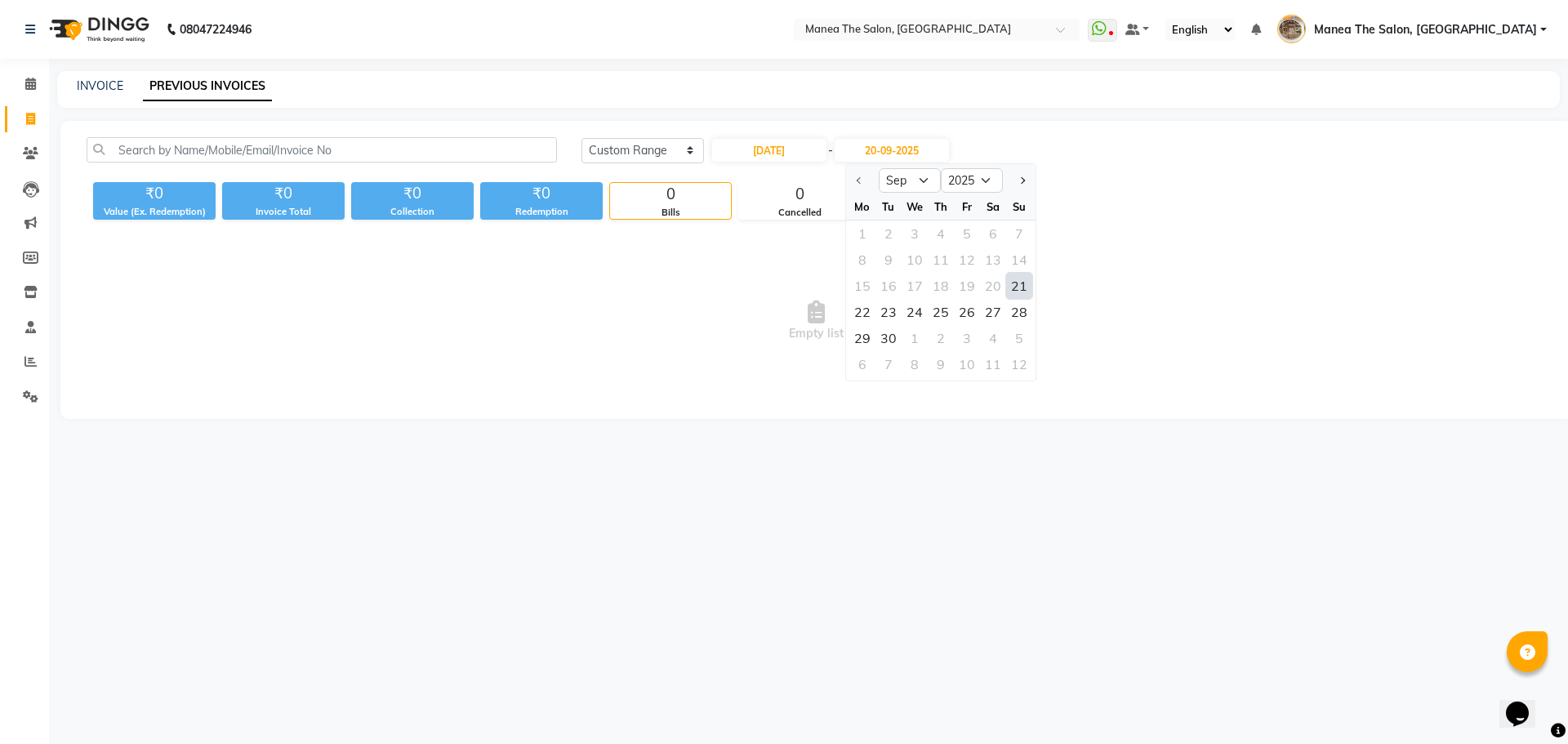
click at [1020, 290] on div "21" at bounding box center [1018, 286] width 26 height 26
type input "21-09-2025"
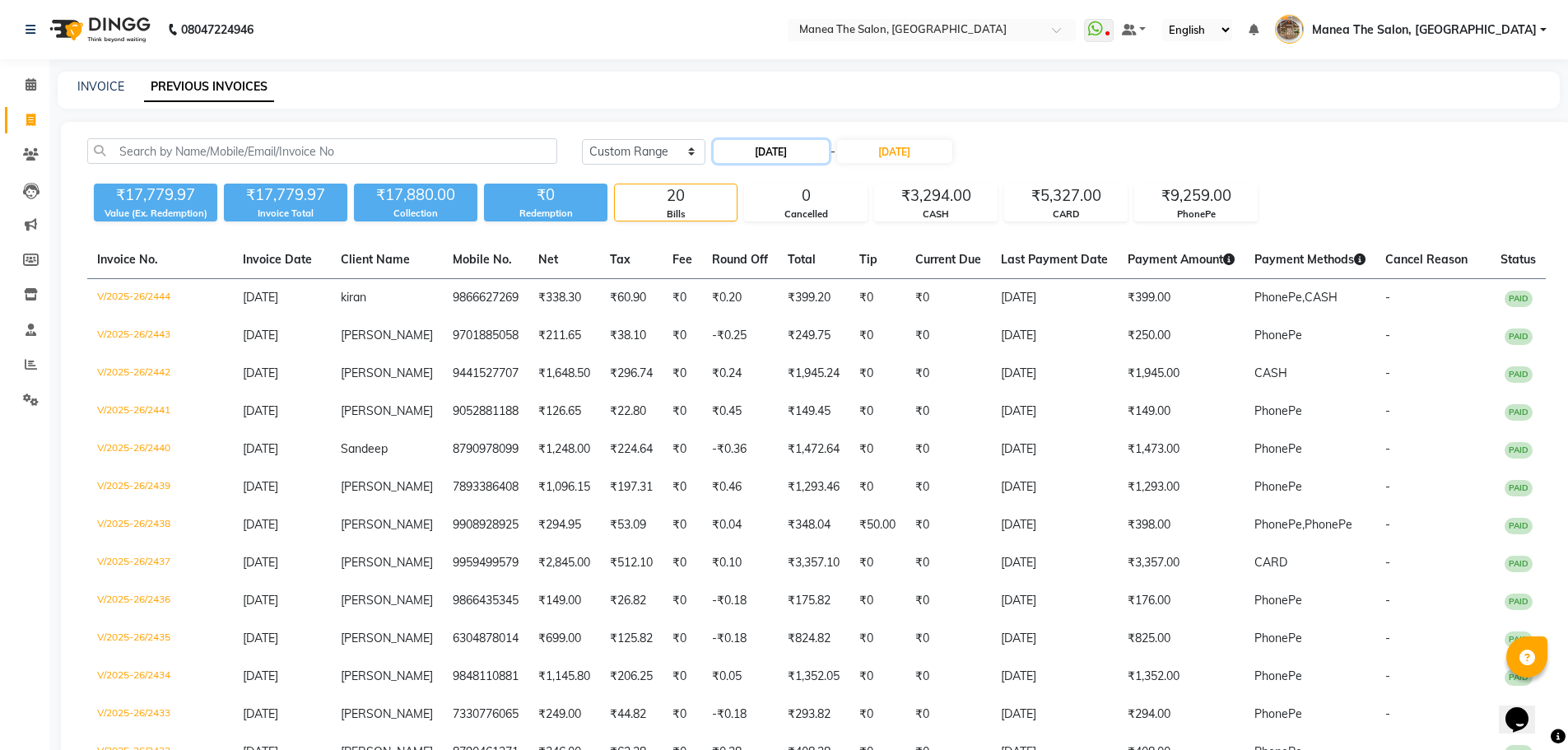
click at [761, 151] on input "21-09-2025" at bounding box center [772, 152] width 116 height 23
select select "9"
select select "2025"
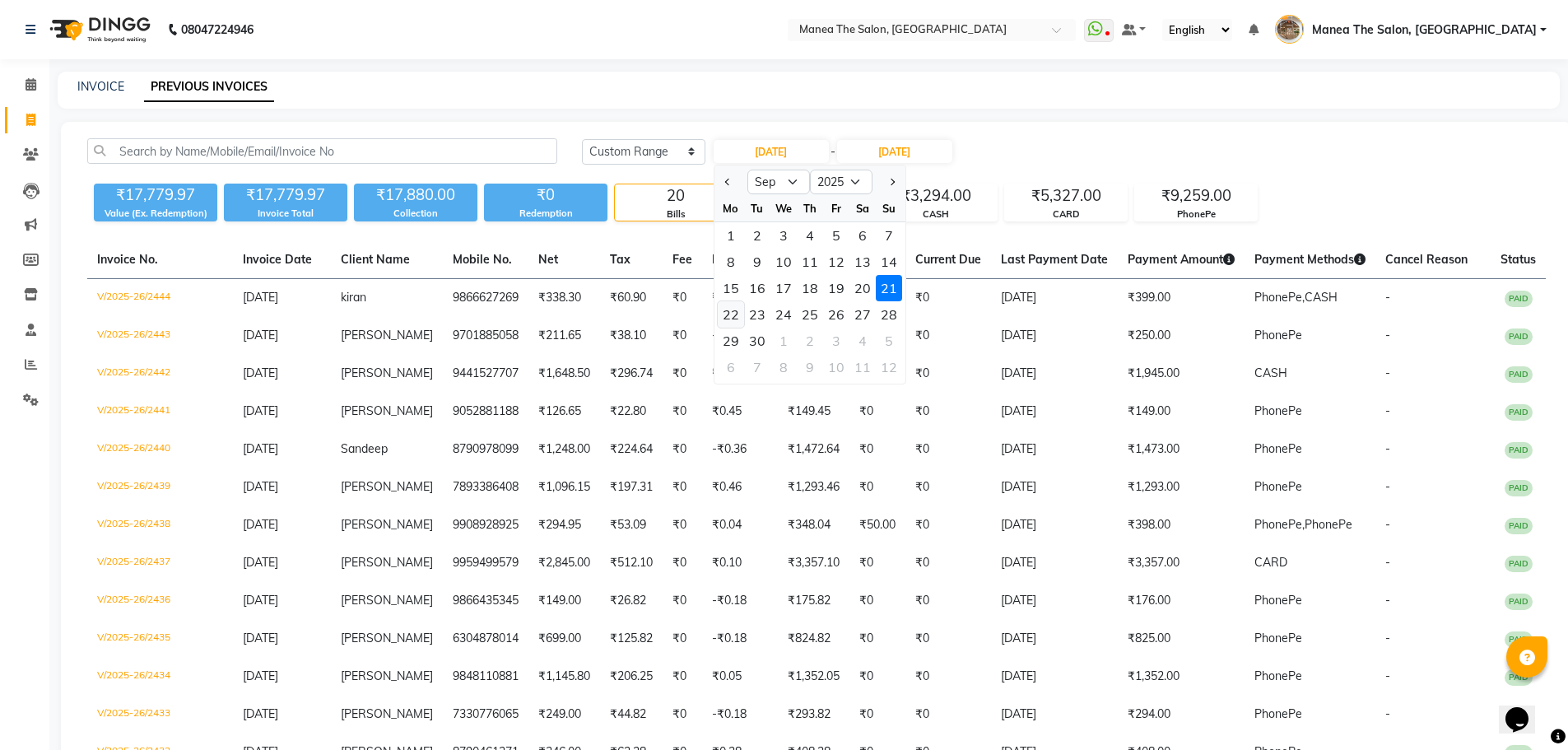
click at [731, 322] on div "22" at bounding box center [731, 314] width 26 height 26
type input "22-09-2025"
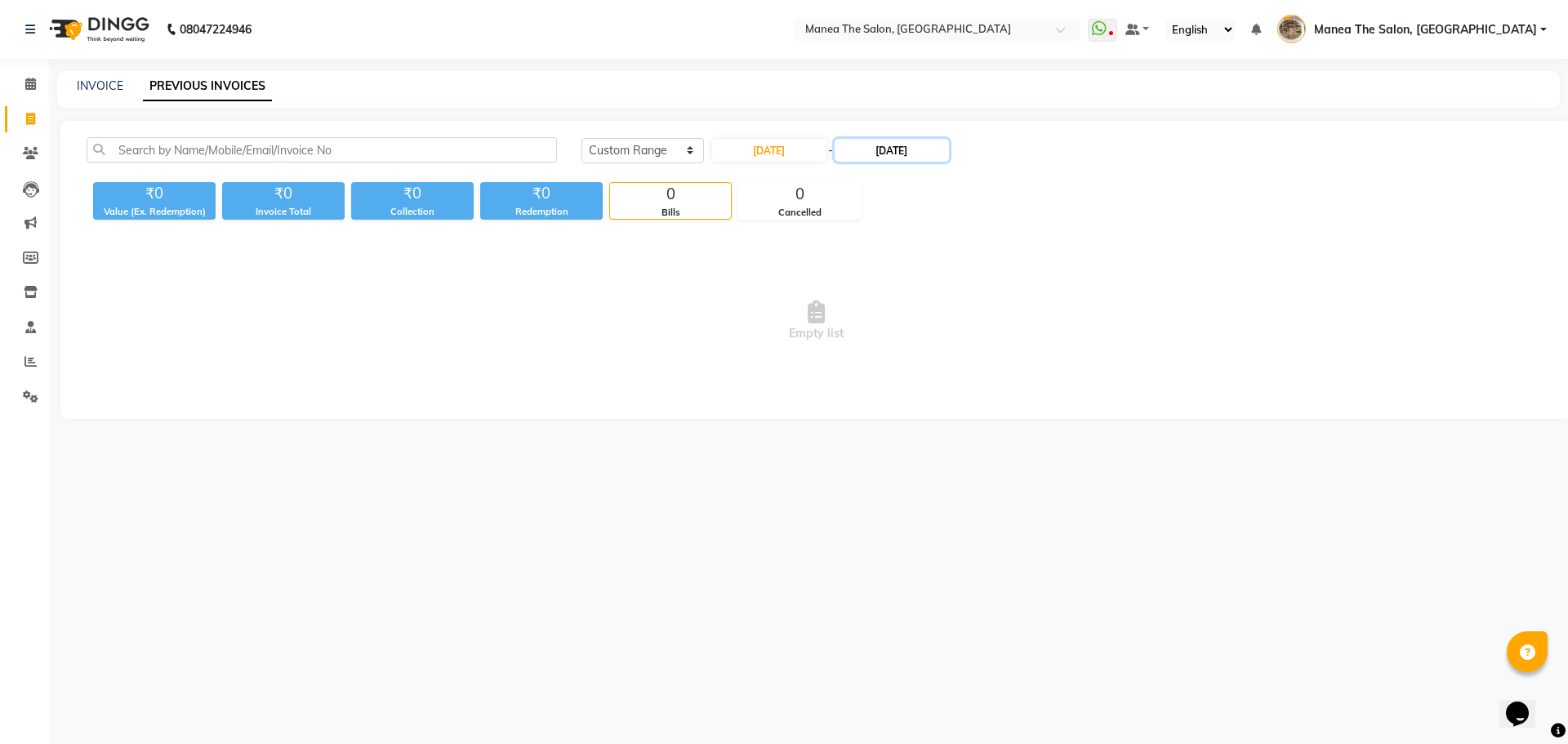
click at [948, 150] on input "21-09-2025" at bounding box center [892, 151] width 115 height 23
click at [863, 311] on div "22" at bounding box center [862, 312] width 26 height 26
type input "22-09-2025"
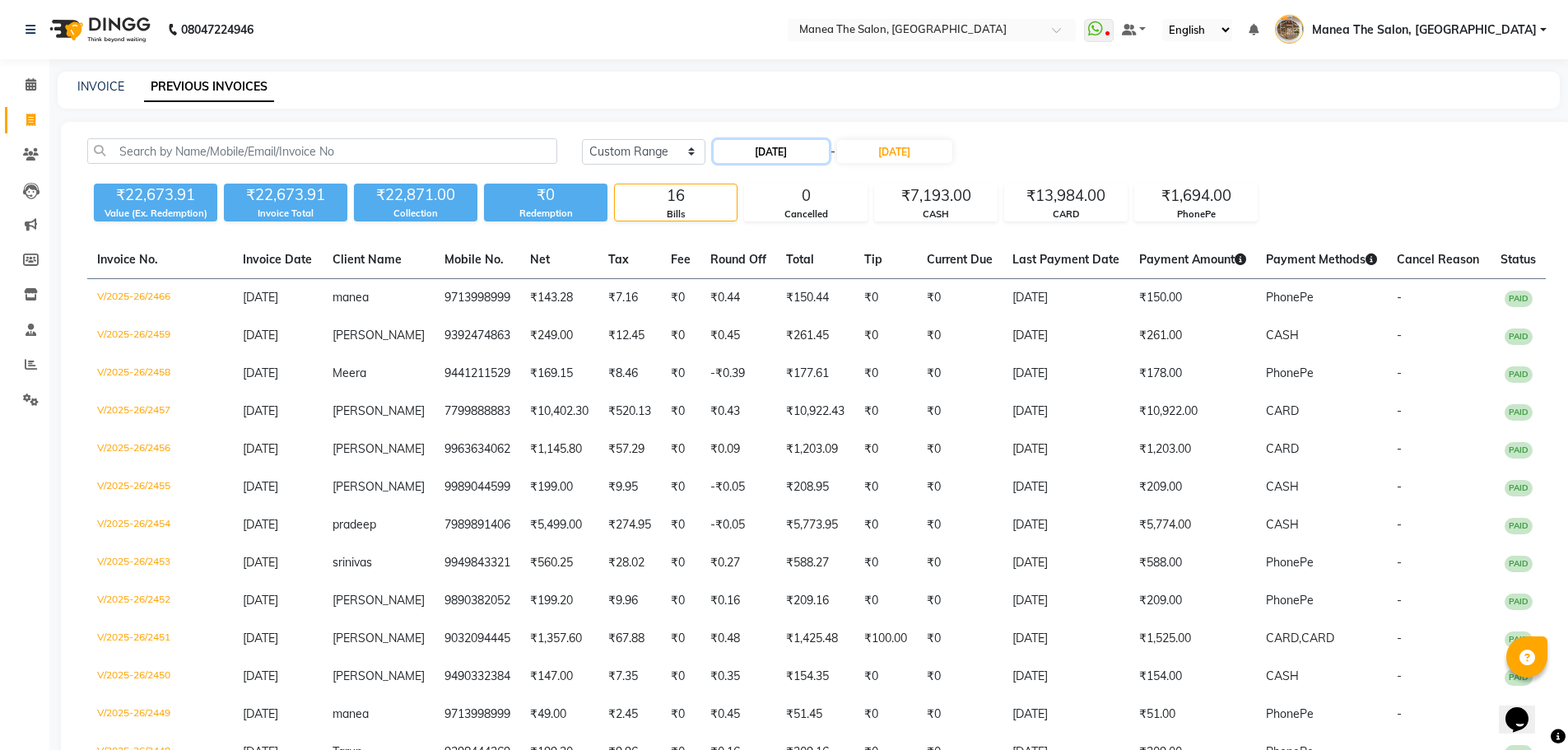
click at [782, 155] on input "22-09-2025" at bounding box center [772, 152] width 116 height 23
select select "9"
select select "2025"
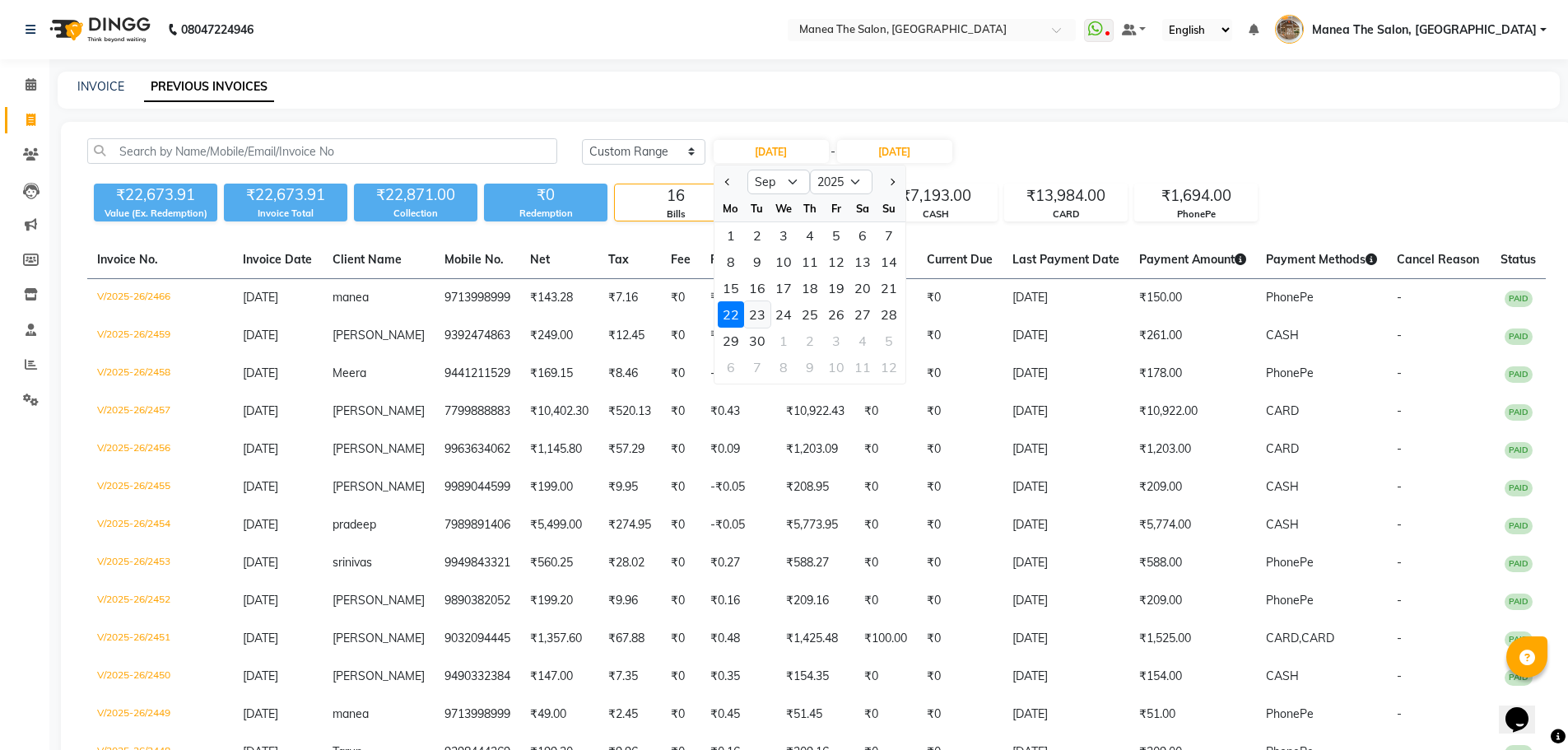
click at [752, 309] on div "23" at bounding box center [757, 314] width 26 height 26
type input "23-09-2025"
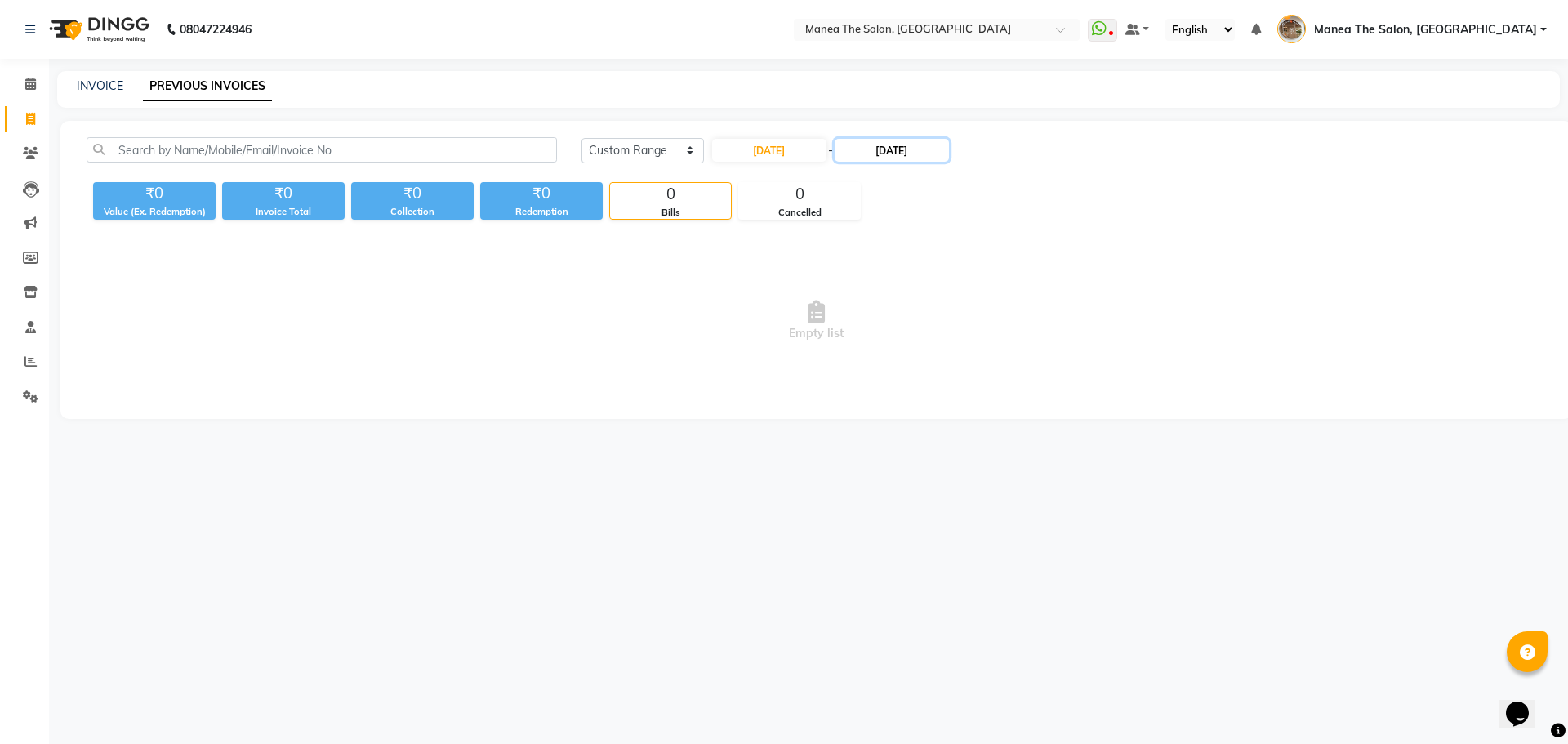
click at [897, 142] on input "22-09-2025" at bounding box center [892, 151] width 115 height 23
click at [885, 315] on div "23" at bounding box center [888, 312] width 26 height 26
type input "23-09-2025"
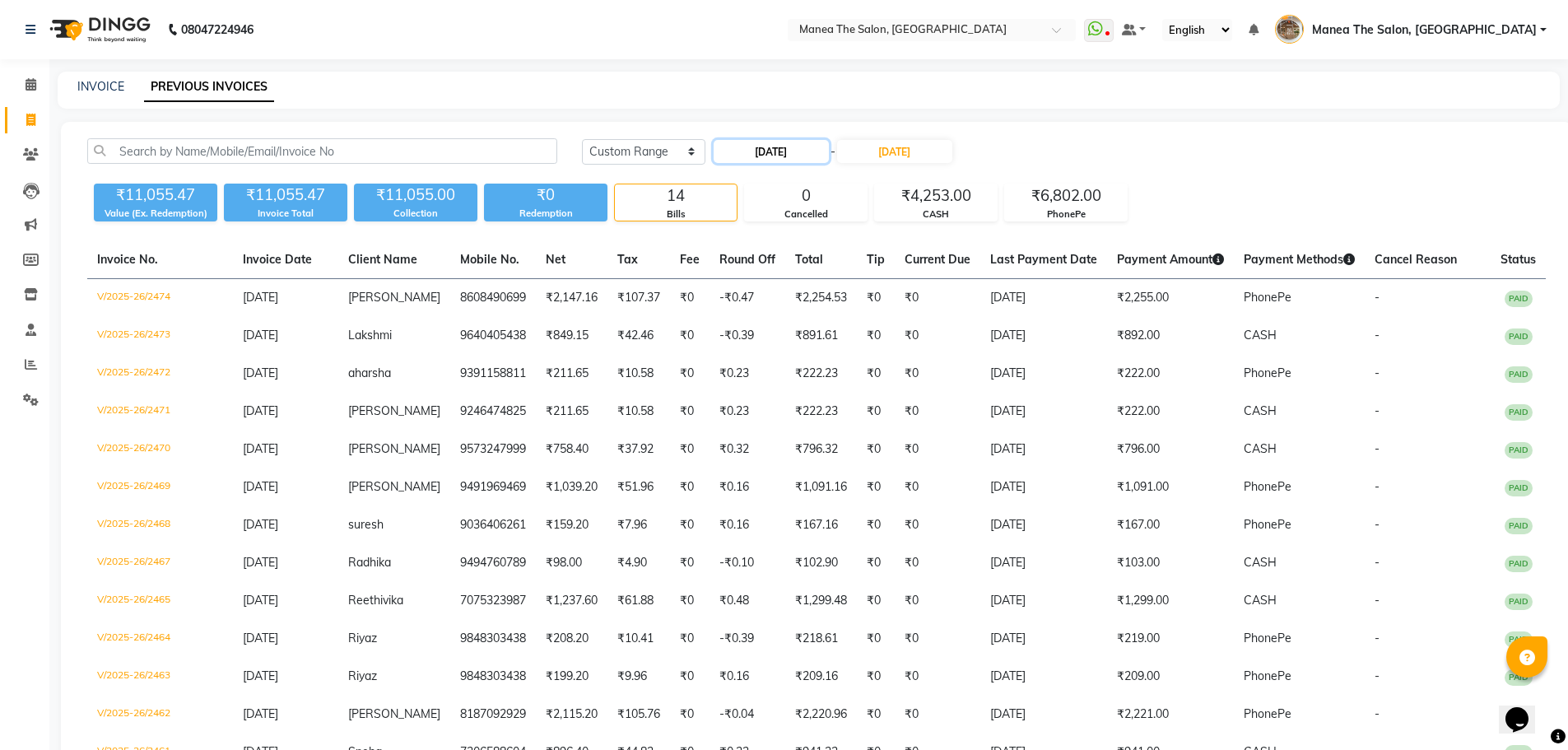
click at [778, 147] on input "23-09-2025" at bounding box center [772, 152] width 116 height 23
select select "9"
select select "2025"
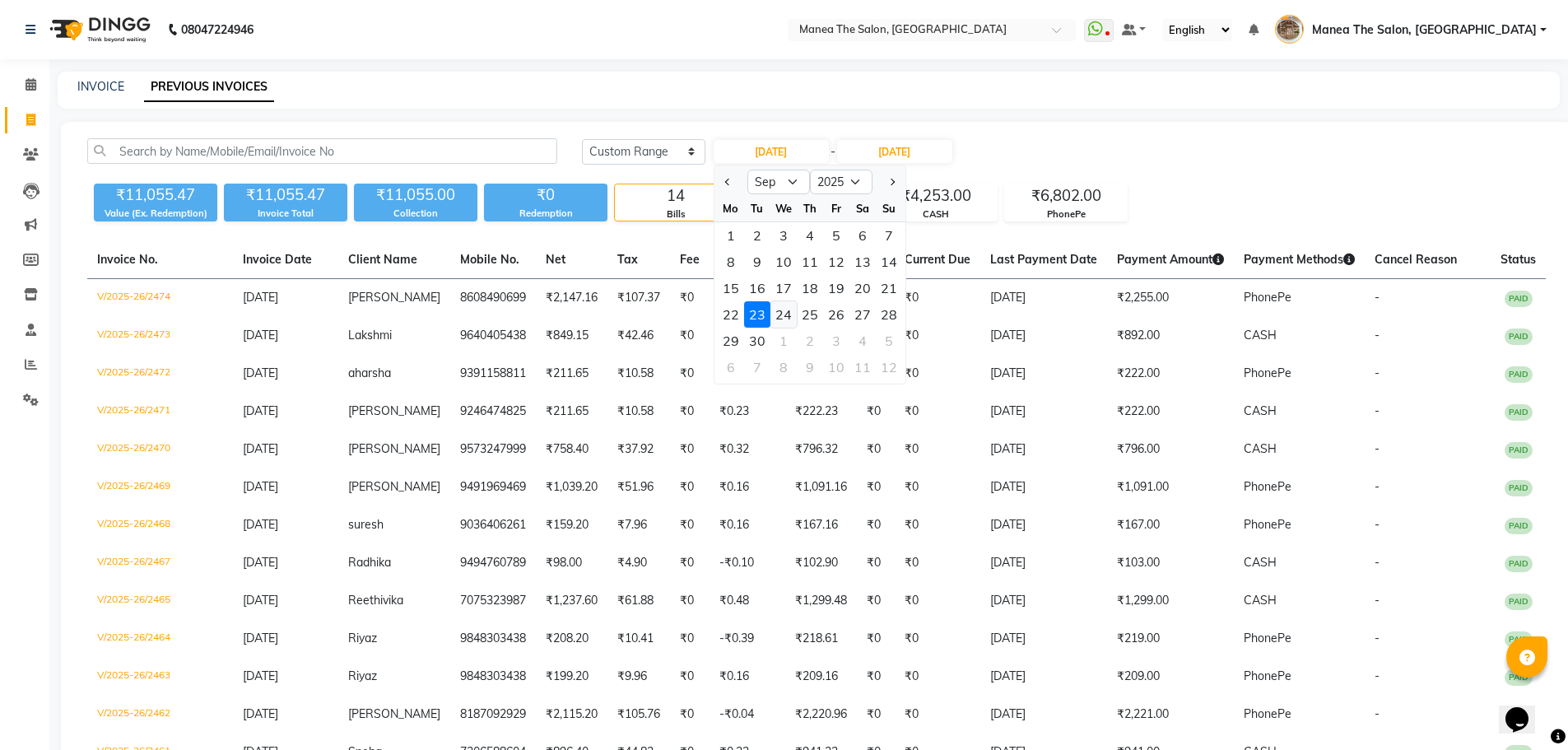
click at [777, 306] on div "24" at bounding box center [784, 314] width 26 height 26
type input "24-09-2025"
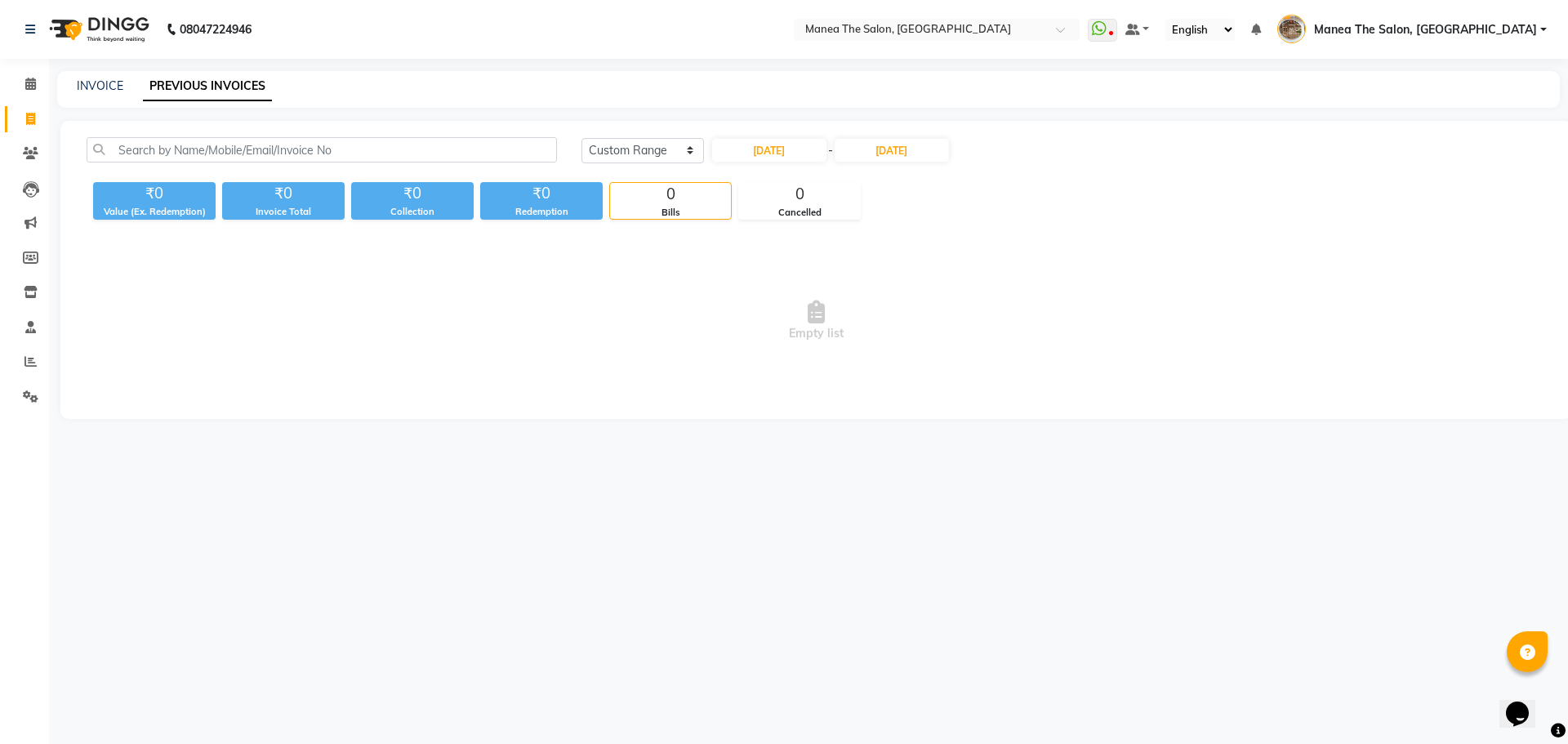
drag, startPoint x: 903, startPoint y: 136, endPoint x: 920, endPoint y: 182, distance: 49.0
click at [903, 142] on div "Today Yesterday Custom Range 24-09-2025 - 23-09-2025 ₹0 Value (Ex. Redemption) …" at bounding box center [816, 269] width 1512 height 298
drag, startPoint x: 892, startPoint y: 124, endPoint x: 901, endPoint y: 156, distance: 33.2
click at [893, 127] on div "Today Yesterday Custom Range 24-09-2025 - 23-09-2025 ₹0 Value (Ex. Redemption) …" at bounding box center [816, 269] width 1512 height 298
click at [903, 166] on div "Today Yesterday Custom Range 24-09-2025 - 23-09-2025" at bounding box center [1064, 156] width 989 height 39
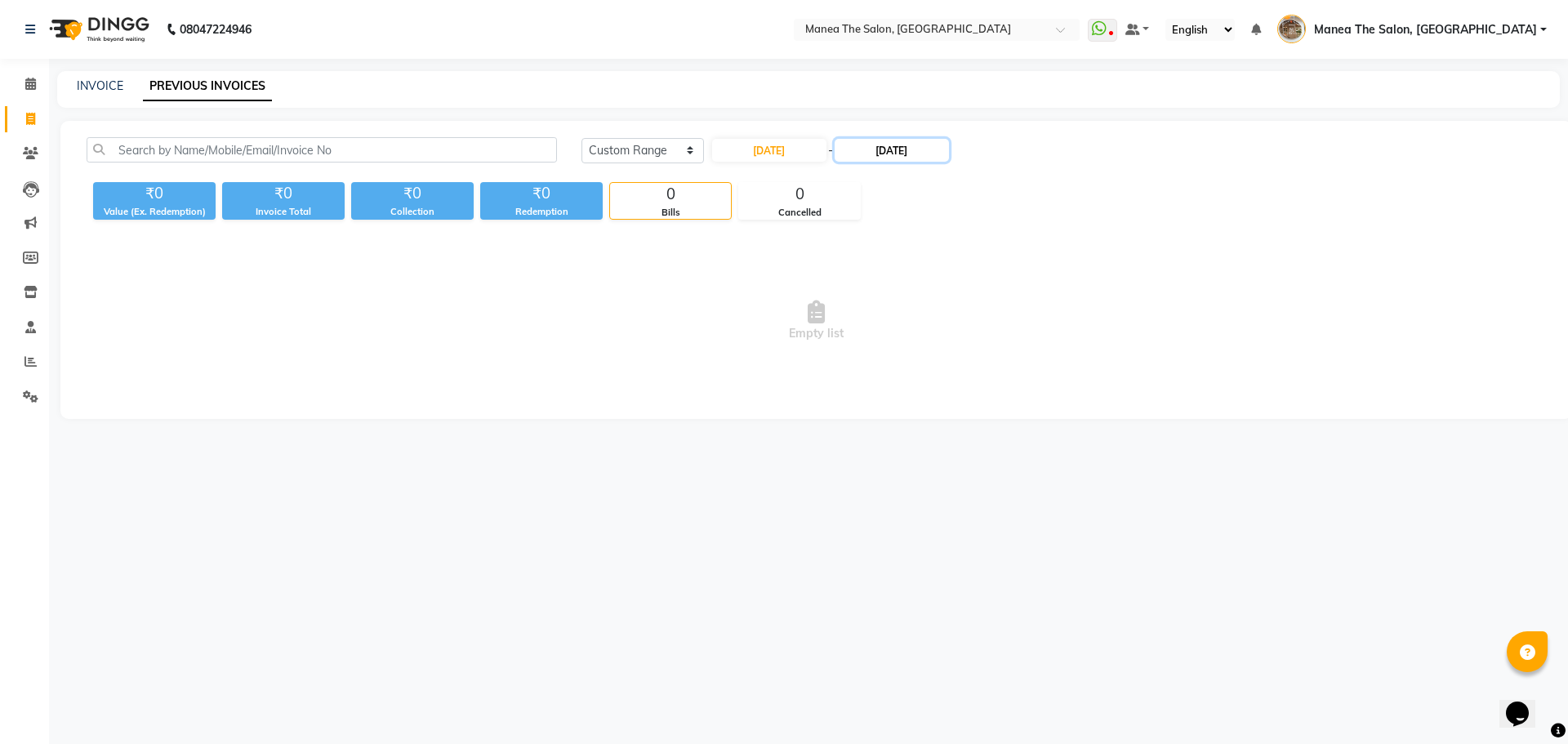
click at [897, 144] on input "23-09-2025" at bounding box center [892, 151] width 115 height 23
click at [927, 313] on div "24" at bounding box center [914, 312] width 26 height 26
type input "24-09-2025"
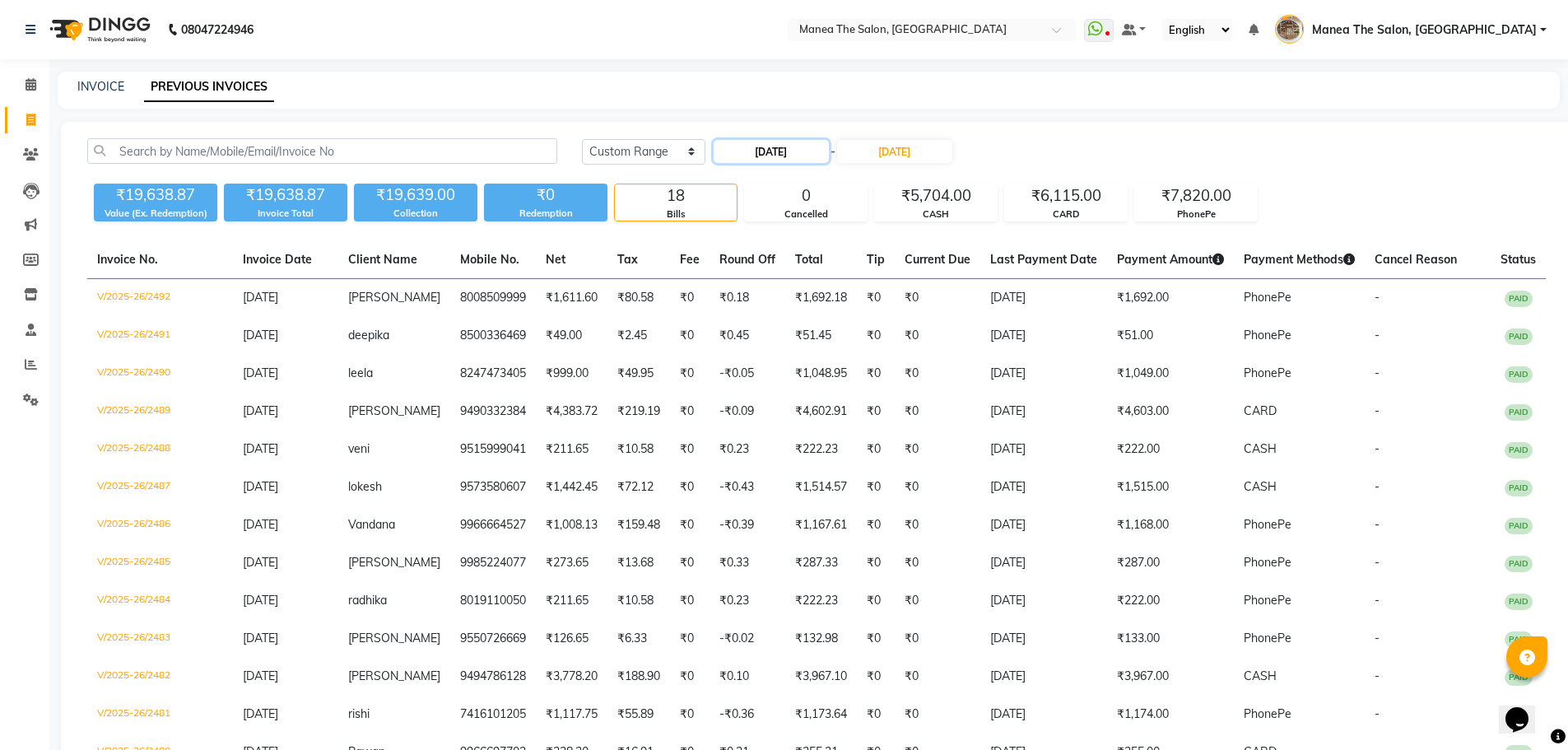
click at [787, 151] on input "24-09-2025" at bounding box center [772, 152] width 116 height 23
select select "9"
select select "2025"
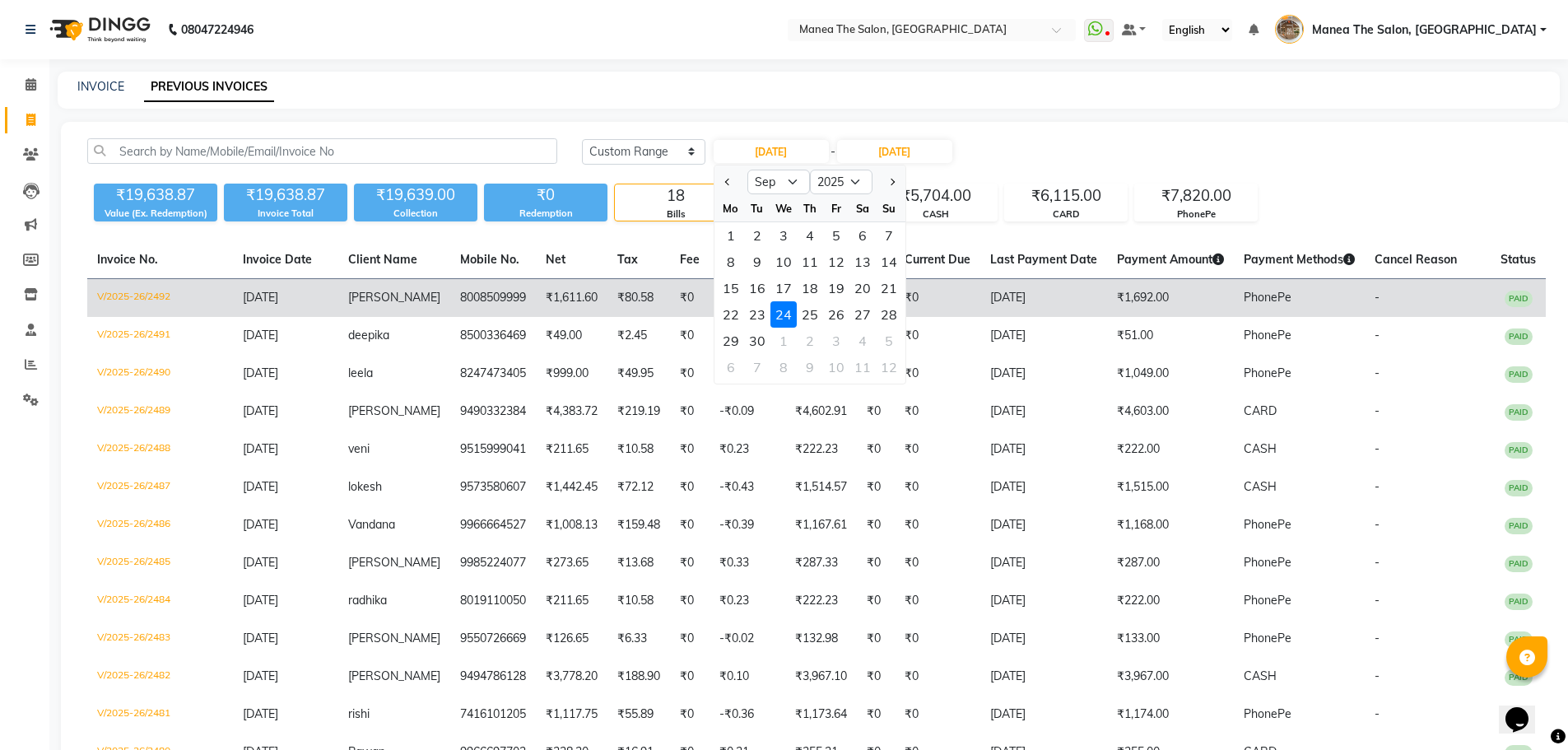
drag, startPoint x: 806, startPoint y: 310, endPoint x: 822, endPoint y: 305, distance: 16.8
click at [813, 309] on div "25" at bounding box center [810, 314] width 26 height 26
type input "25-09-2025"
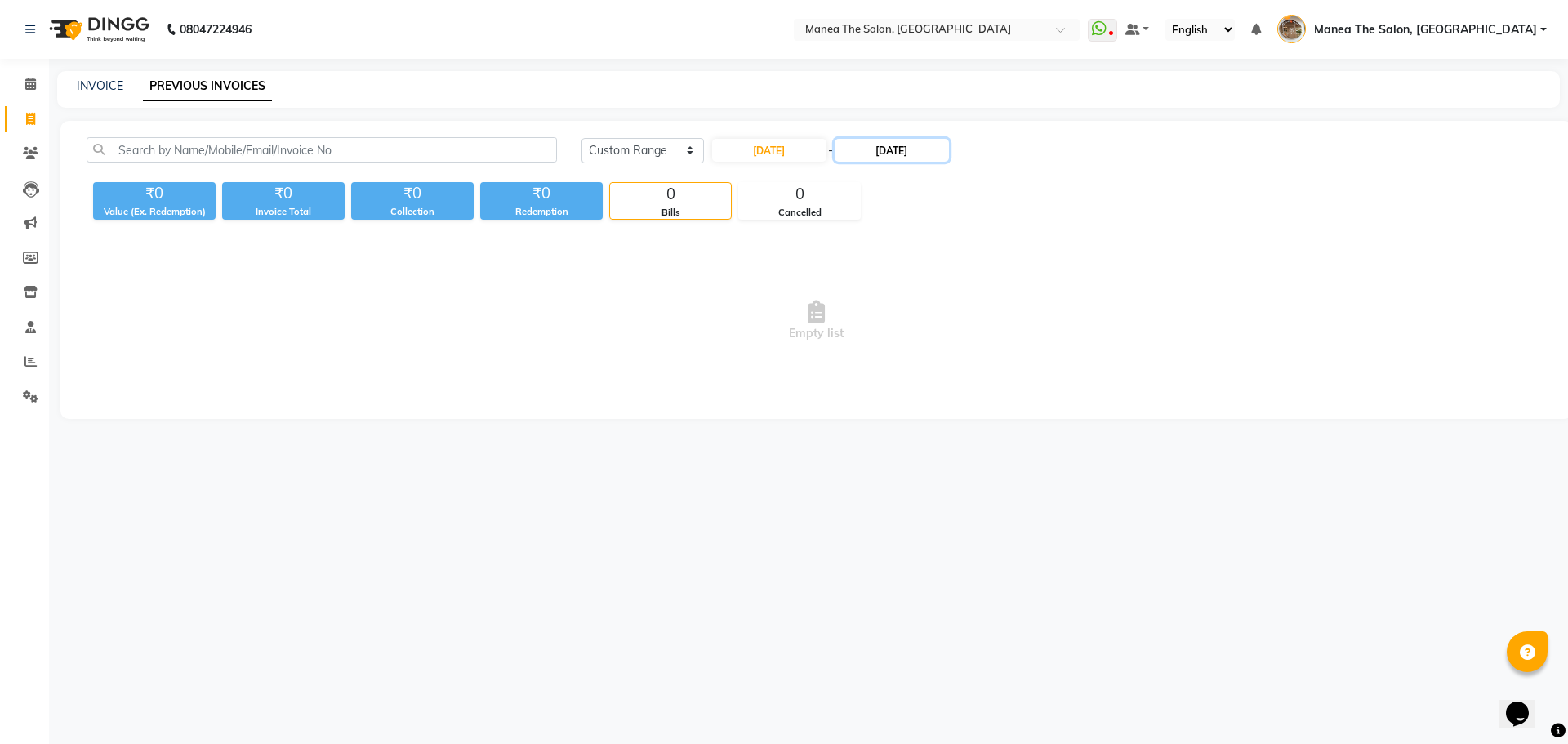
click at [941, 149] on input "24-09-2025" at bounding box center [892, 151] width 115 height 23
click at [939, 305] on div "25" at bounding box center [940, 312] width 26 height 26
type input "25-09-2025"
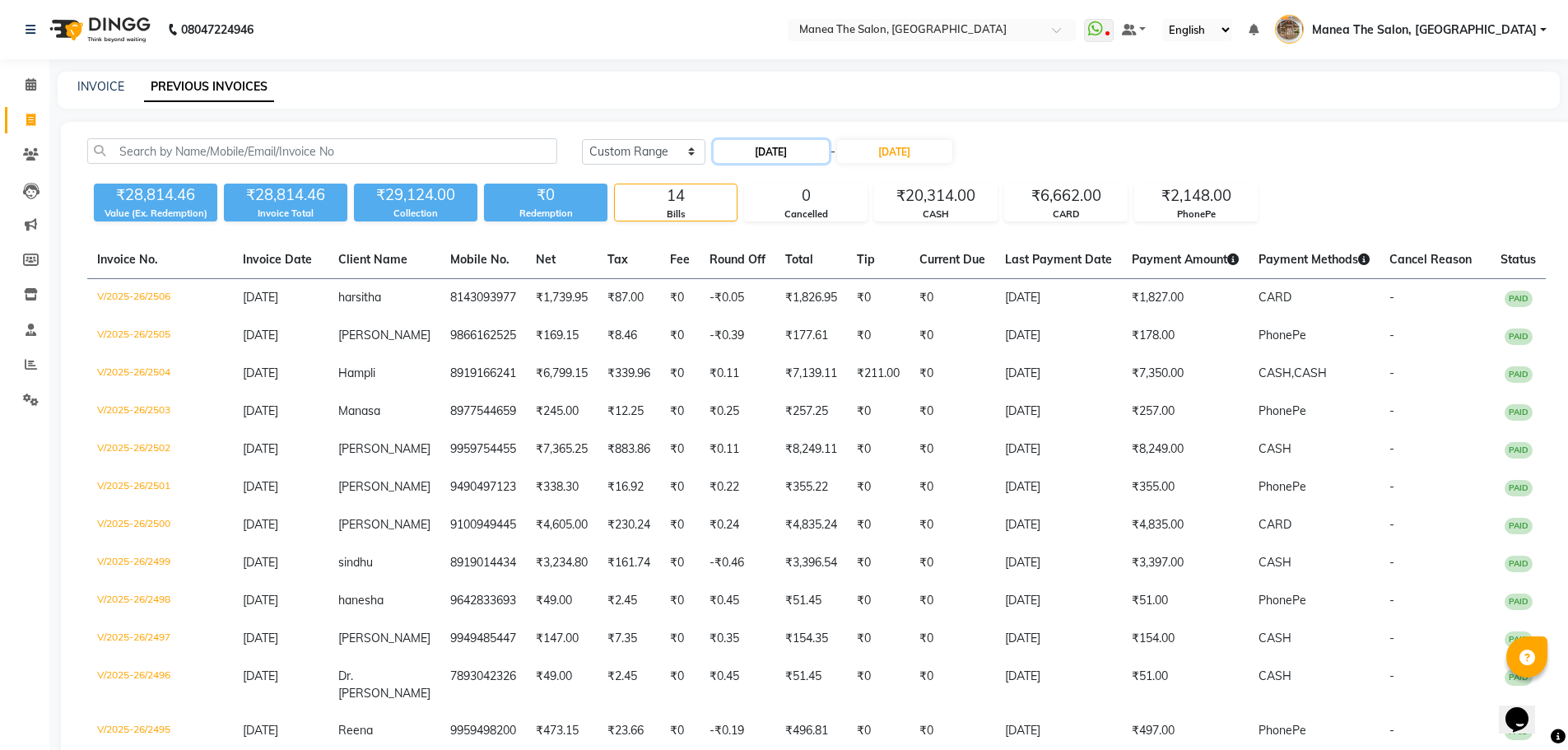
click at [793, 142] on input "25-09-2025" at bounding box center [772, 152] width 116 height 23
select select "9"
select select "2025"
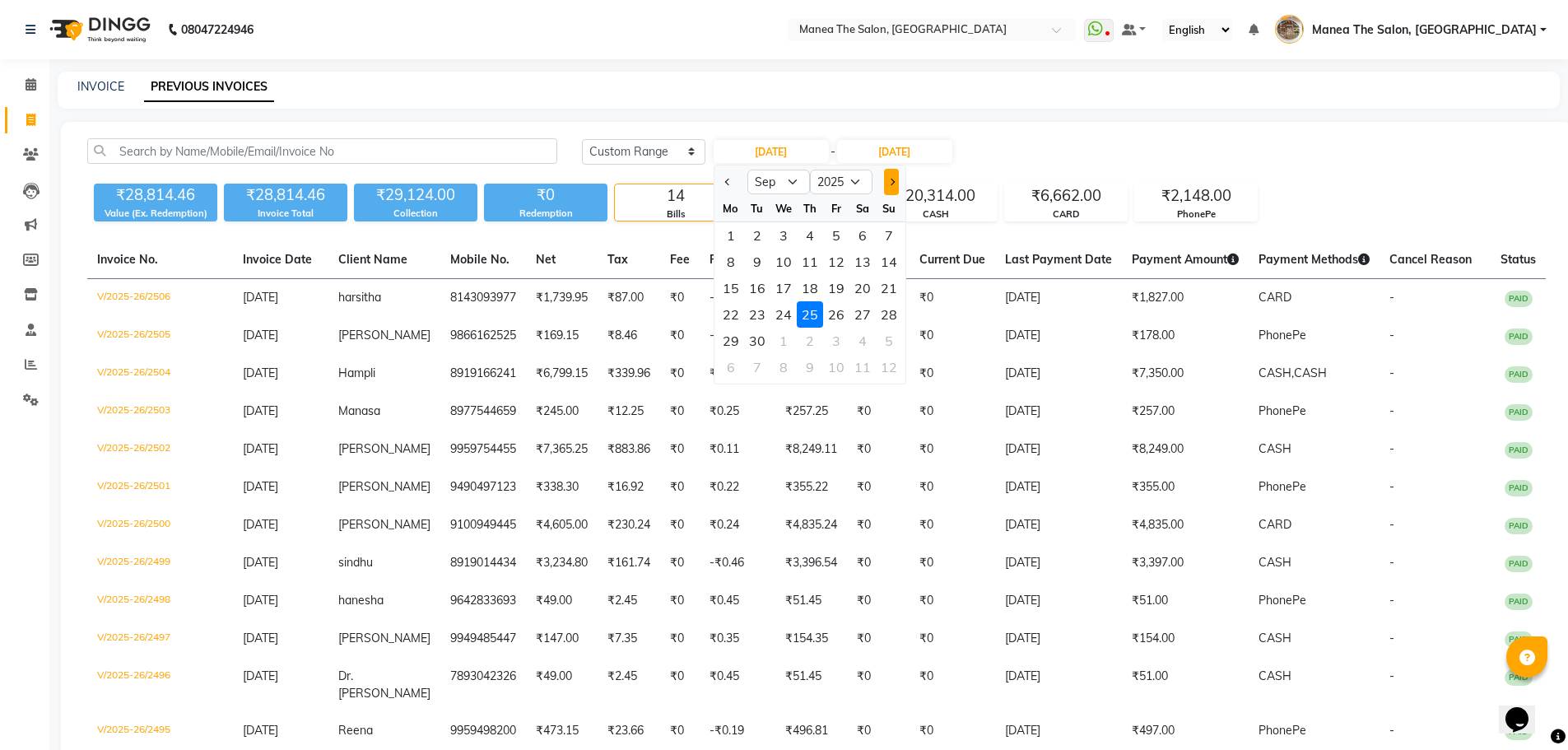
drag, startPoint x: 847, startPoint y: 312, endPoint x: 889, endPoint y: 191, distance: 128.1
click at [849, 307] on div "22 23 24 25 26 27 28" at bounding box center [810, 314] width 191 height 26
drag, startPoint x: 928, startPoint y: 132, endPoint x: 925, endPoint y: 151, distance: 19.2
click at [928, 133] on div "Today Yesterday Custom Range 25-09-2025 Jan Feb Mar Apr May Jun Jul Aug Sep Oct…" at bounding box center [816, 505] width 1511 height 769
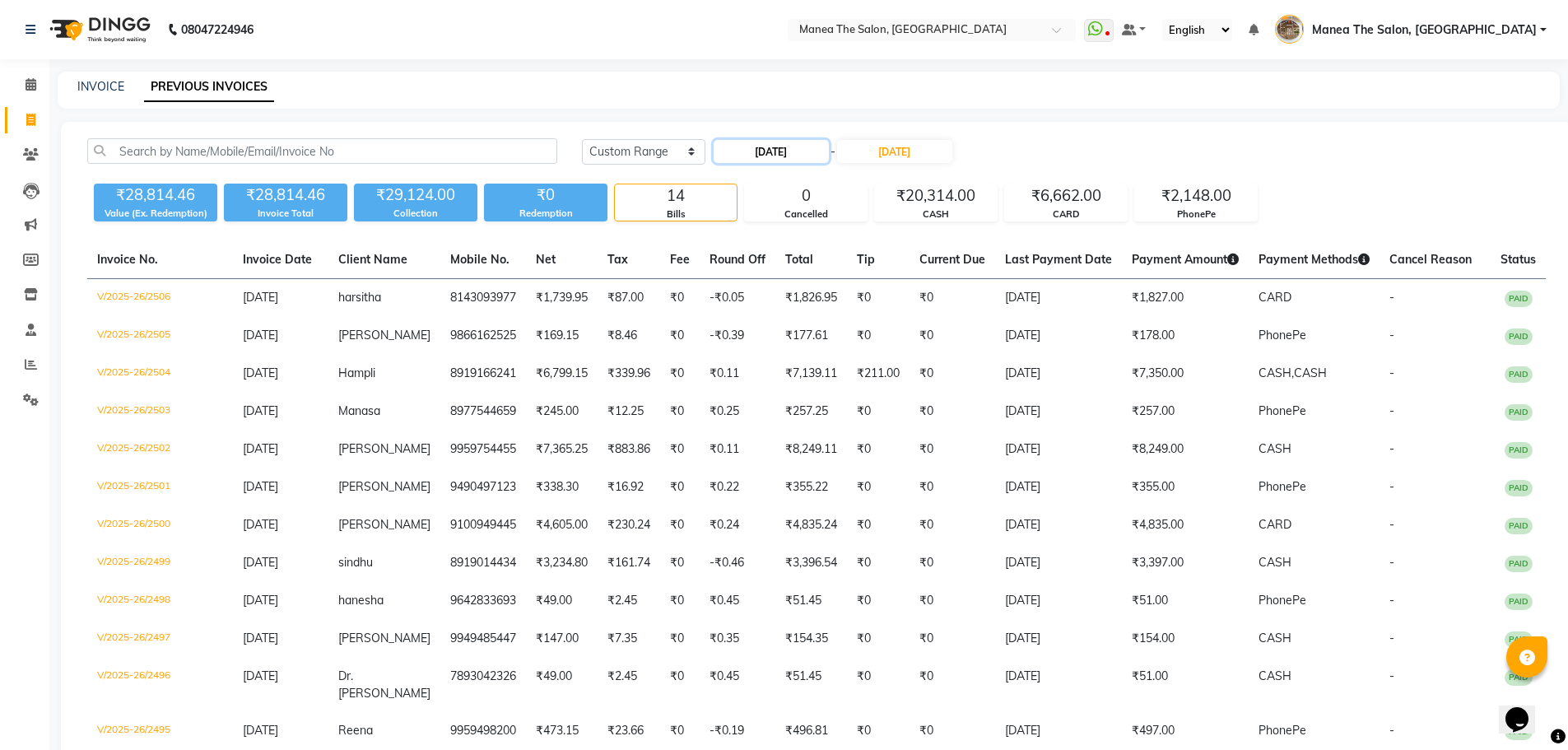
click at [818, 157] on input "25-09-2025" at bounding box center [772, 152] width 116 height 23
select select "9"
select select "2025"
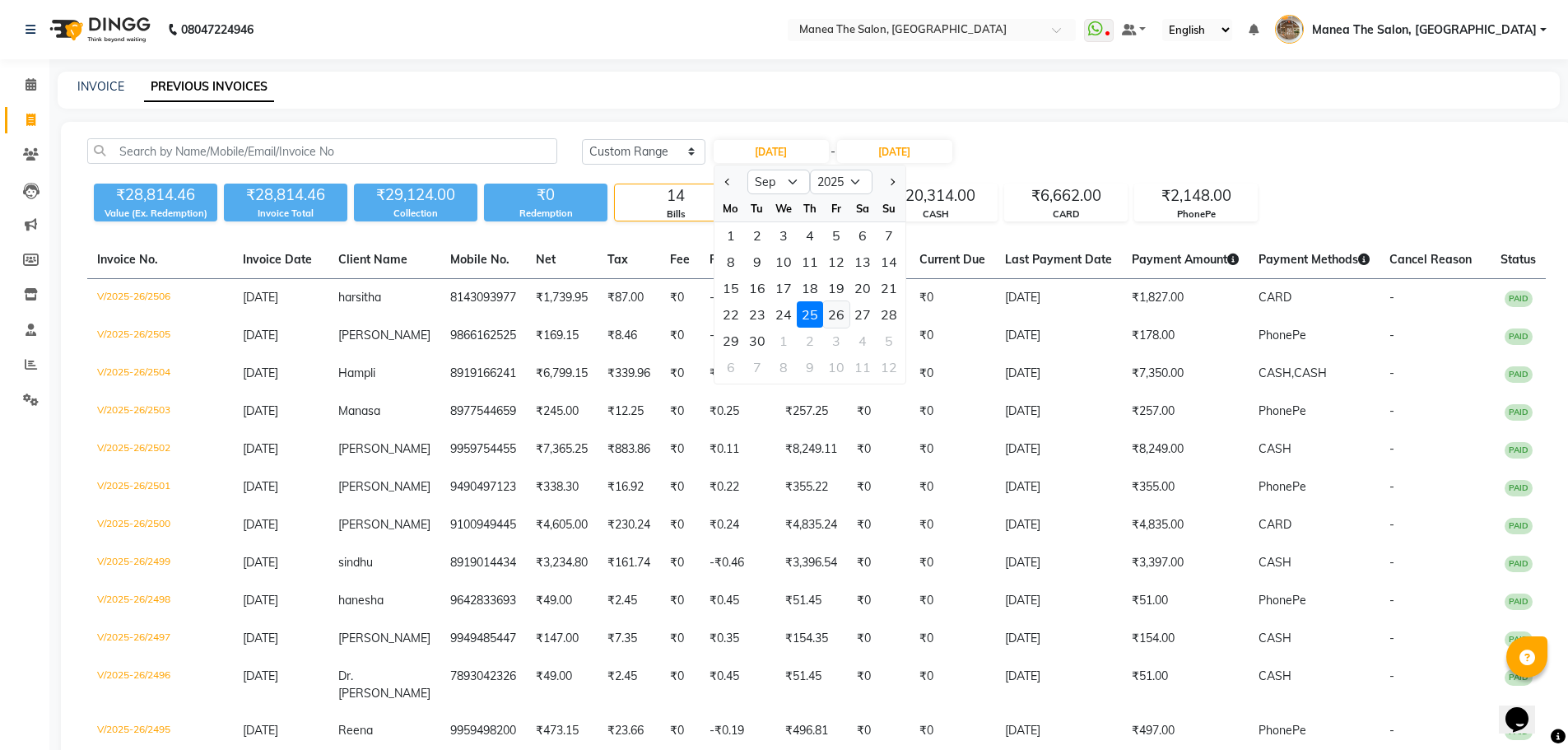
click at [846, 307] on div "26" at bounding box center [835, 314] width 26 height 26
type input "26-09-2025"
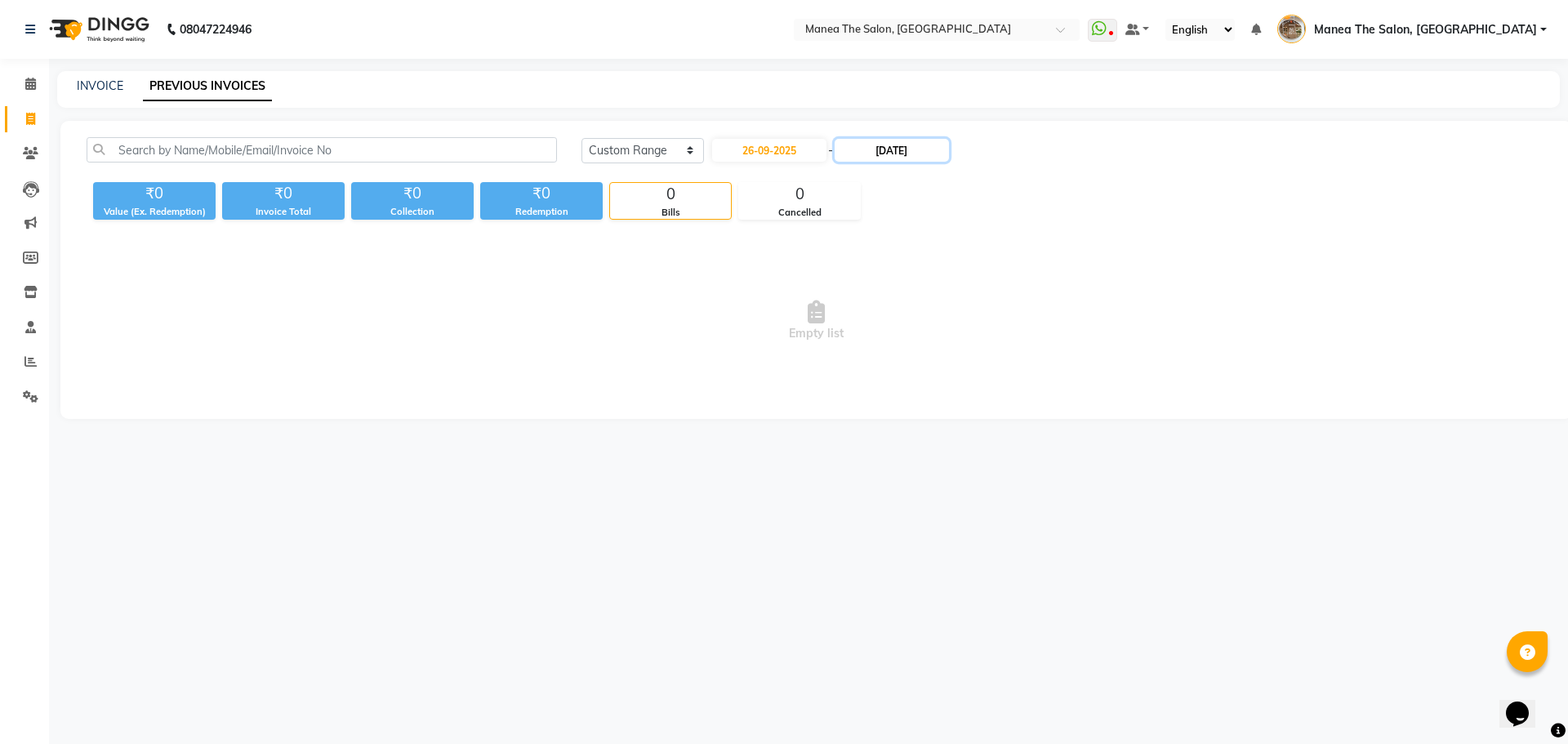
click at [908, 157] on input "25-09-2025" at bounding box center [892, 151] width 115 height 23
click at [965, 319] on div "26" at bounding box center [967, 312] width 26 height 26
type input "26-09-2025"
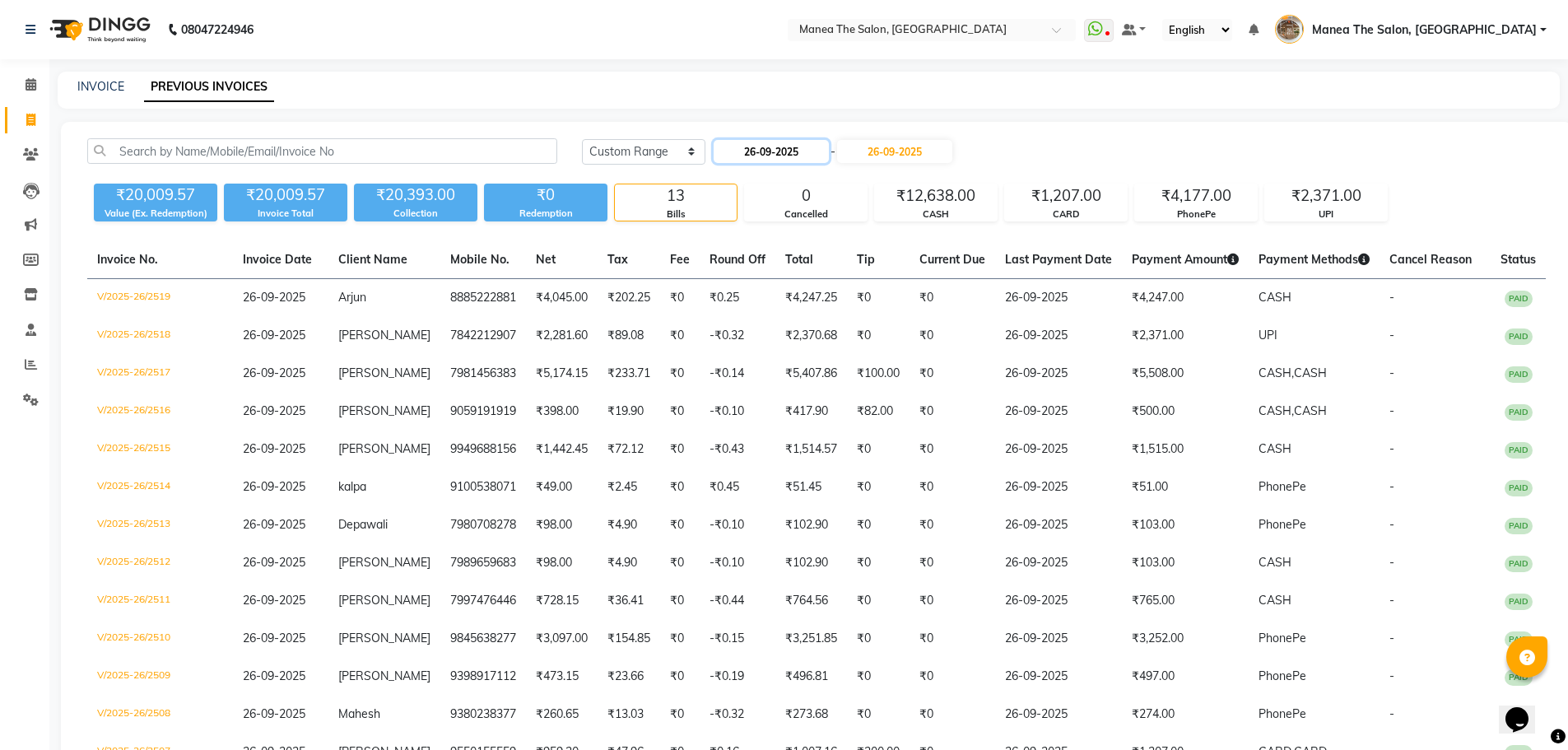
click at [758, 149] on input "26-09-2025" at bounding box center [772, 152] width 116 height 23
select select "9"
select select "2025"
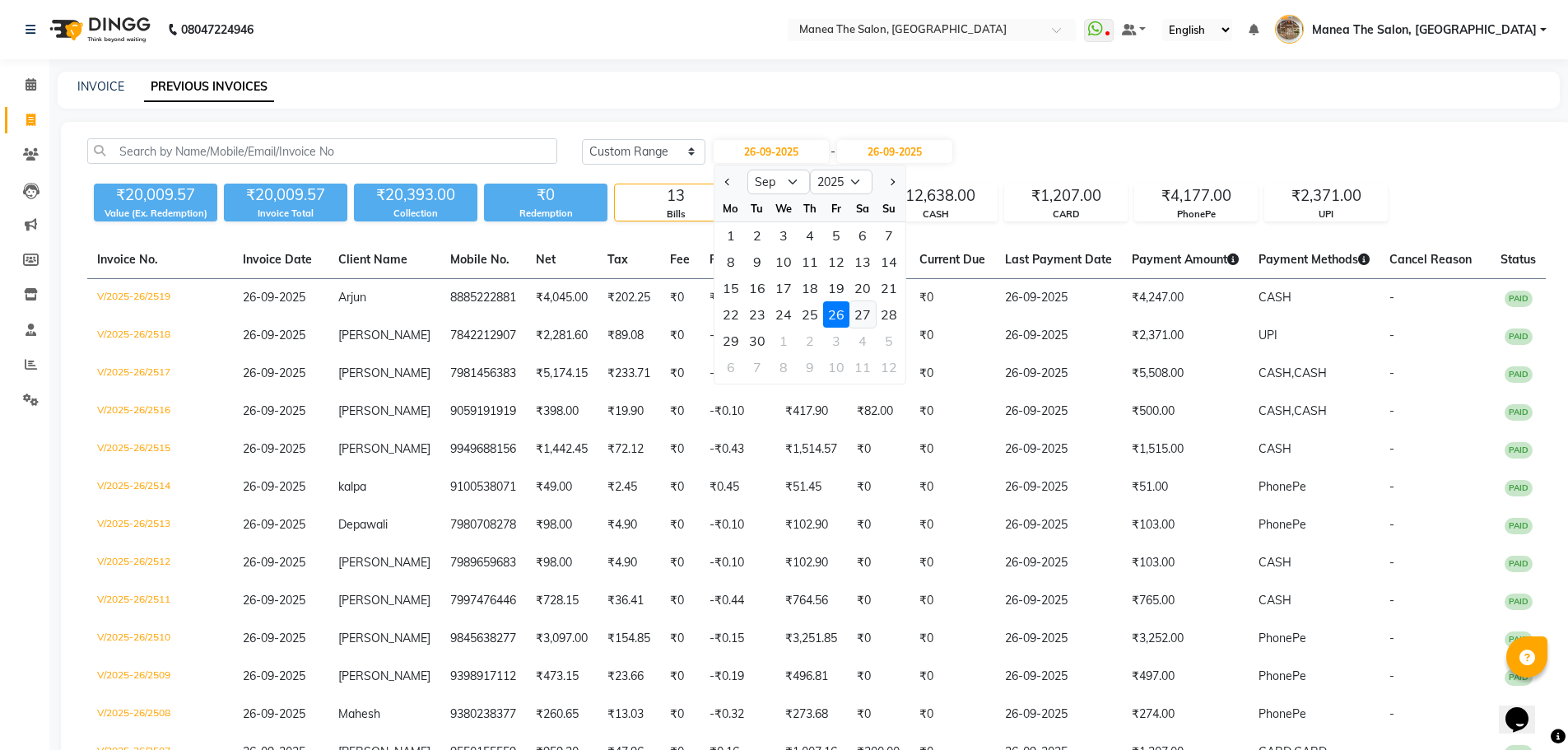
click at [861, 317] on div "27" at bounding box center [862, 314] width 26 height 26
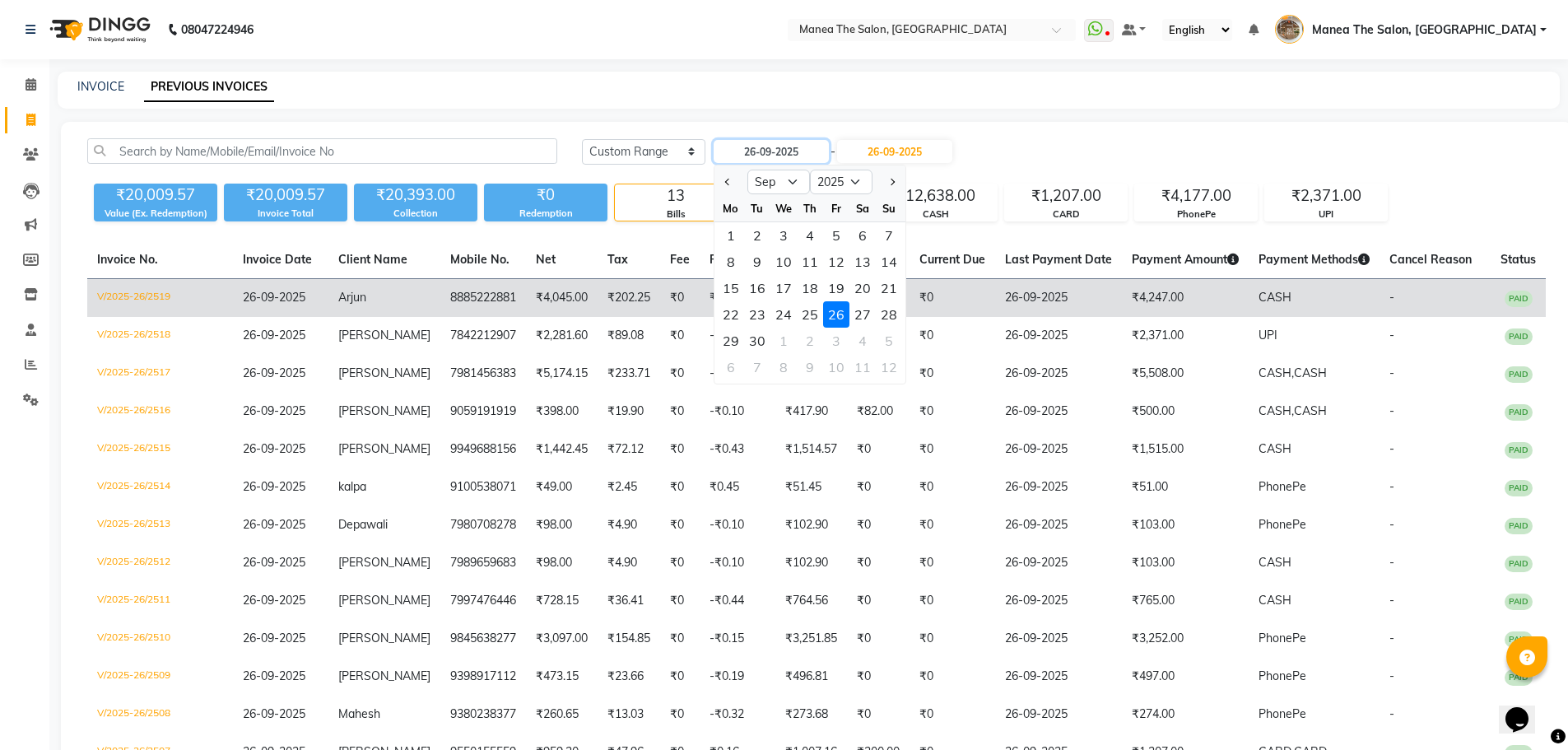
type input "27-09-2025"
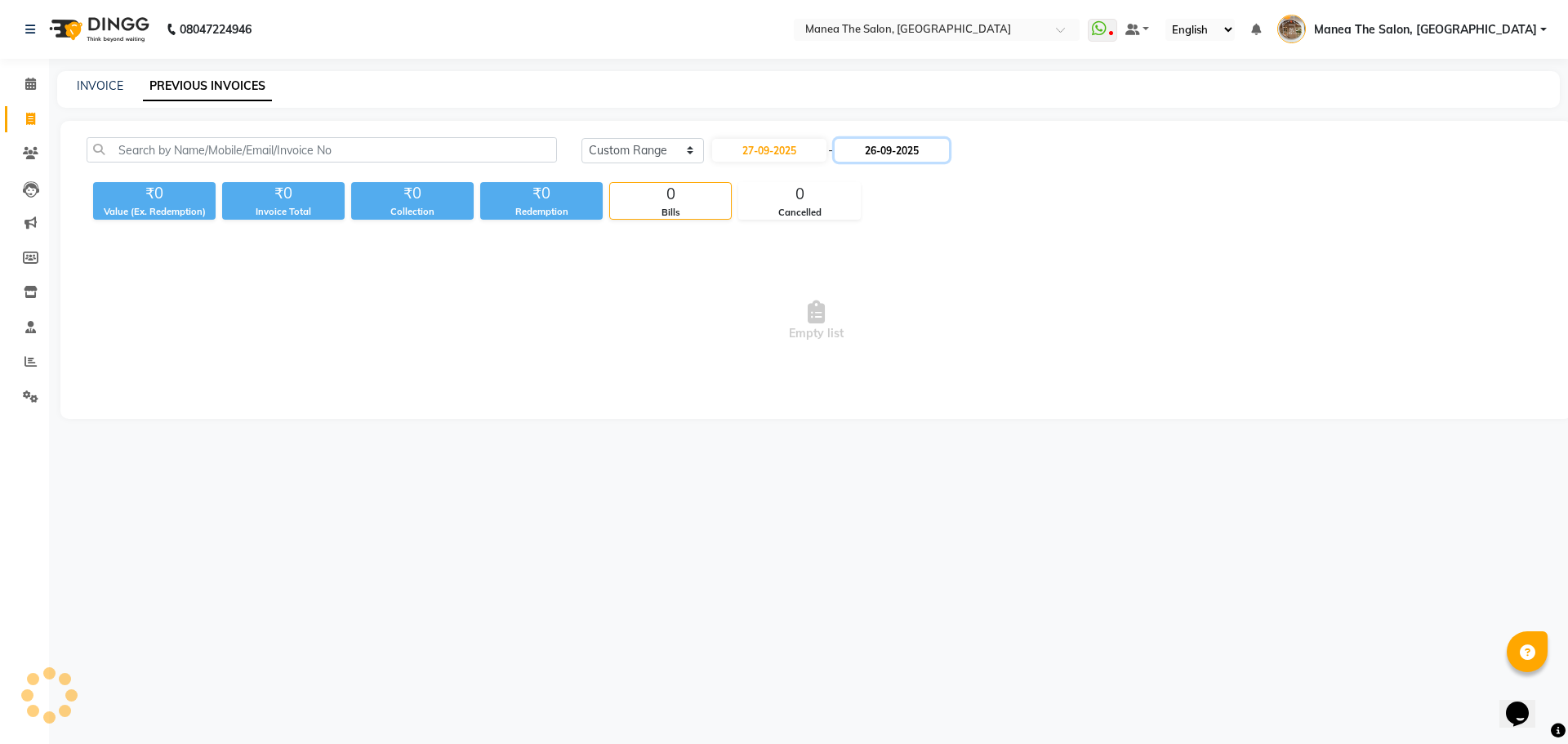
click at [922, 148] on input "26-09-2025" at bounding box center [892, 151] width 115 height 23
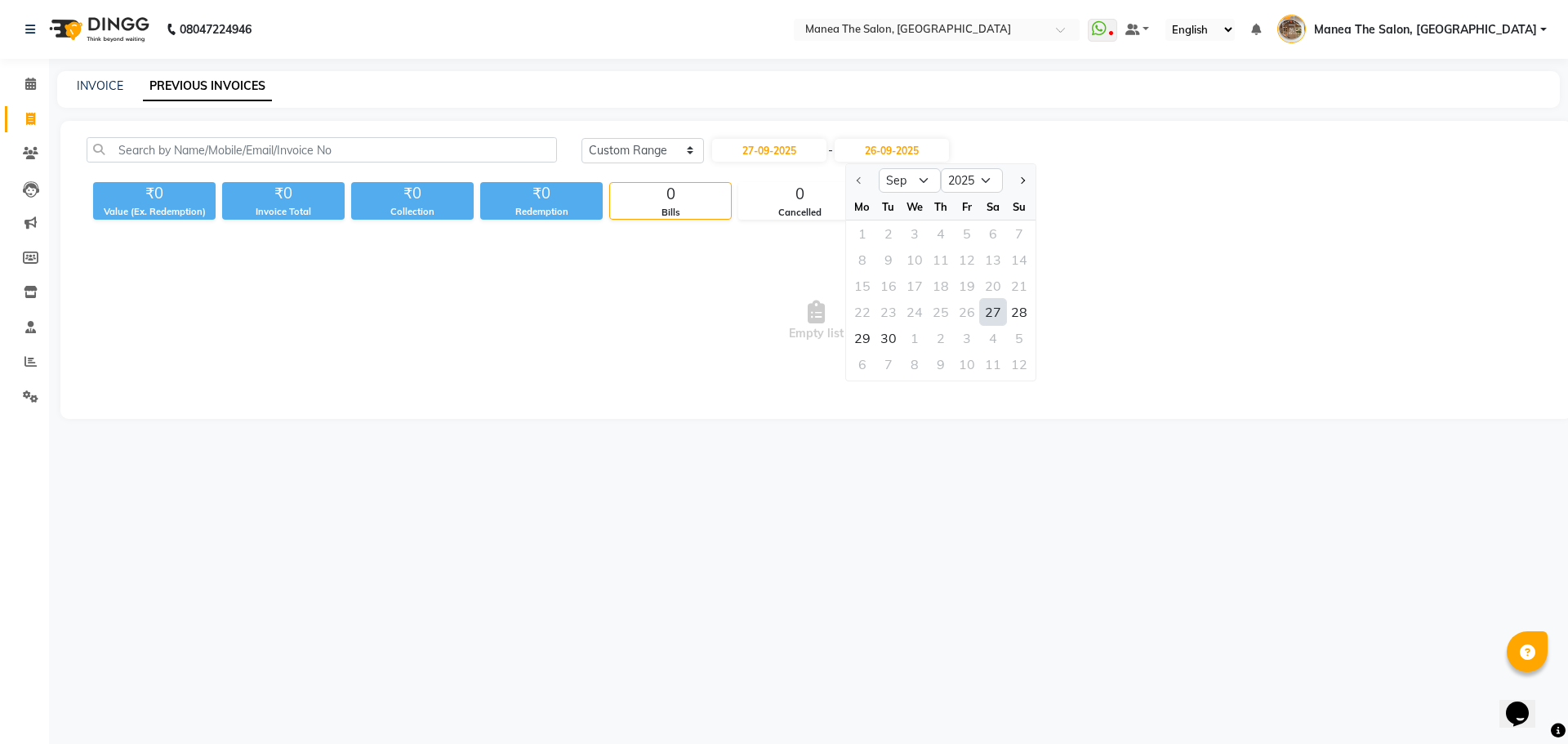
click at [996, 317] on div "27" at bounding box center [993, 312] width 26 height 26
type input "27-09-2025"
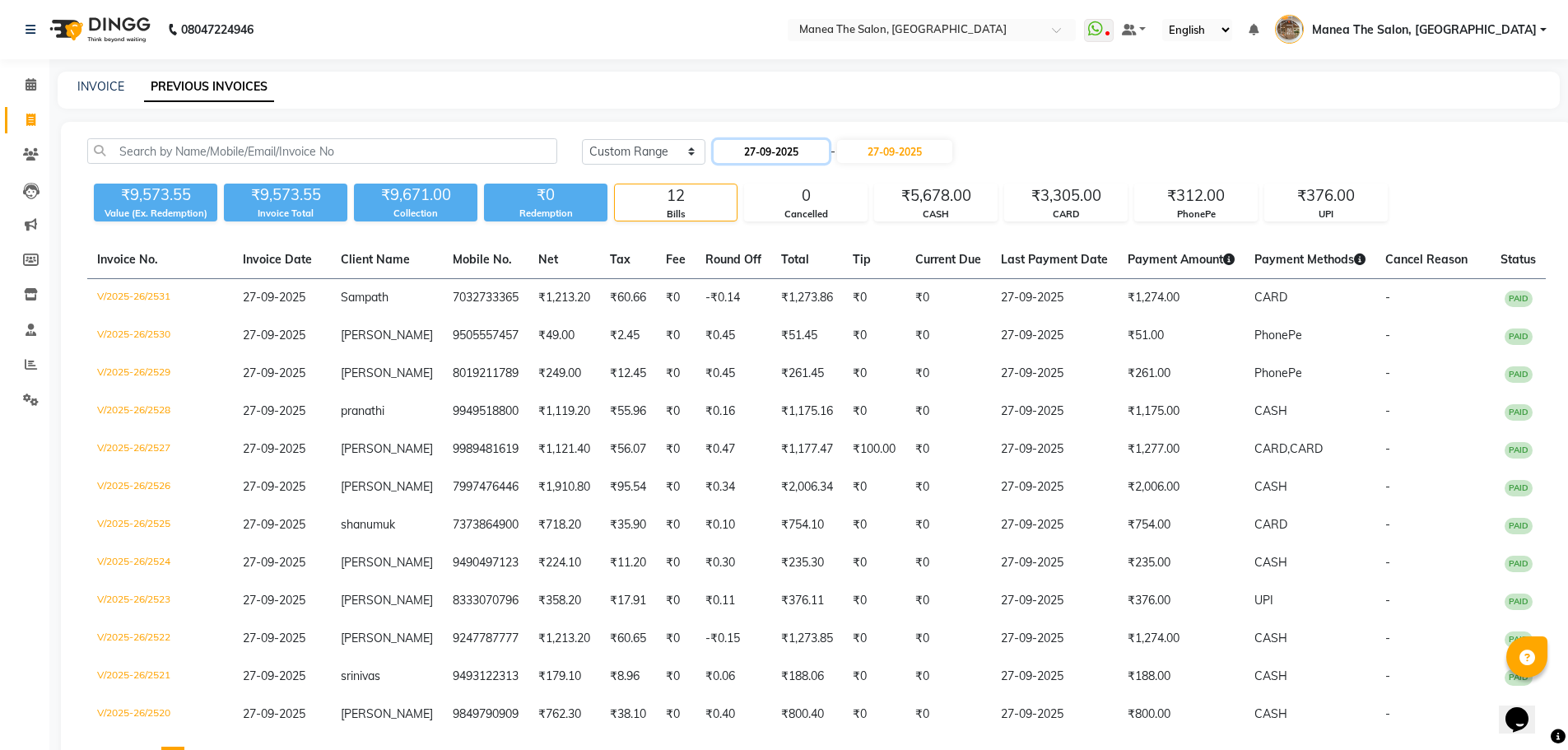
click at [744, 152] on input "27-09-2025" at bounding box center [772, 152] width 116 height 23
select select "9"
select select "2025"
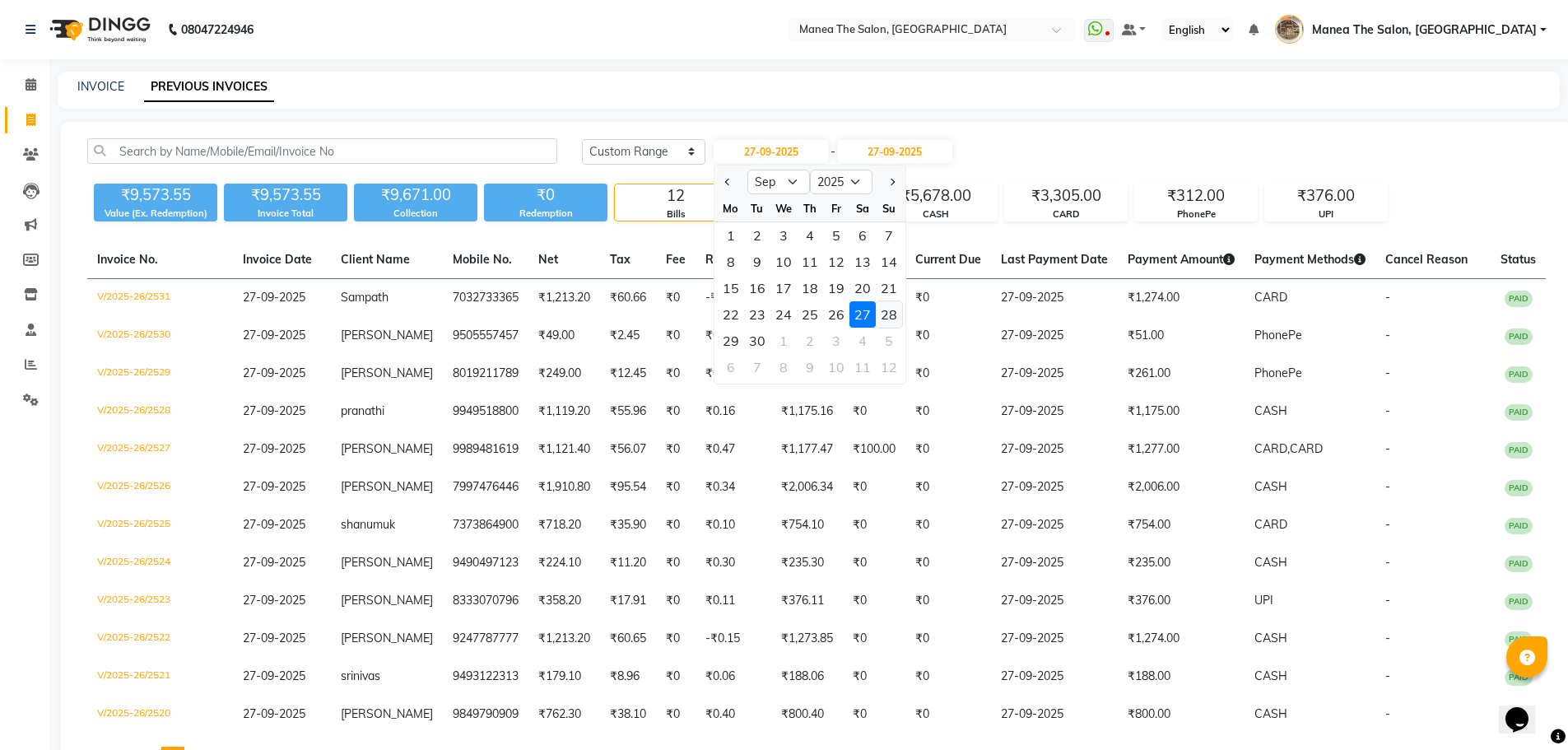
click at [880, 322] on div "28" at bounding box center [888, 314] width 26 height 26
type input "28-09-2025"
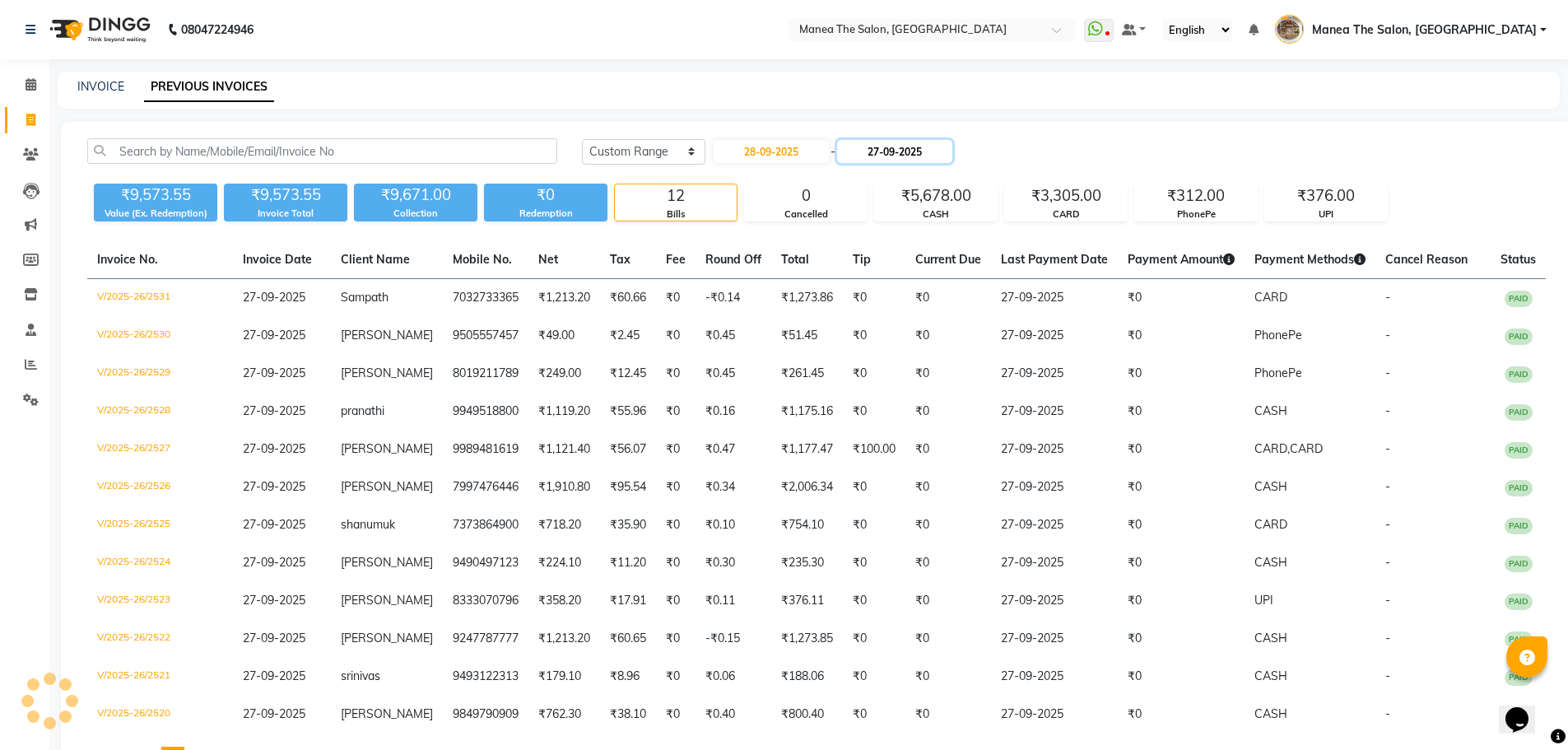
click at [916, 153] on input "27-09-2025" at bounding box center [895, 152] width 116 height 23
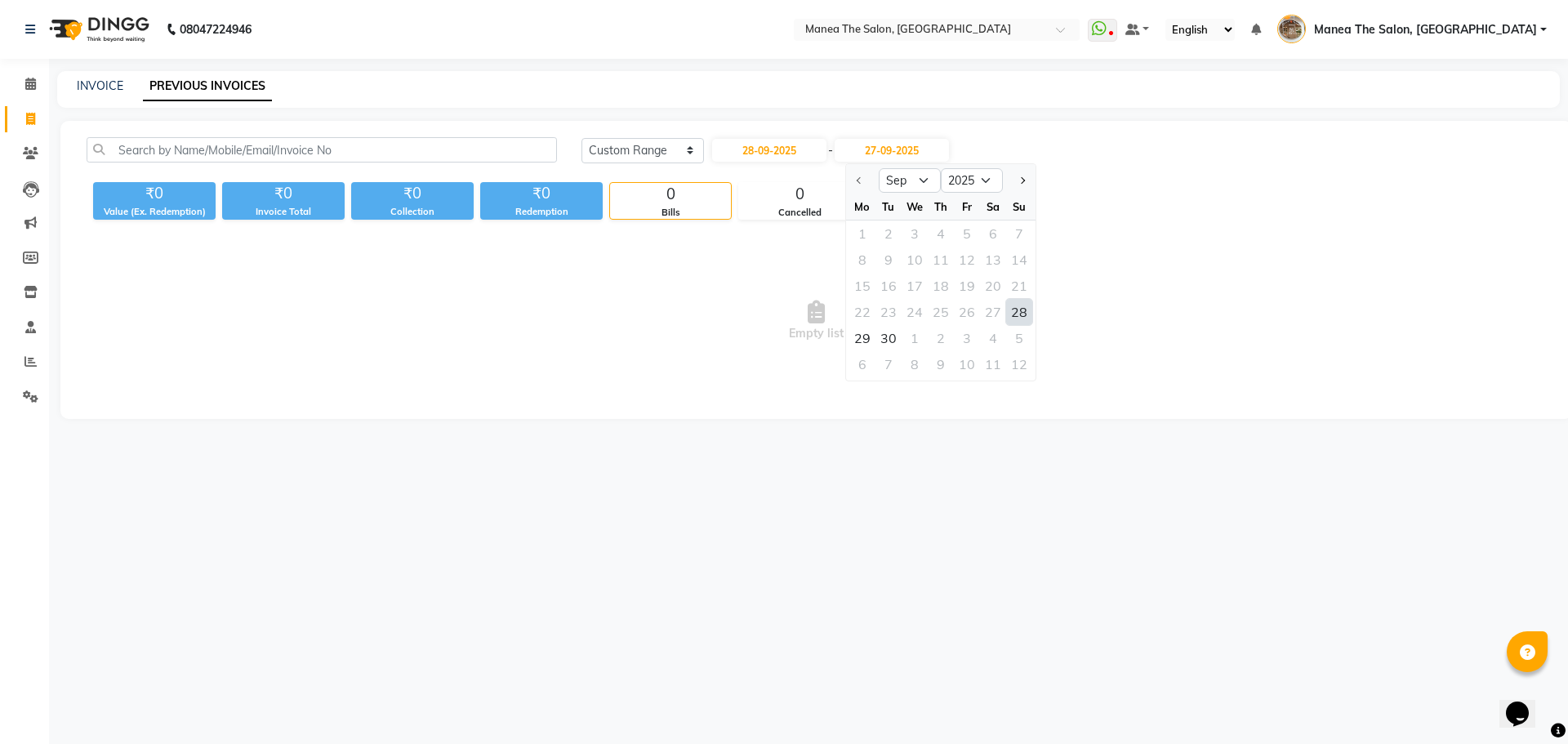
click at [1024, 315] on div "28" at bounding box center [1018, 312] width 26 height 26
type input "28-09-2025"
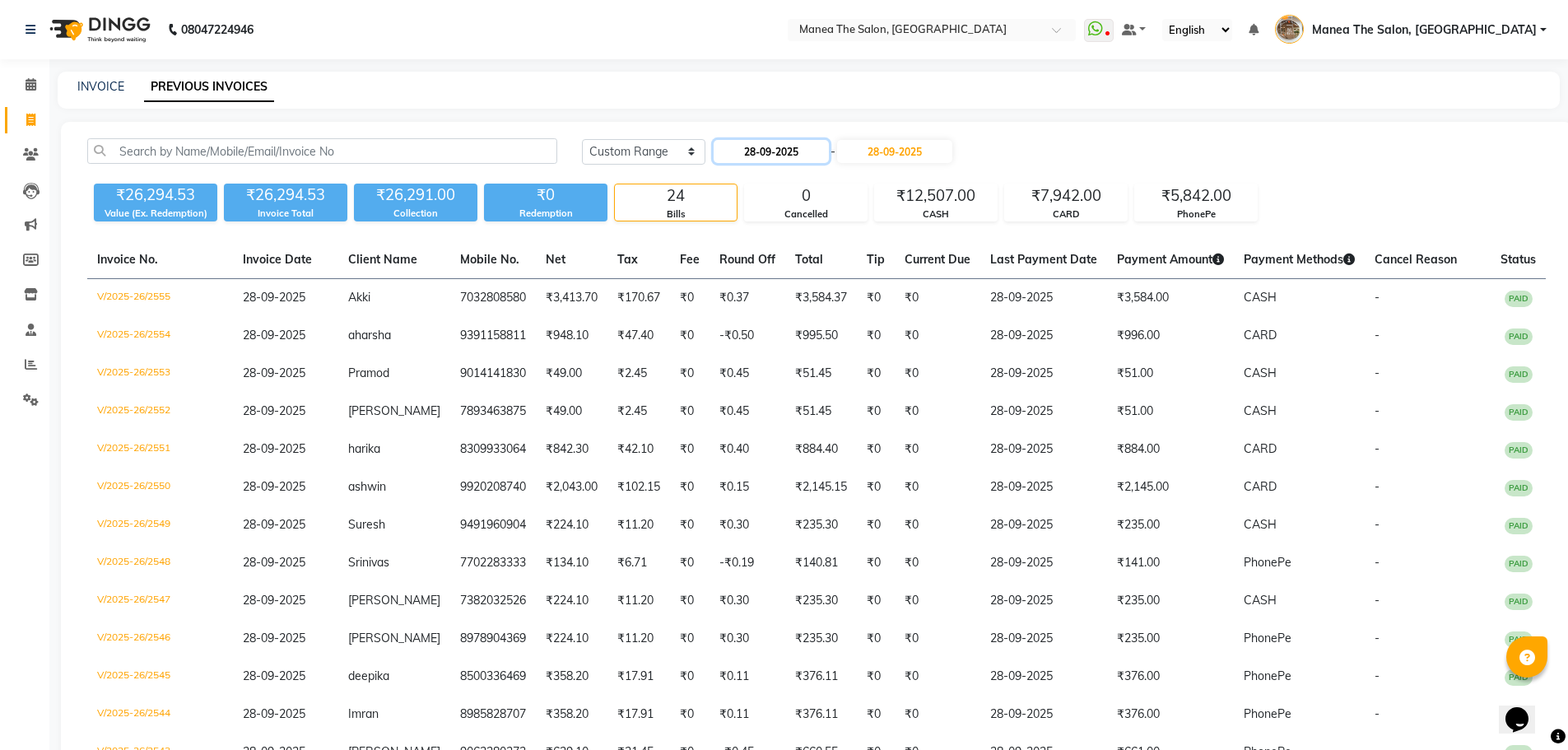
click at [808, 158] on input "28-09-2025" at bounding box center [772, 152] width 116 height 23
select select "9"
select select "2025"
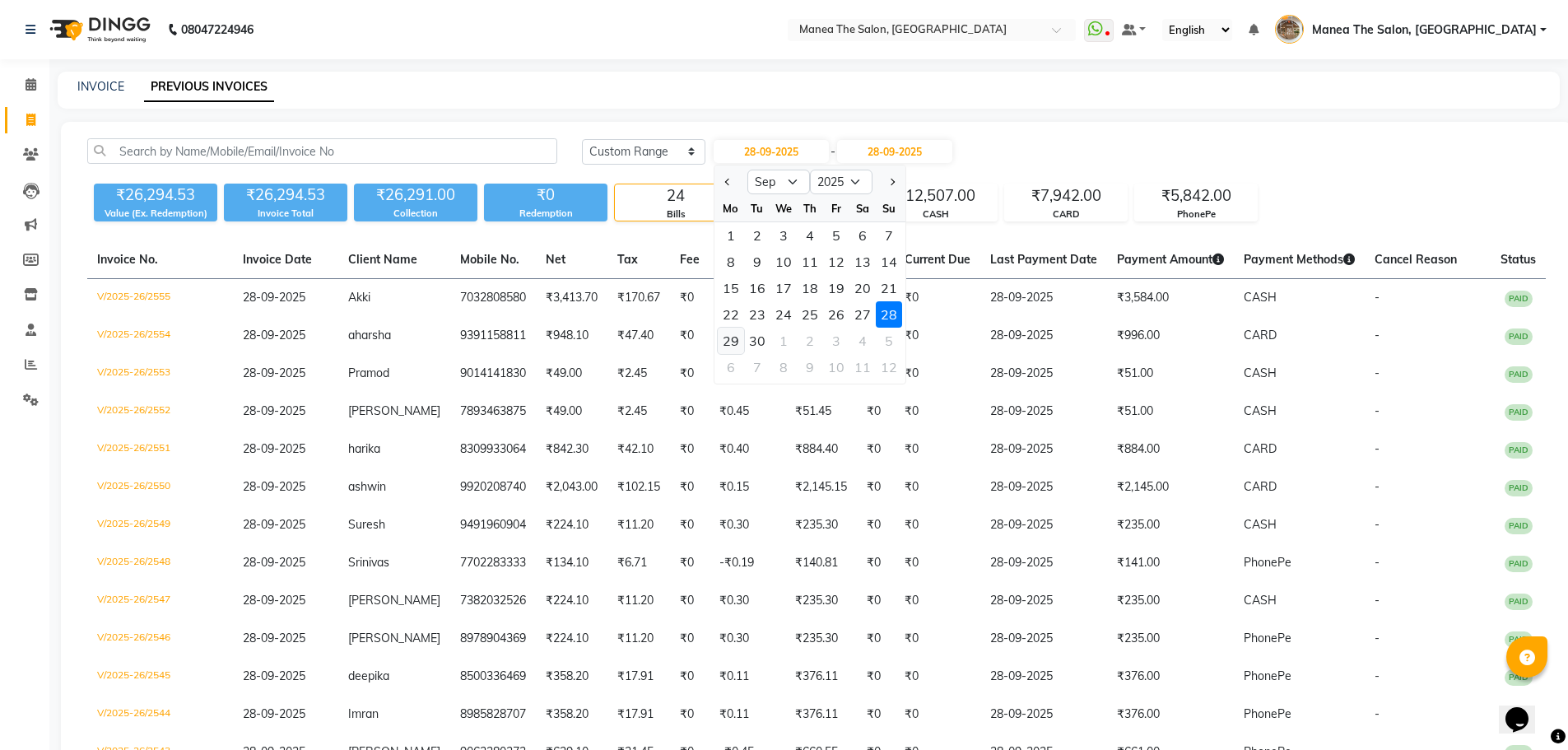
click at [737, 346] on div "29" at bounding box center [731, 341] width 26 height 26
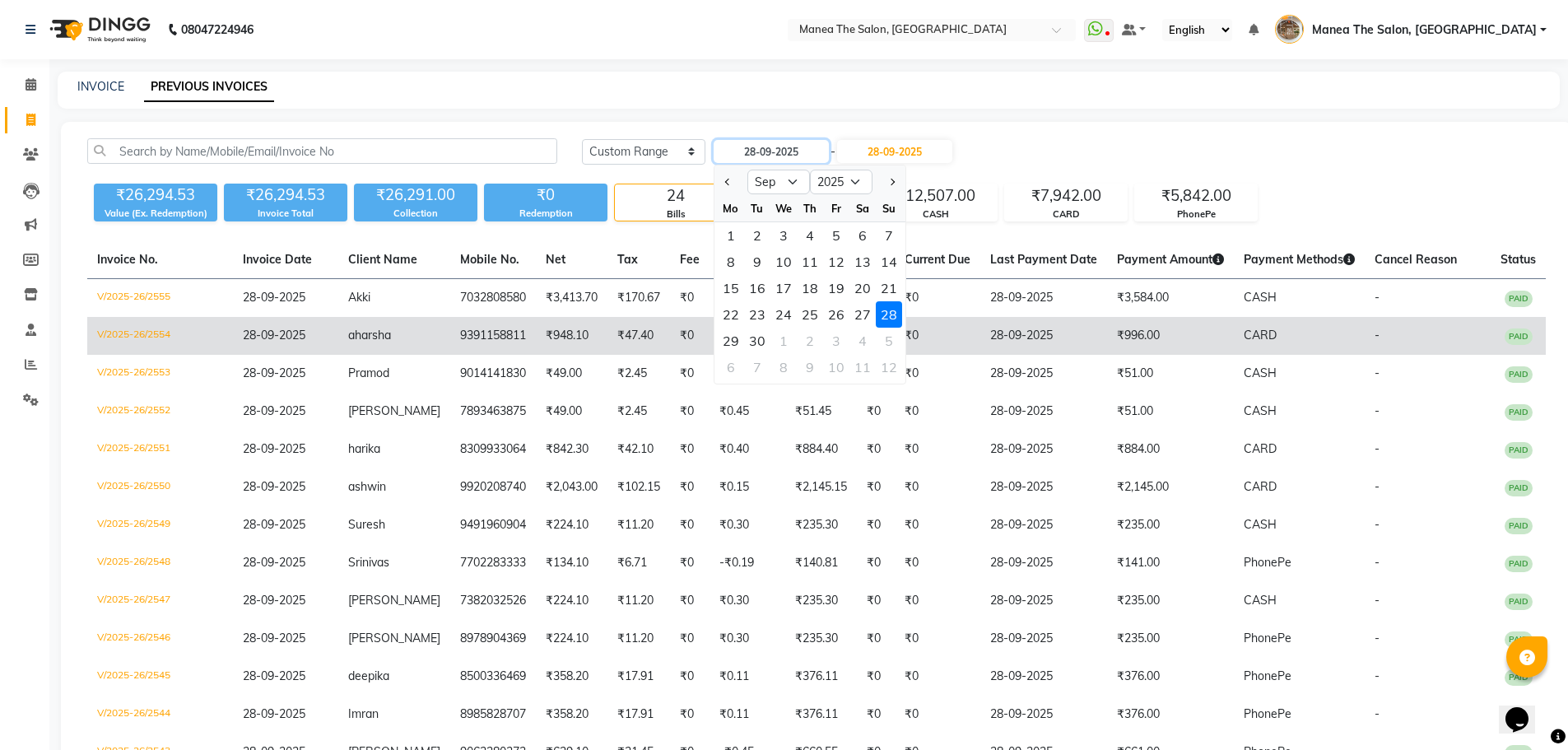
type input "29-09-2025"
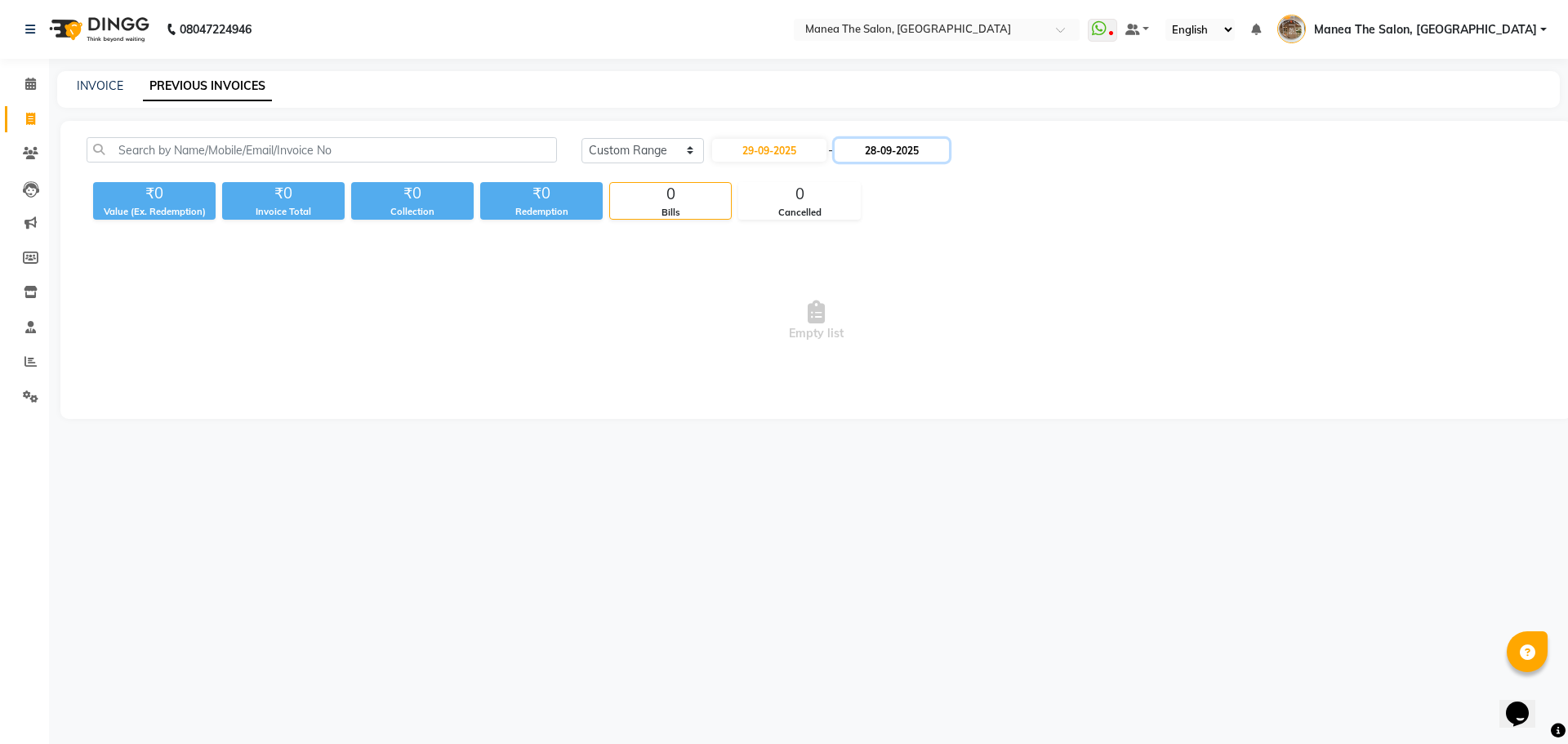
click at [922, 153] on input "28-09-2025" at bounding box center [892, 151] width 115 height 23
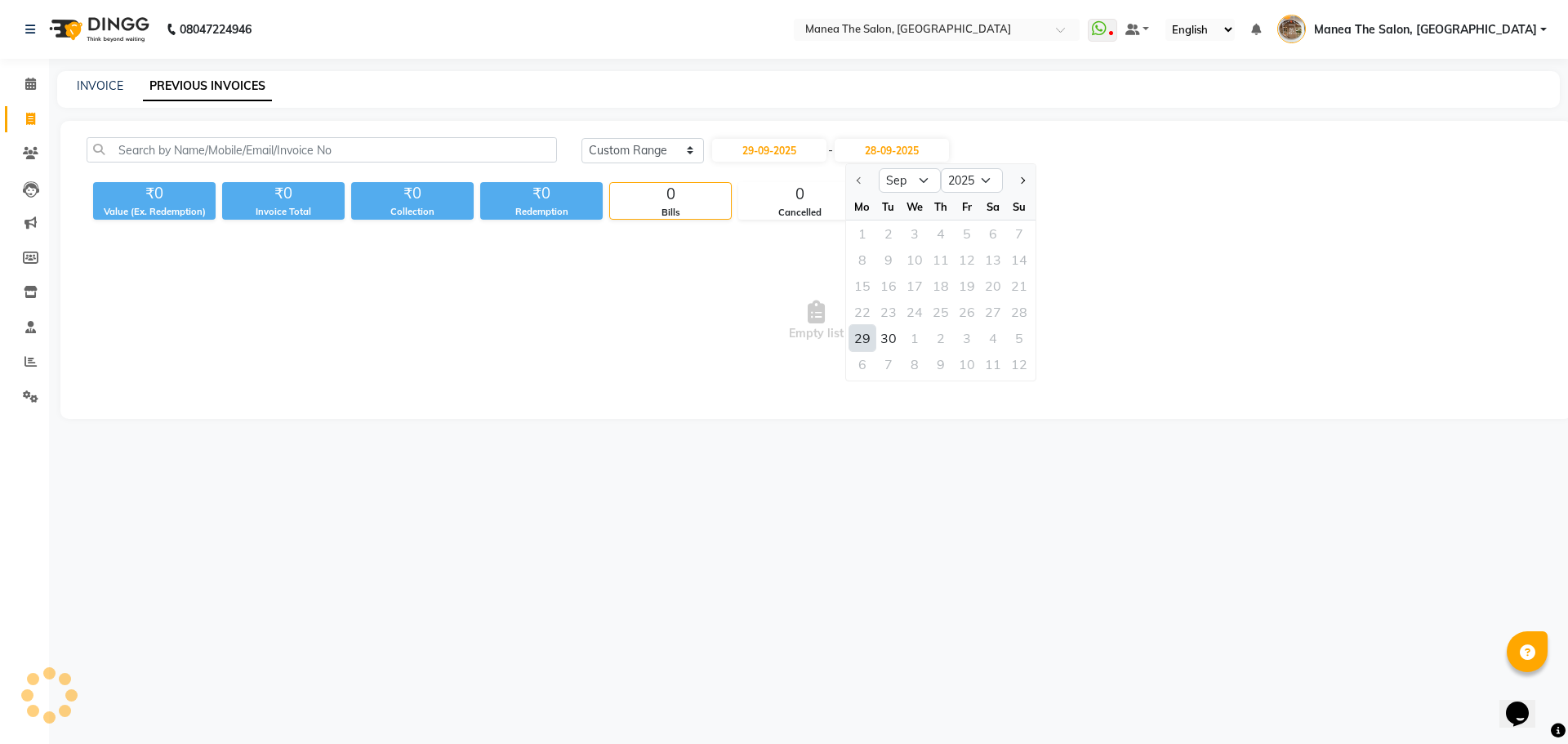
click at [852, 332] on div "29" at bounding box center [862, 338] width 26 height 26
type input "29-09-2025"
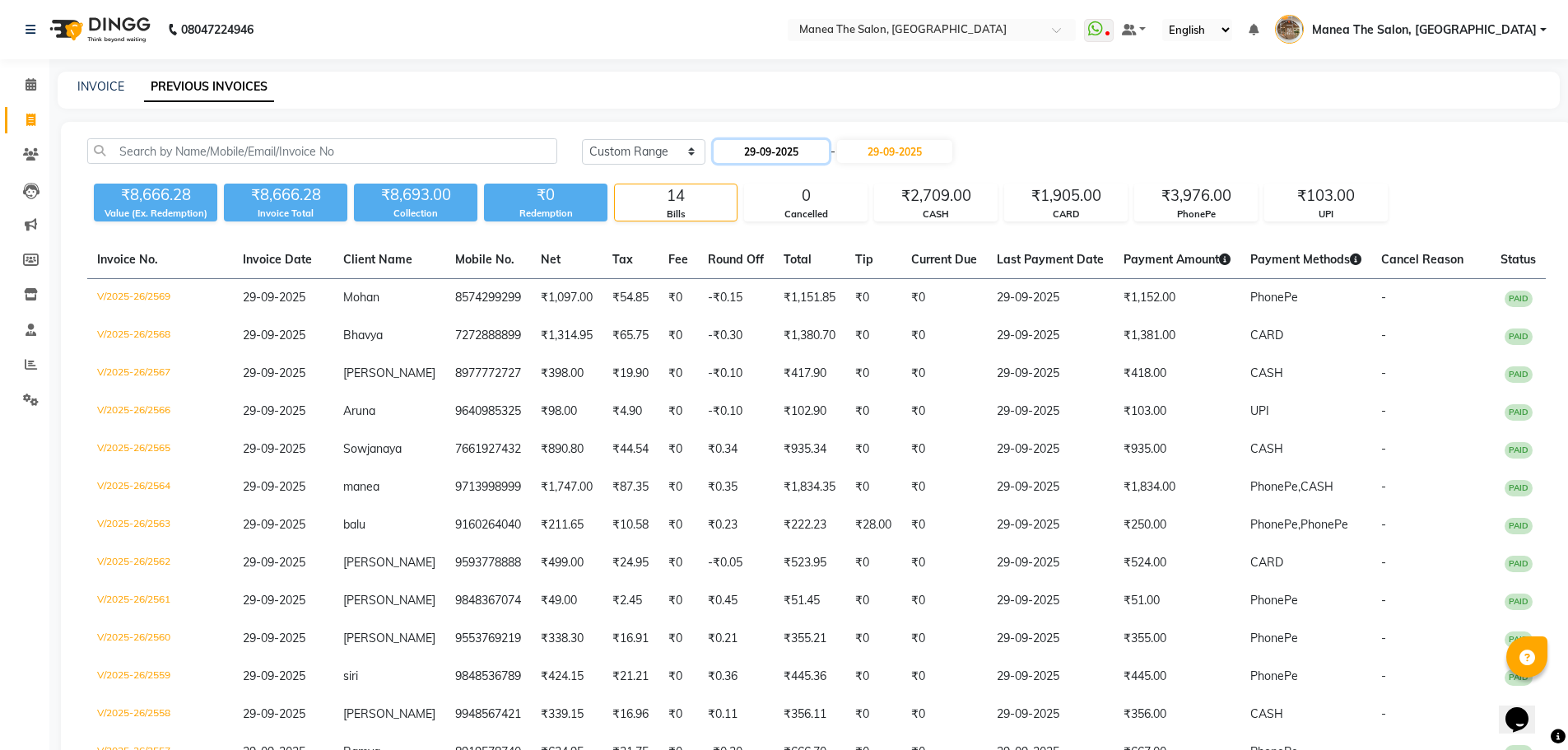
click at [746, 159] on input "29-09-2025" at bounding box center [772, 152] width 116 height 23
select select "9"
select select "2025"
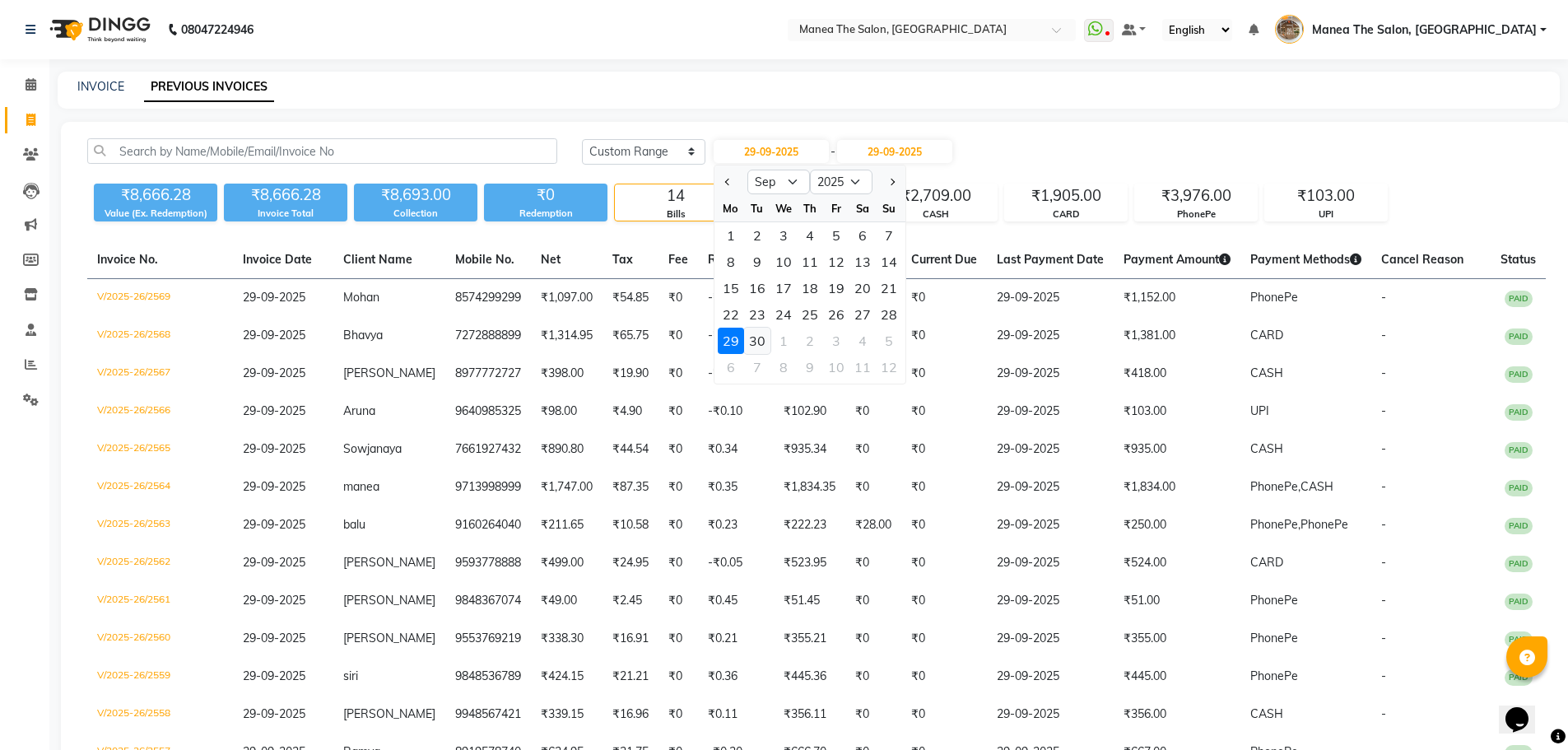
click at [760, 338] on div "30" at bounding box center [757, 341] width 26 height 26
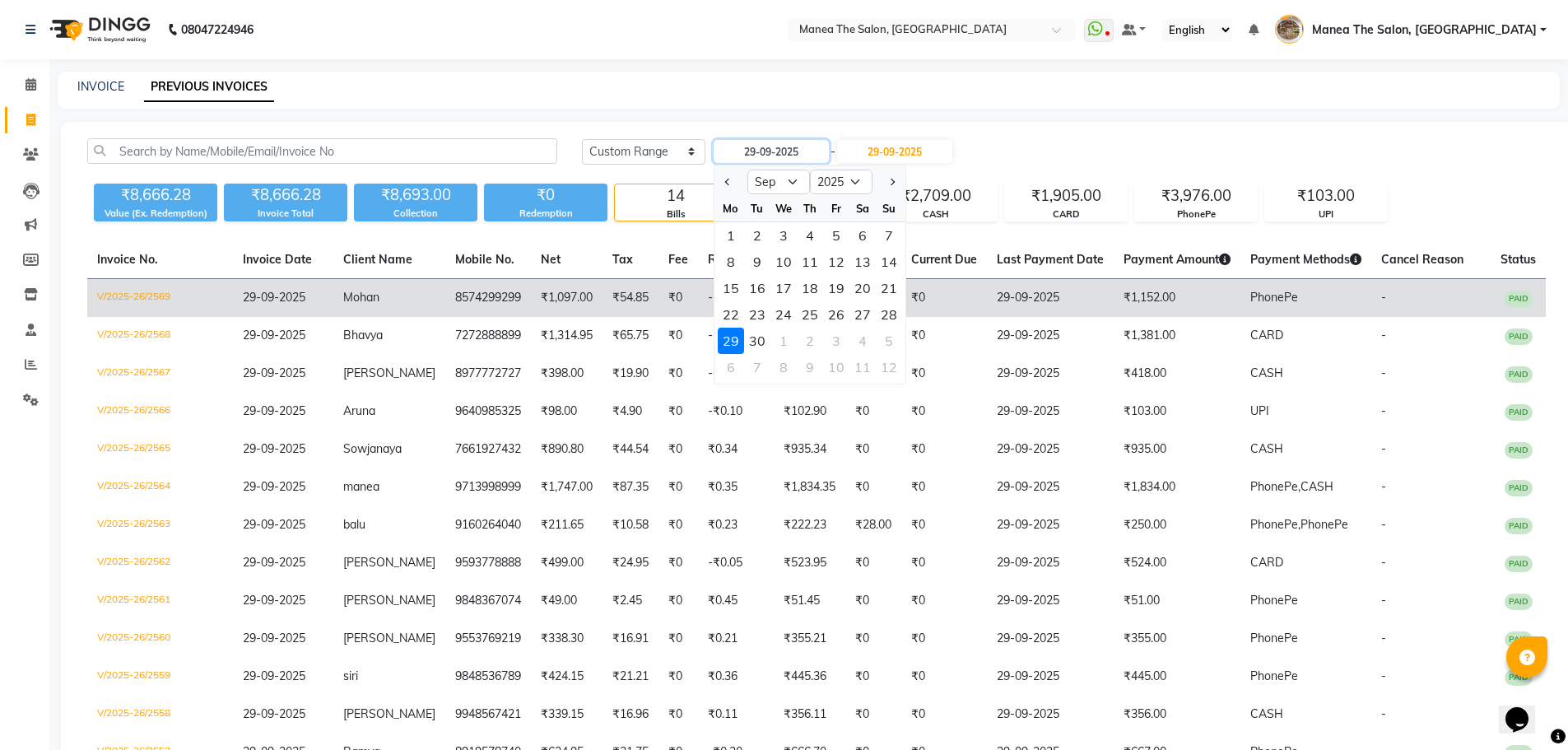
type input "30-09-2025"
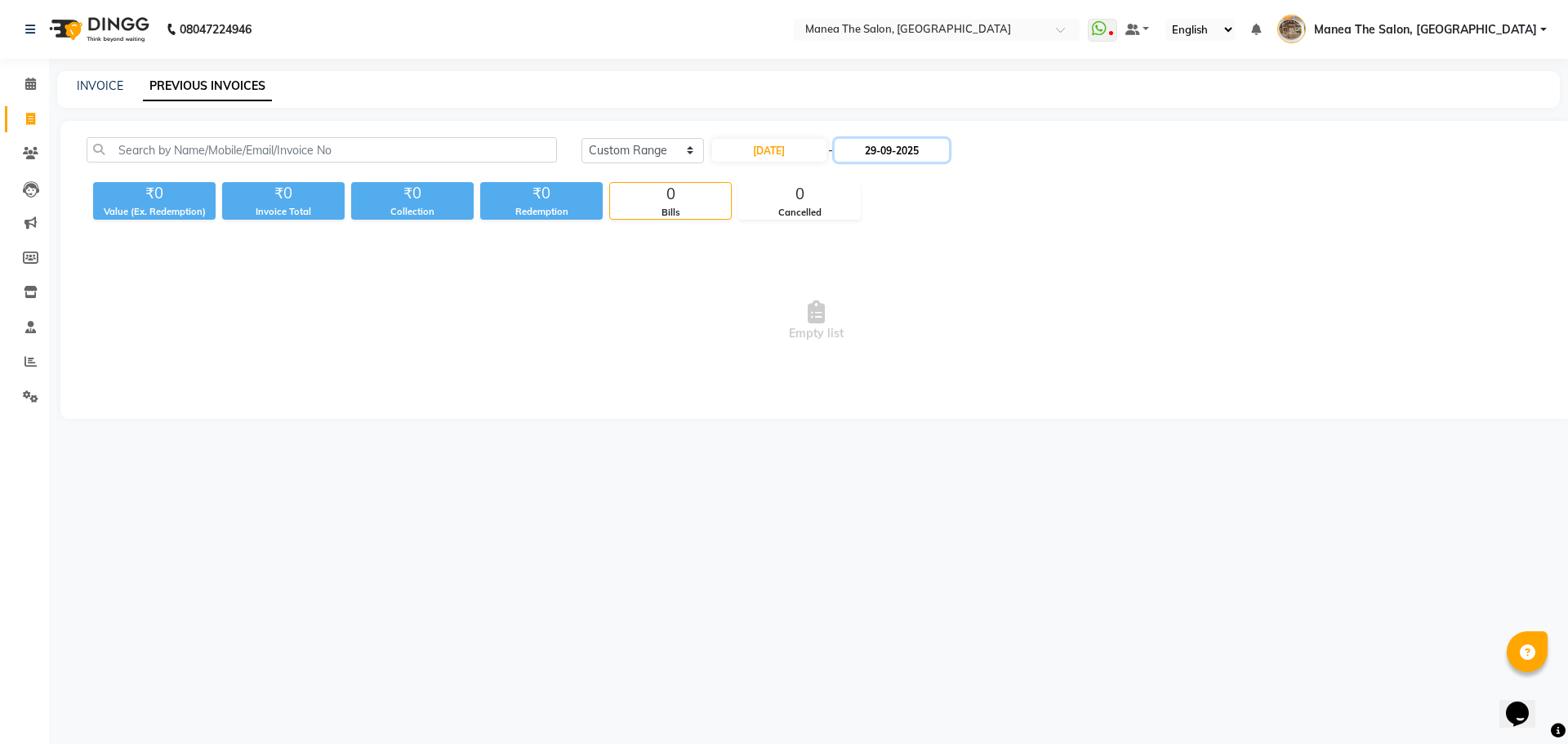
click at [928, 148] on input "29-09-2025" at bounding box center [892, 151] width 115 height 23
click at [899, 332] on div "30" at bounding box center [888, 338] width 26 height 26
type input "30-09-2025"
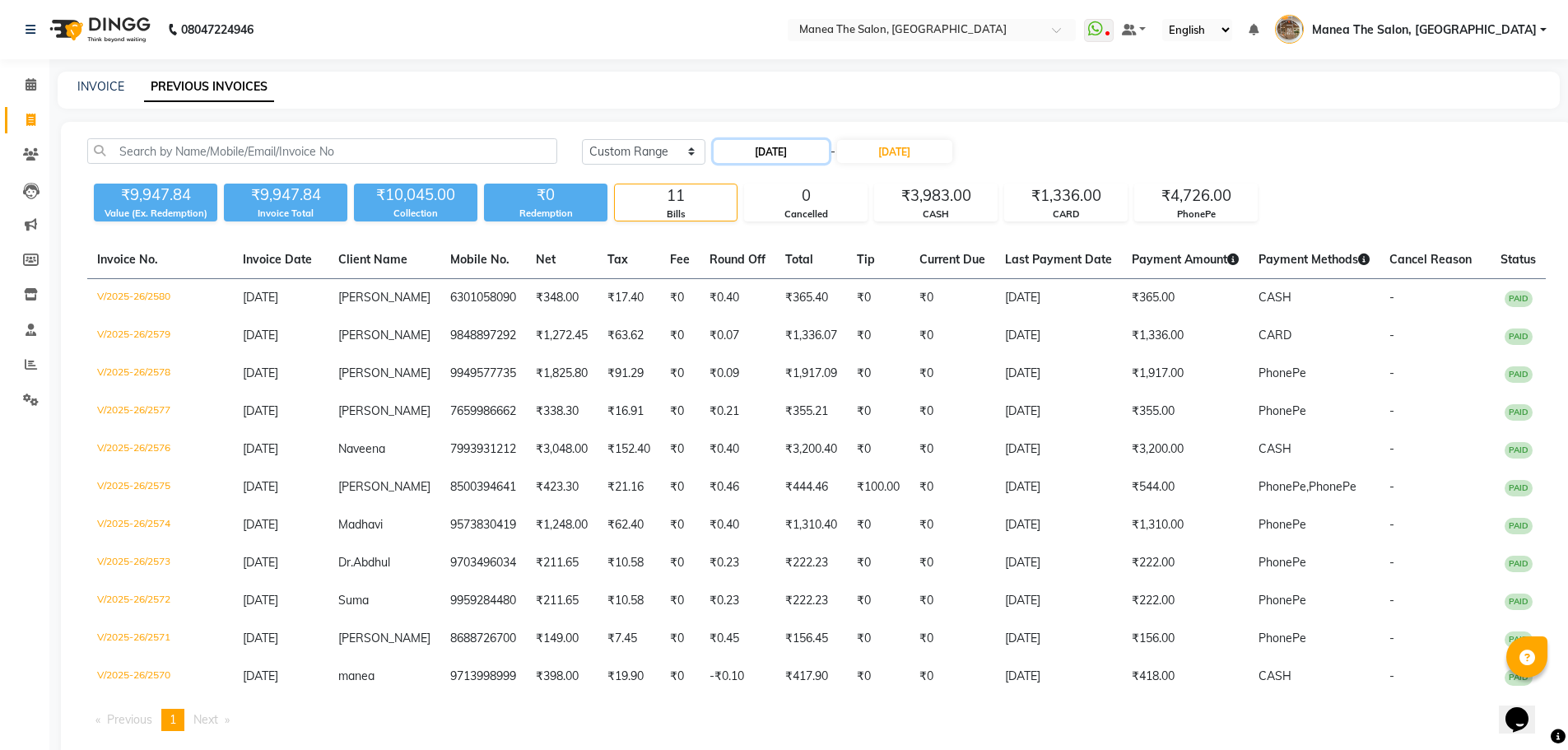
click at [769, 152] on input "30-09-2025" at bounding box center [772, 152] width 116 height 23
select select "9"
select select "2025"
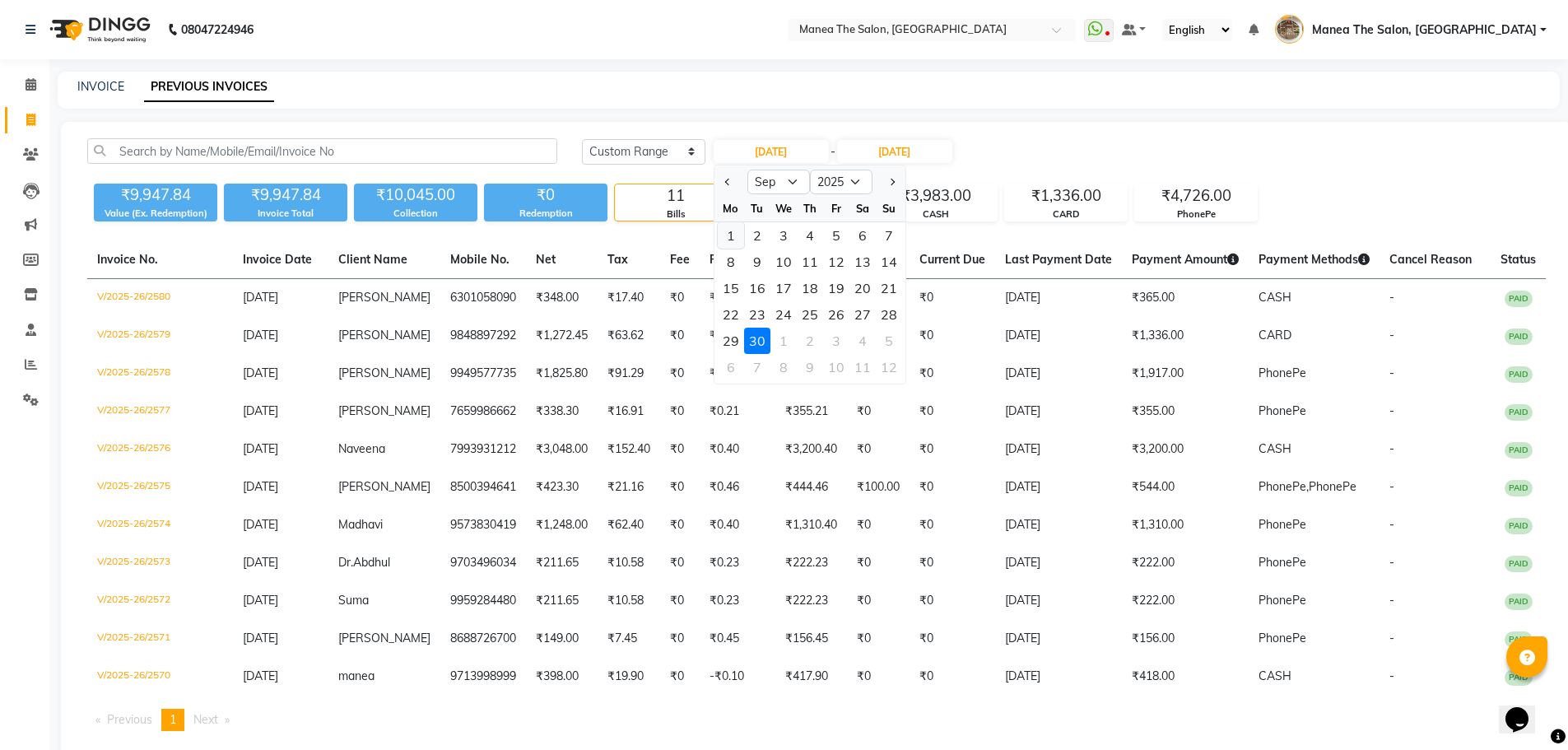
click at [736, 237] on div "1" at bounding box center [731, 235] width 26 height 26
type input "01-09-2025"
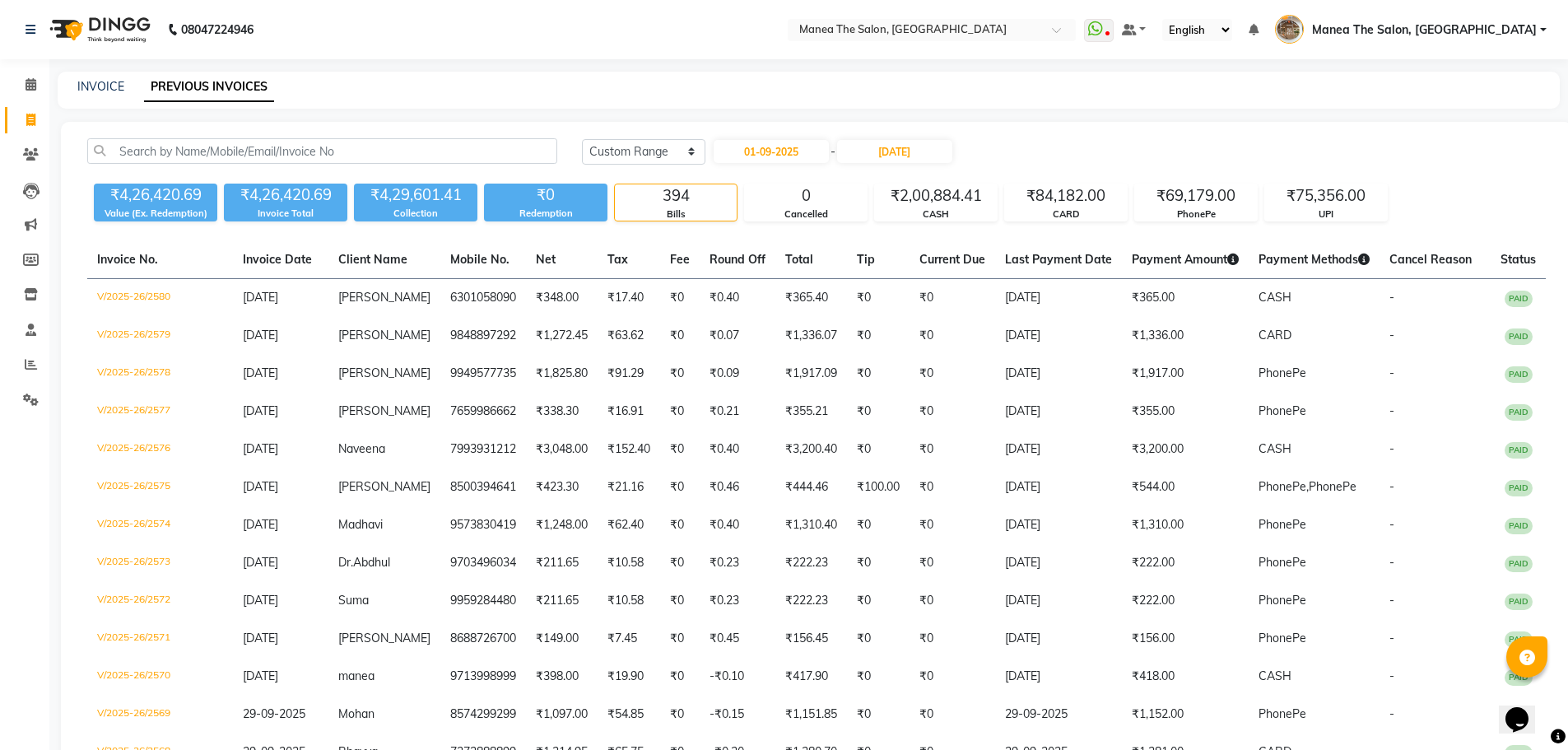
click at [1154, 151] on div "Today Yesterday Custom Range 01-09-2025 - 30-09-2025" at bounding box center [1064, 151] width 964 height 26
click at [1430, 160] on div "Today Yesterday Custom Range 01-09-2025 - 30-09-2025" at bounding box center [1064, 151] width 964 height 26
click at [751, 156] on input "01-09-2025" at bounding box center [772, 152] width 116 height 23
select select "9"
select select "2025"
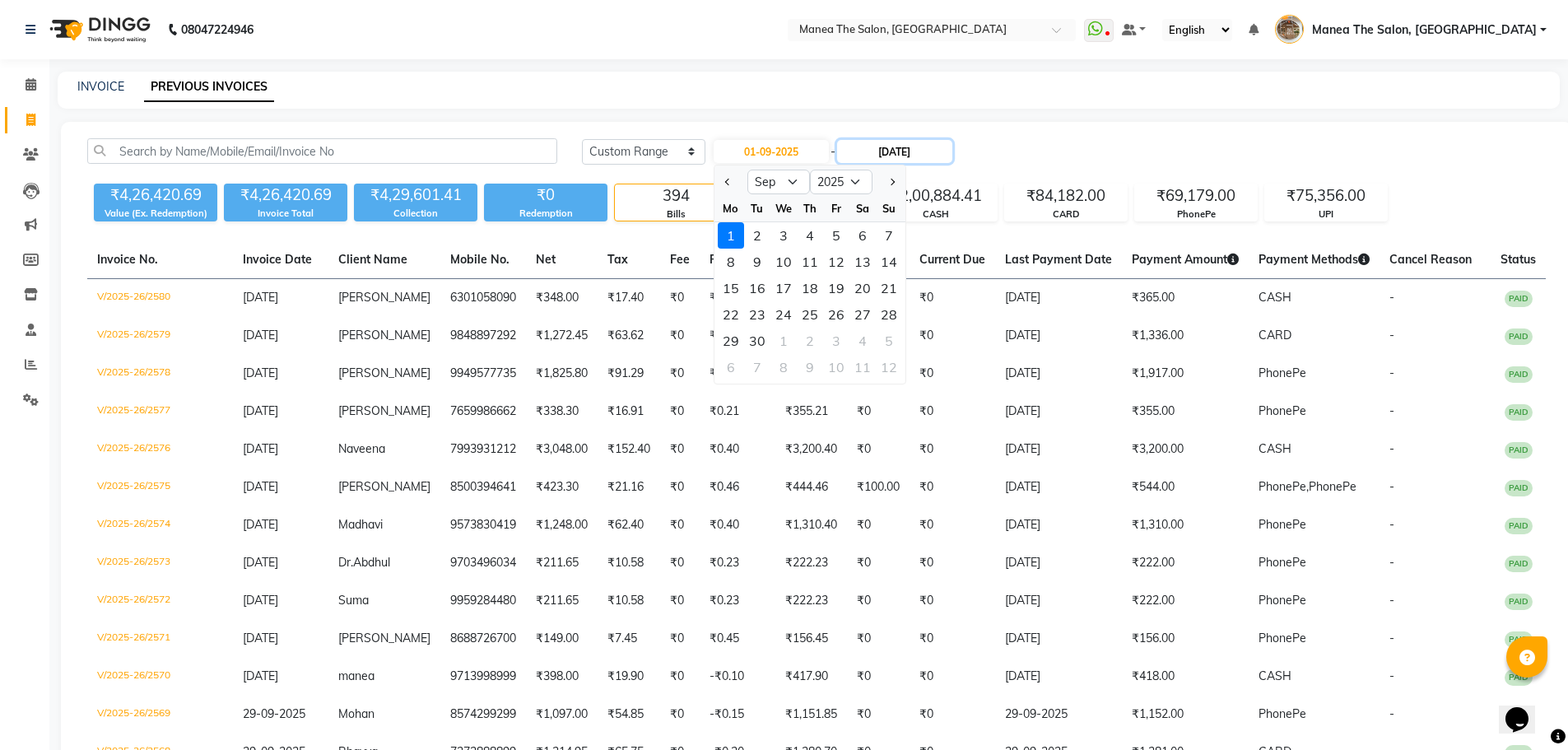
click at [902, 152] on input "30-09-2025" at bounding box center [895, 152] width 116 height 23
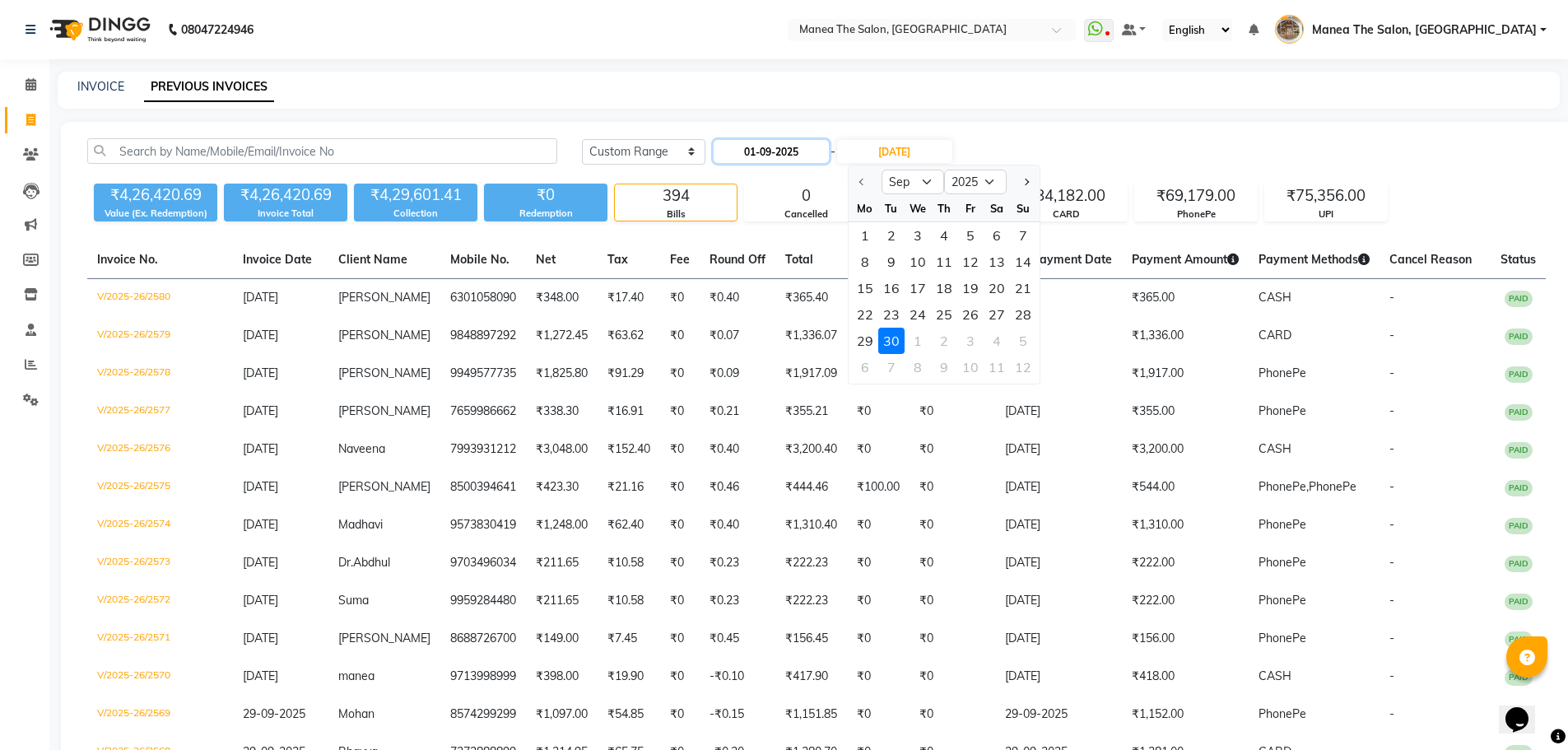
click at [811, 151] on input "01-09-2025" at bounding box center [772, 152] width 116 height 23
select select "9"
select select "2025"
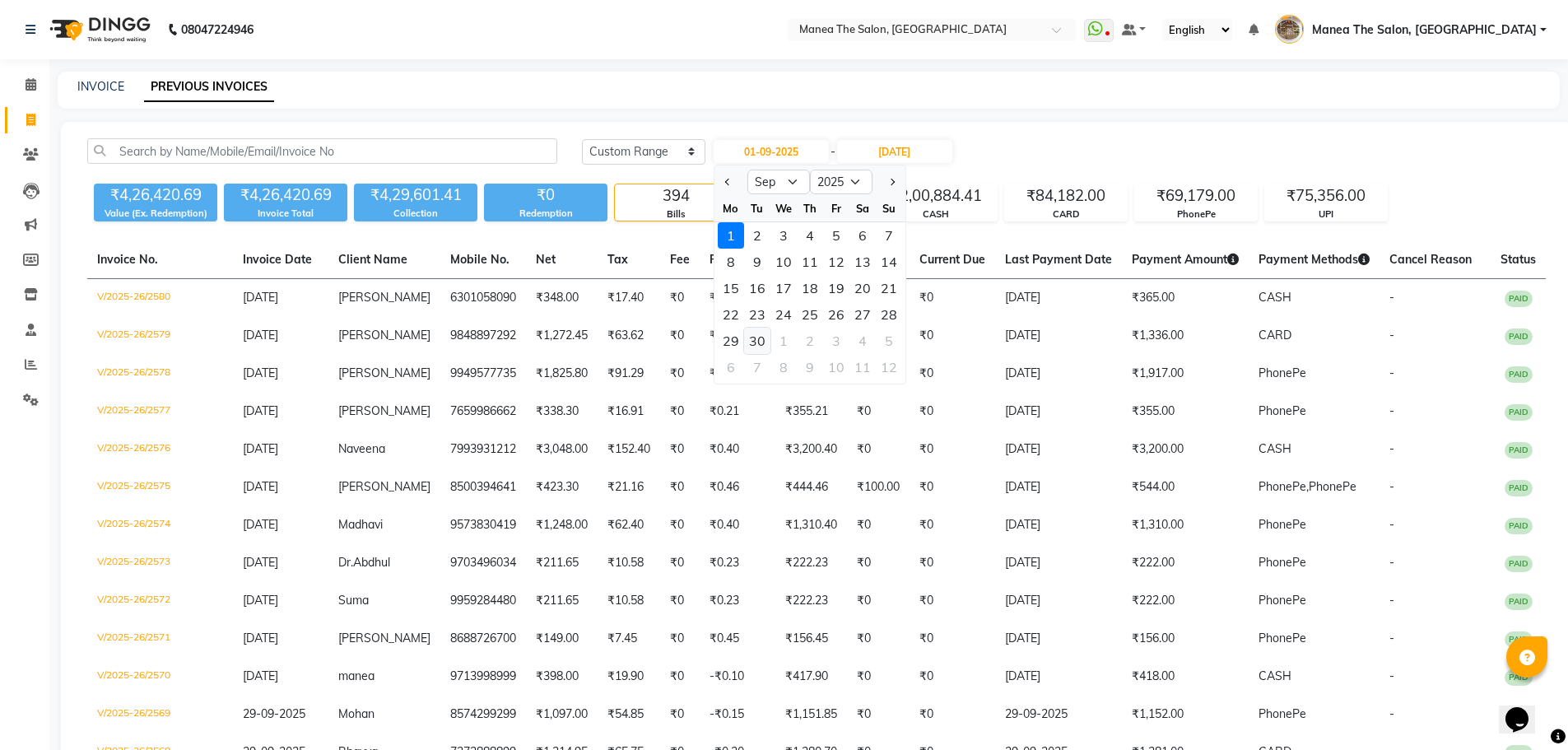
click at [752, 338] on div "30" at bounding box center [757, 341] width 26 height 26
type input "30-09-2025"
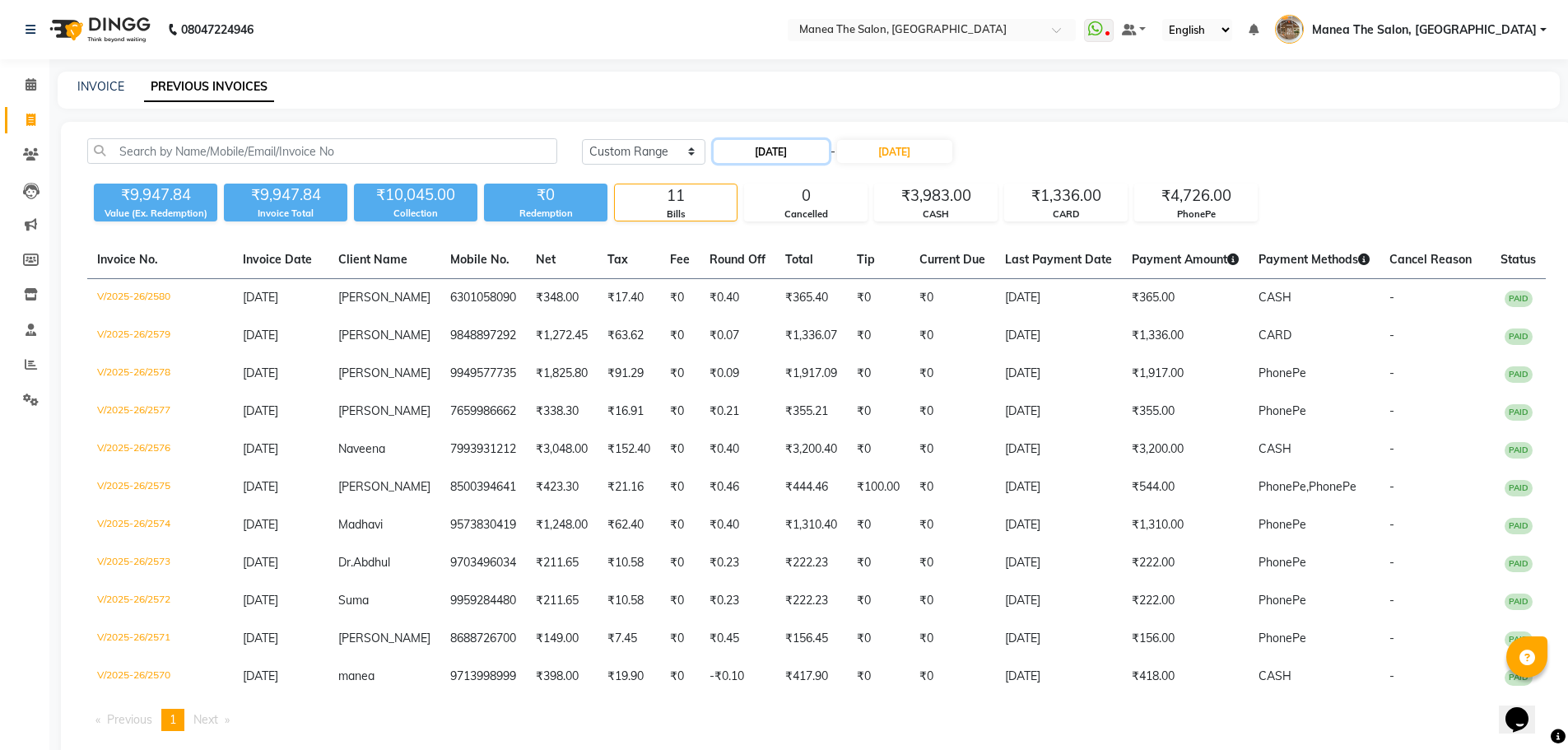
click at [749, 154] on input "30-09-2025" at bounding box center [772, 152] width 116 height 23
select select "9"
select select "2025"
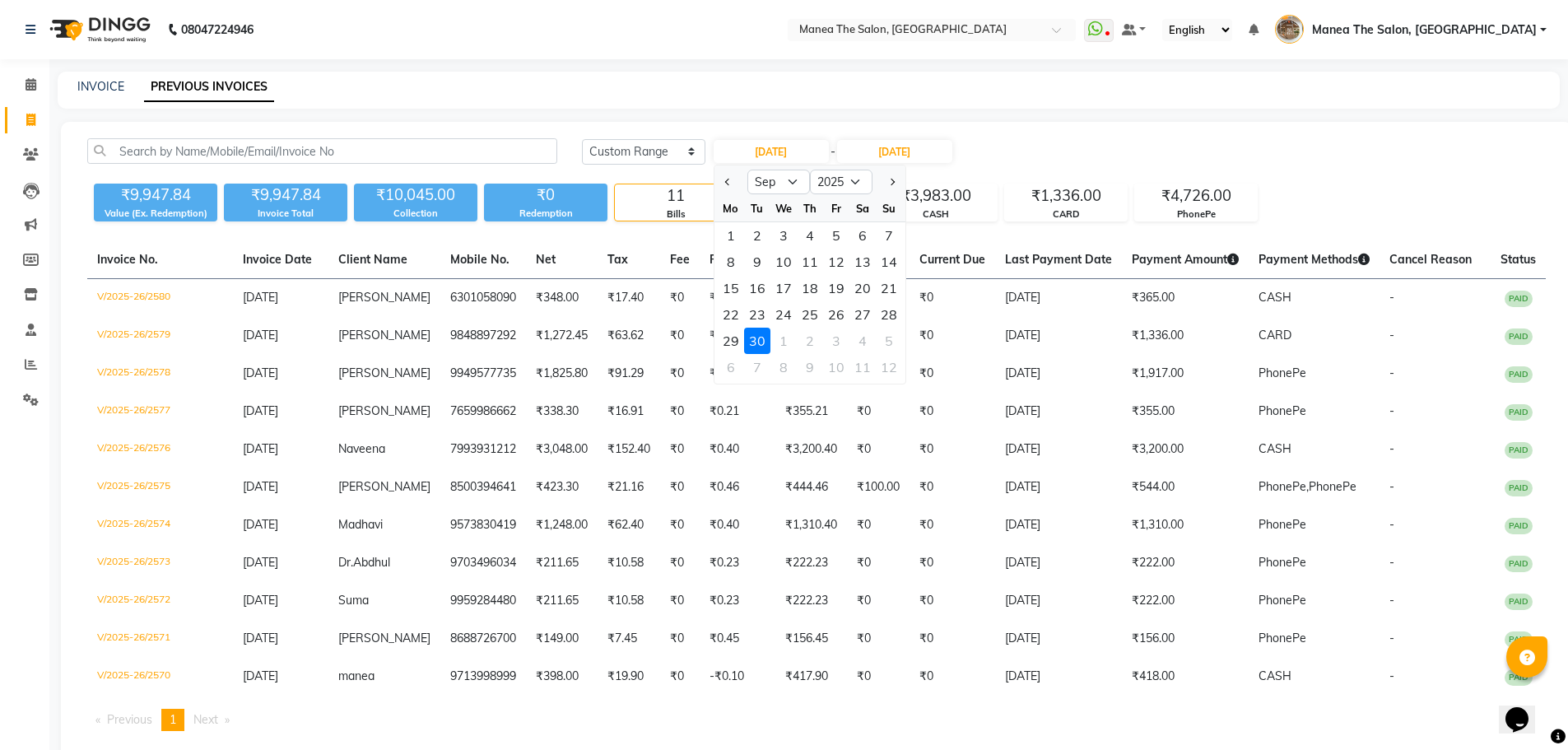
drag, startPoint x: 737, startPoint y: 339, endPoint x: 863, endPoint y: 222, distance: 171.9
click at [737, 340] on div "29" at bounding box center [731, 341] width 26 height 26
type input "29-09-2025"
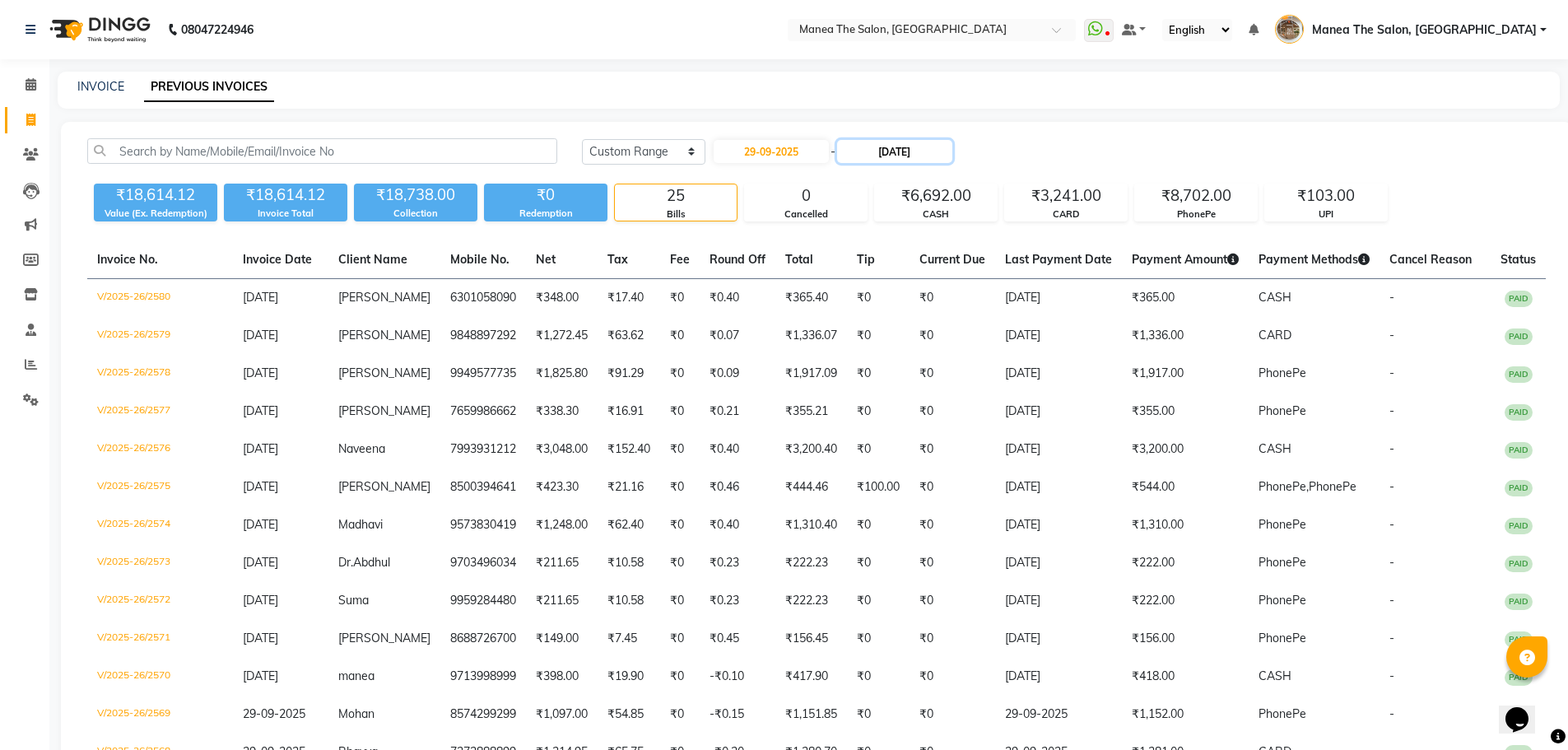
click at [895, 150] on input "30-09-2025" at bounding box center [895, 152] width 116 height 23
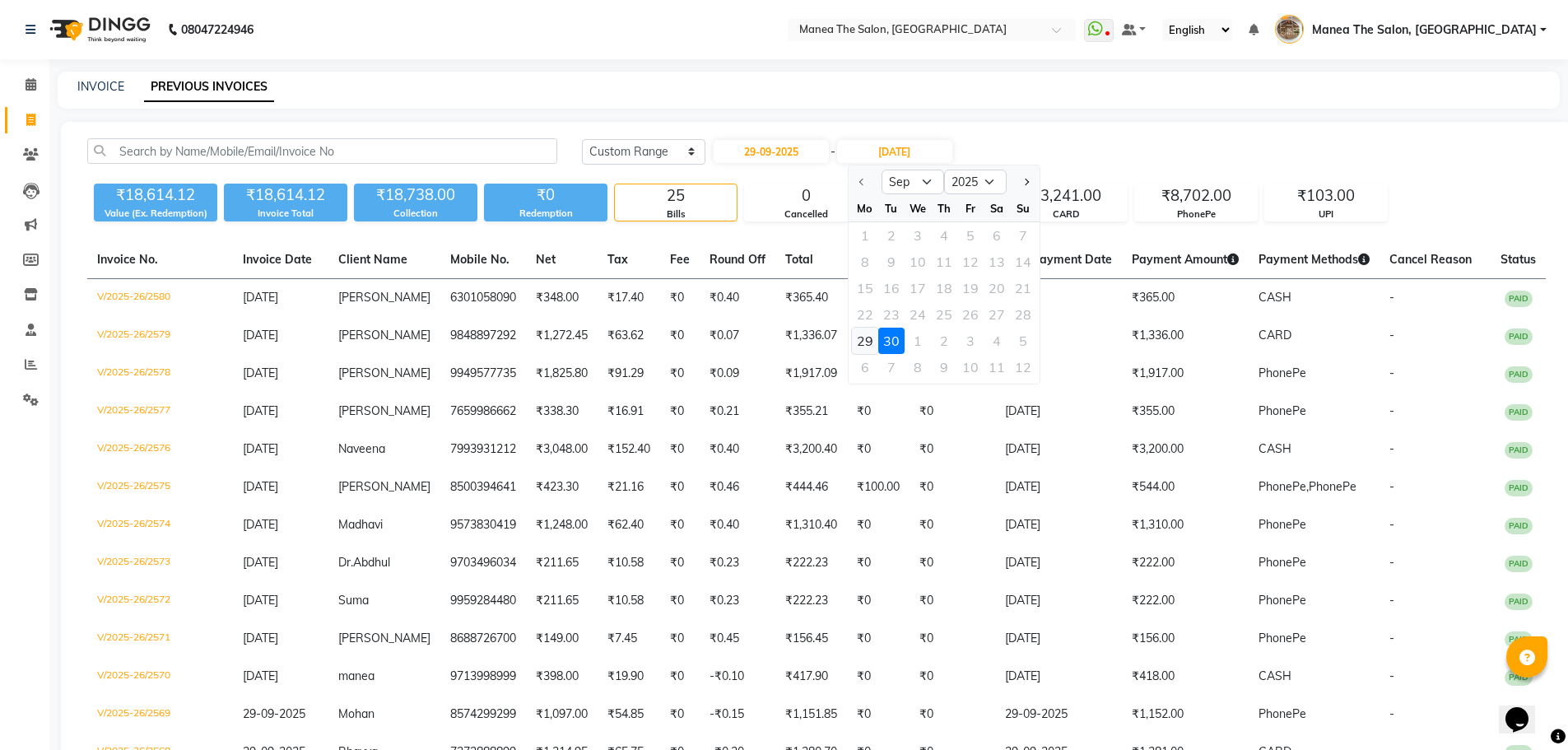
click at [855, 338] on div "29" at bounding box center [865, 341] width 26 height 26
type input "29-09-2025"
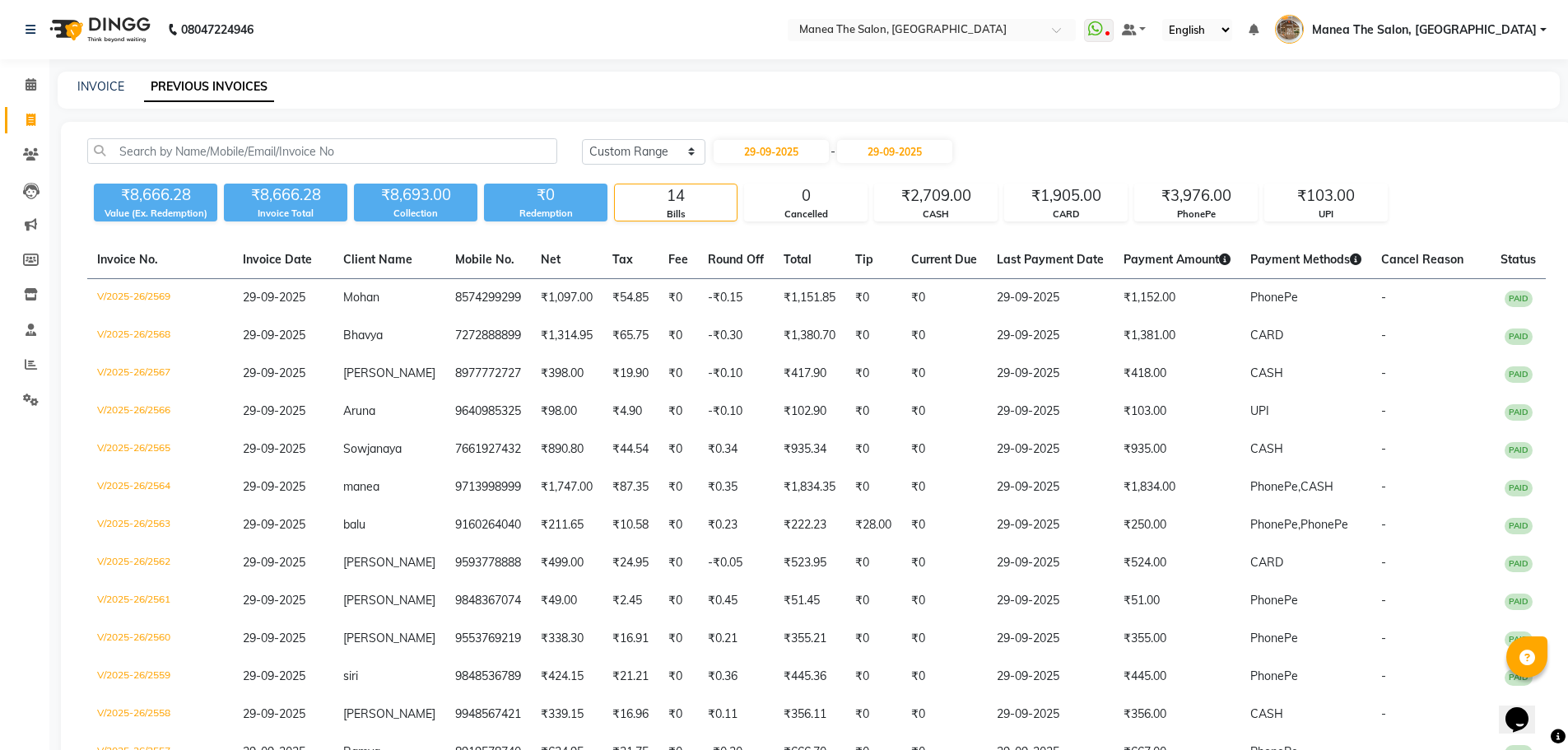
click at [772, 166] on div "Today Yesterday Custom Range 29-09-2025 - 29-09-2025" at bounding box center [1064, 158] width 988 height 39
drag, startPoint x: 772, startPoint y: 160, endPoint x: 786, endPoint y: 184, distance: 27.8
click at [772, 164] on div "Today Yesterday Custom Range 29-09-2025 - 29-09-2025" at bounding box center [1064, 158] width 988 height 39
click at [789, 156] on input "29-09-2025" at bounding box center [772, 152] width 116 height 23
select select "9"
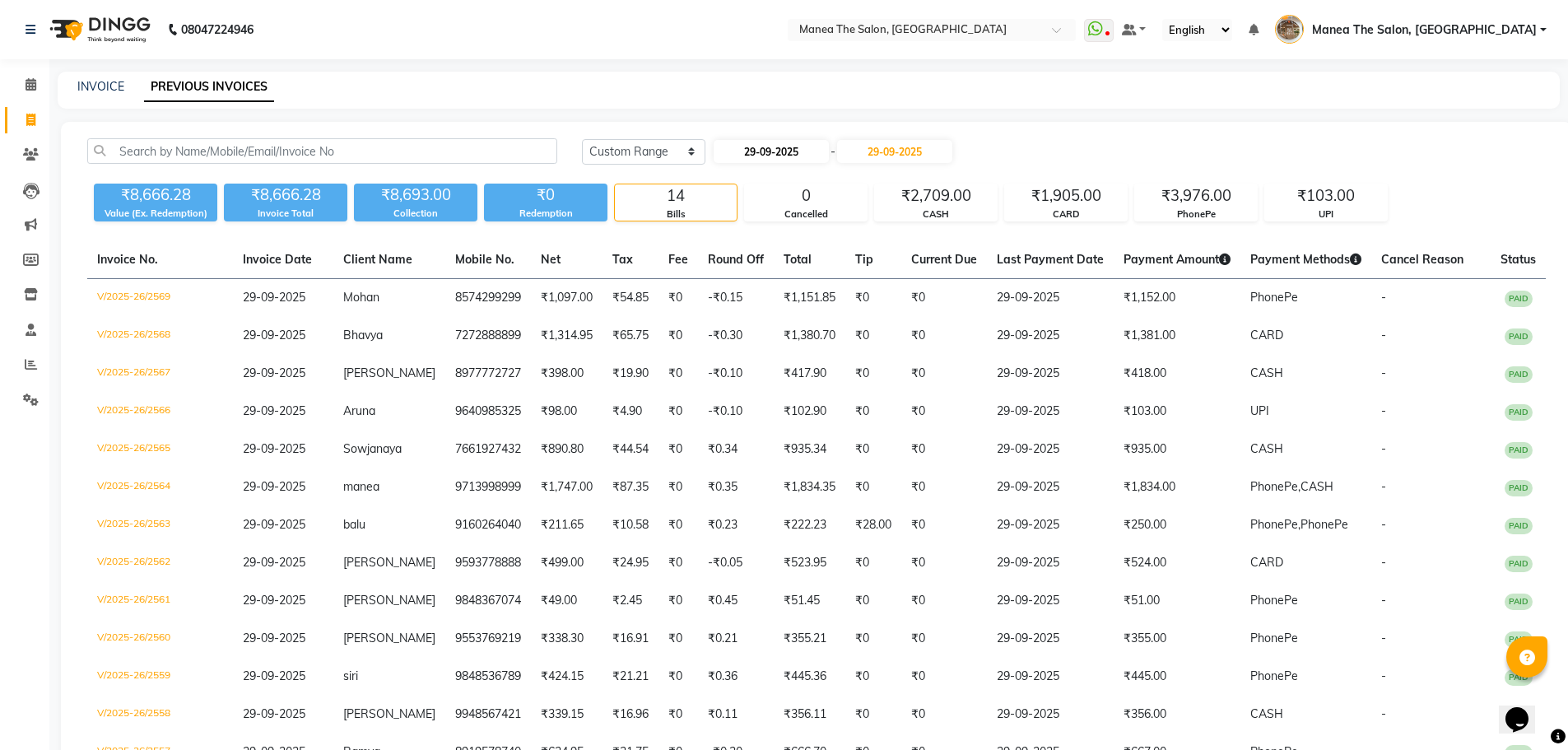
select select "2025"
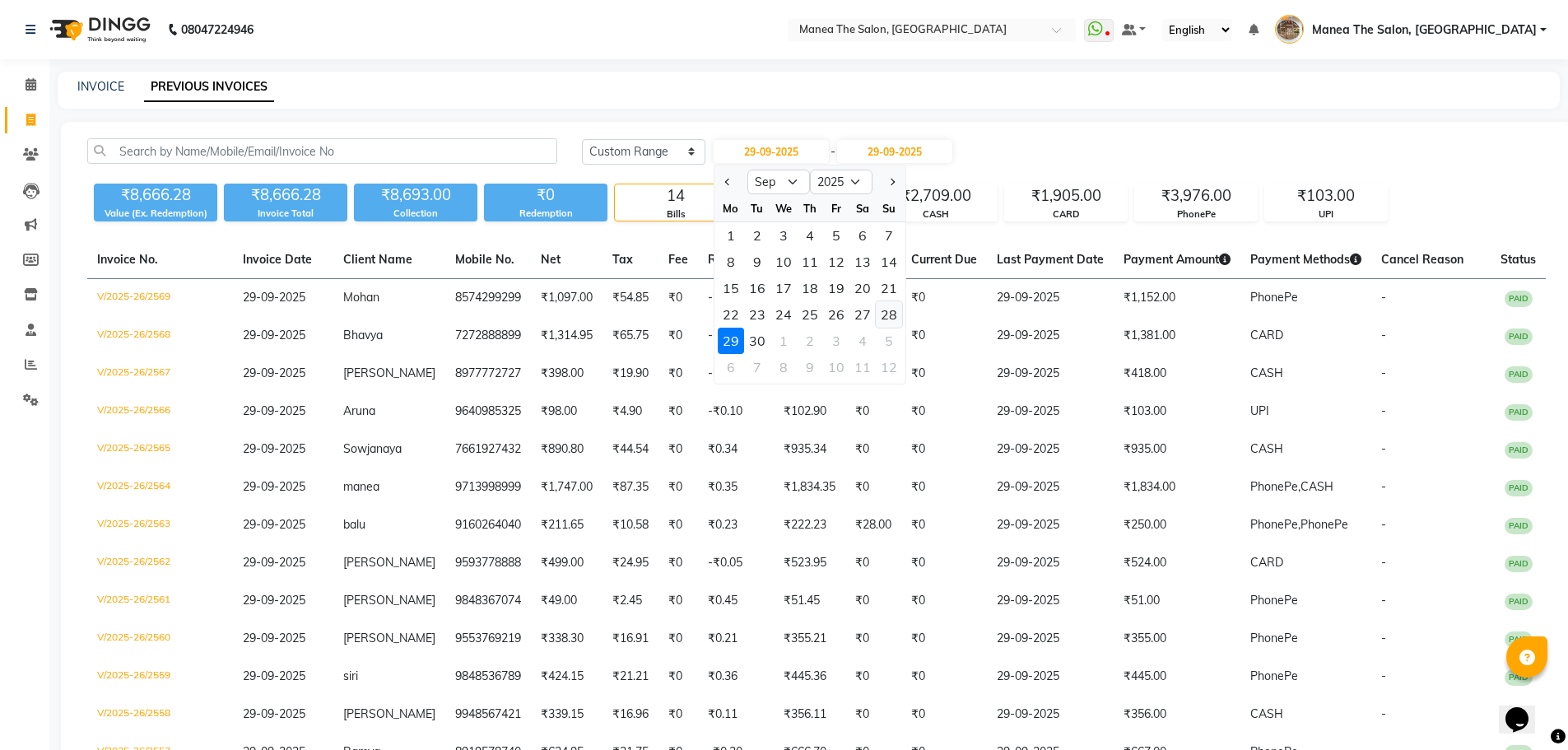
click at [879, 313] on div "28" at bounding box center [888, 314] width 26 height 26
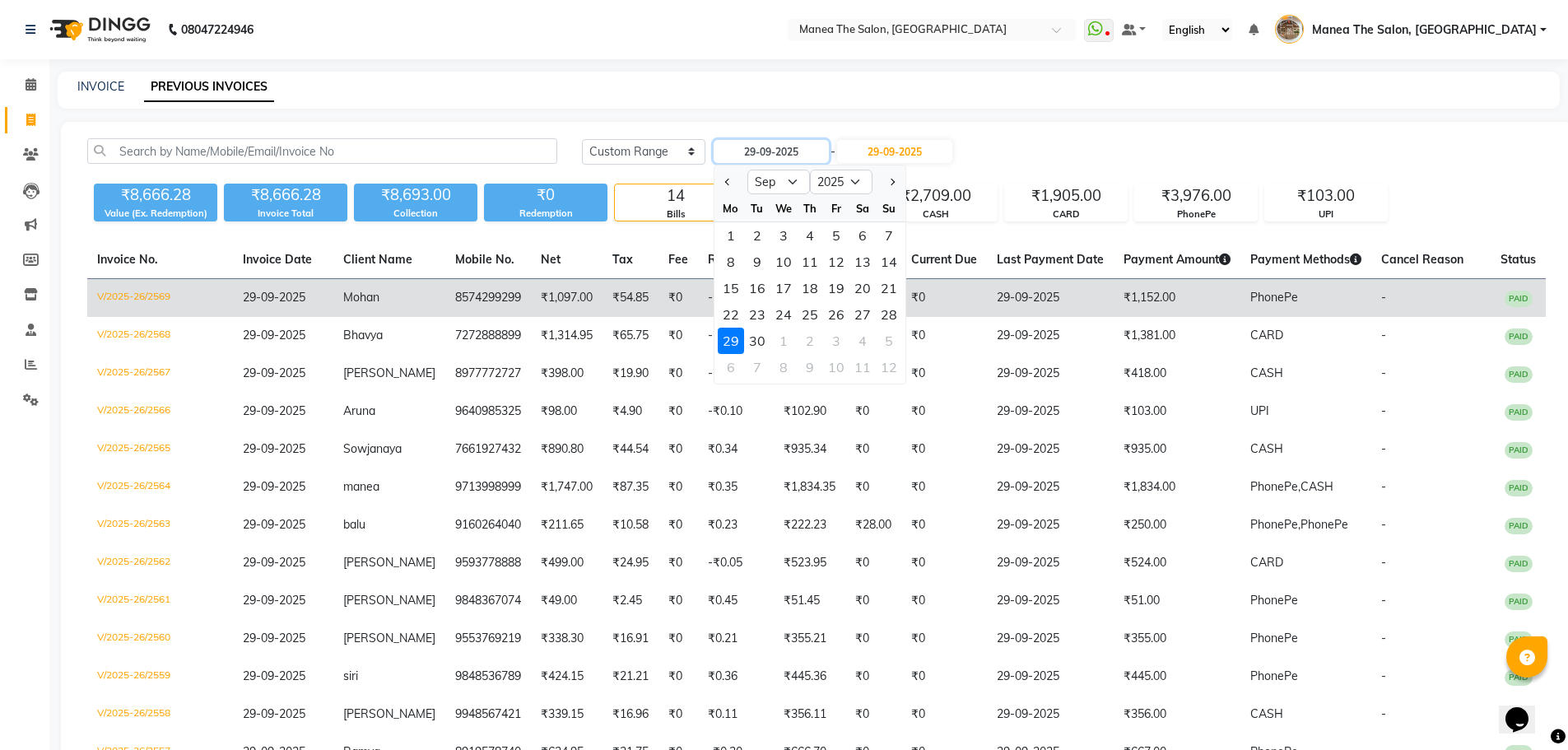
type input "28-09-2025"
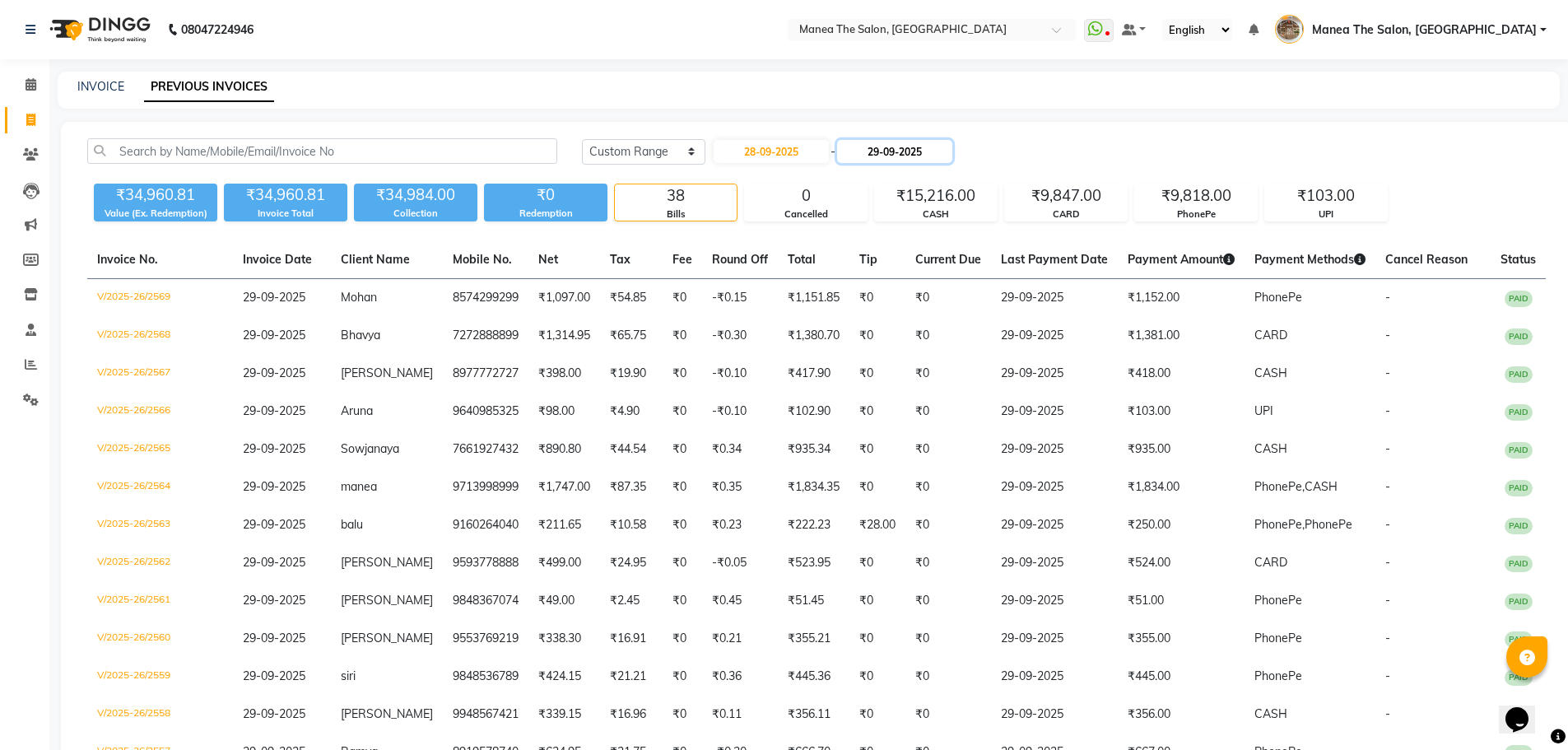
drag, startPoint x: 907, startPoint y: 144, endPoint x: 931, endPoint y: 162, distance: 30.0
click at [910, 149] on input "29-09-2025" at bounding box center [895, 152] width 116 height 23
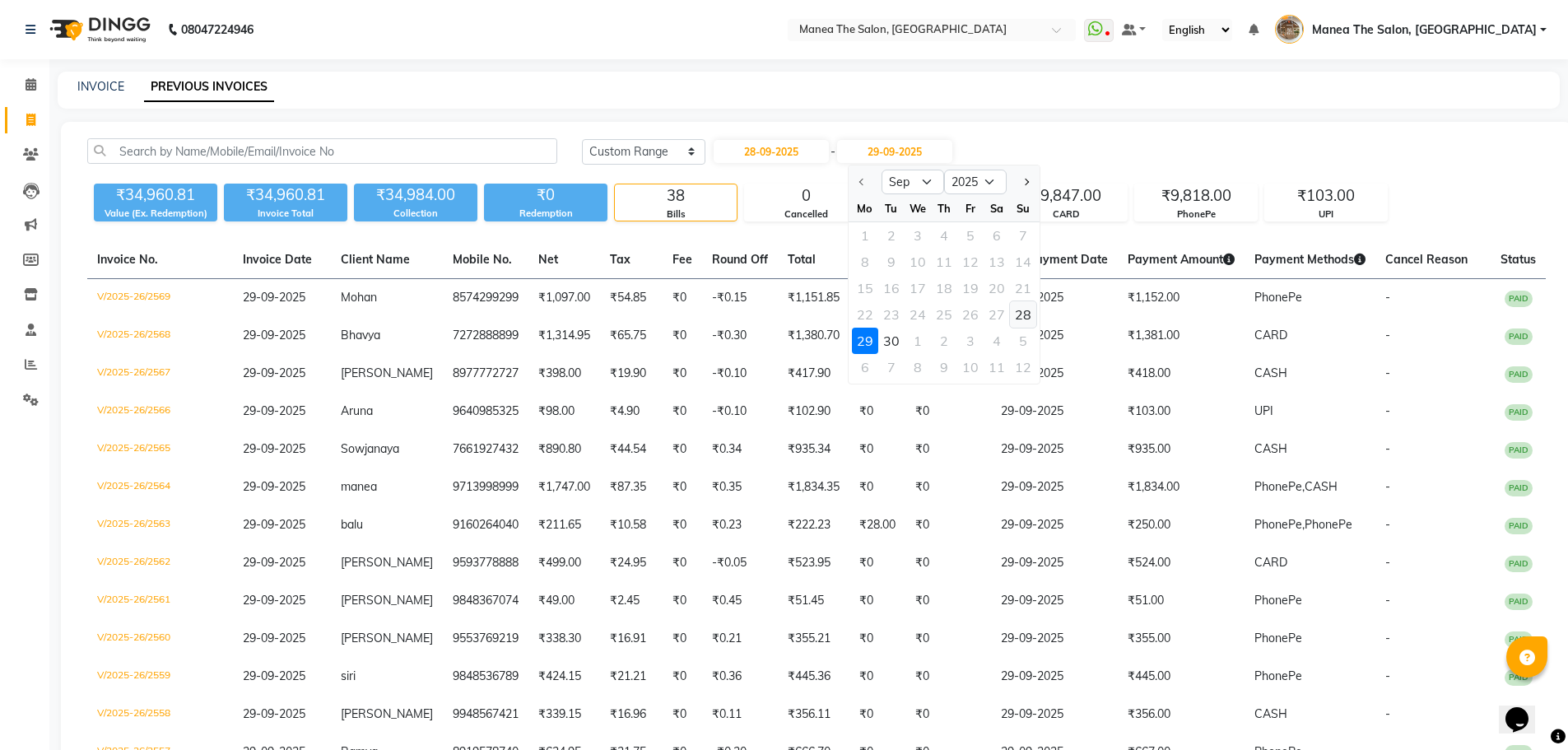
click at [1020, 309] on div "28" at bounding box center [1022, 314] width 26 height 26
type input "28-09-2025"
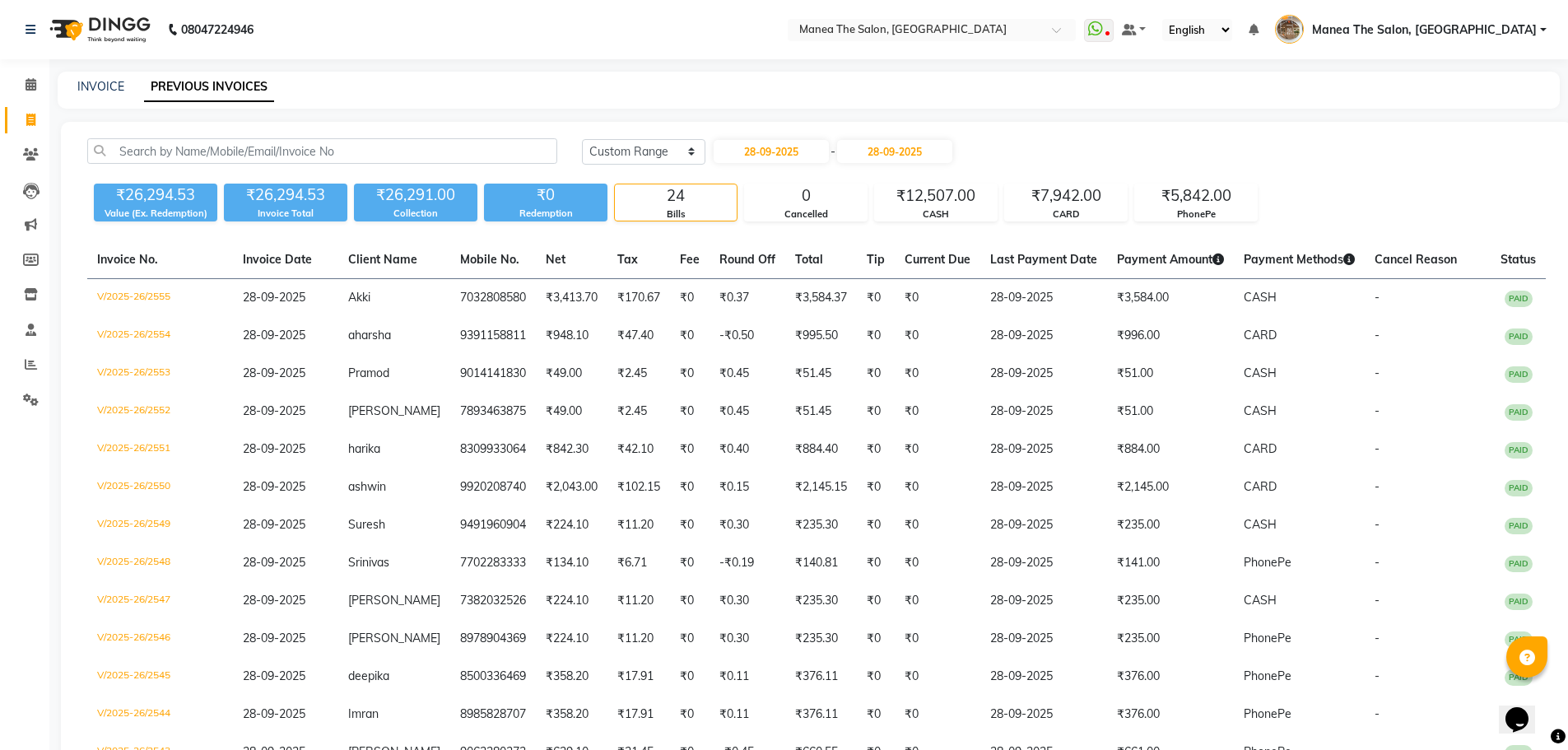
click at [778, 163] on div "28-09-2025 - 28-09-2025" at bounding box center [832, 151] width 242 height 26
drag, startPoint x: 844, startPoint y: 145, endPoint x: 831, endPoint y: 155, distance: 16.4
click at [835, 147] on span "-" at bounding box center [832, 152] width 5 height 18
click at [823, 158] on input "28-09-2025" at bounding box center [772, 152] width 116 height 23
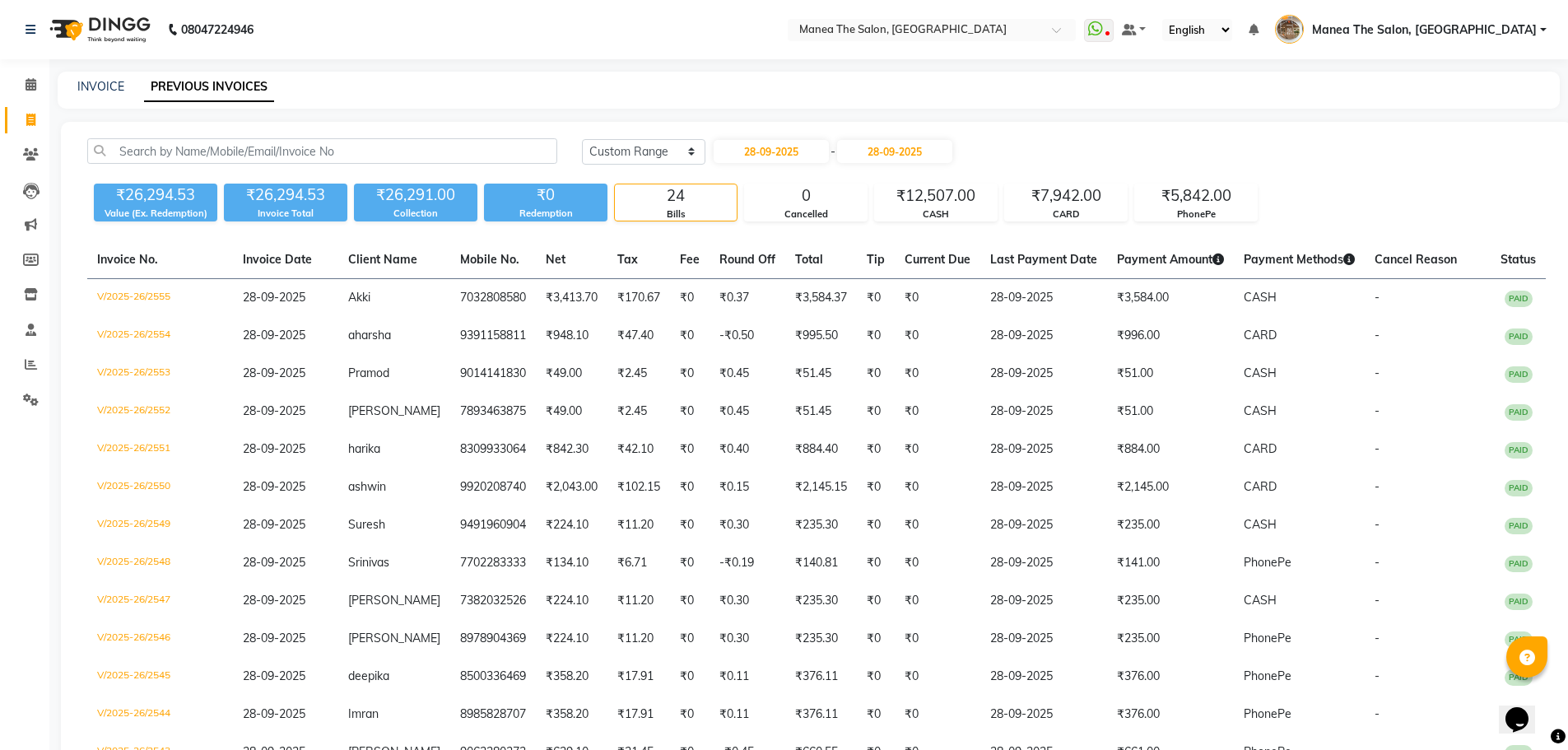
select select "9"
select select "2025"
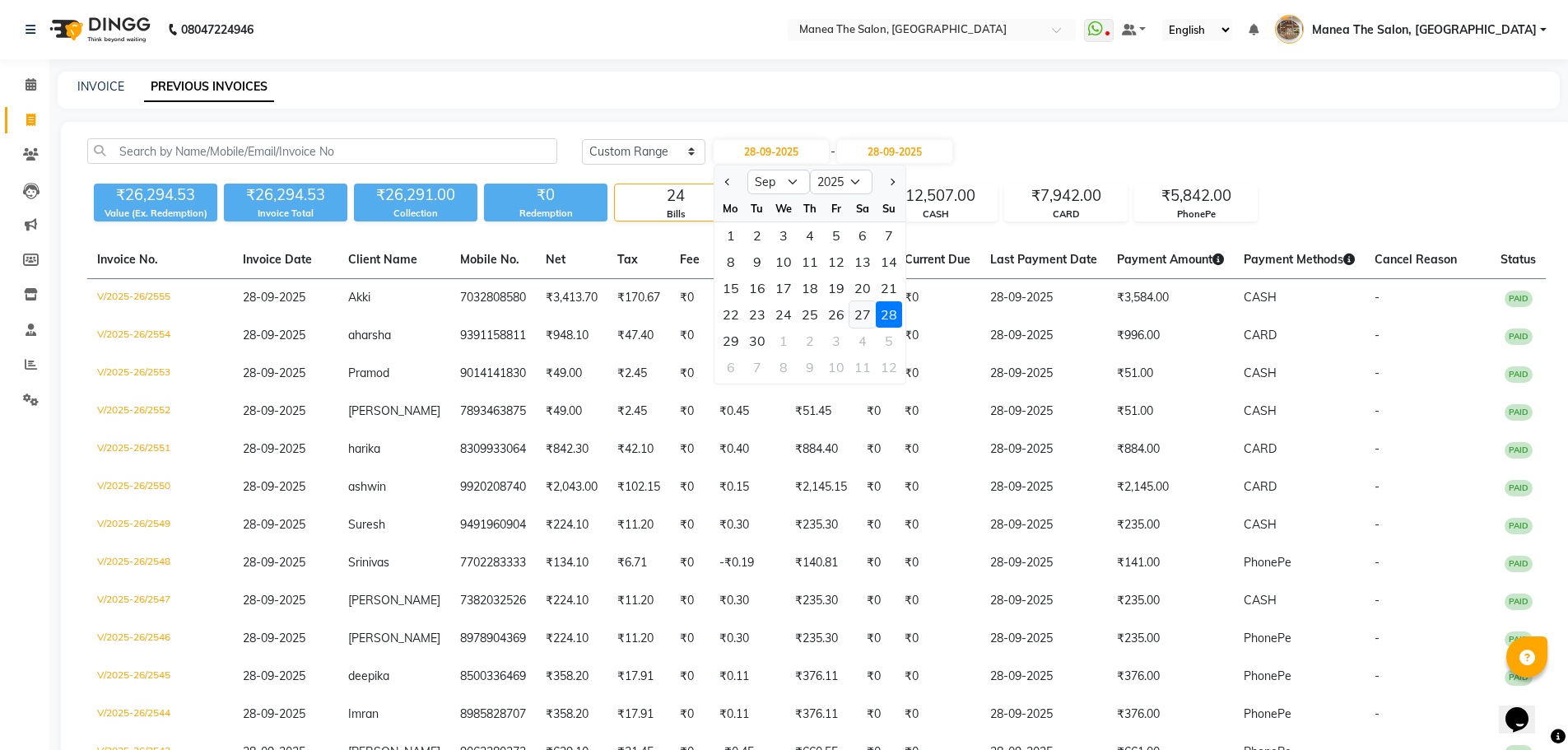
click at [854, 311] on div "27" at bounding box center [862, 314] width 26 height 26
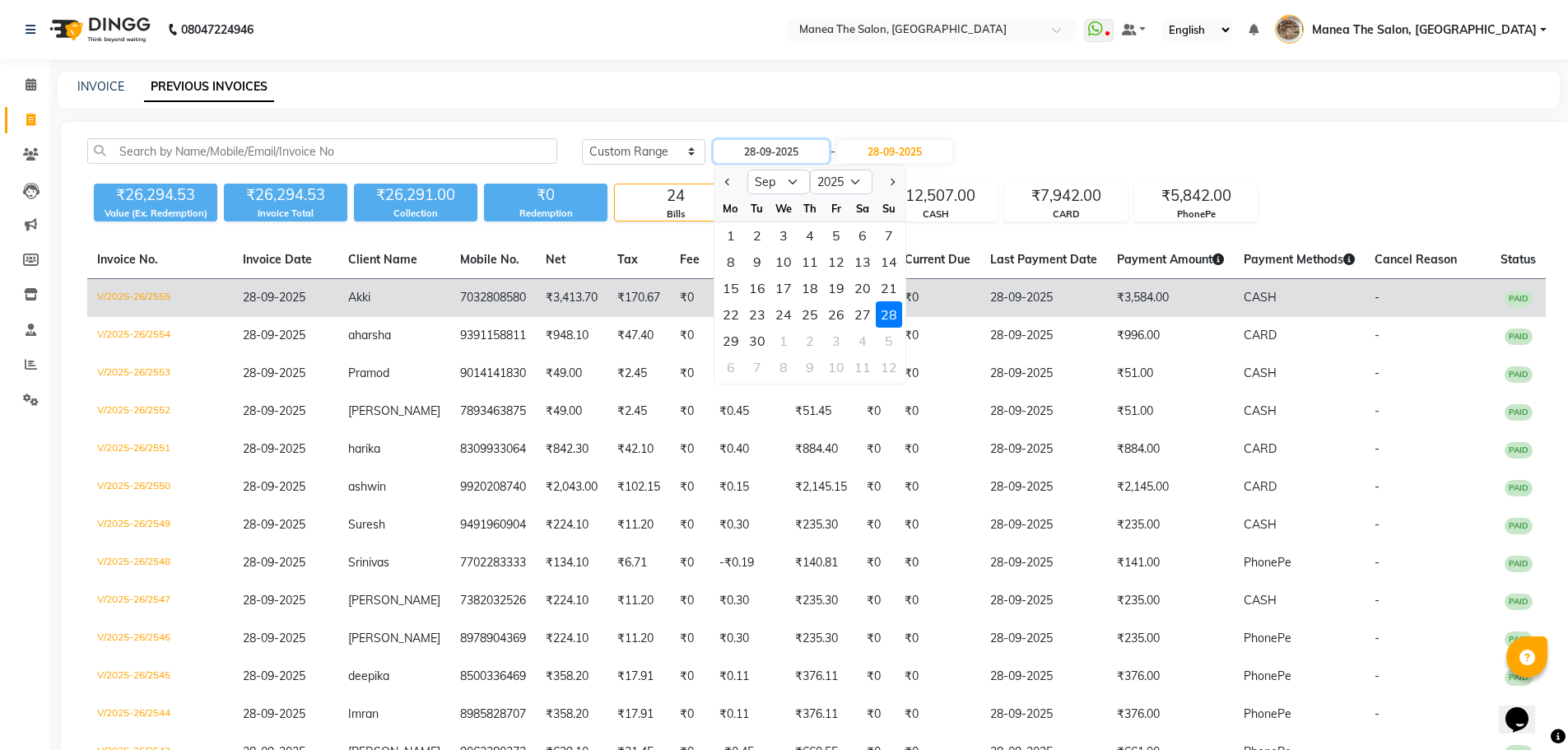
type input "27-09-2025"
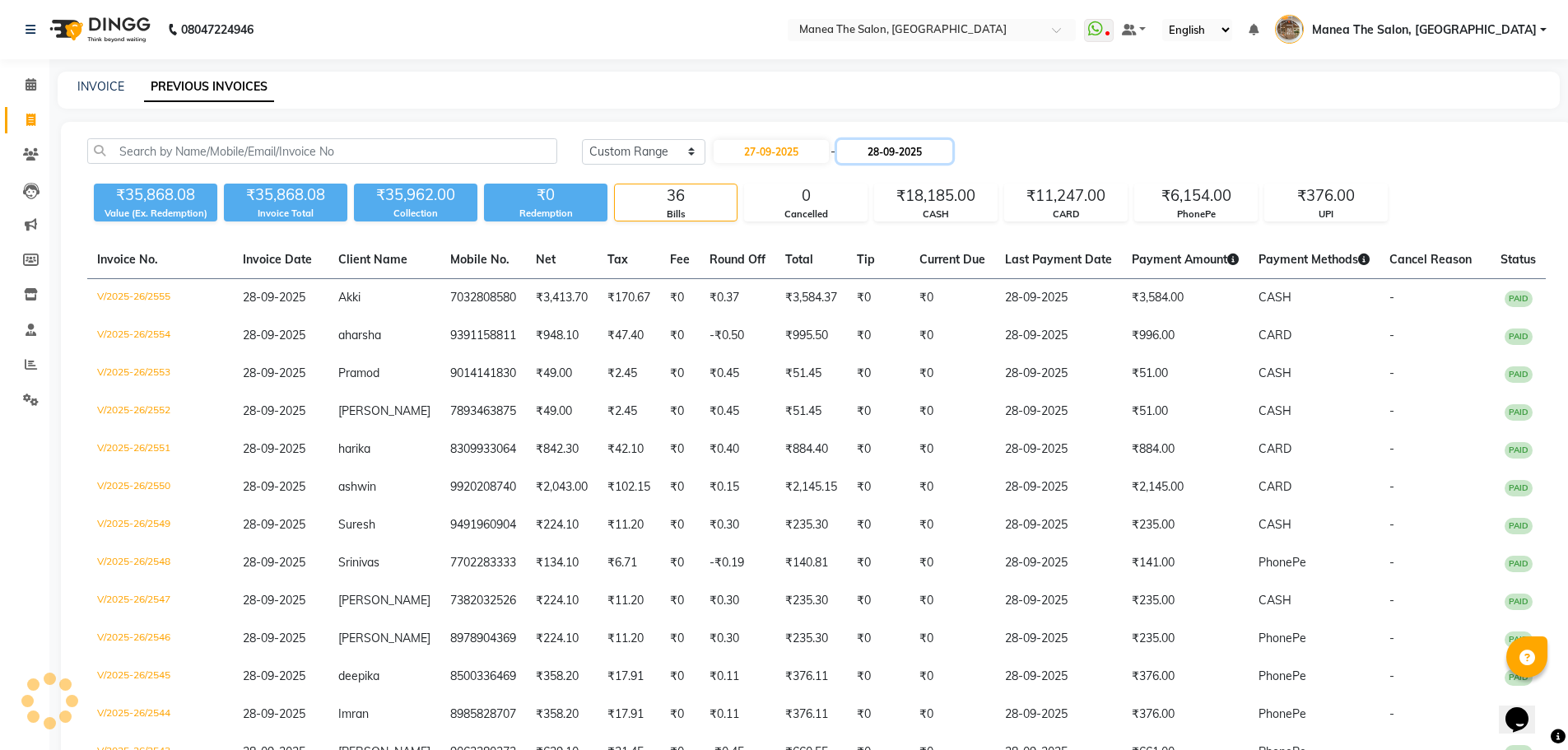
drag, startPoint x: 890, startPoint y: 143, endPoint x: 895, endPoint y: 159, distance: 16.8
click at [890, 151] on input "28-09-2025" at bounding box center [895, 152] width 116 height 23
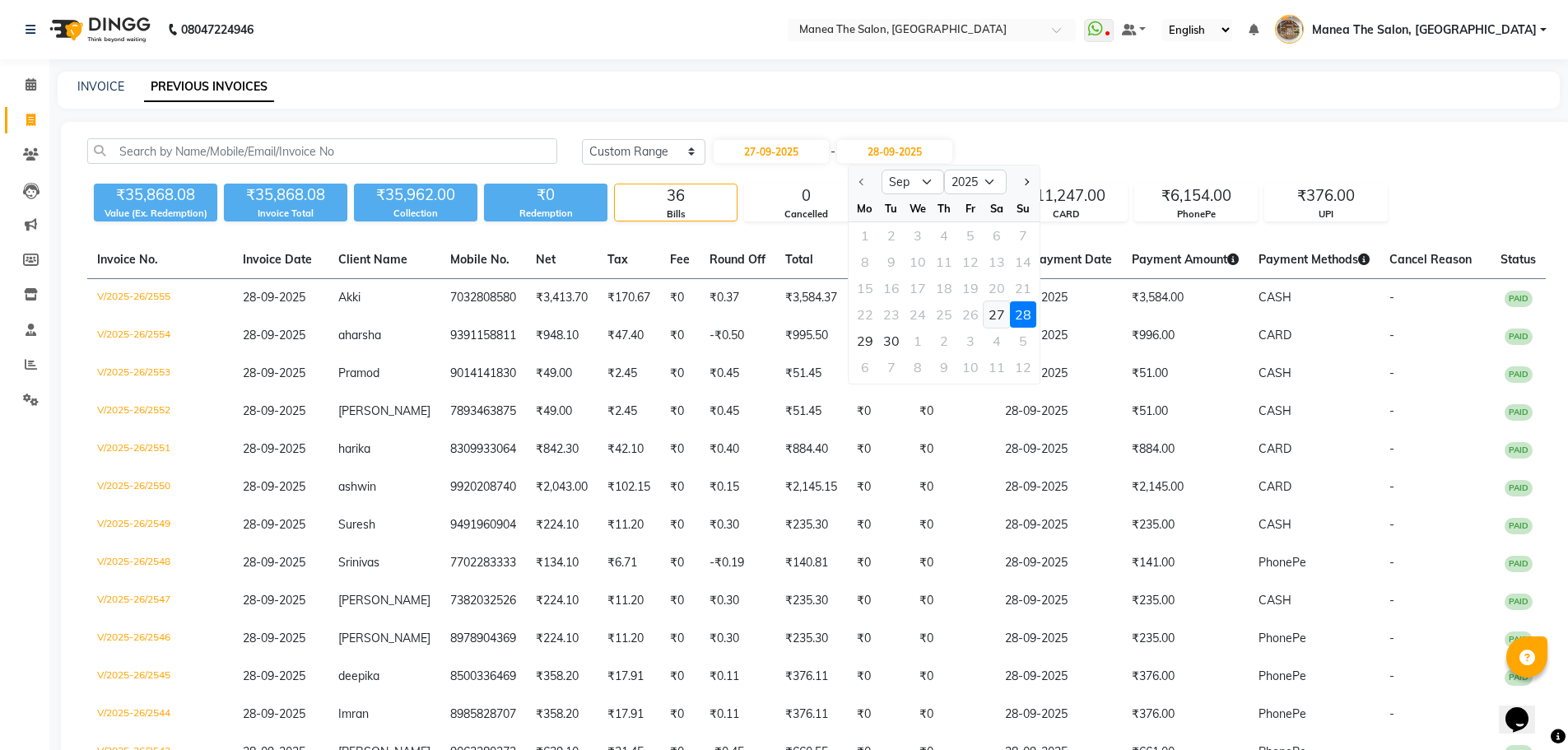
click at [999, 317] on div "27" at bounding box center [996, 314] width 26 height 26
type input "27-09-2025"
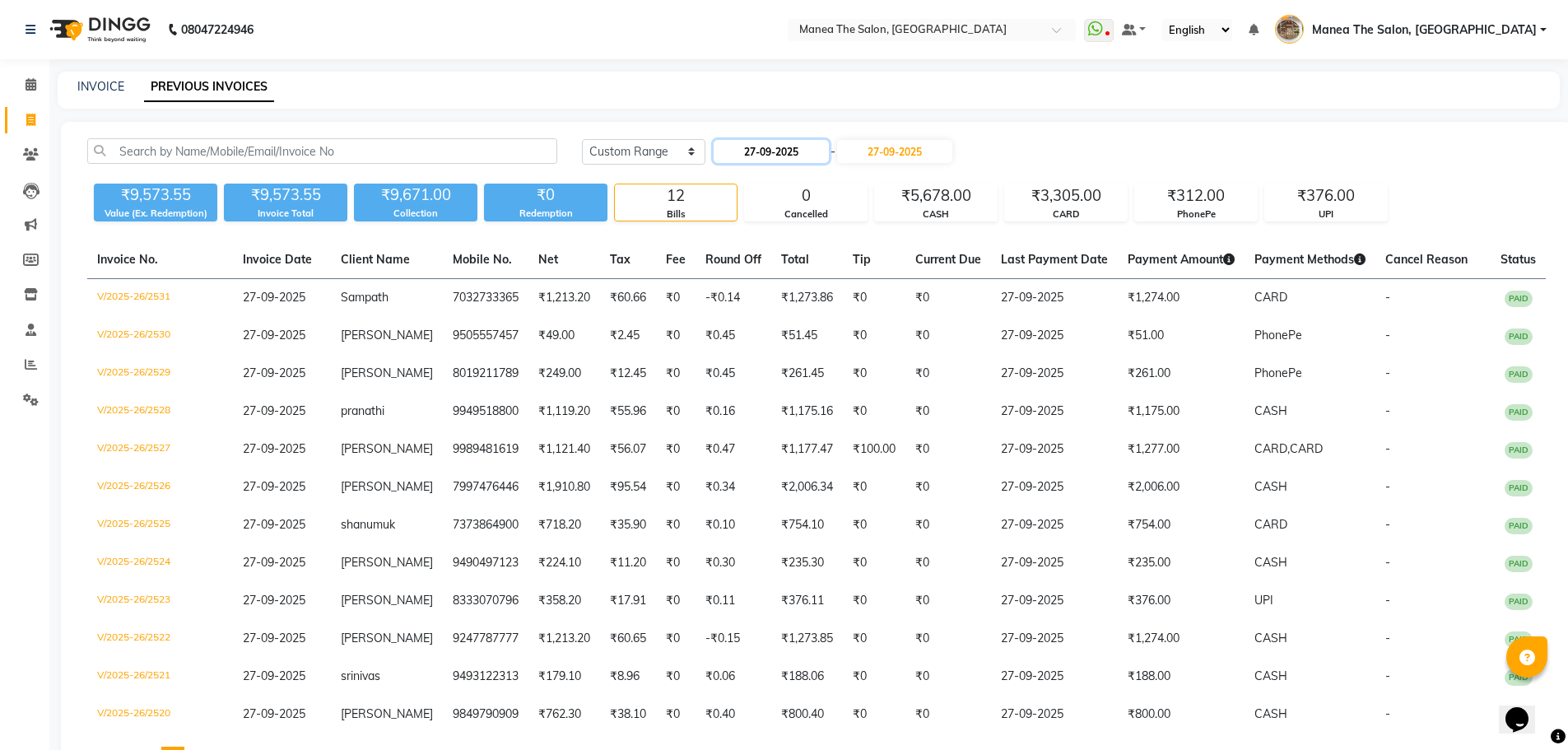
click at [767, 155] on input "27-09-2025" at bounding box center [772, 152] width 116 height 23
select select "9"
select select "2025"
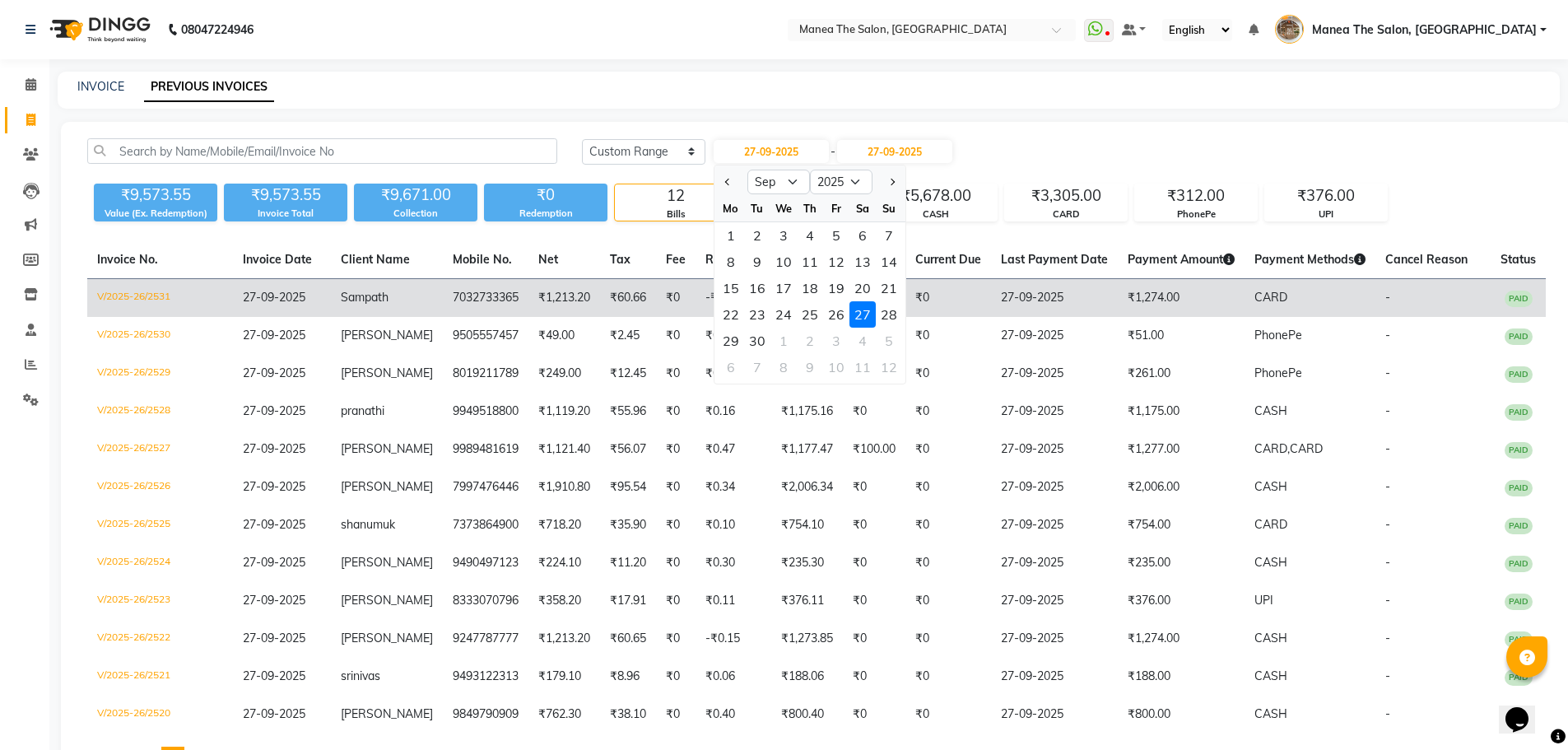
drag, startPoint x: 829, startPoint y: 311, endPoint x: 867, endPoint y: 314, distance: 38.1
click at [832, 311] on div "26" at bounding box center [835, 314] width 26 height 26
type input "26-09-2025"
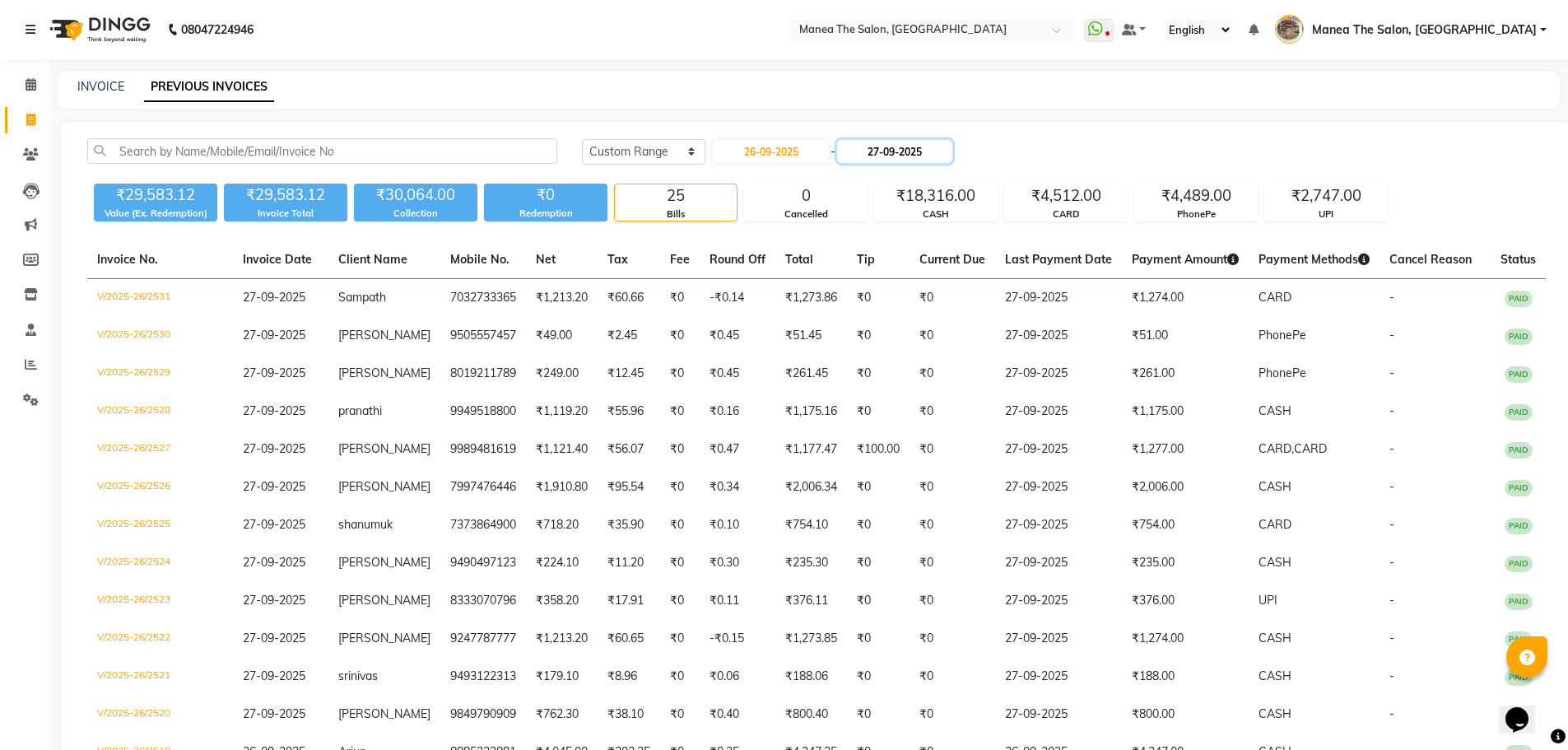
click at [908, 163] on input "27-09-2025" at bounding box center [895, 152] width 116 height 23
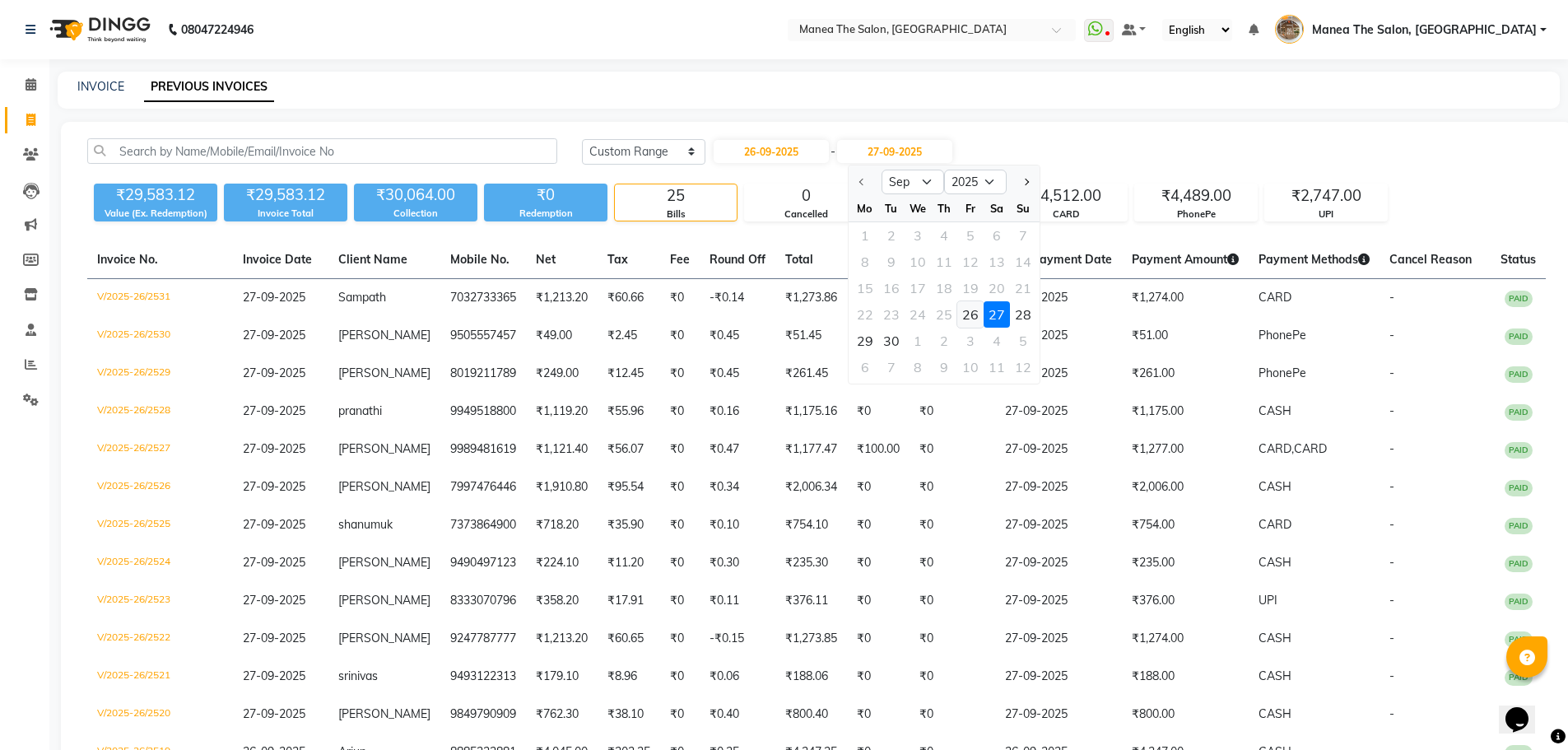
click at [969, 308] on div "26" at bounding box center [970, 314] width 26 height 26
type input "26-09-2025"
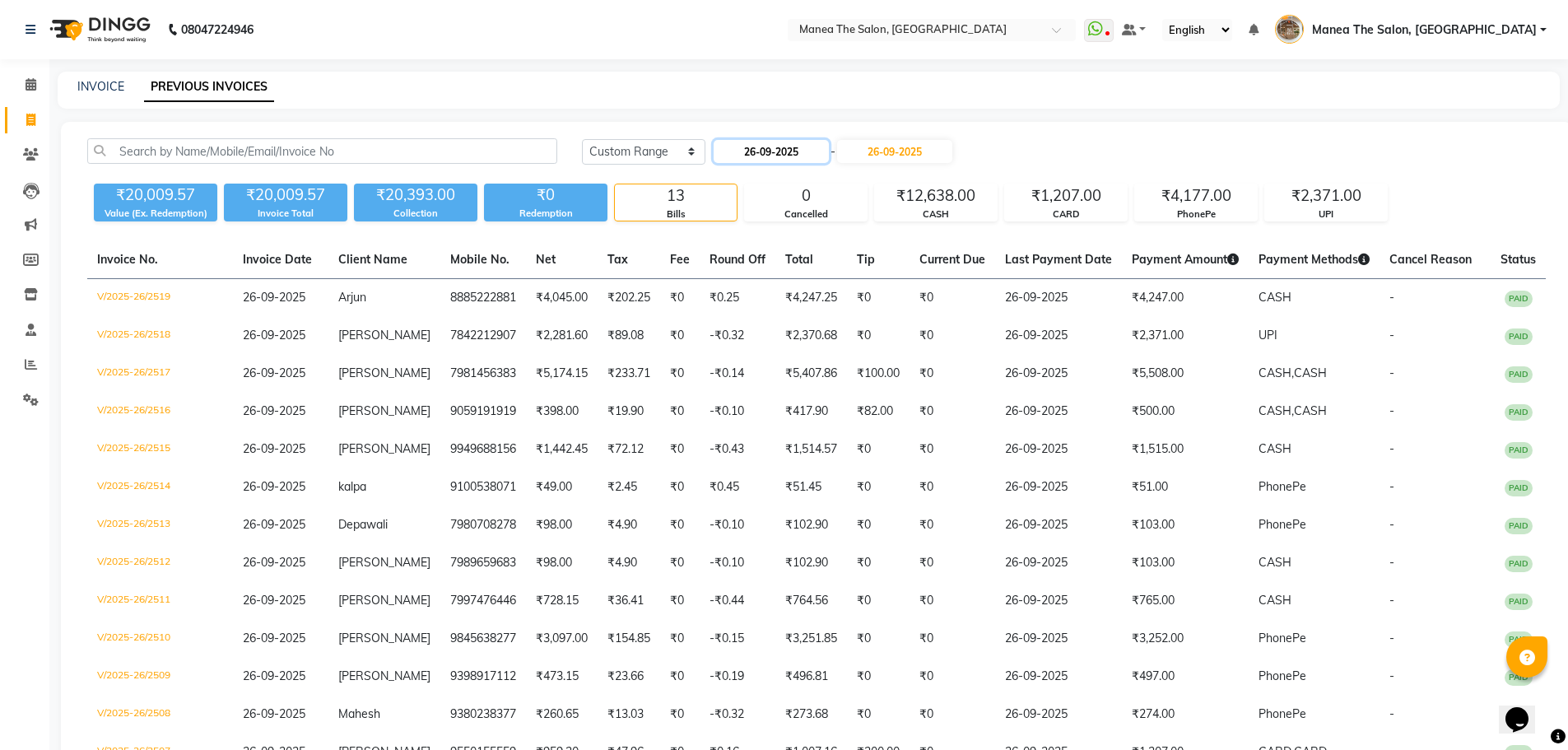
drag, startPoint x: 782, startPoint y: 142, endPoint x: 787, endPoint y: 155, distance: 13.9
click at [782, 143] on input "26-09-2025" at bounding box center [772, 152] width 116 height 23
select select "9"
select select "2025"
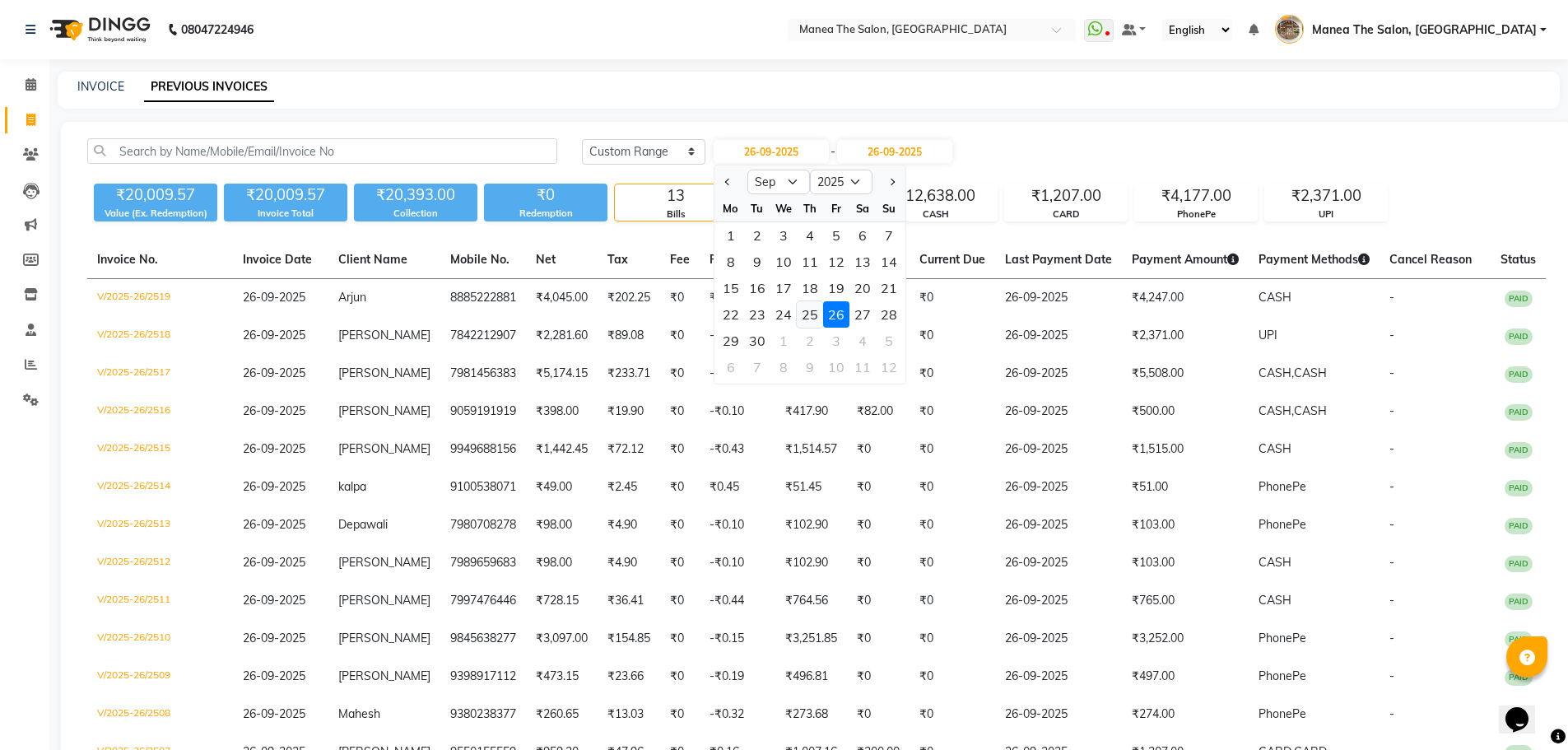
click at [800, 317] on div "25" at bounding box center [810, 314] width 26 height 26
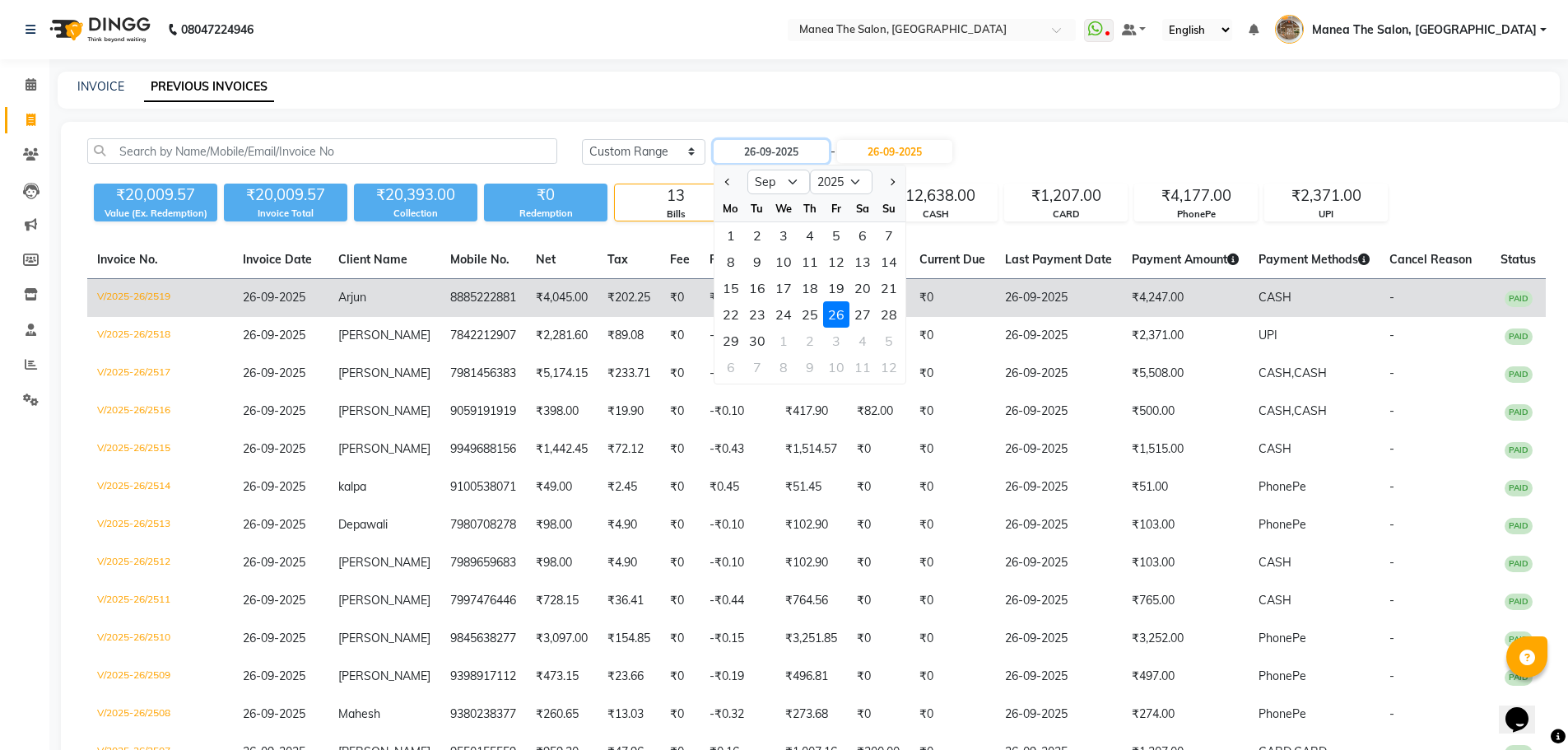
type input "25-09-2025"
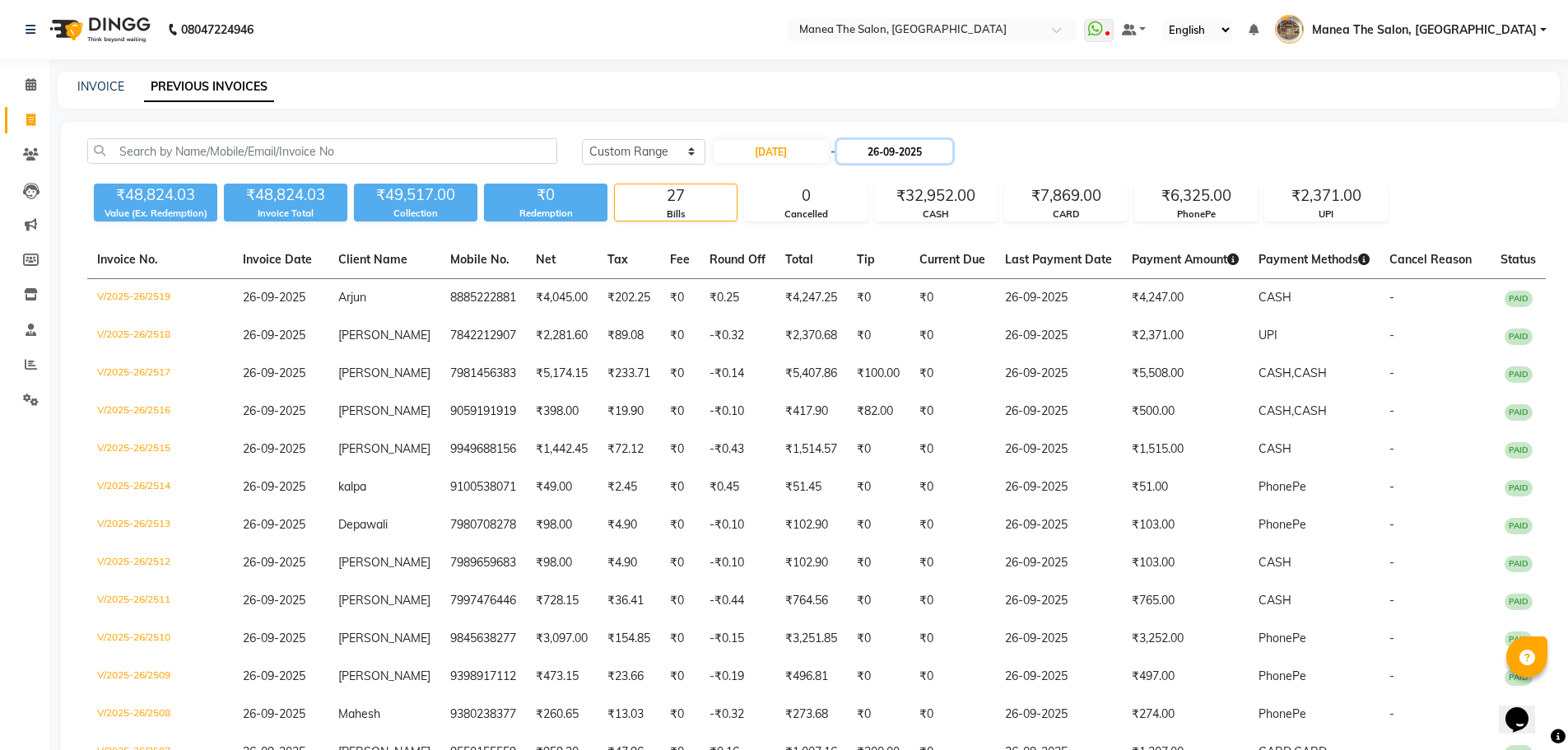
click at [940, 157] on input "26-09-2025" at bounding box center [895, 152] width 116 height 23
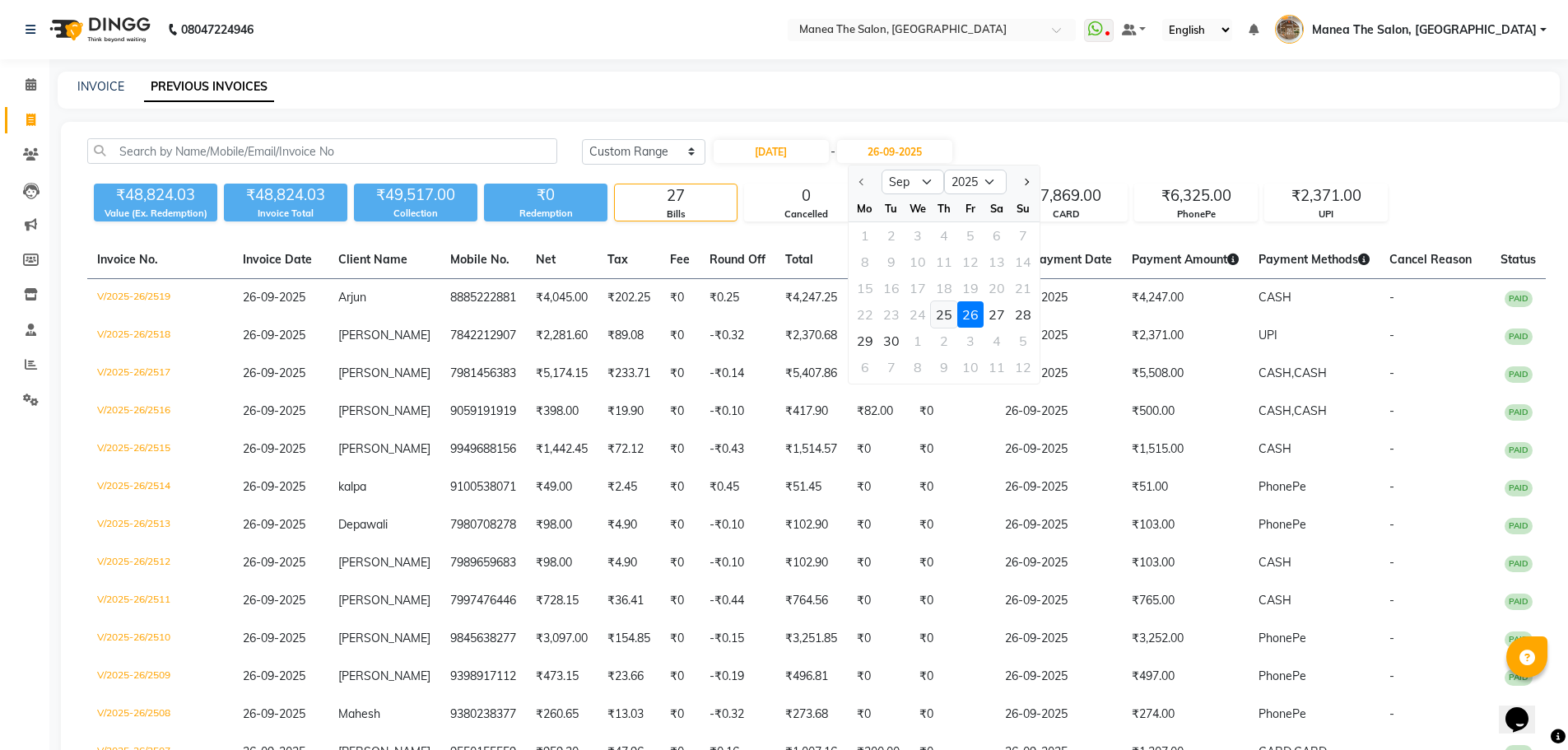
click at [944, 309] on div "25" at bounding box center [944, 314] width 26 height 26
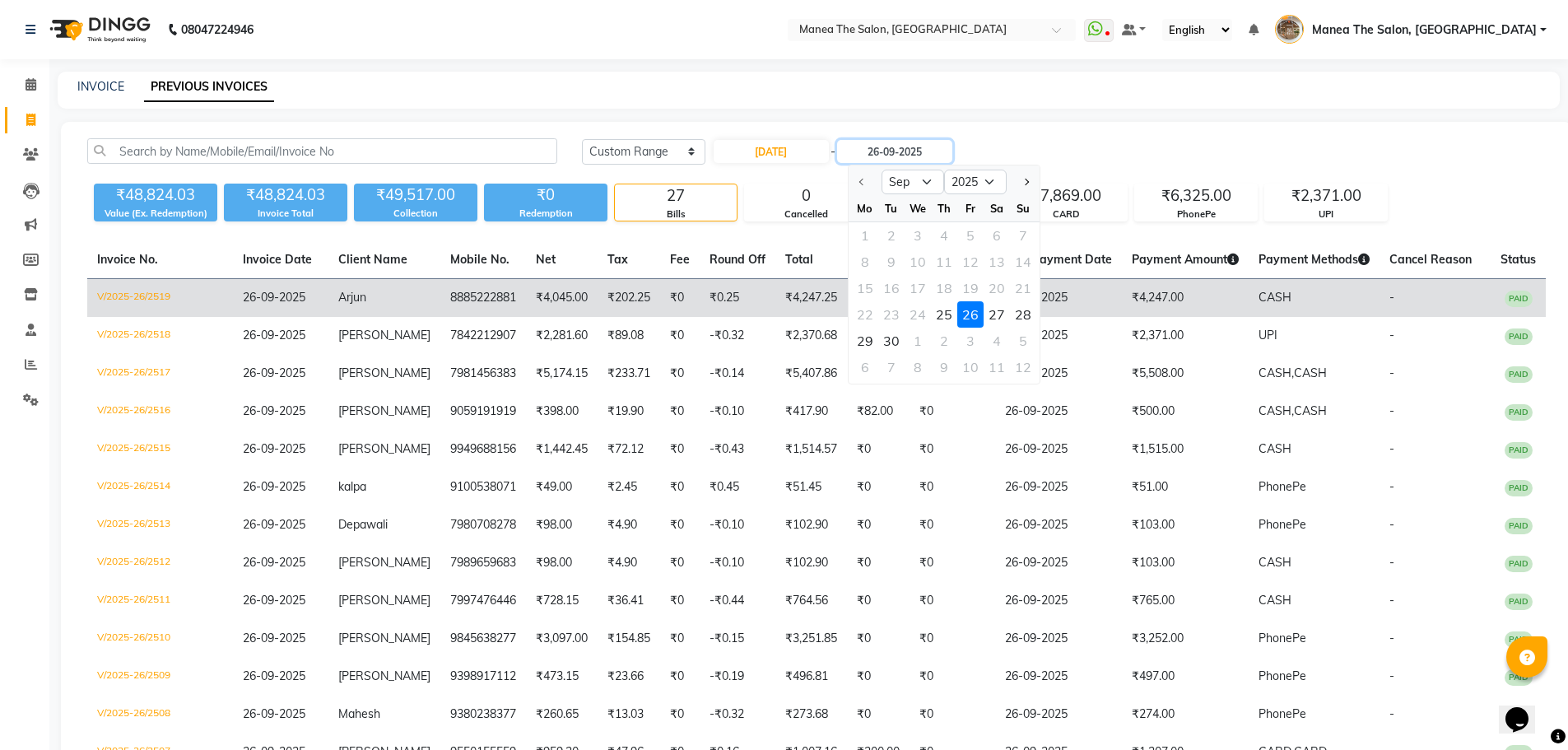
type input "25-09-2025"
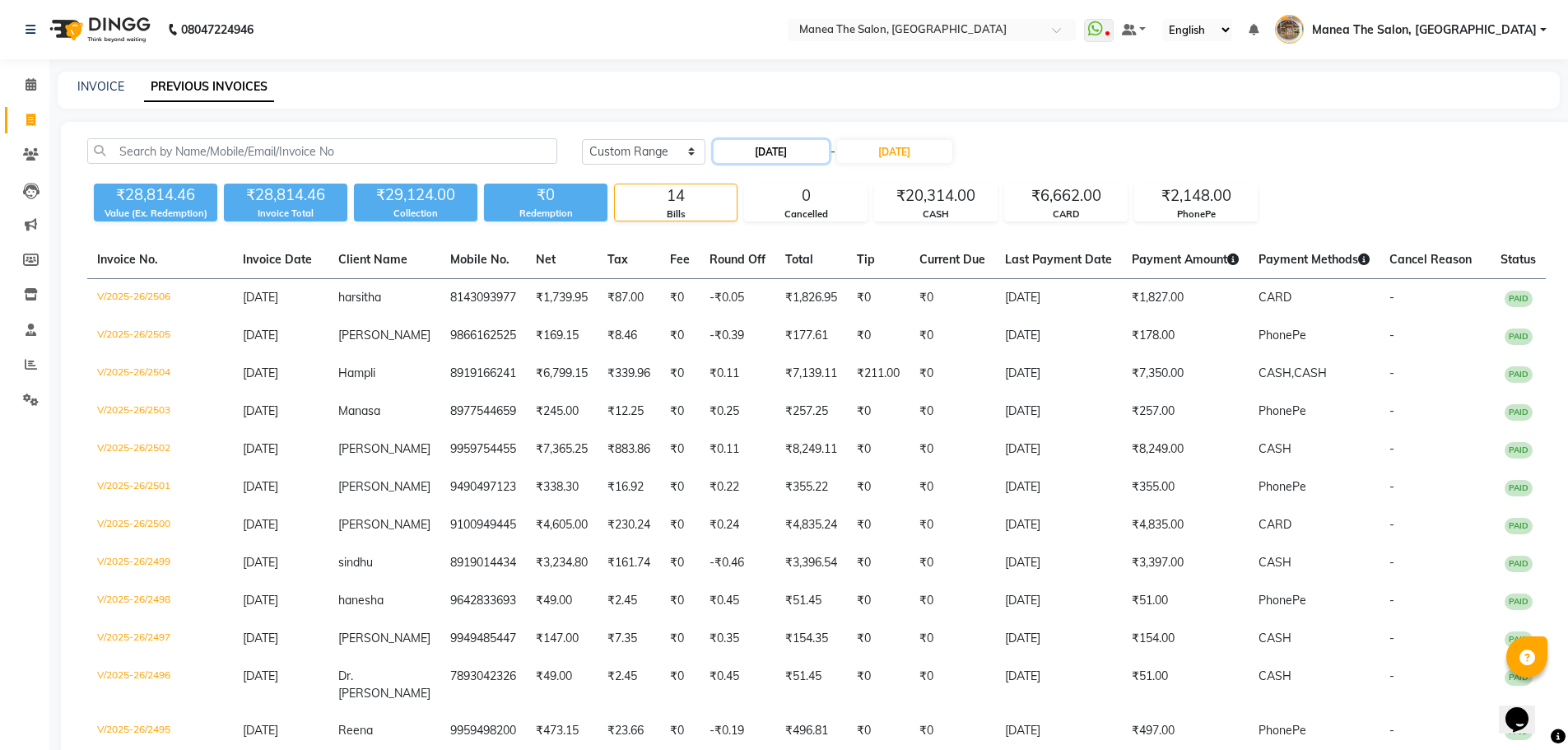
click at [785, 160] on input "25-09-2025" at bounding box center [772, 152] width 116 height 23
select select "9"
select select "2025"
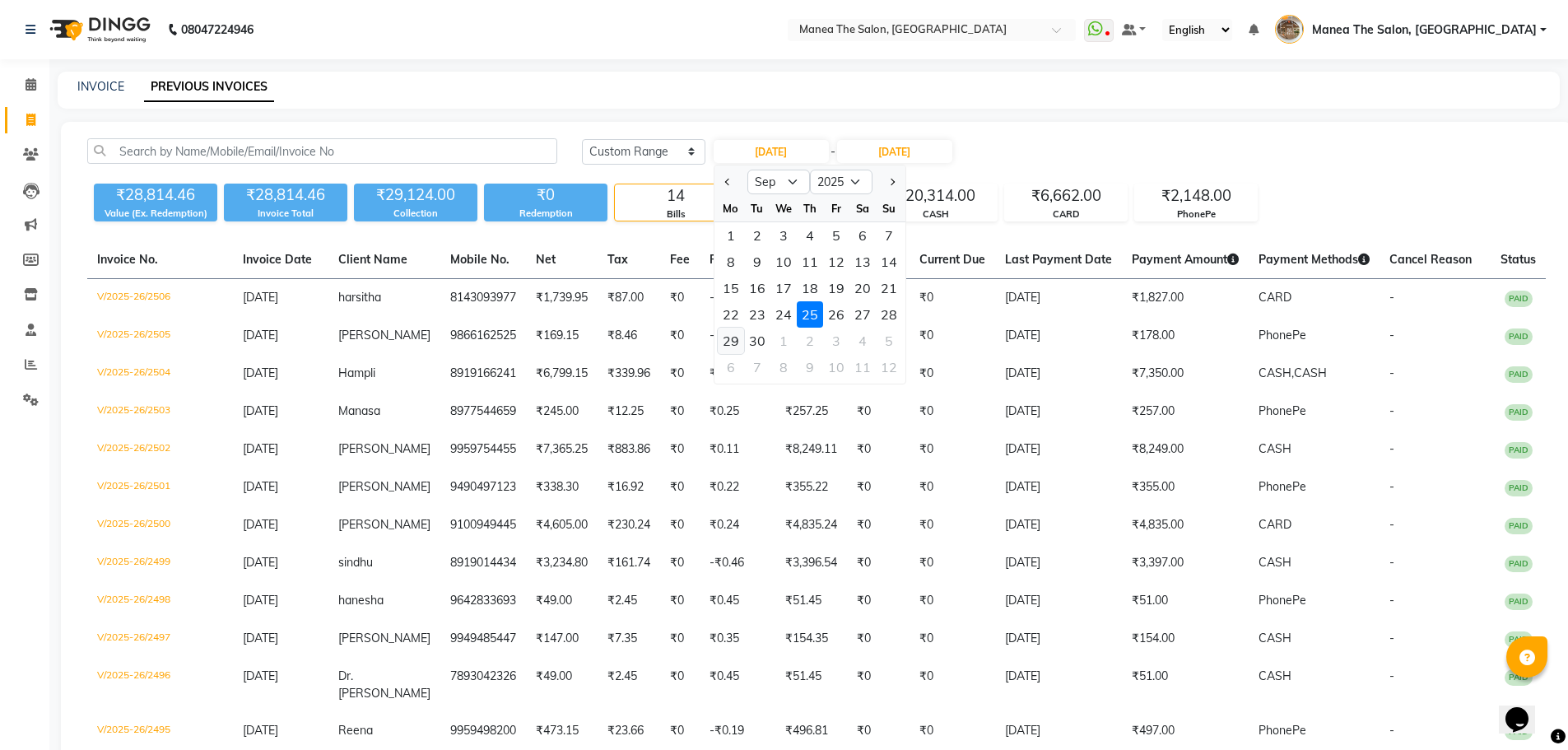
click at [742, 343] on div "29" at bounding box center [731, 341] width 26 height 26
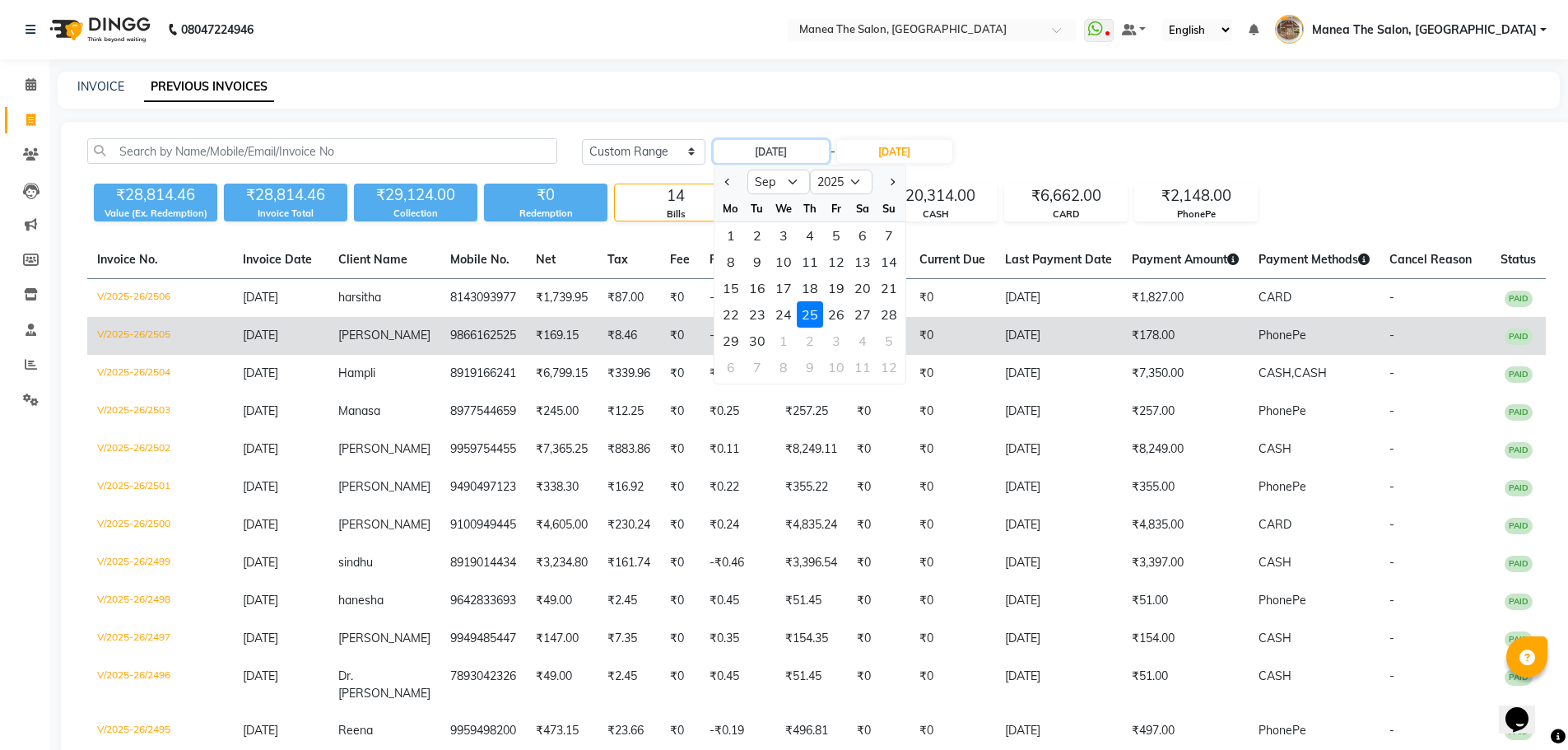
type input "29-09-2025"
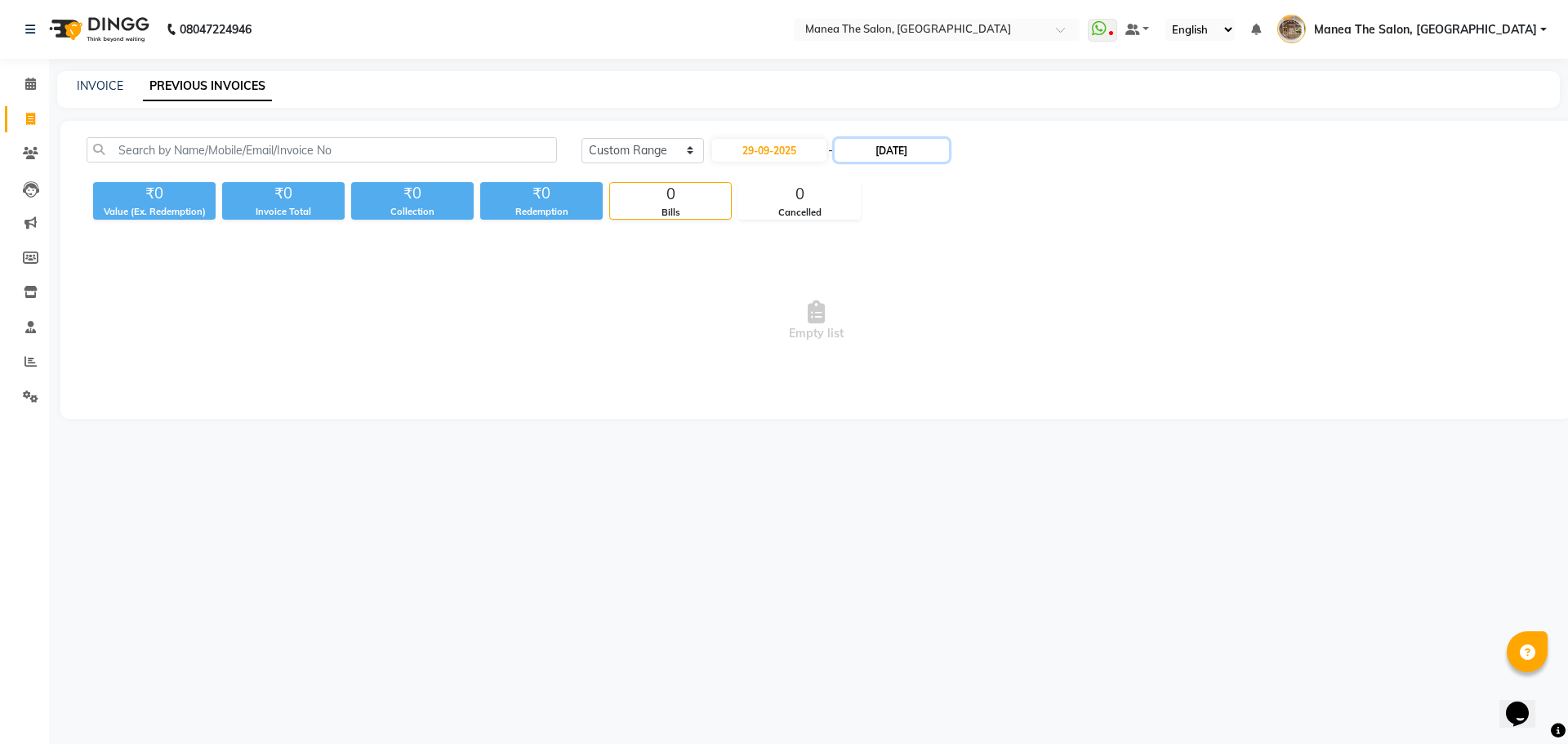
click at [888, 151] on input "25-09-2025" at bounding box center [892, 151] width 115 height 23
click at [865, 344] on div "29" at bounding box center [862, 338] width 26 height 26
type input "29-09-2025"
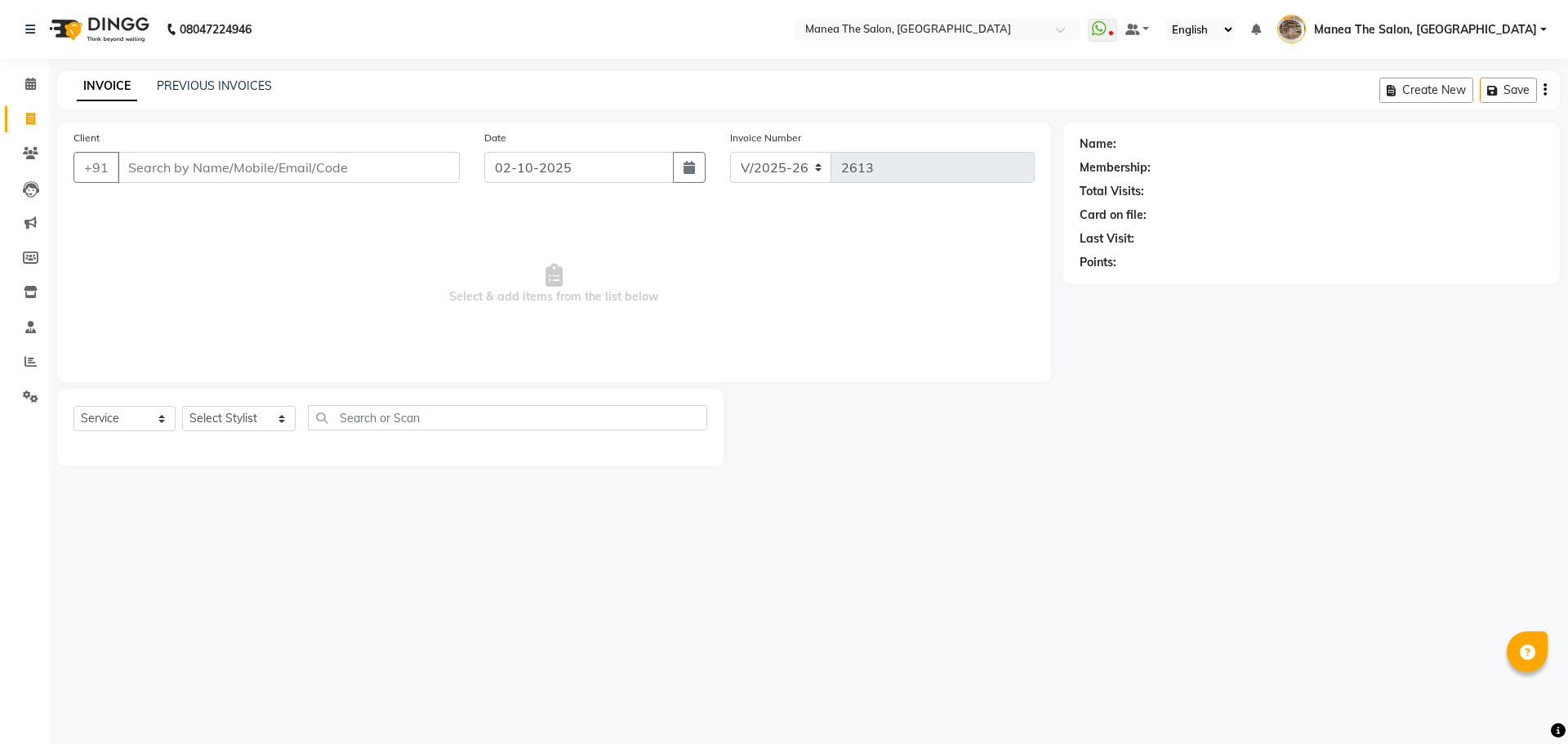
select select "7287"
select select "service"
click at [208, 83] on link "PREVIOUS INVOICES" at bounding box center [214, 85] width 116 height 15
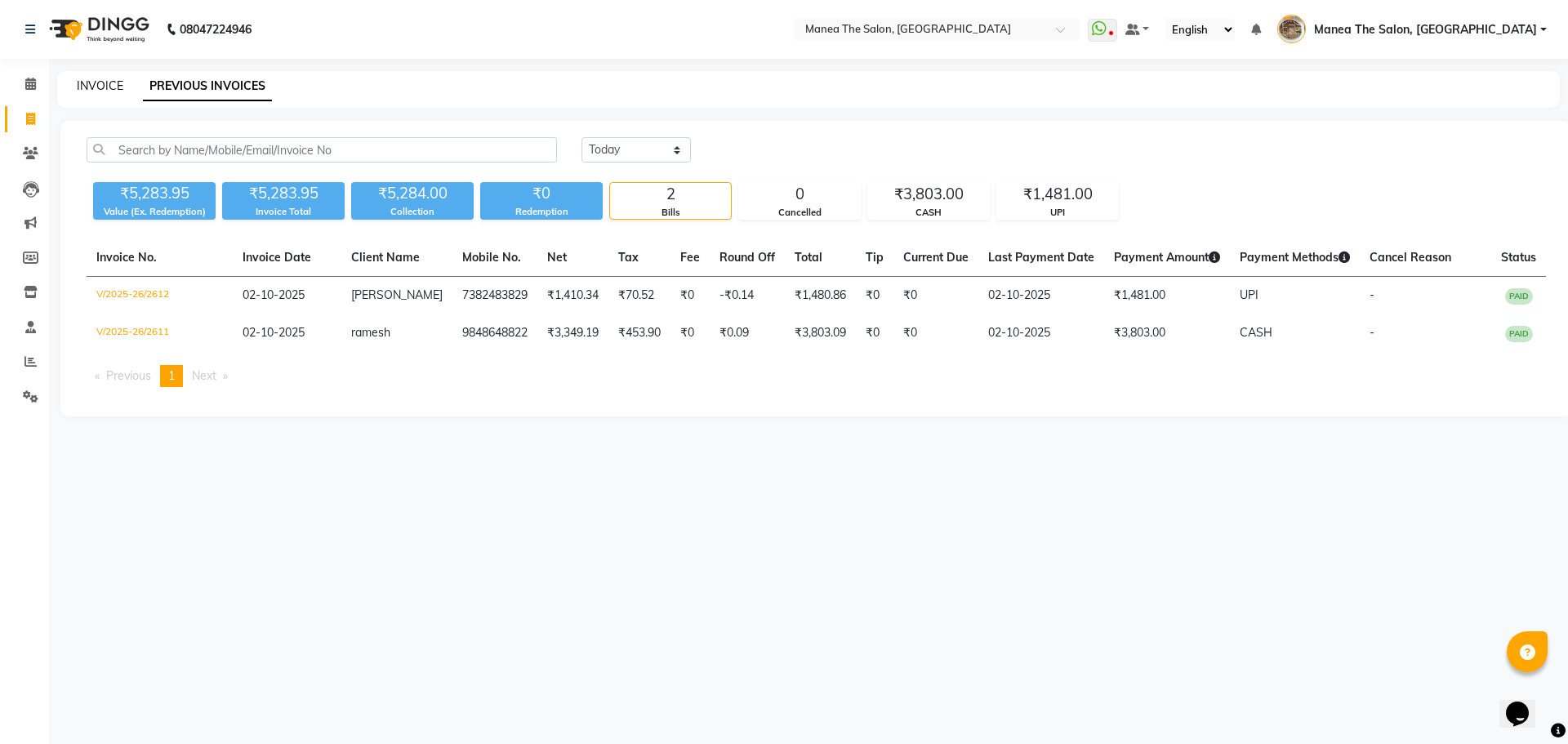
click at [100, 80] on link "INVOICE" at bounding box center [100, 85] width 47 height 15
select select "service"
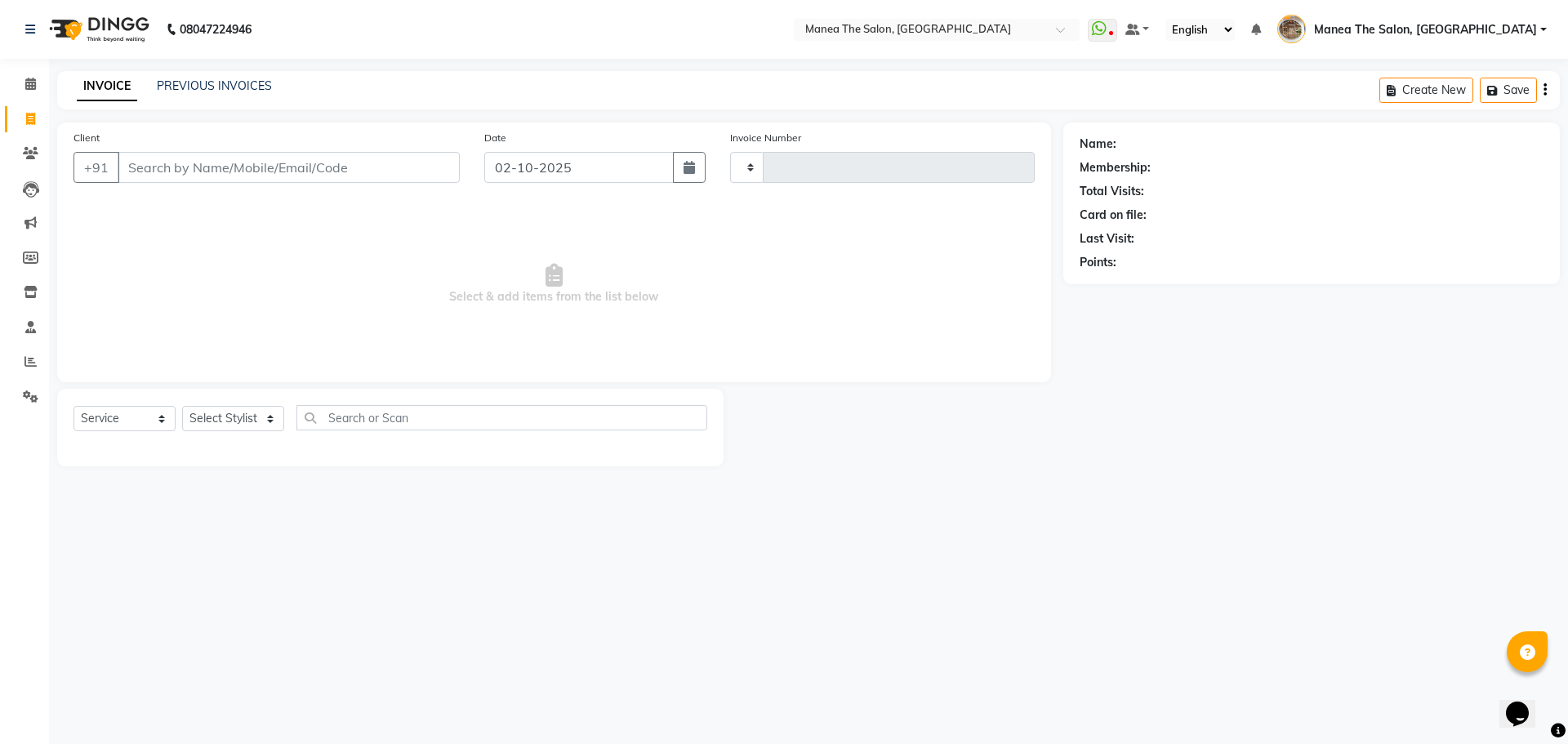
type input "2613"
select select "7287"
click at [244, 423] on select "Select Stylist" at bounding box center [232, 419] width 102 height 25
click at [241, 423] on select "Select Stylist [PERSON_NAME] Front Office Kaif [PERSON_NAME] [PERSON_NAME] Pelu…" at bounding box center [238, 419] width 114 height 25
select select "82652"
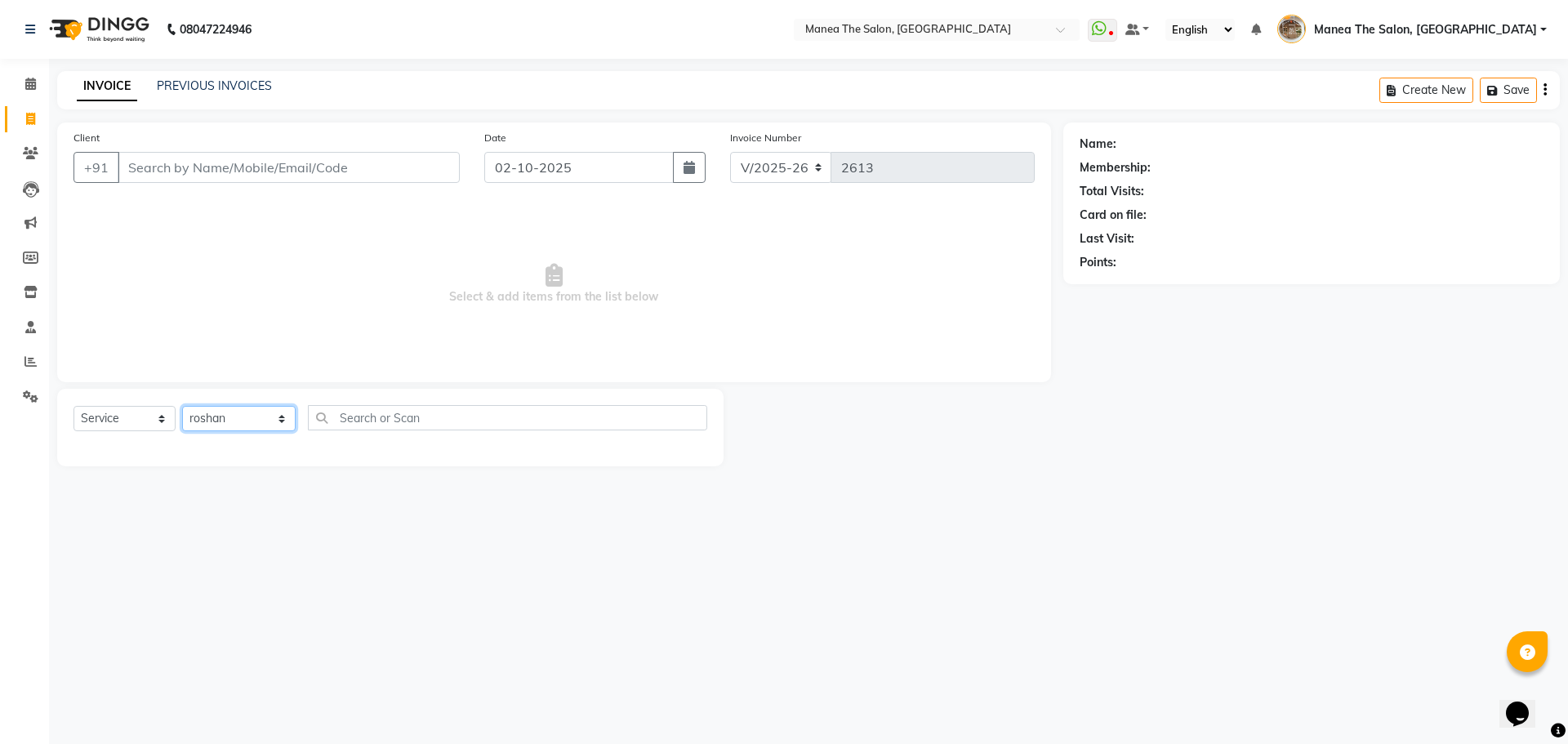
click at [182, 406] on select "Select Stylist [PERSON_NAME] Front Office Kaif [PERSON_NAME] [PERSON_NAME] Pelu…" at bounding box center [238, 419] width 114 height 25
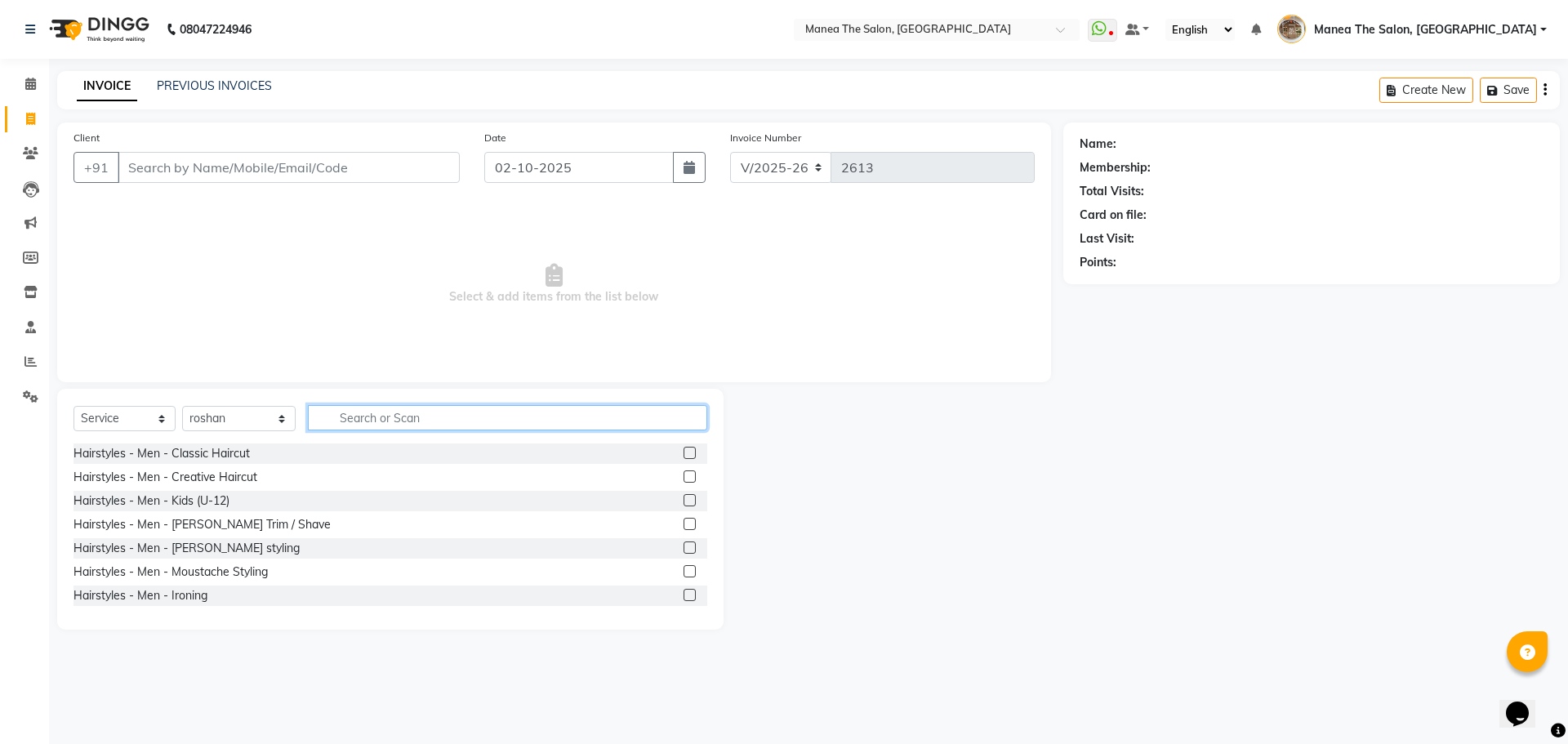
click at [428, 415] on input "text" at bounding box center [507, 418] width 399 height 25
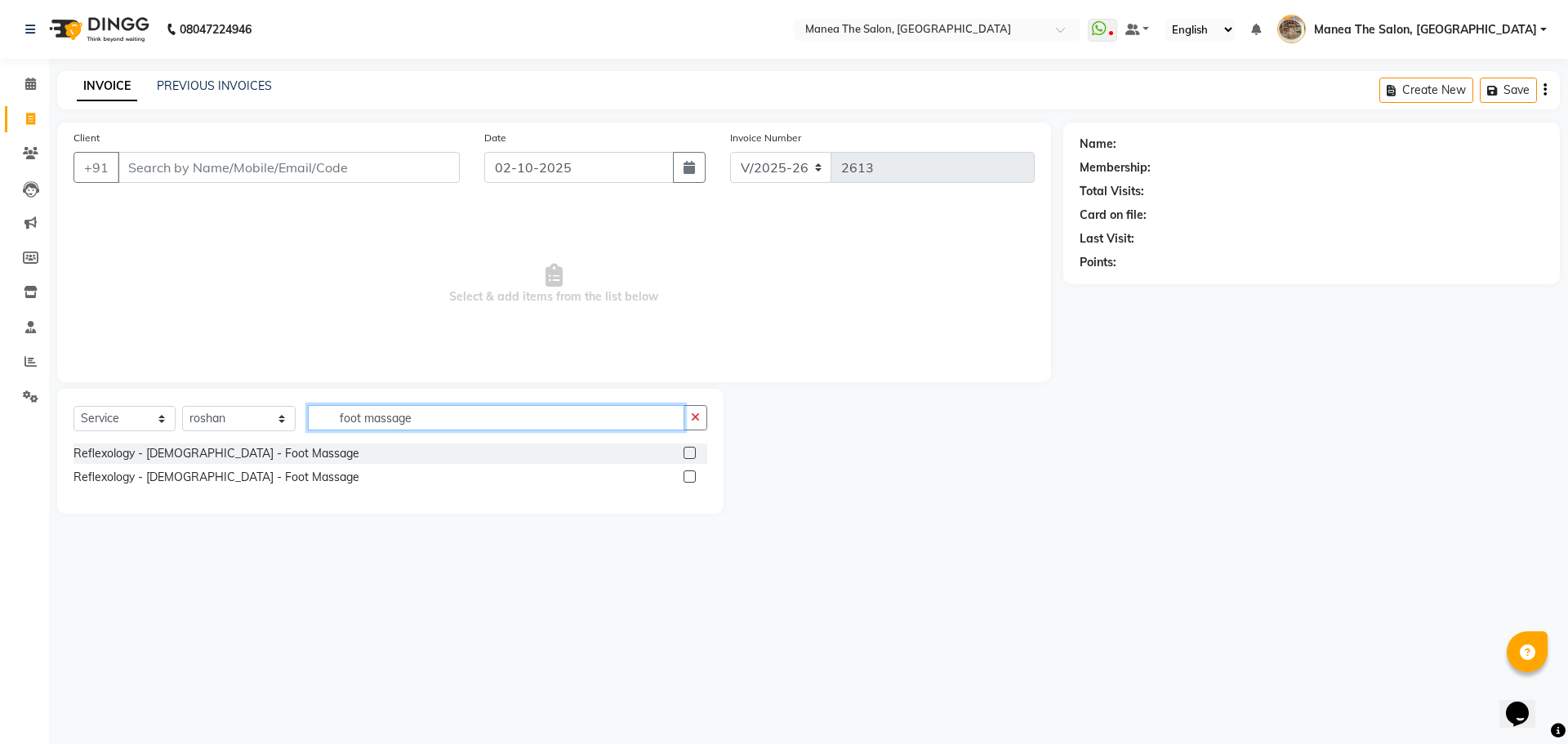
type input "foot massage"
click at [696, 455] on label at bounding box center [689, 453] width 13 height 13
click at [694, 455] on input "checkbox" at bounding box center [688, 453] width 11 height 11
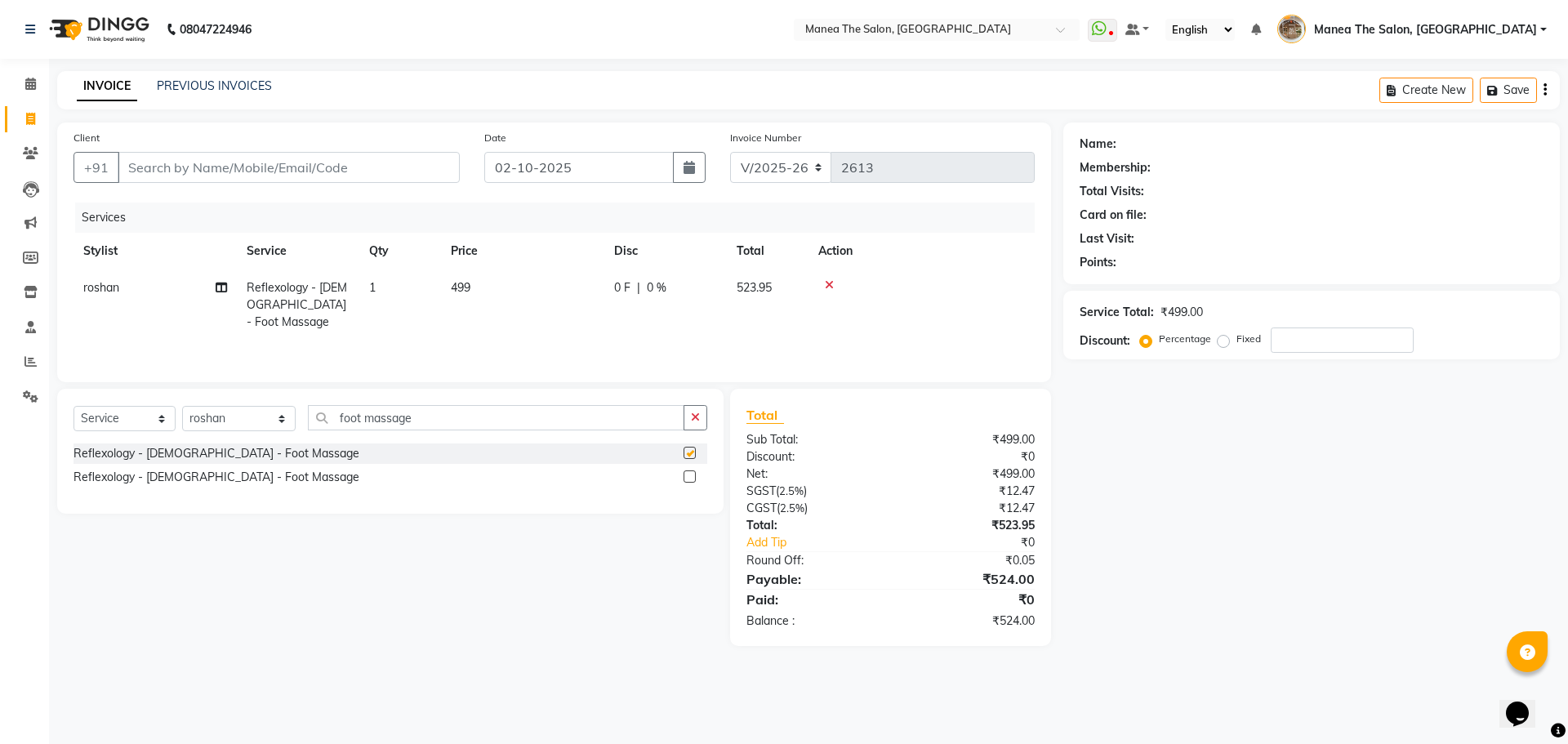
checkbox input "false"
drag, startPoint x: 415, startPoint y: 426, endPoint x: 330, endPoint y: 428, distance: 85.0
click at [330, 428] on input "foot massage" at bounding box center [495, 418] width 376 height 25
type input "f"
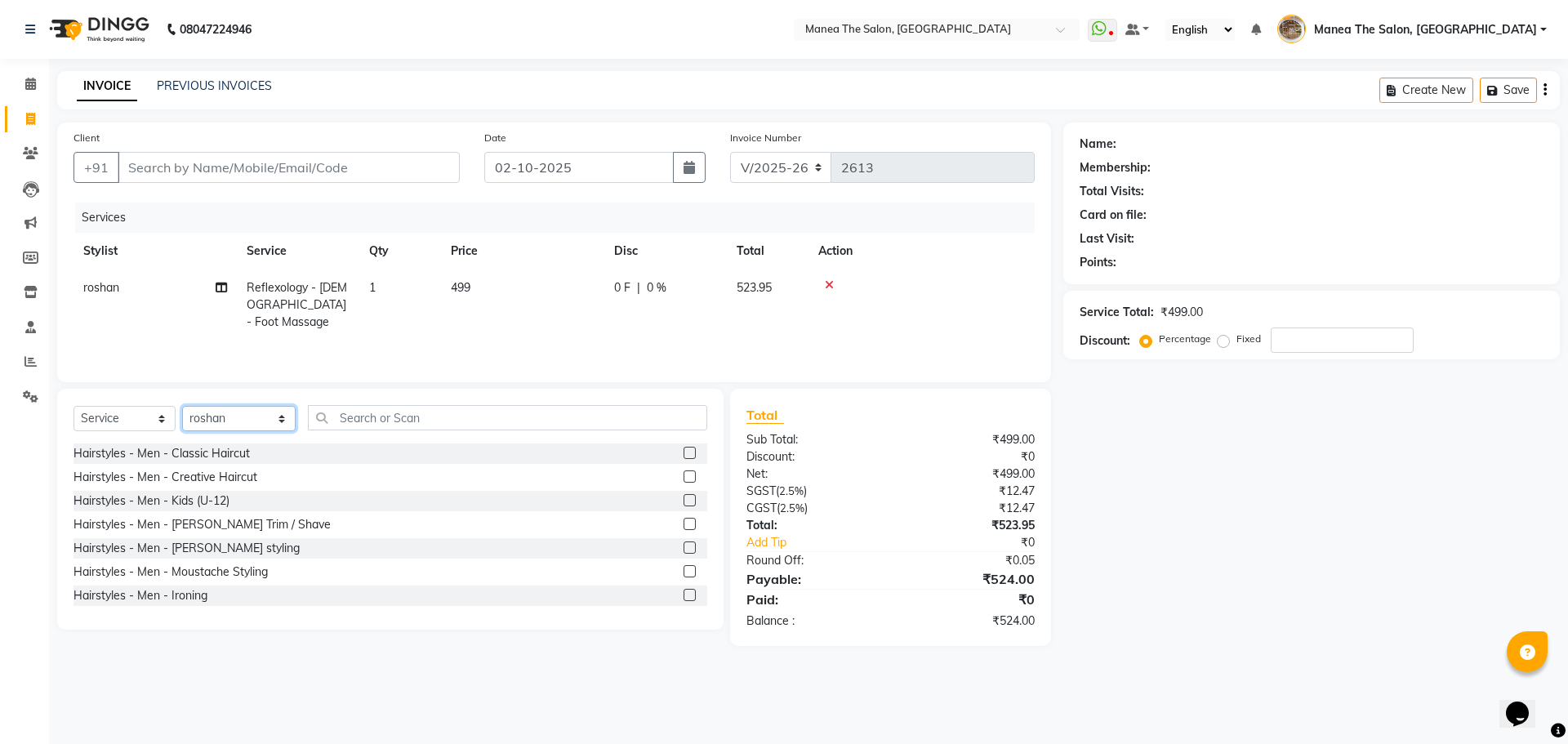
click at [246, 415] on select "Select Stylist [PERSON_NAME] Front Office Kaif [PERSON_NAME] [PERSON_NAME] Pelu…" at bounding box center [238, 419] width 114 height 25
select select "70149"
click at [182, 406] on select "Select Stylist [PERSON_NAME] Front Office Kaif [PERSON_NAME] [PERSON_NAME] Pelu…" at bounding box center [238, 419] width 114 height 25
click at [400, 413] on input "text" at bounding box center [507, 418] width 399 height 25
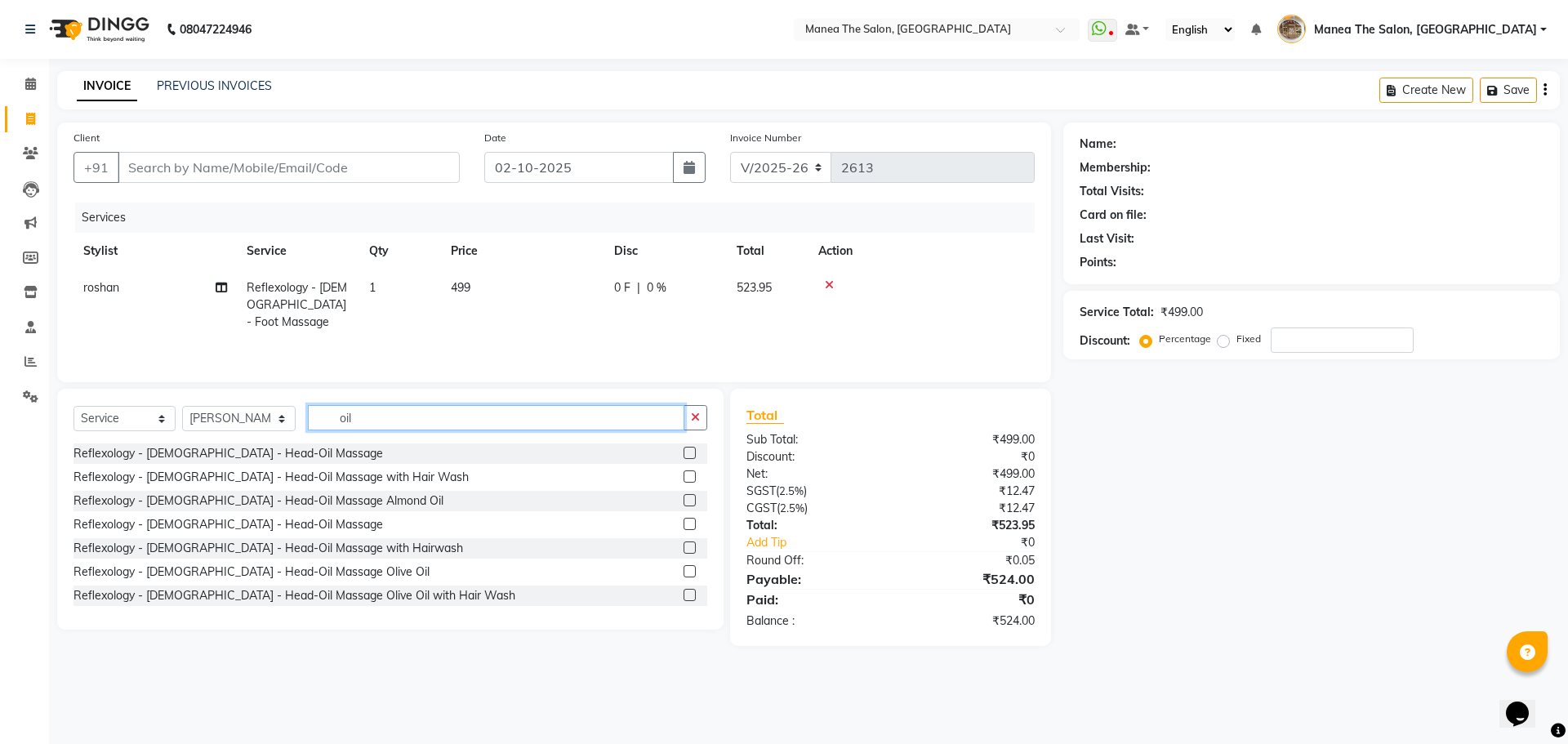
type input "oil"
click at [683, 473] on label at bounding box center [689, 476] width 13 height 13
click at [683, 473] on input "checkbox" at bounding box center [688, 477] width 11 height 11
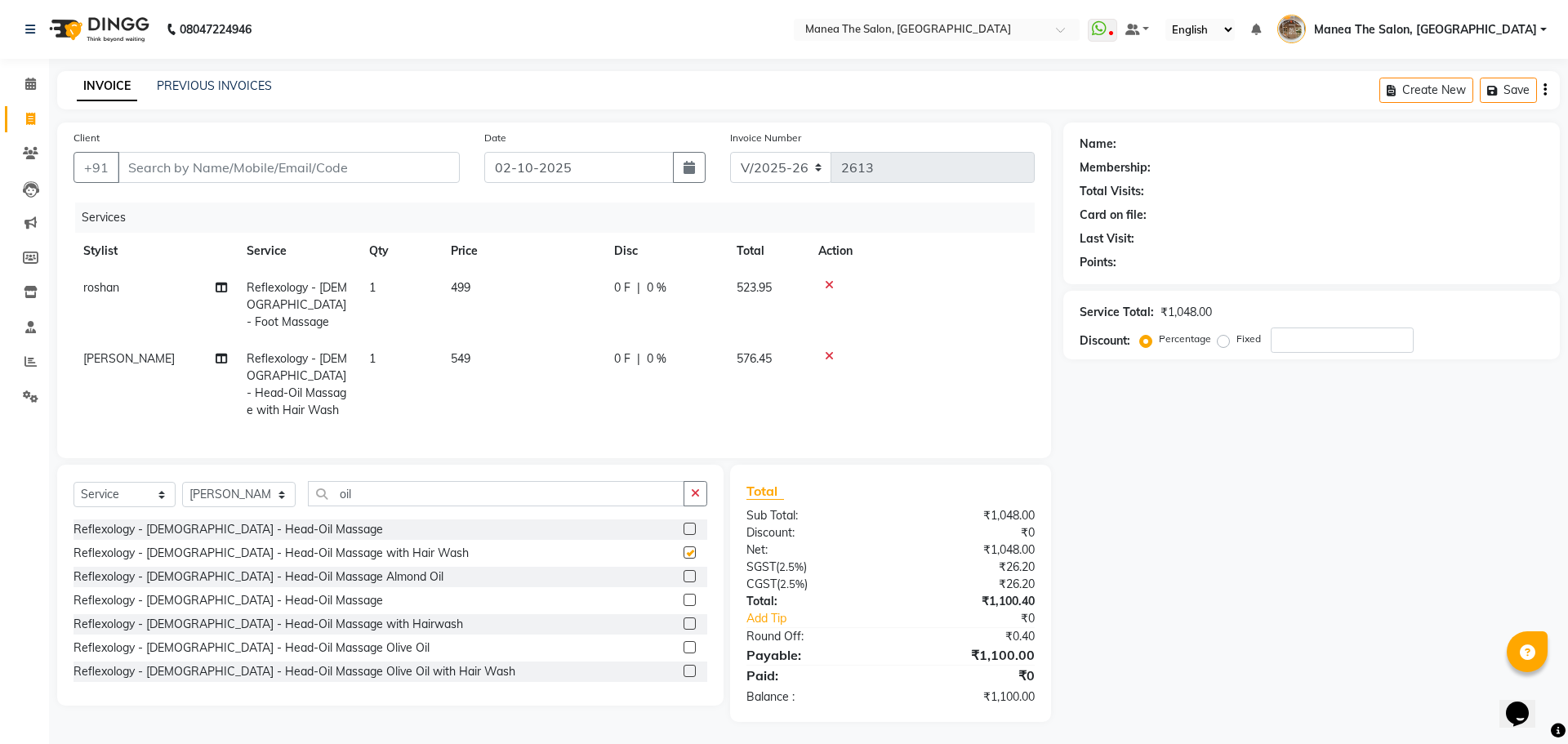
checkbox input "false"
click at [343, 481] on input "oil" at bounding box center [495, 493] width 376 height 25
click at [341, 481] on input "oil" at bounding box center [495, 493] width 376 height 25
click at [340, 481] on input "oil" at bounding box center [495, 493] width 376 height 25
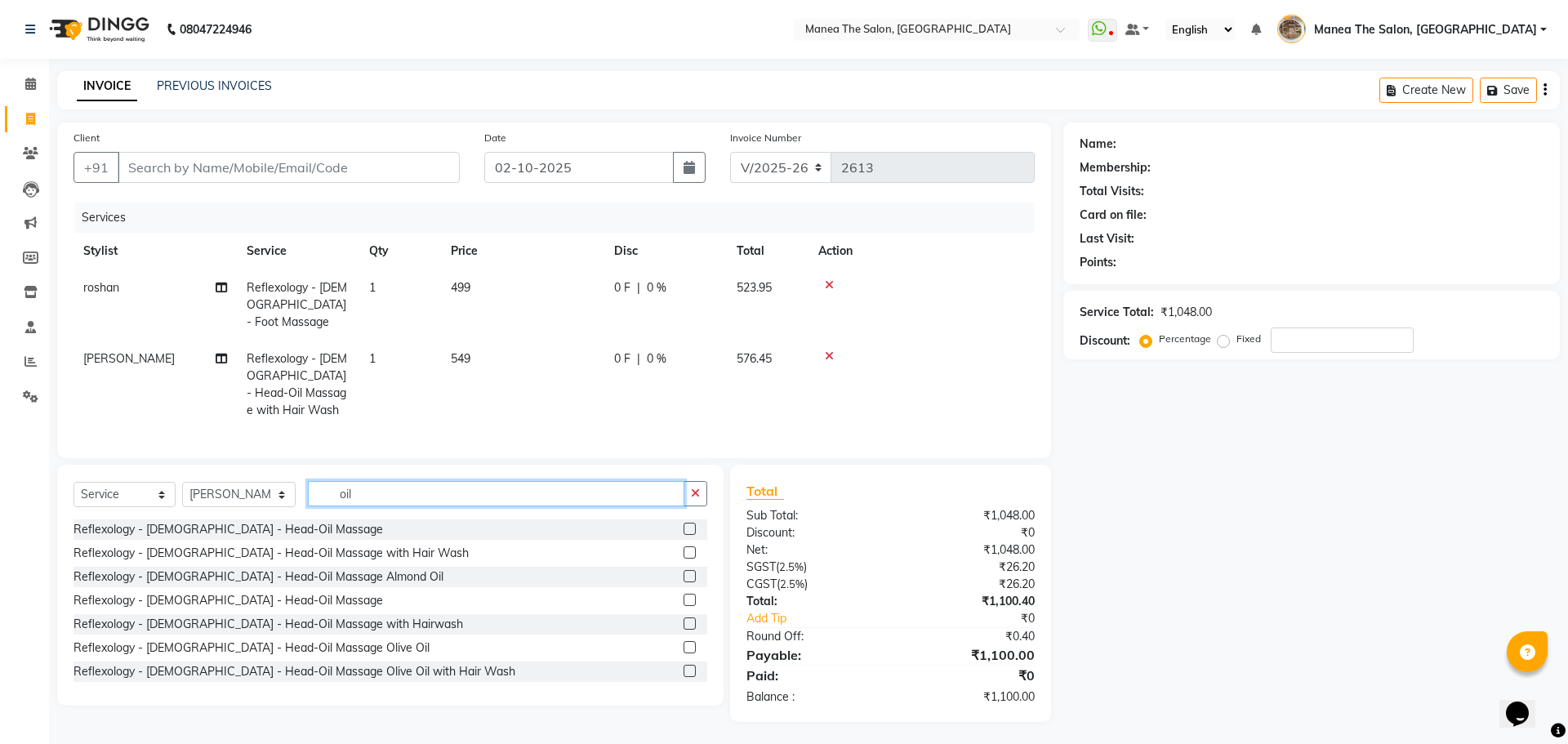
click at [340, 481] on input "oil" at bounding box center [495, 493] width 376 height 25
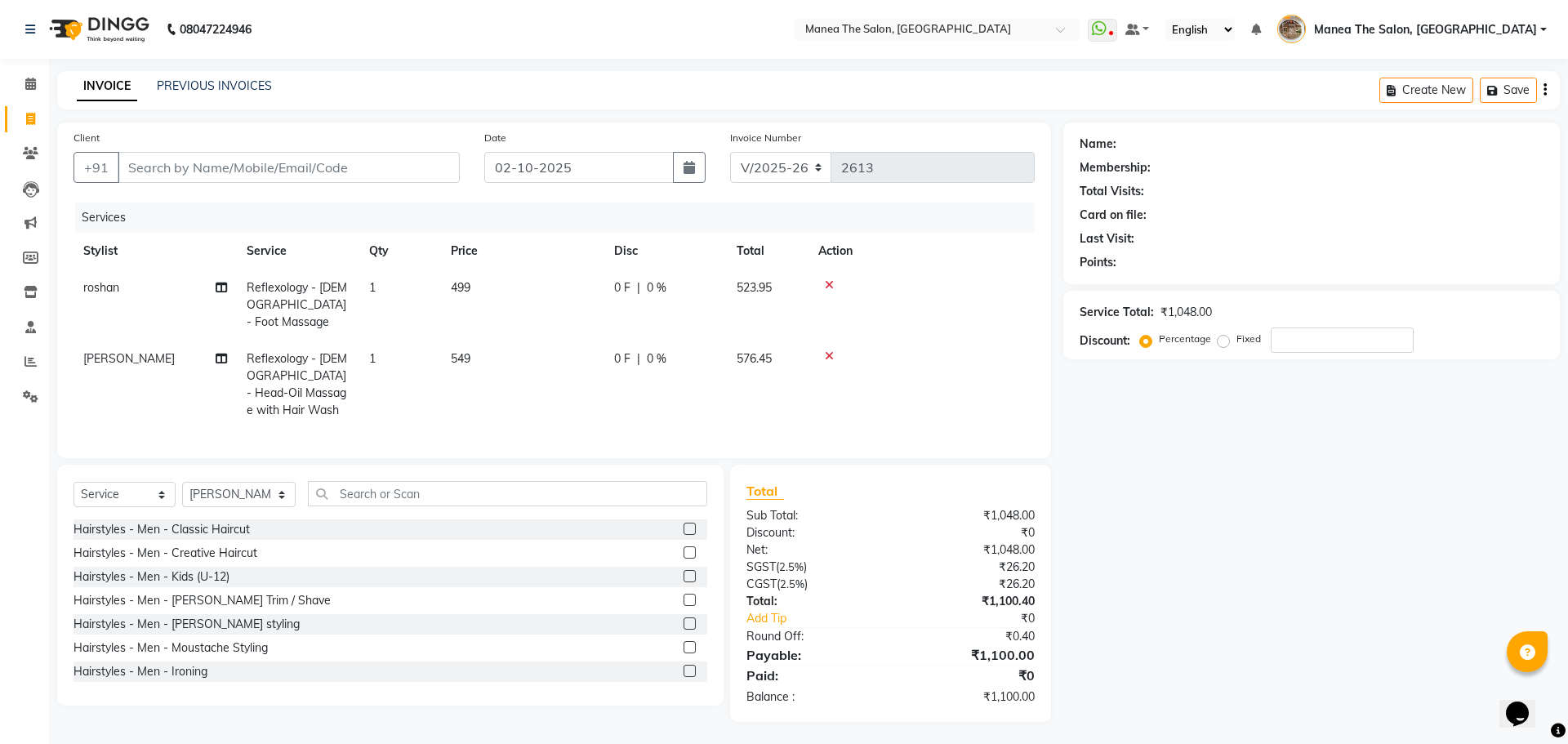
click at [683, 523] on label at bounding box center [689, 528] width 13 height 13
click at [683, 524] on input "checkbox" at bounding box center [688, 529] width 11 height 11
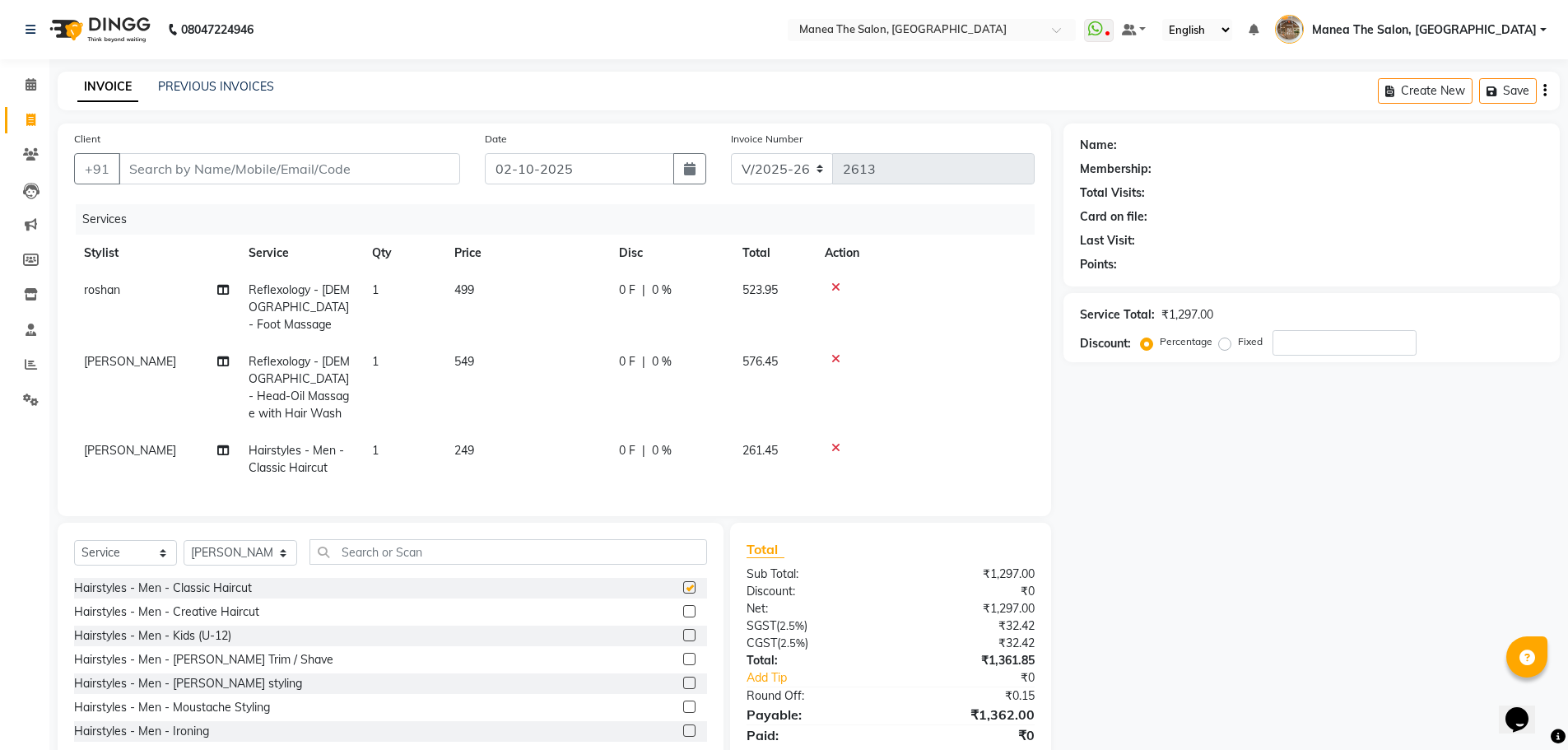
checkbox input "false"
click at [684, 653] on label at bounding box center [689, 659] width 13 height 13
click at [684, 654] on input "checkbox" at bounding box center [689, 659] width 11 height 11
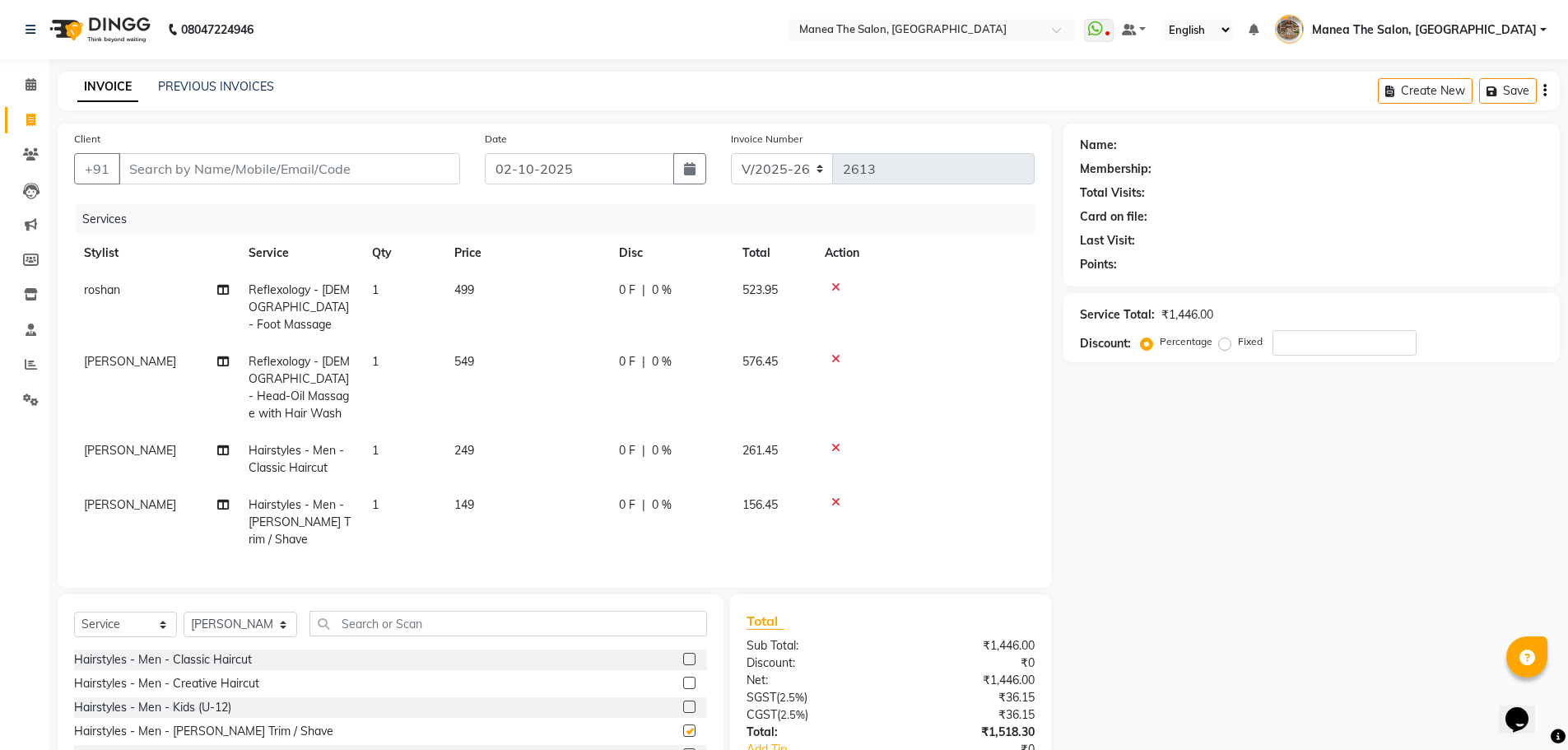
checkbox input "false"
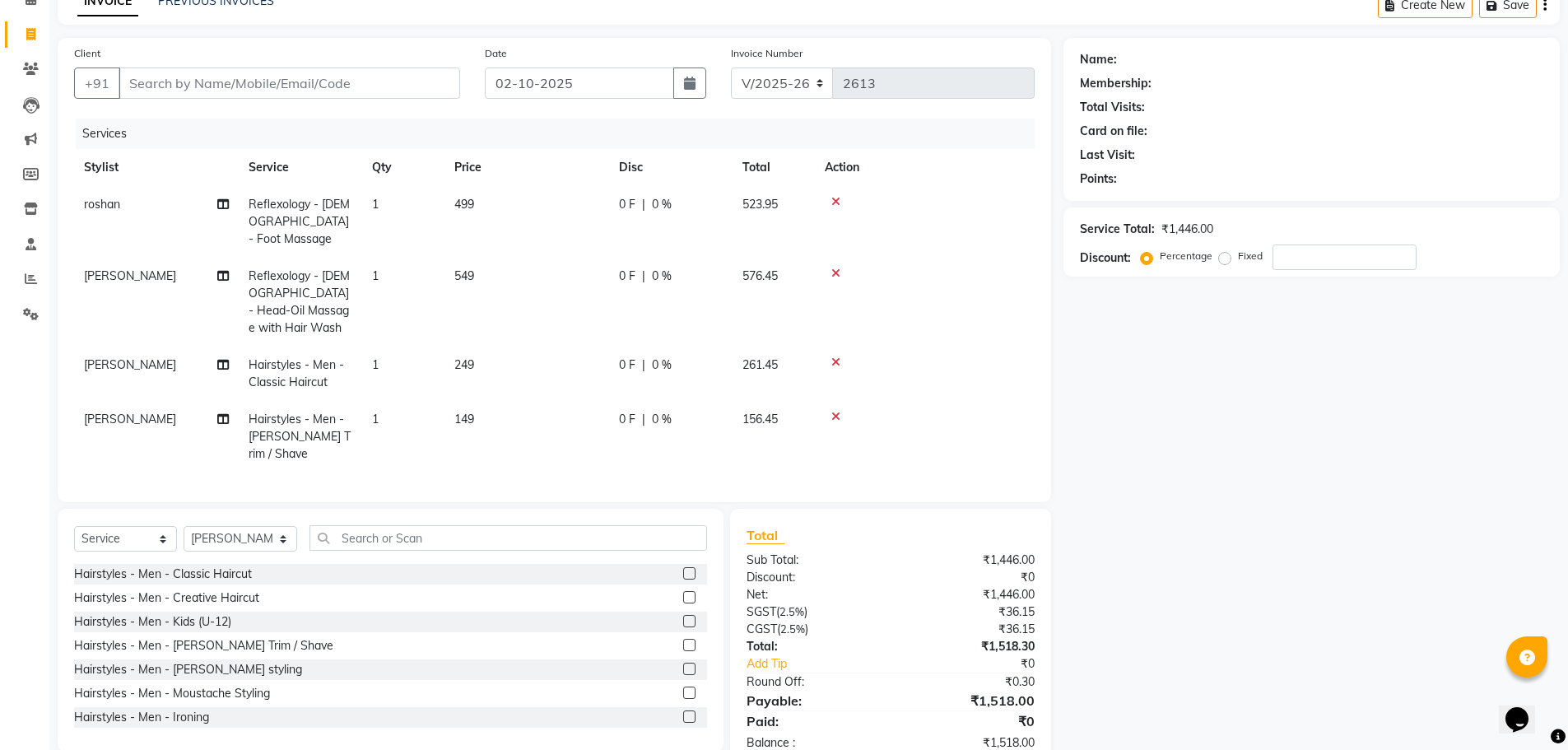
scroll to position [89, 0]
click at [319, 90] on input "Client" at bounding box center [289, 80] width 342 height 31
type input "k"
type input "0"
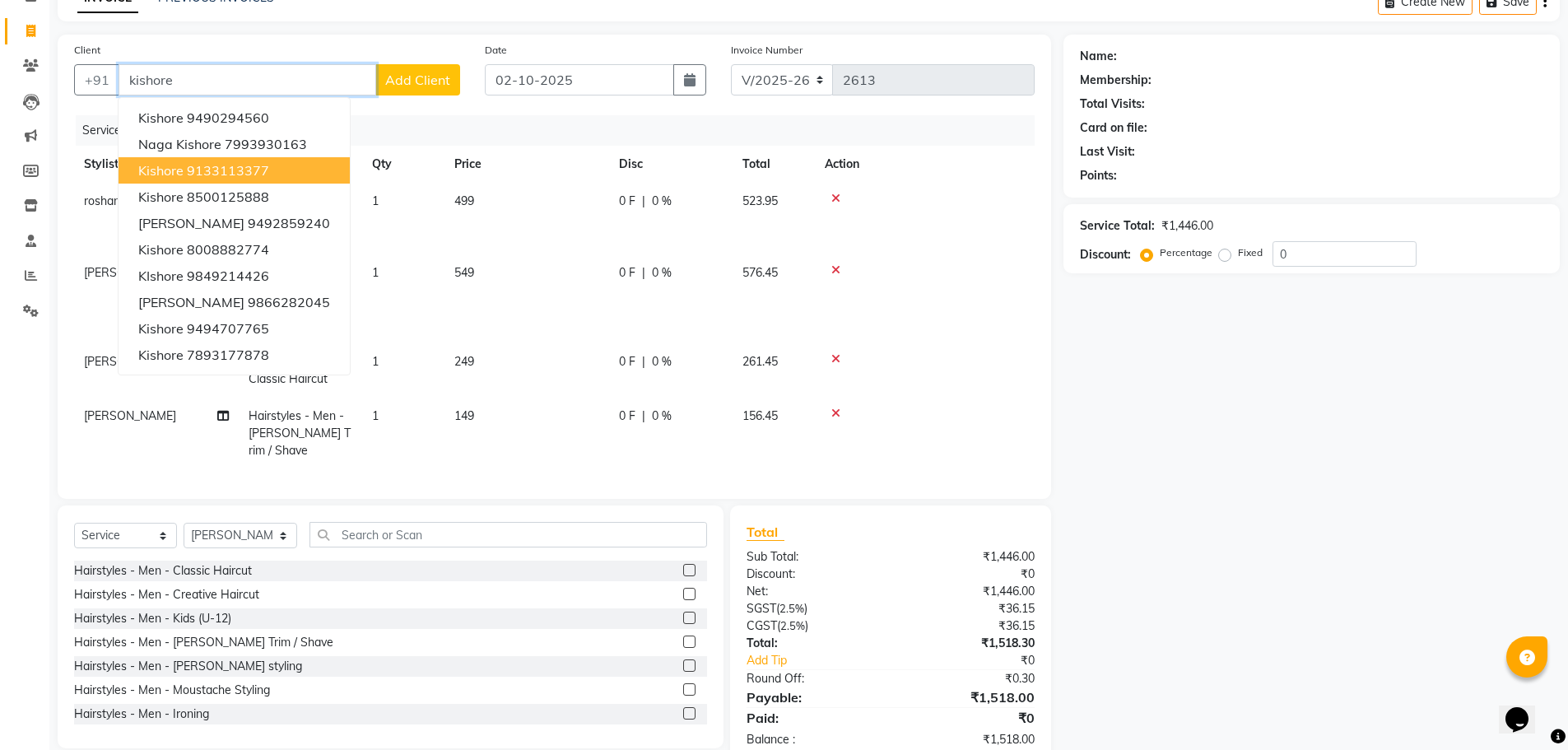
click at [302, 165] on button "Kishore 9133113377" at bounding box center [234, 170] width 231 height 26
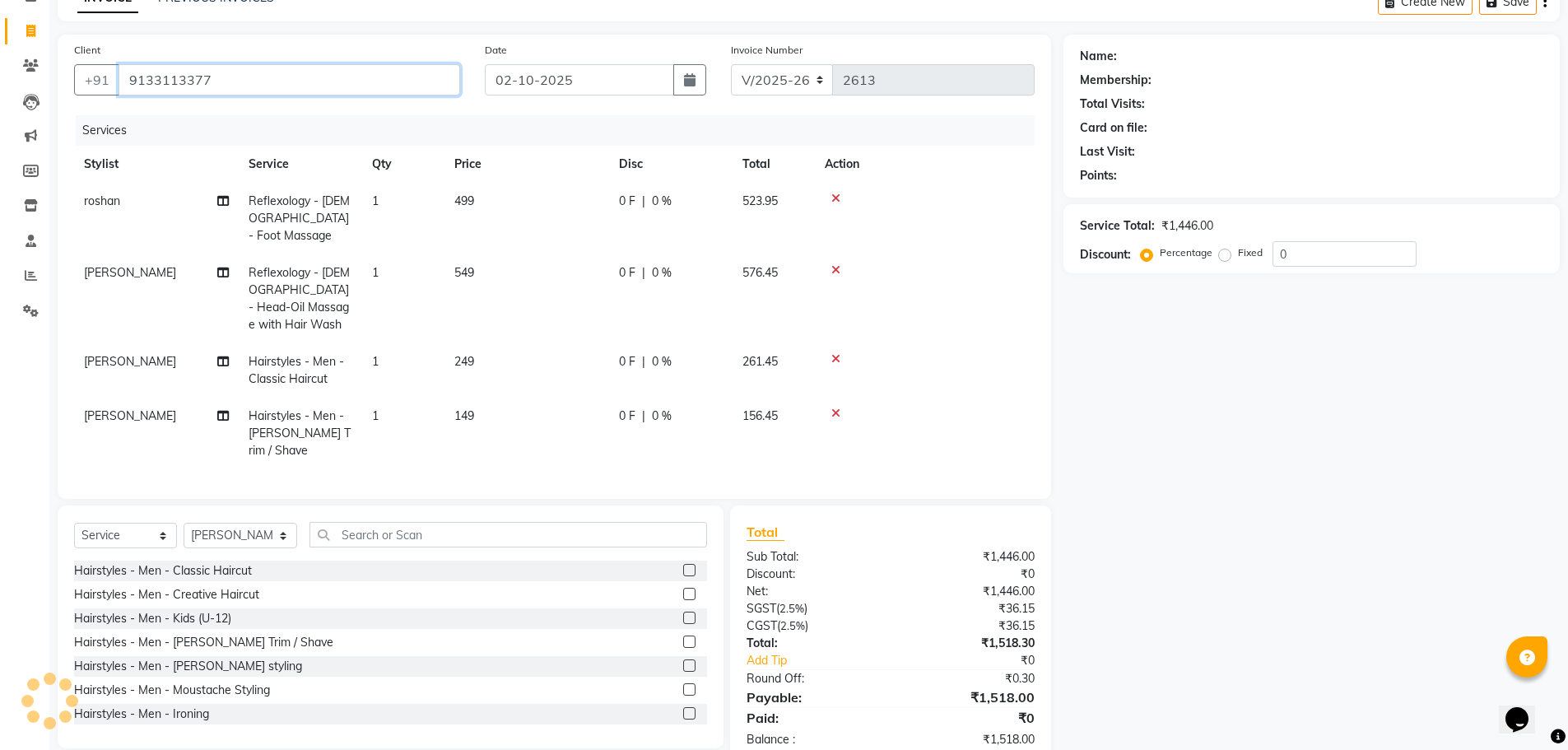
type input "9133113377"
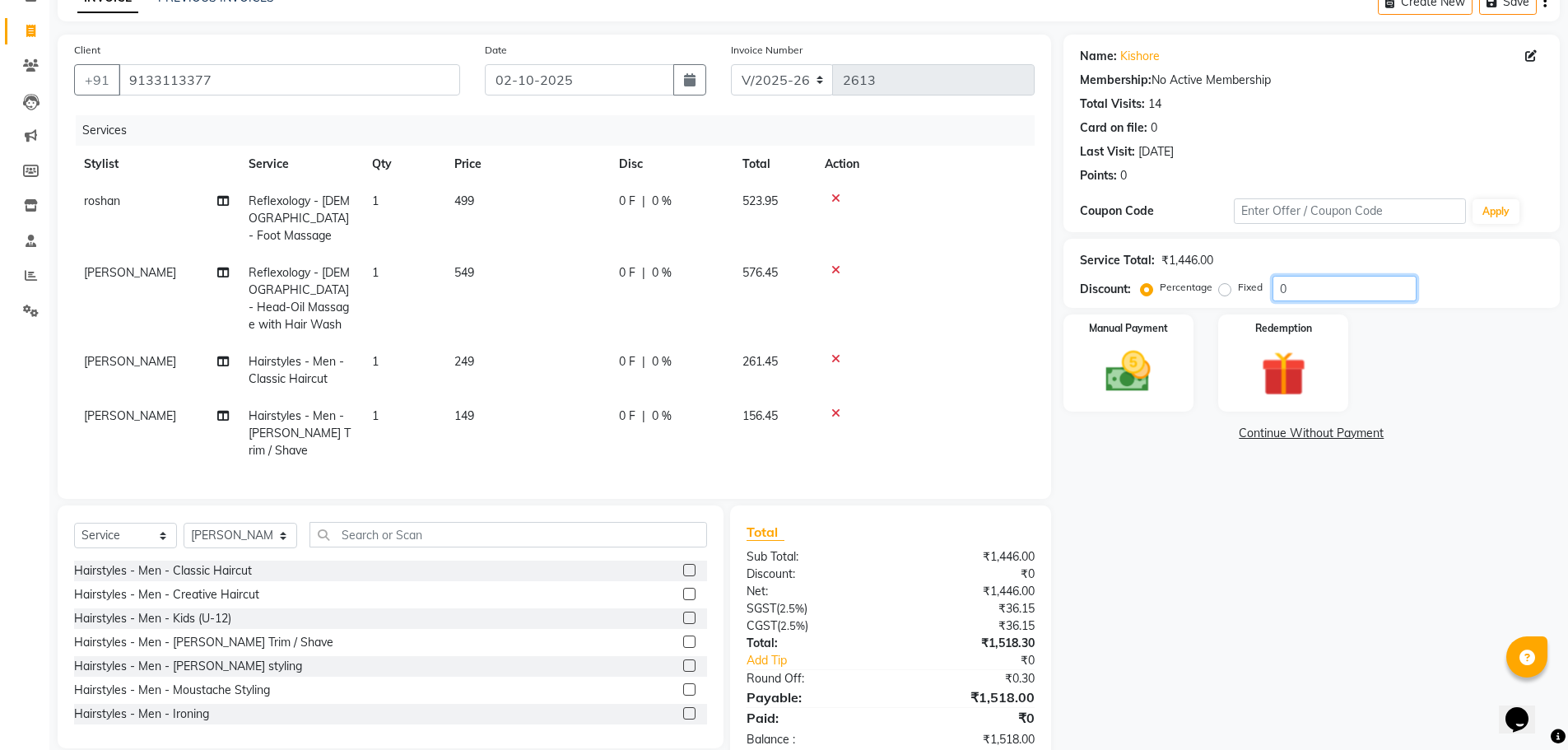
click at [1287, 279] on input "0" at bounding box center [1344, 289] width 144 height 25
type input "15"
click at [1219, 550] on div "Name: [PERSON_NAME] Membership: No Active Membership Total Visits: 14 Card on f…" at bounding box center [1317, 399] width 508 height 730
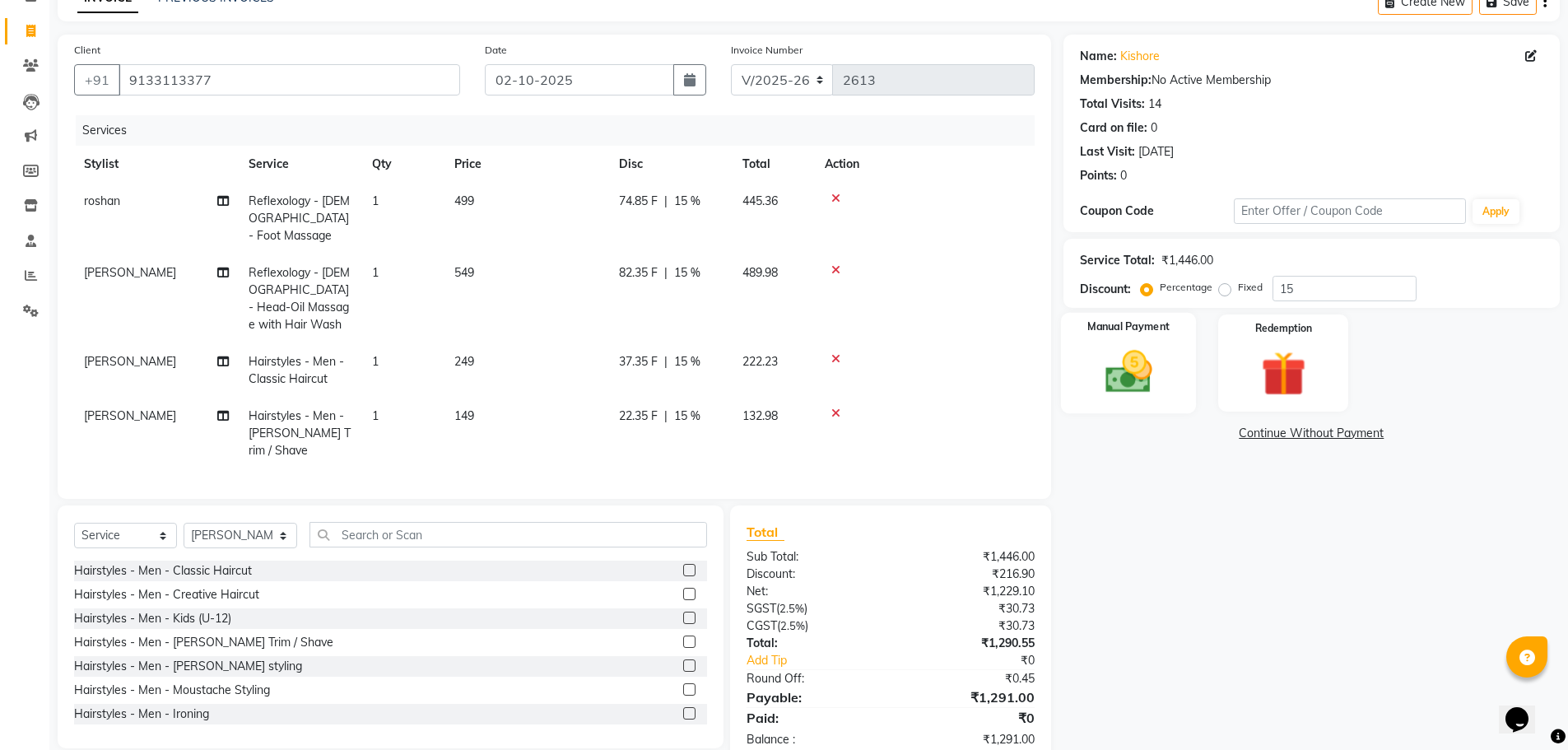
click at [1164, 359] on img at bounding box center [1128, 371] width 75 height 54
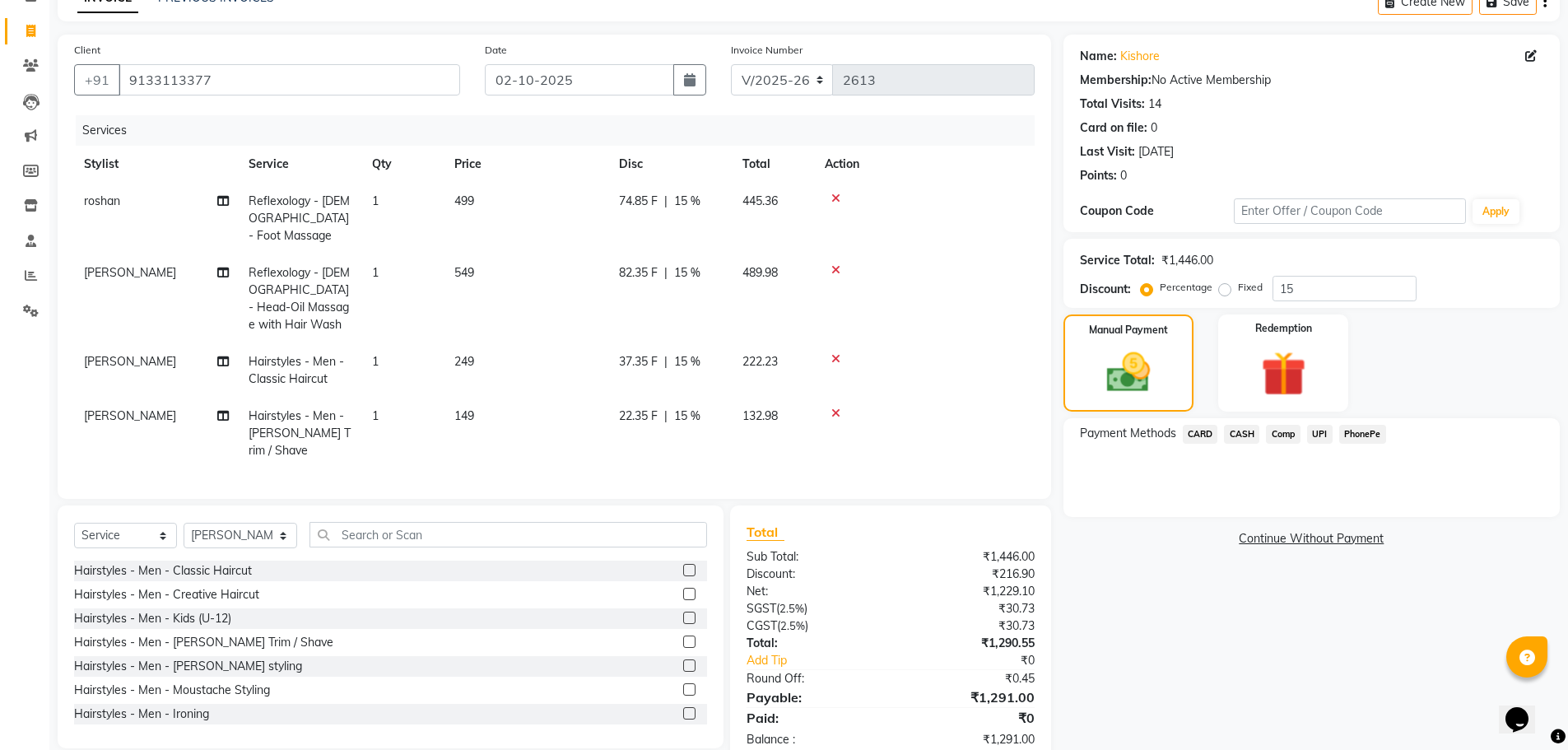
click at [1360, 431] on span "PhonePe" at bounding box center [1362, 434] width 47 height 19
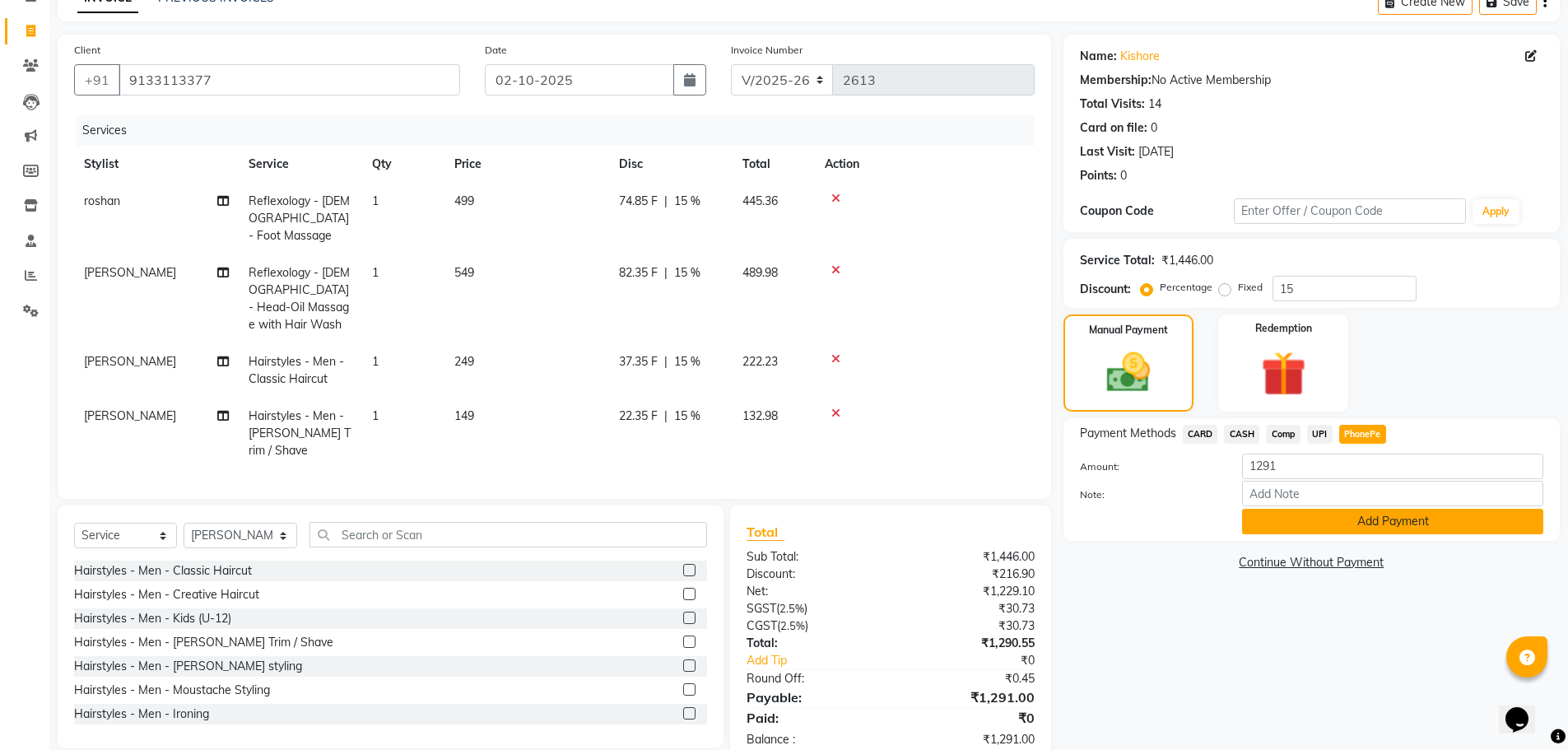
click at [1317, 519] on button "Add Payment" at bounding box center [1393, 521] width 302 height 25
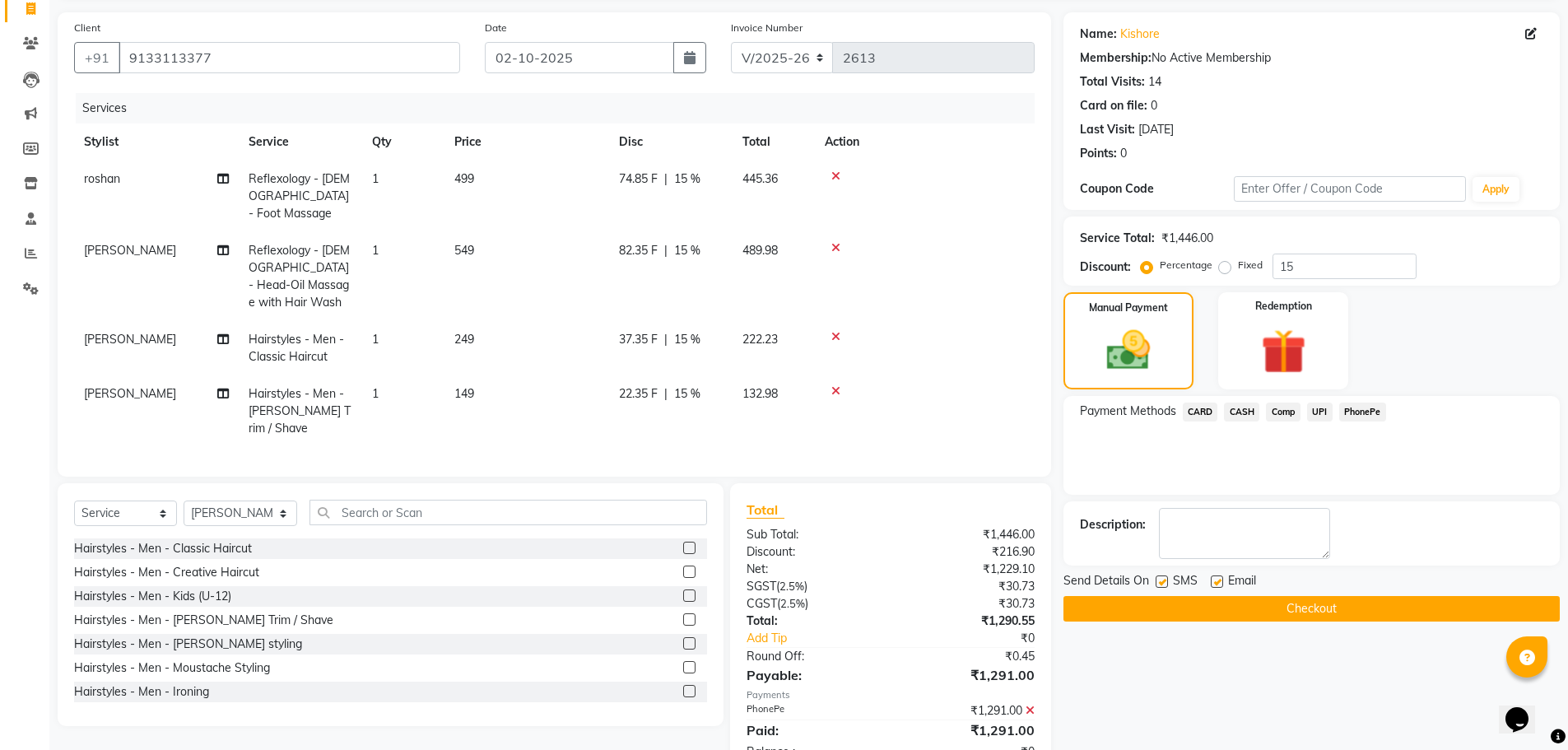
scroll to position [123, 0]
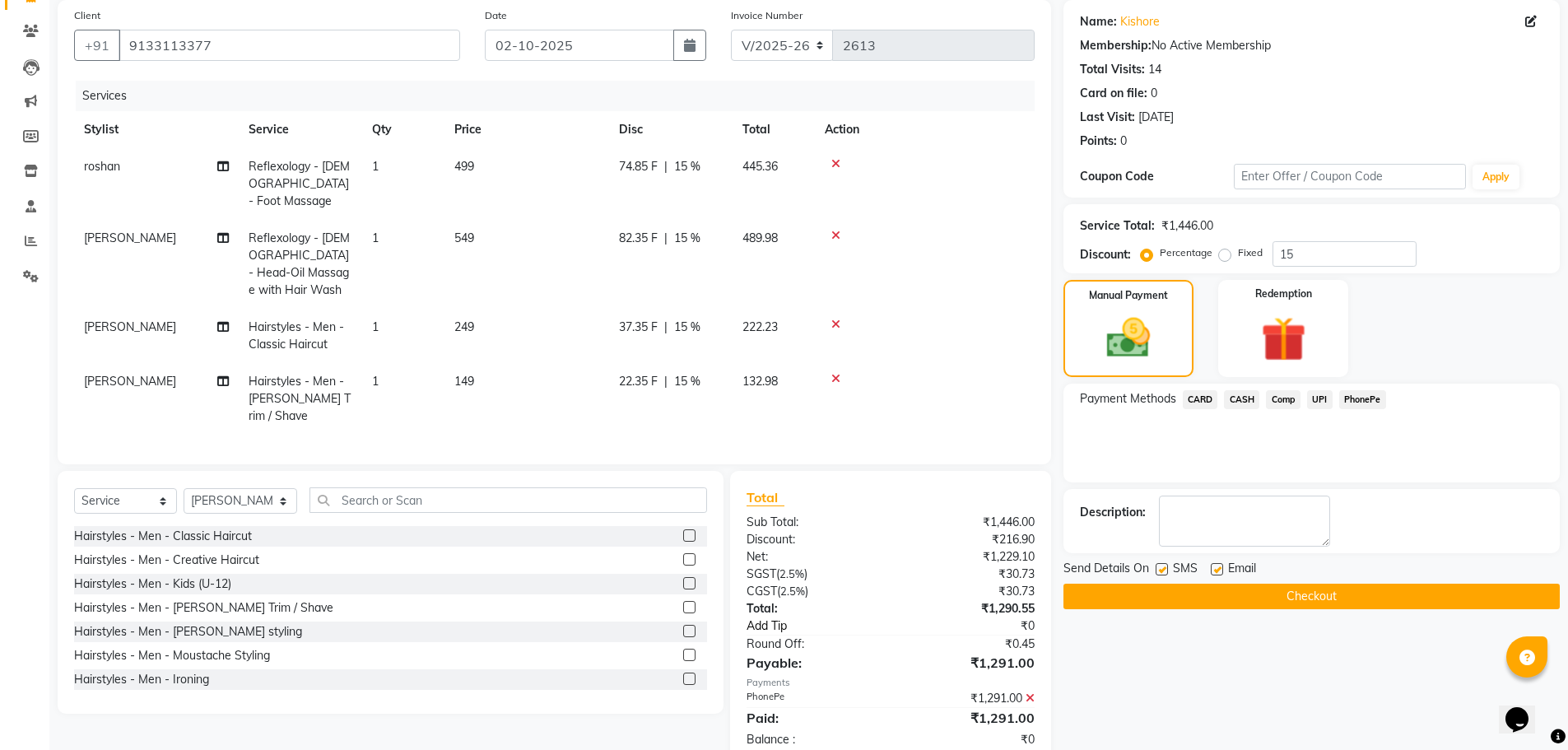
click at [784, 617] on link "Add Tip" at bounding box center [826, 626] width 182 height 18
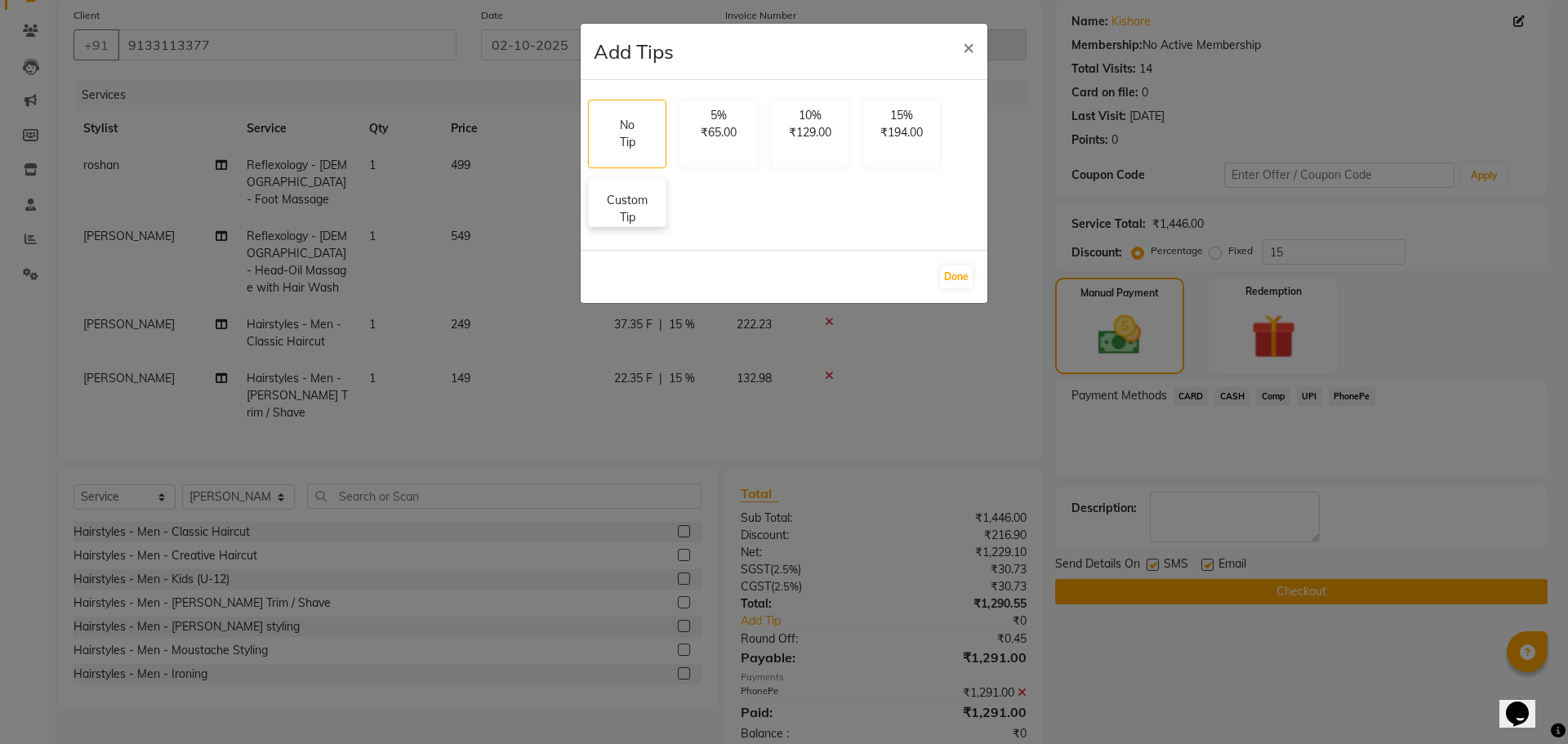
click at [639, 214] on p "Custom Tip" at bounding box center [627, 209] width 57 height 34
select select "82652"
select select "70149"
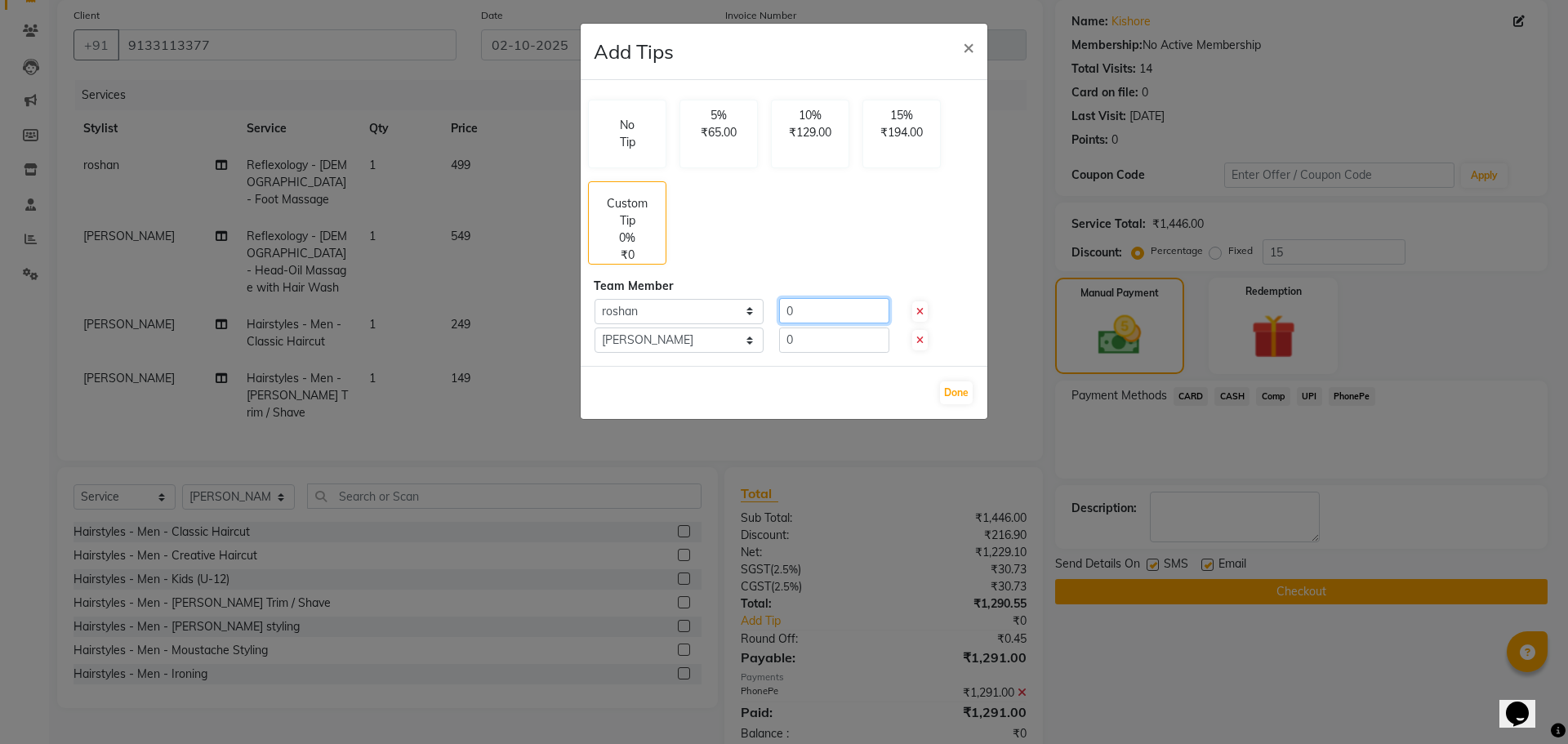
click at [840, 315] on input "0" at bounding box center [834, 311] width 110 height 25
type input "2"
type input "154"
click at [830, 333] on input "0" at bounding box center [834, 340] width 110 height 25
type input "154"
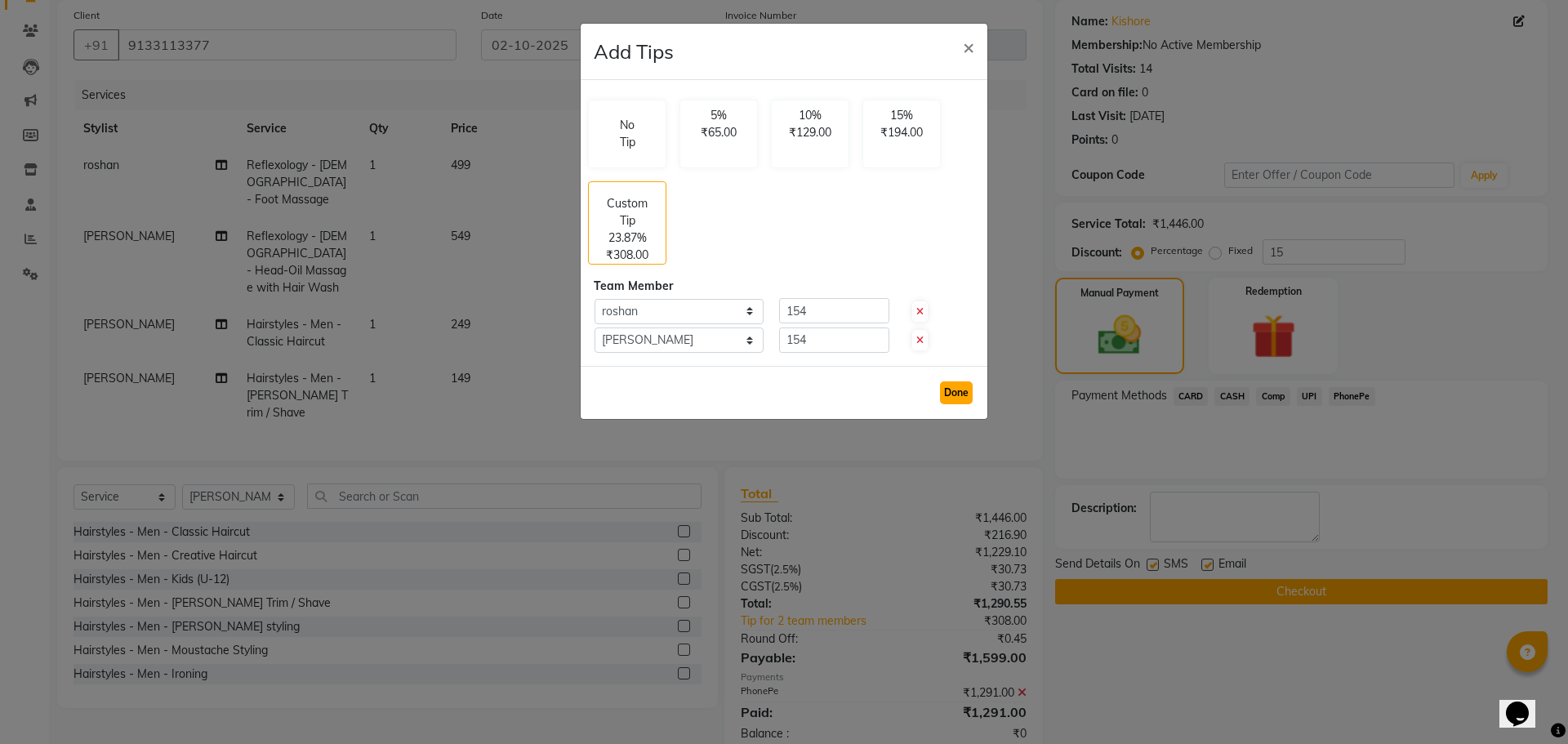
click at [963, 391] on button "Done" at bounding box center [956, 393] width 33 height 23
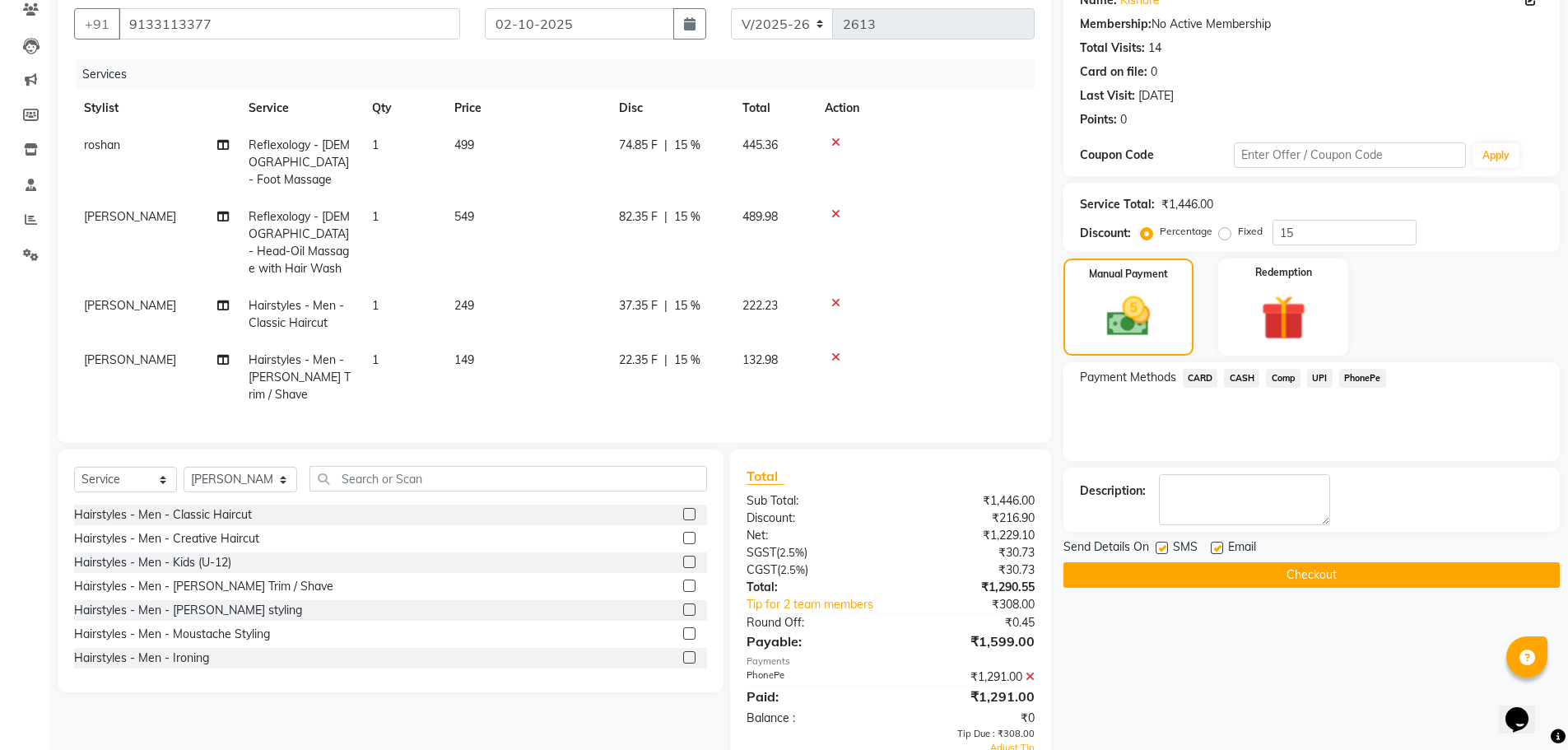
scroll to position [151, 0]
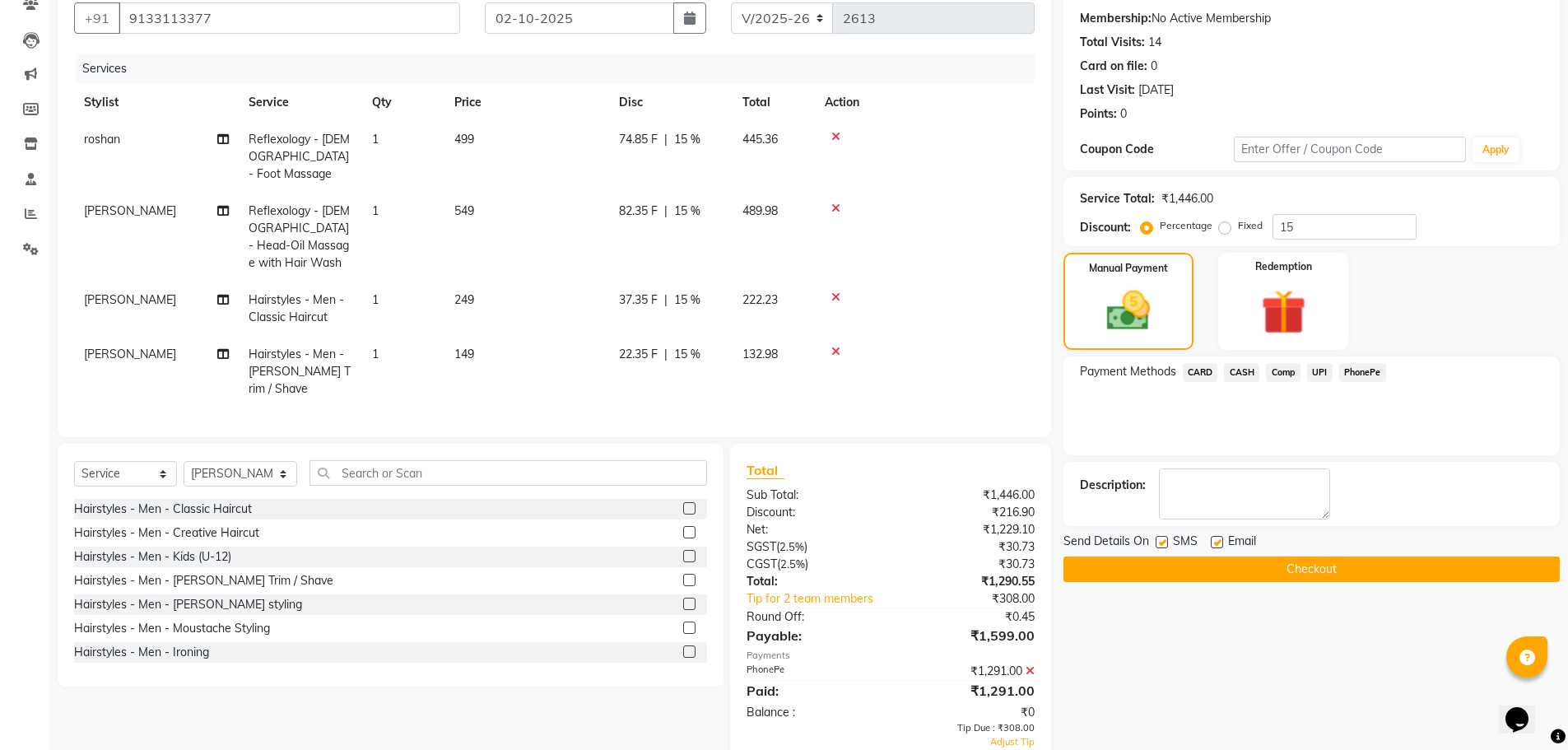
click at [1031, 665] on icon at bounding box center [1029, 671] width 9 height 12
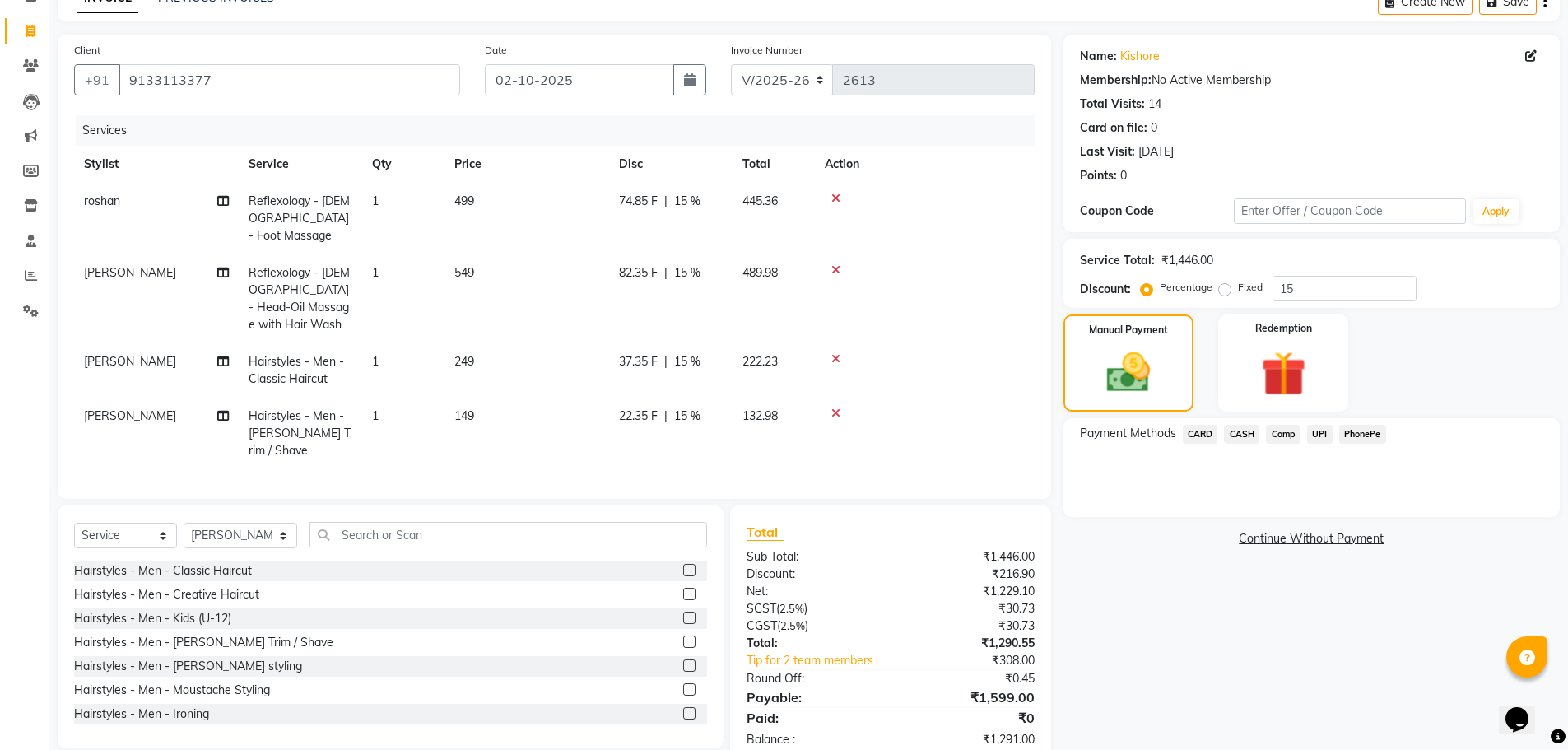
click at [1378, 431] on span "PhonePe" at bounding box center [1362, 434] width 47 height 19
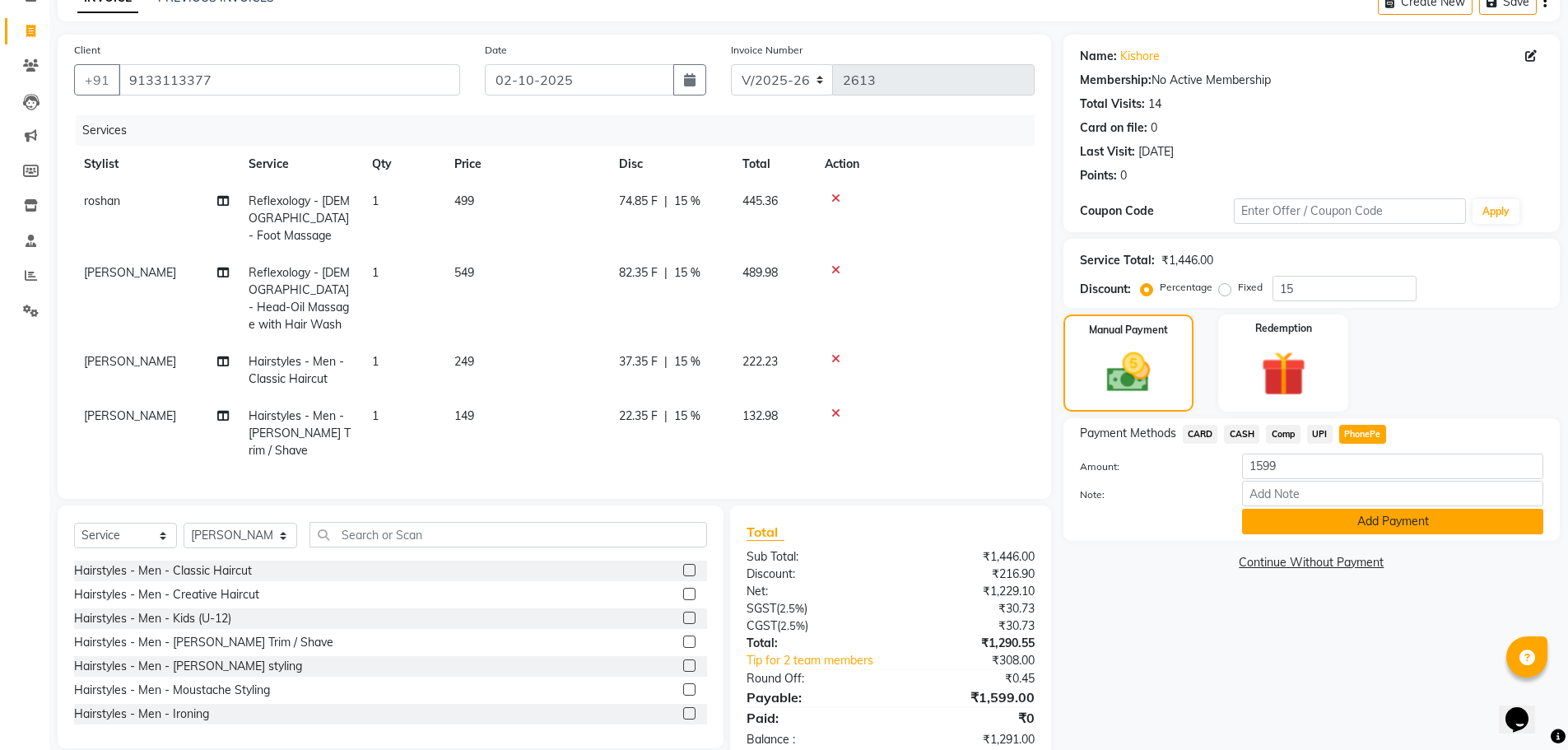
click at [1370, 528] on button "Add Payment" at bounding box center [1393, 521] width 302 height 25
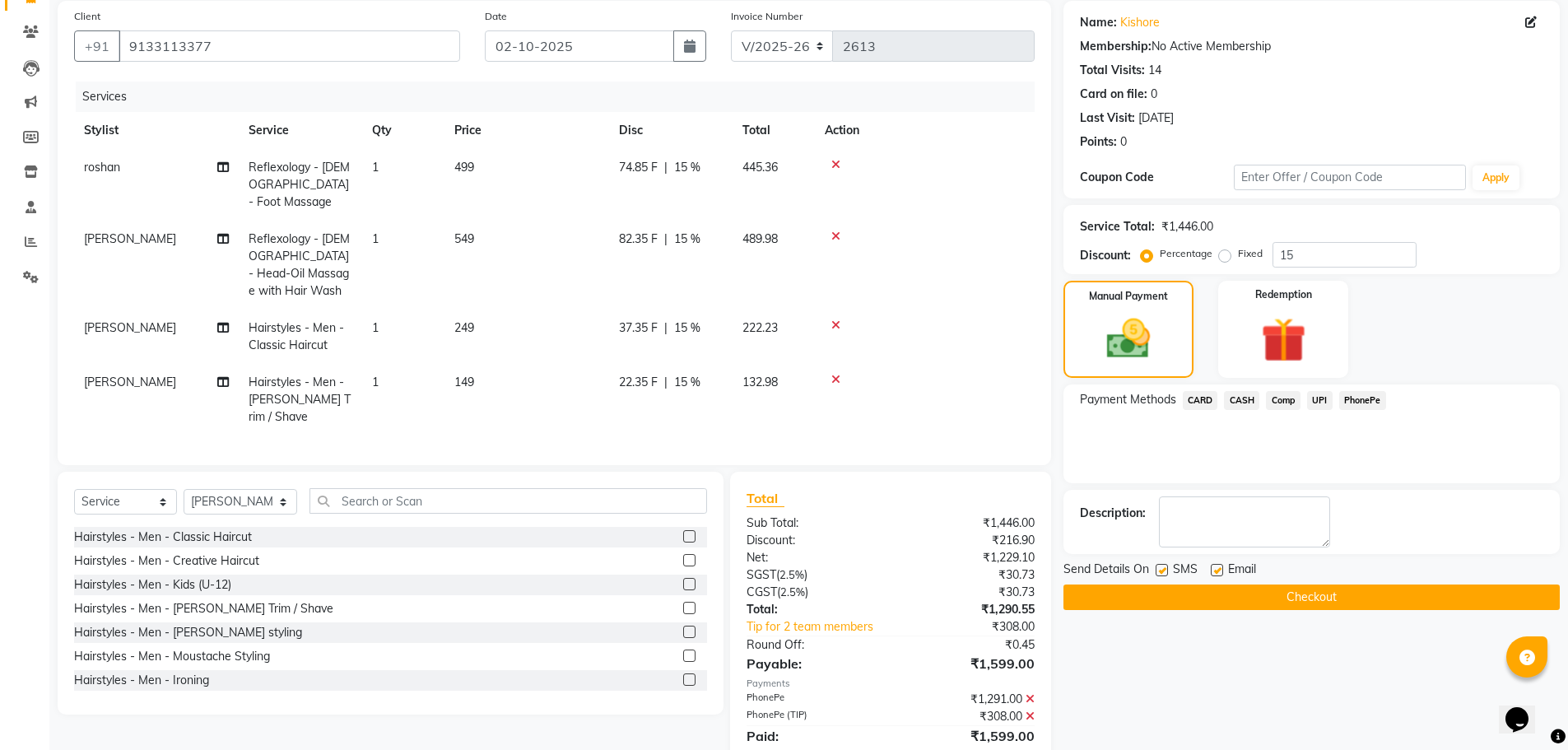
scroll to position [141, 0]
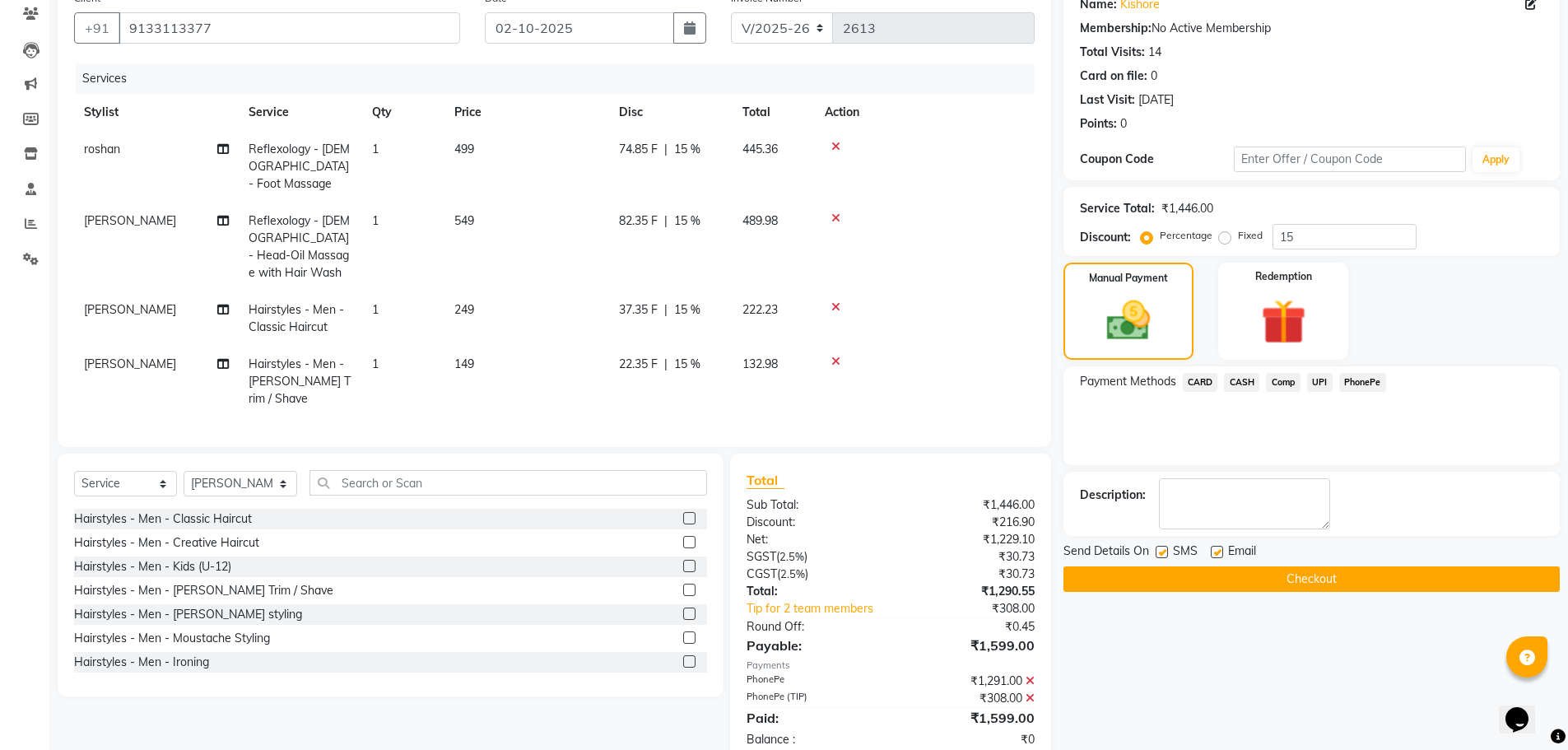
click at [1316, 576] on button "Checkout" at bounding box center [1311, 579] width 497 height 25
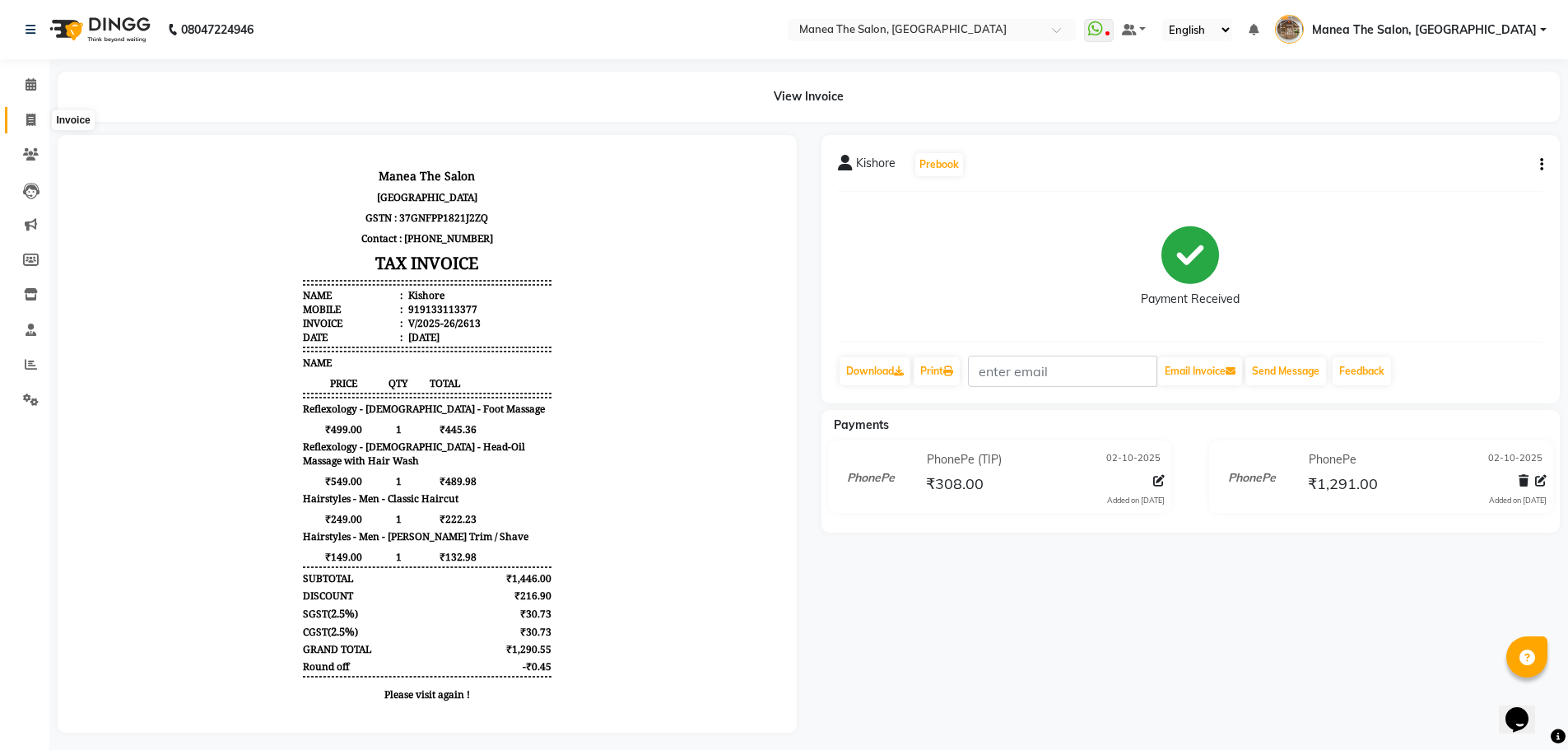
click at [25, 111] on span at bounding box center [30, 119] width 28 height 19
select select "7287"
select select "service"
